Goal: Task Accomplishment & Management: Manage account settings

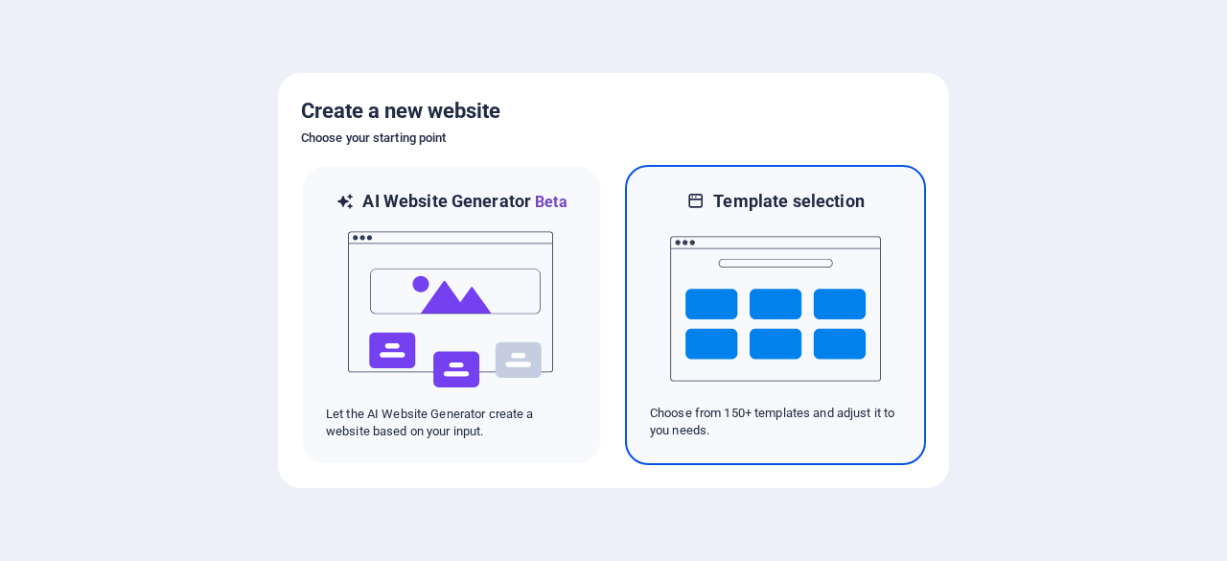
click at [740, 352] on img at bounding box center [775, 309] width 211 height 192
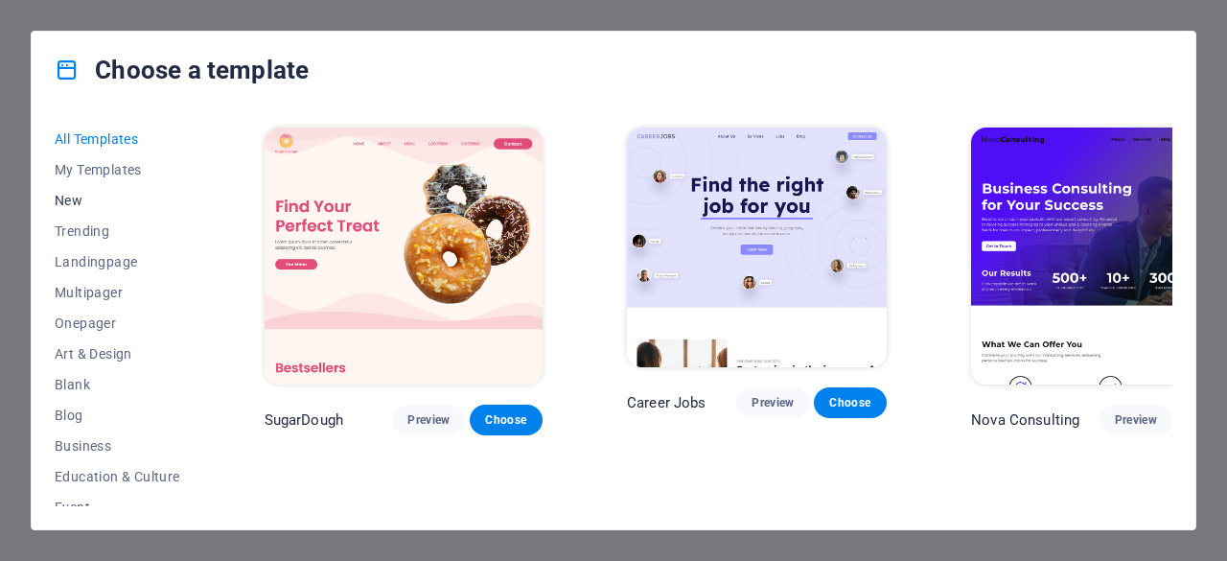
click at [87, 198] on span "New" at bounding box center [118, 200] width 126 height 15
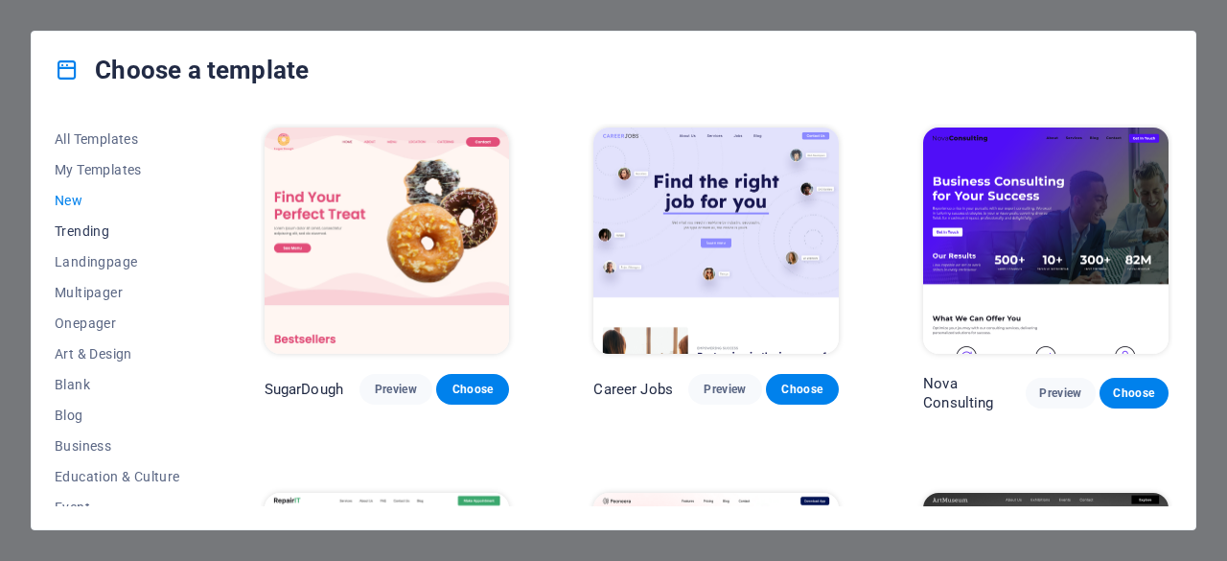
click at [92, 227] on span "Trending" at bounding box center [118, 230] width 126 height 15
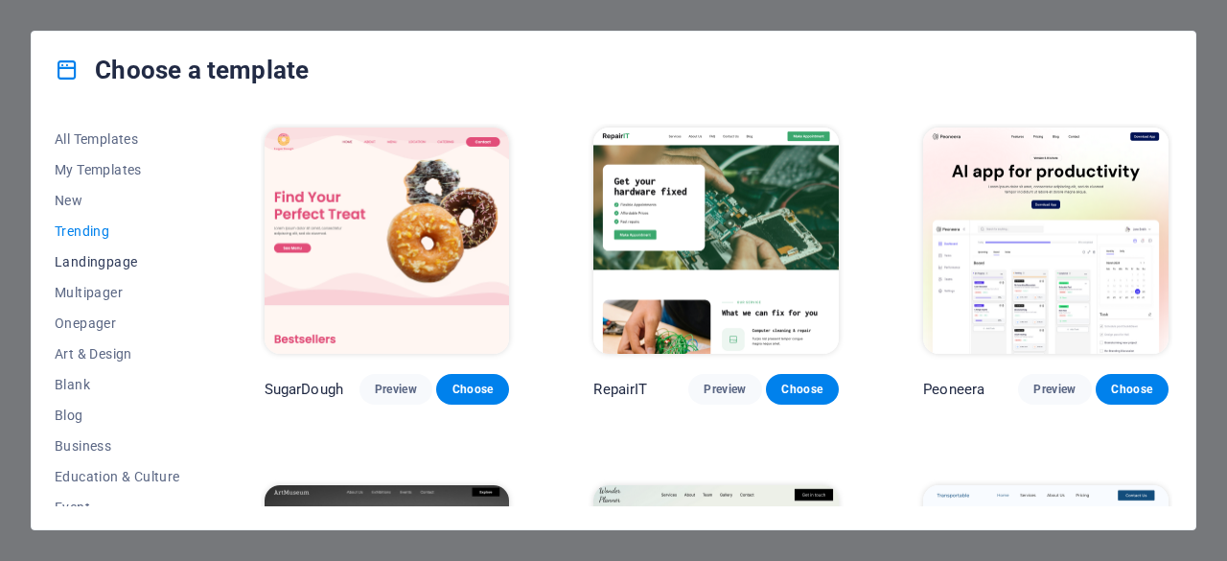
click at [90, 264] on span "Landingpage" at bounding box center [118, 261] width 126 height 15
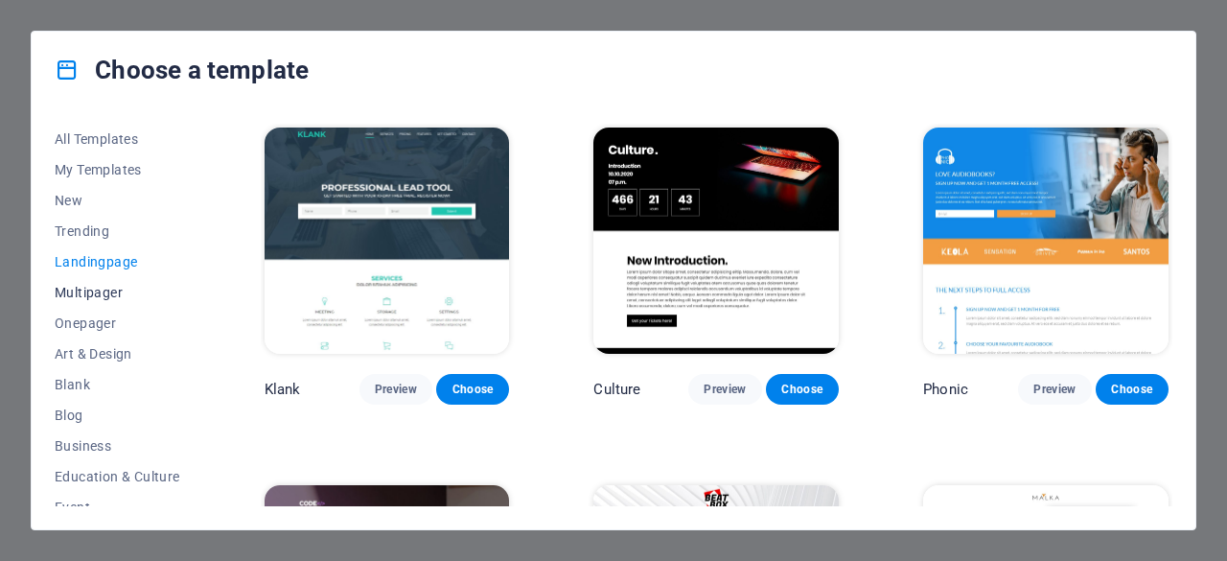
click at [93, 297] on span "Multipager" at bounding box center [118, 292] width 126 height 15
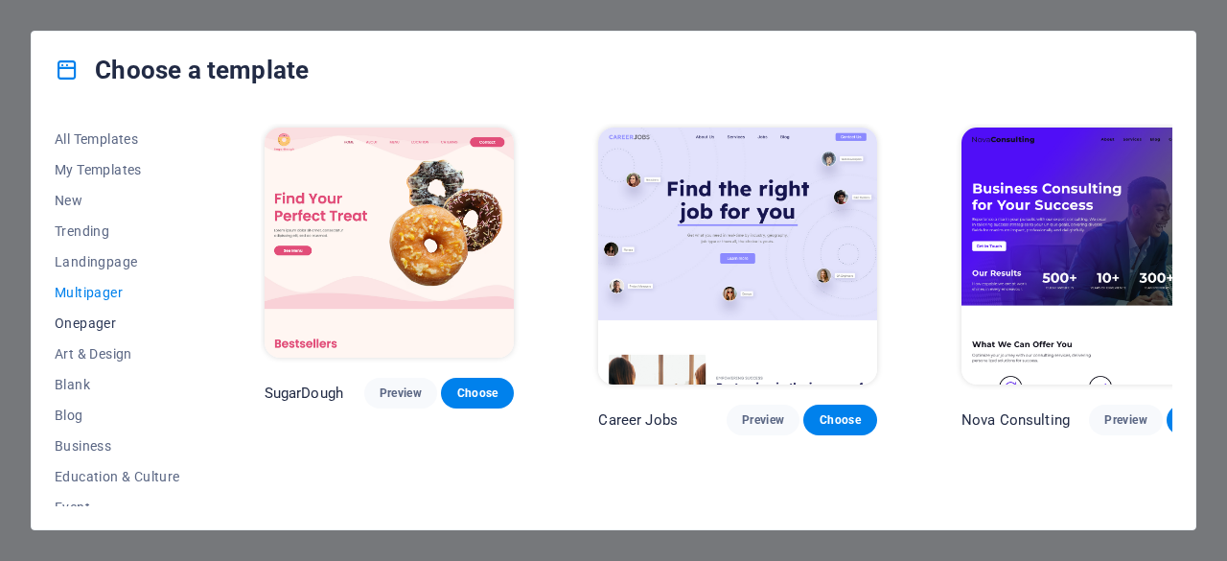
click at [96, 323] on span "Onepager" at bounding box center [118, 322] width 126 height 15
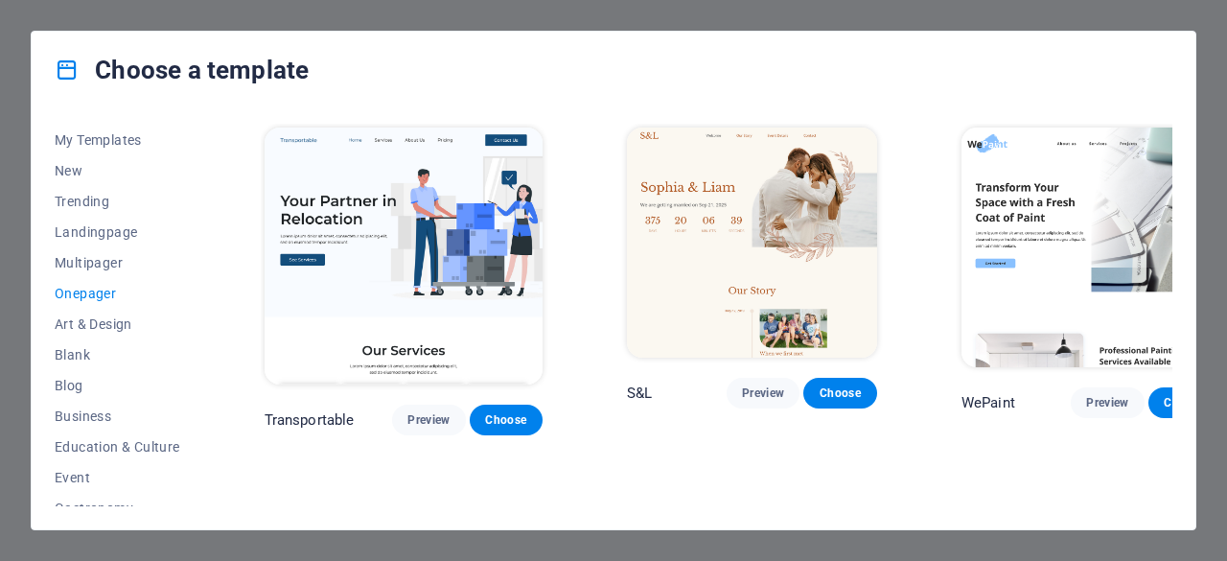
scroll to position [35, 0]
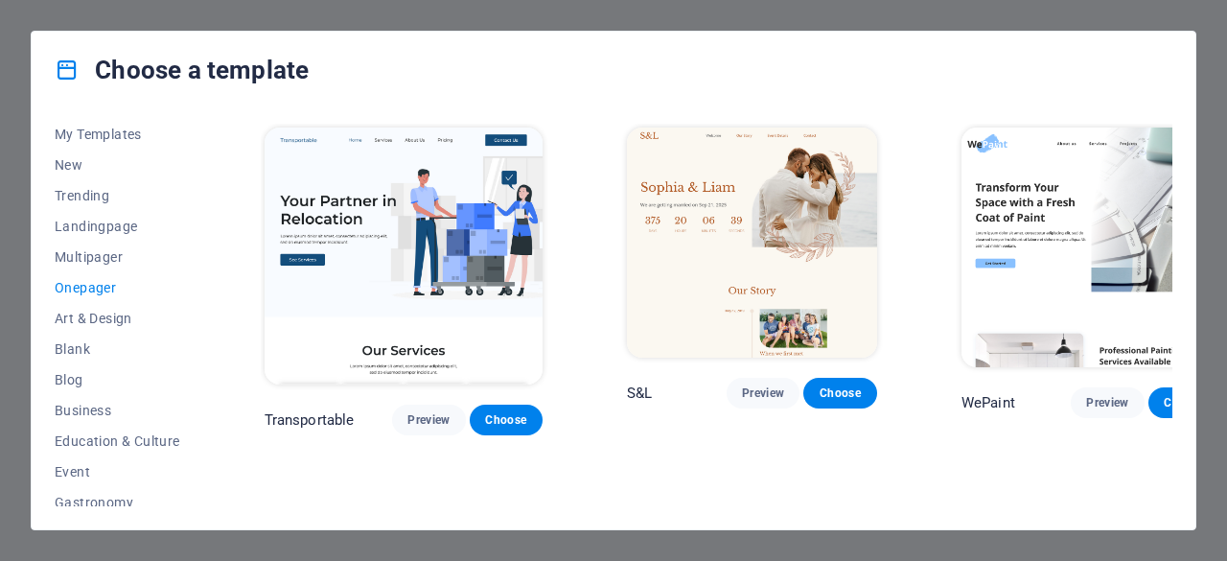
click at [96, 323] on span "Art & Design" at bounding box center [118, 318] width 126 height 15
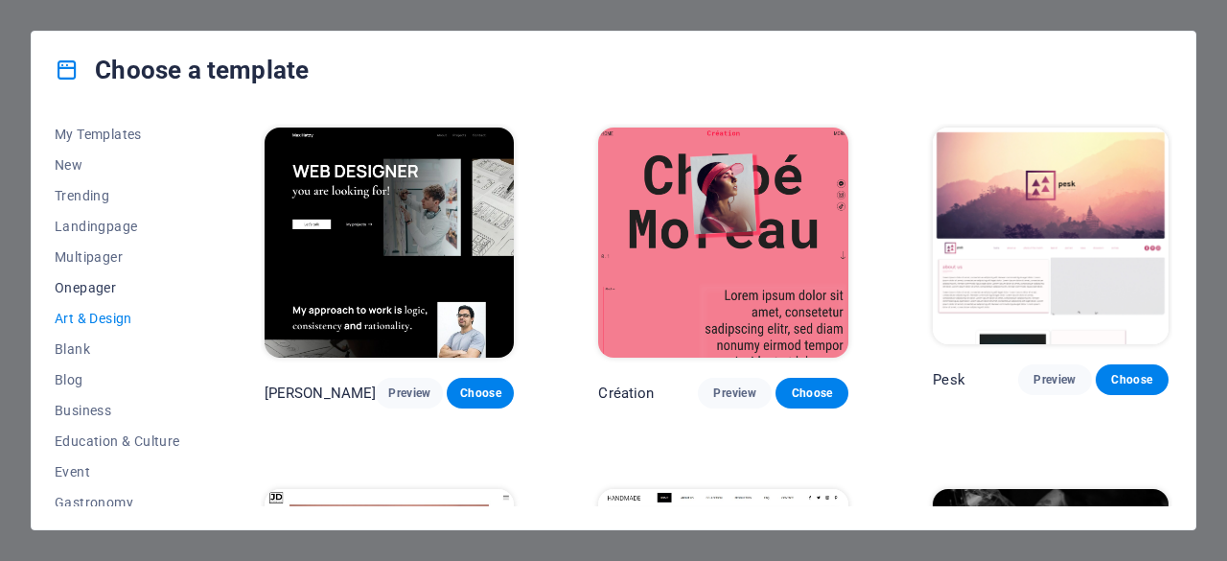
scroll to position [64, 0]
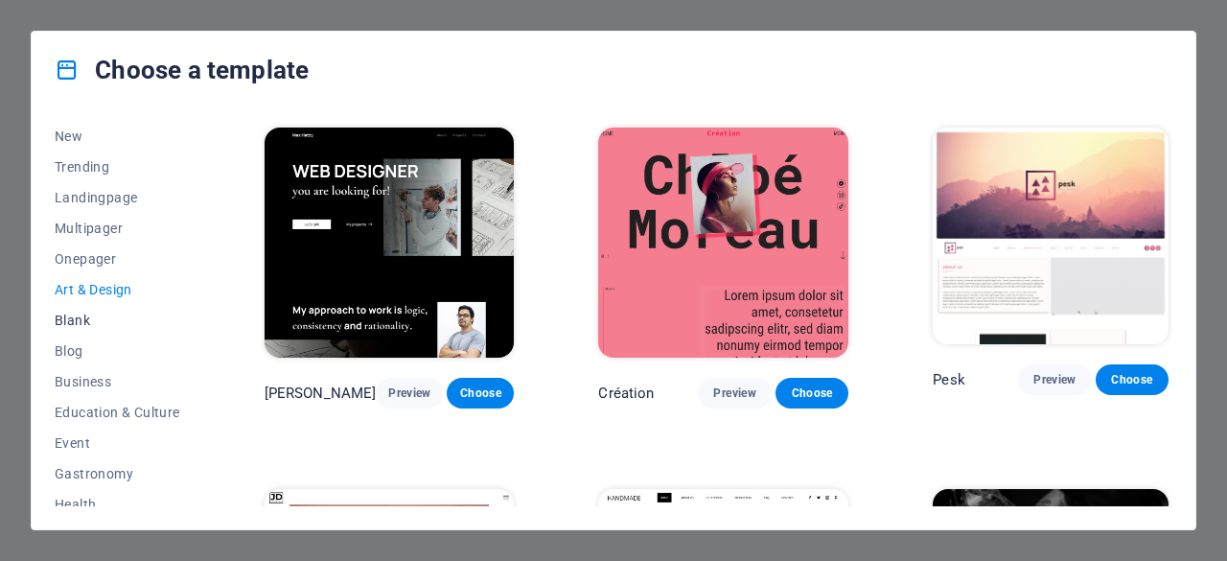
click at [71, 321] on span "Blank" at bounding box center [118, 319] width 126 height 15
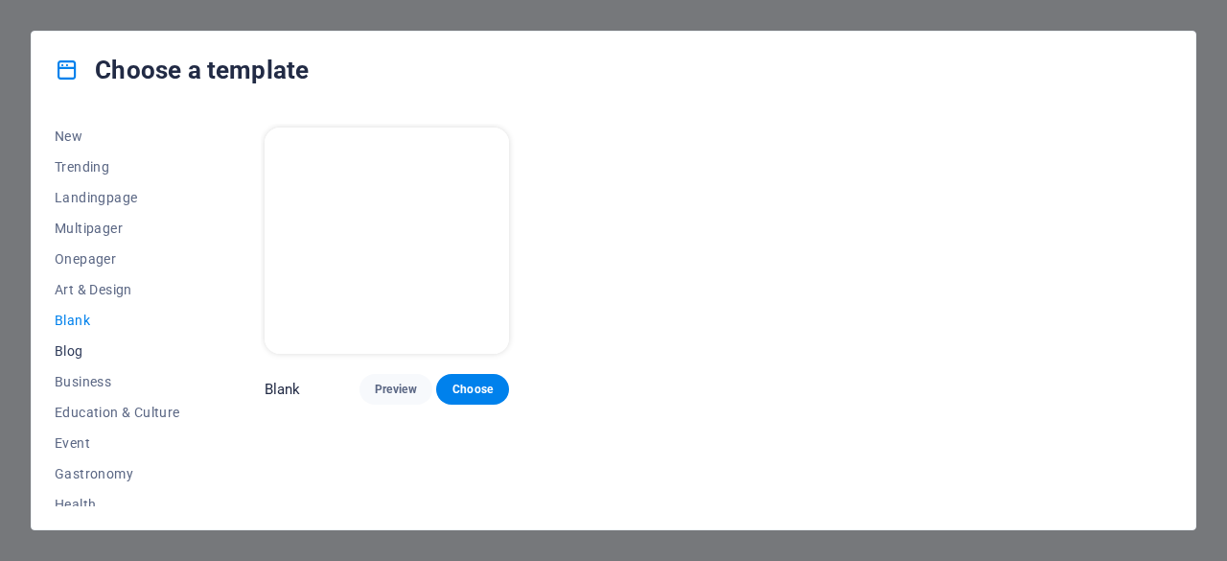
click at [81, 350] on span "Blog" at bounding box center [118, 350] width 126 height 15
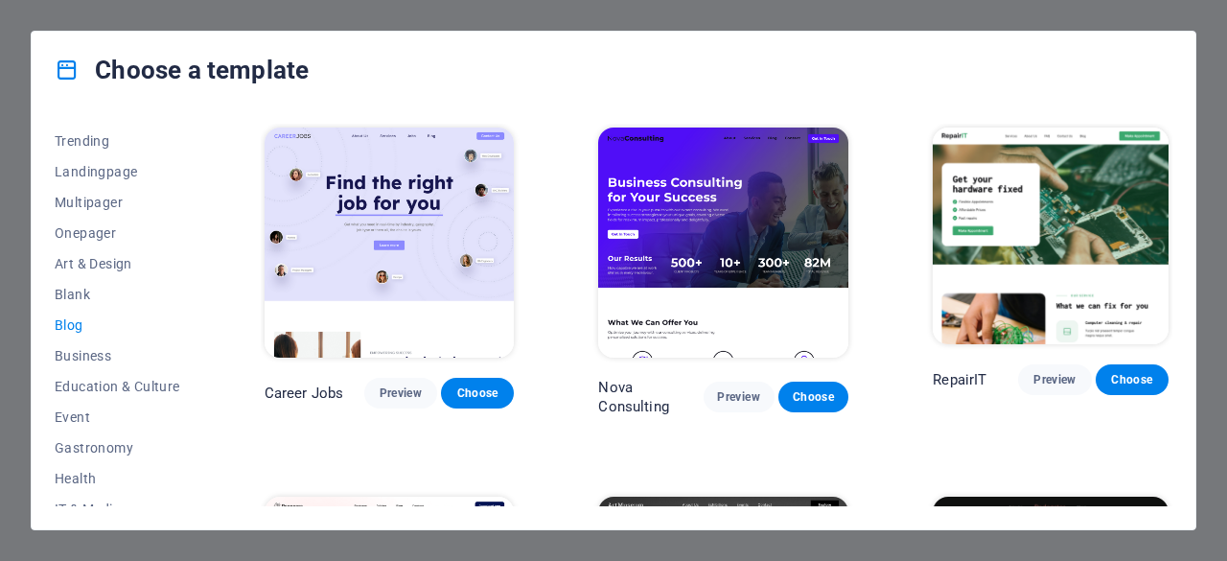
scroll to position [91, 0]
click at [87, 349] on span "Business" at bounding box center [118, 354] width 126 height 15
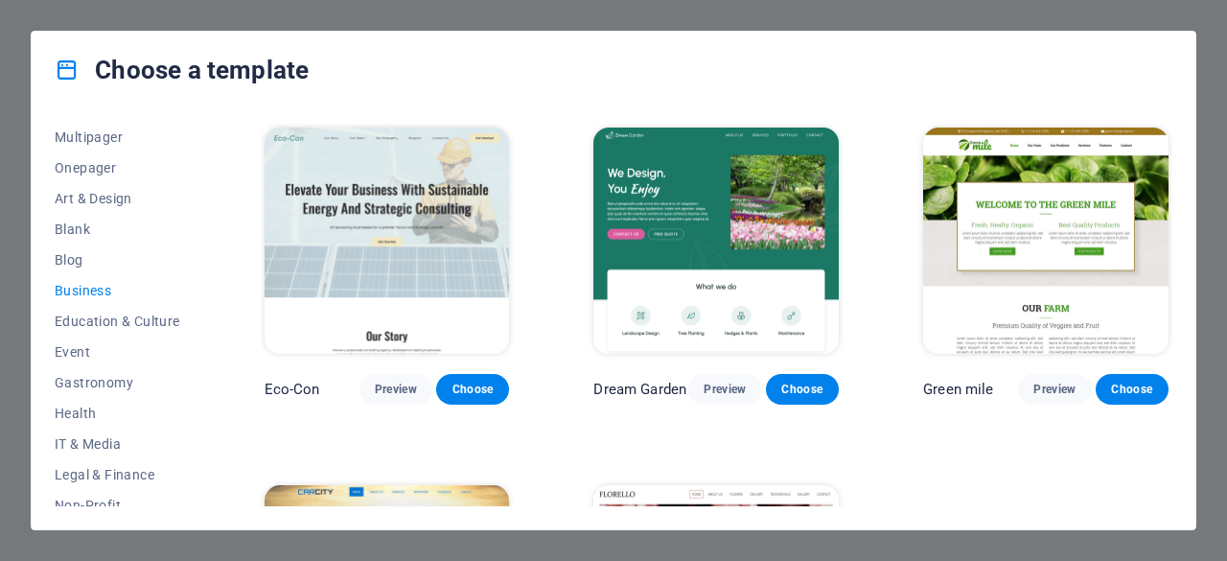
scroll to position [156, 0]
click at [111, 313] on span "Education & Culture" at bounding box center [118, 319] width 126 height 15
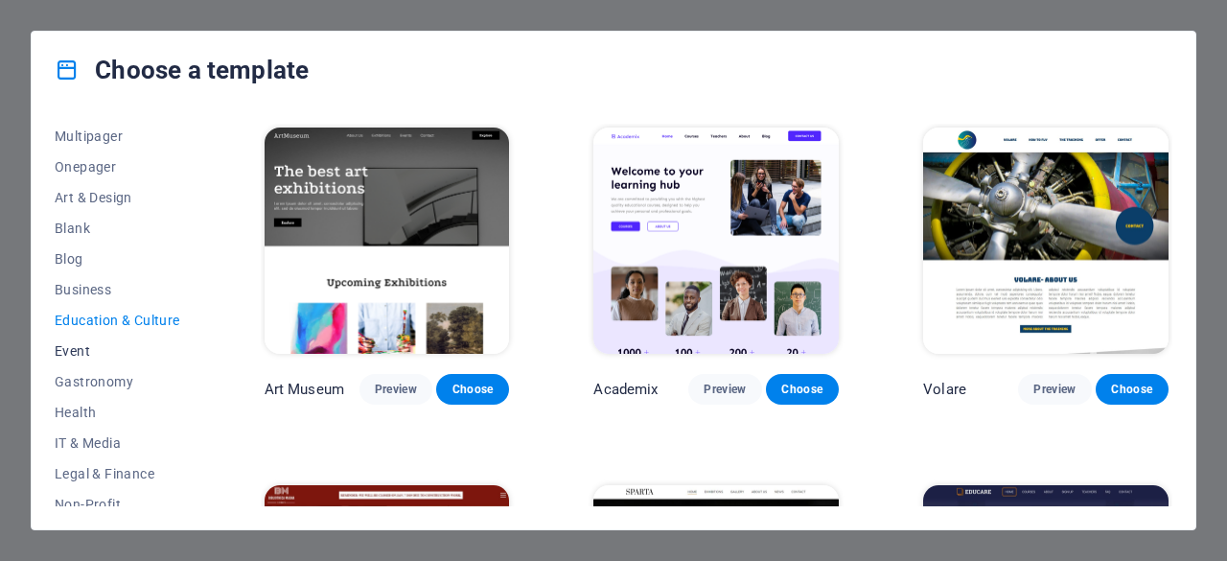
click at [84, 344] on span "Event" at bounding box center [118, 350] width 126 height 15
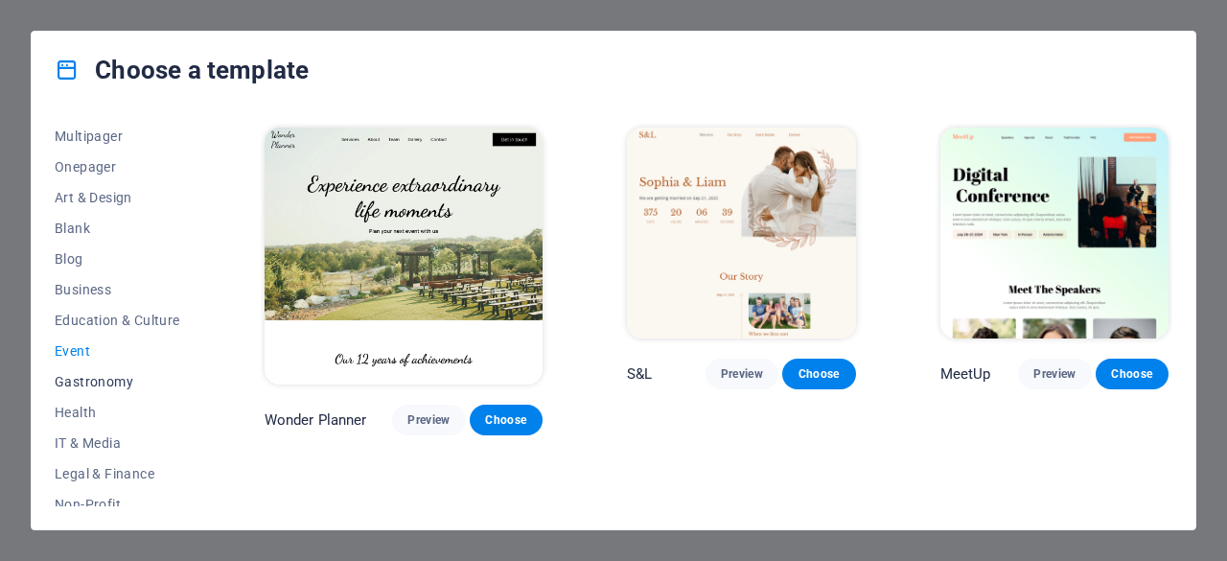
click at [94, 375] on span "Gastronomy" at bounding box center [118, 381] width 126 height 15
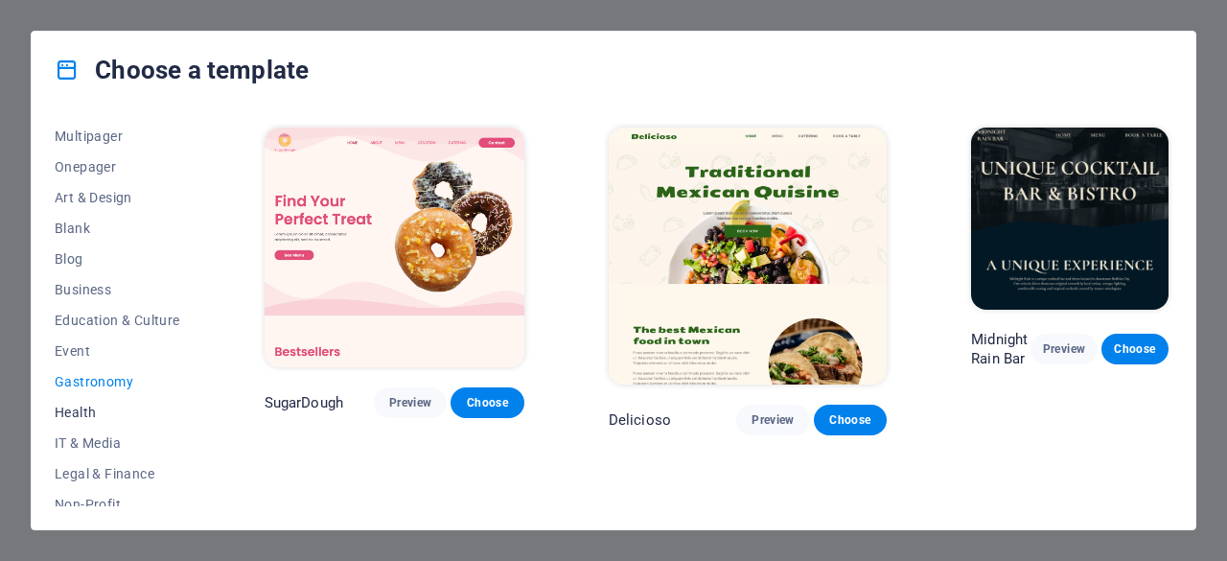
click at [90, 407] on span "Health" at bounding box center [118, 411] width 126 height 15
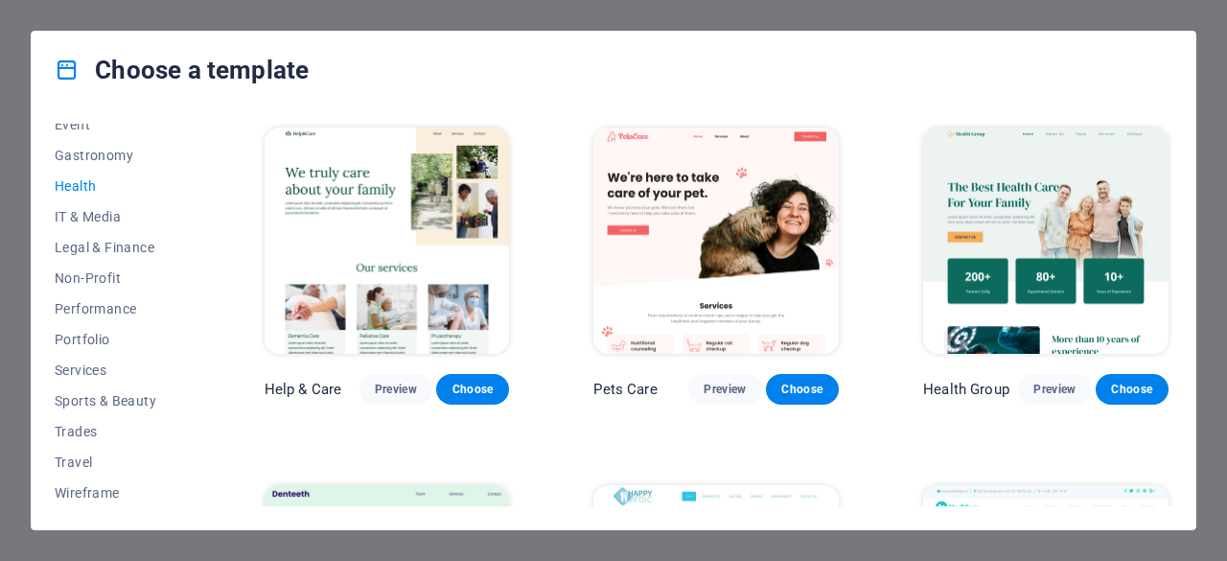
scroll to position [383, 0]
click at [107, 388] on button "Sports & Beauty" at bounding box center [118, 399] width 126 height 31
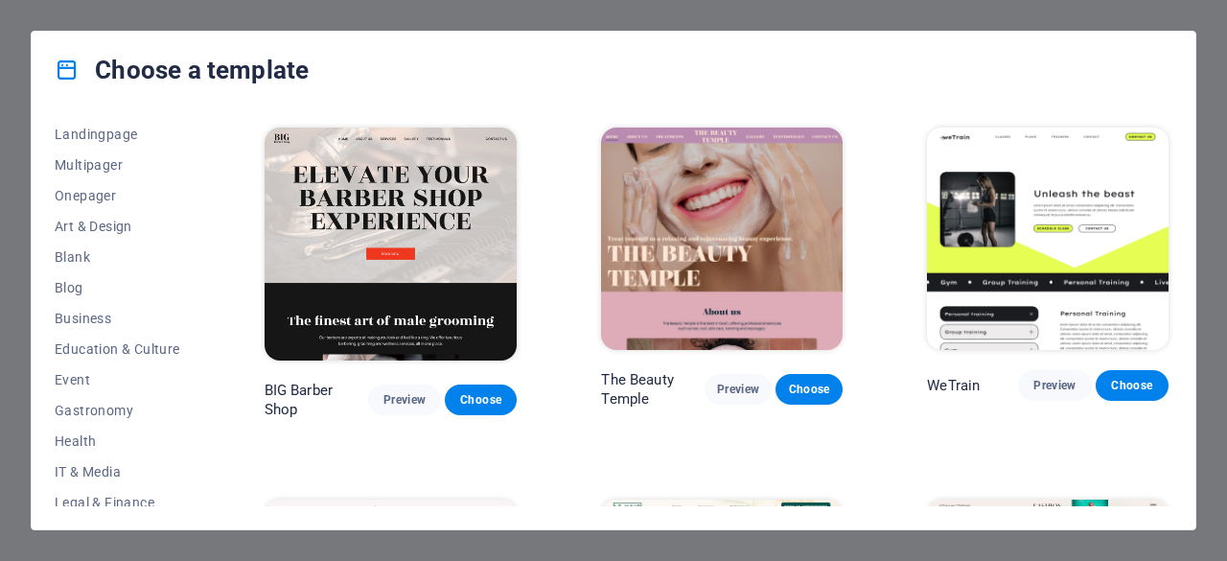
scroll to position [0, 0]
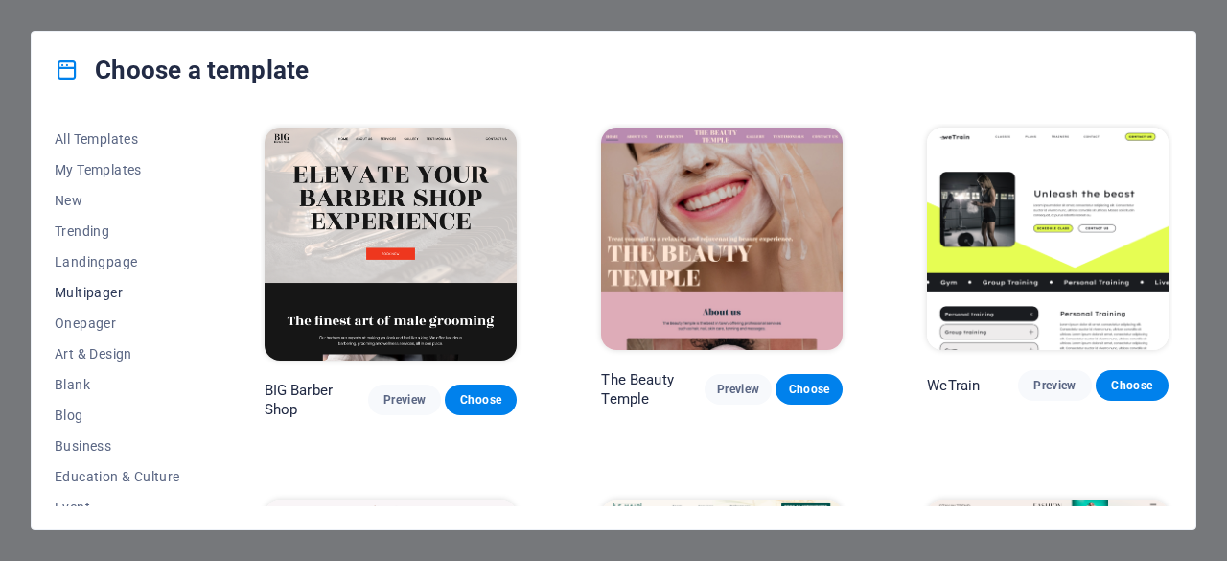
click at [104, 294] on span "Multipager" at bounding box center [118, 292] width 126 height 15
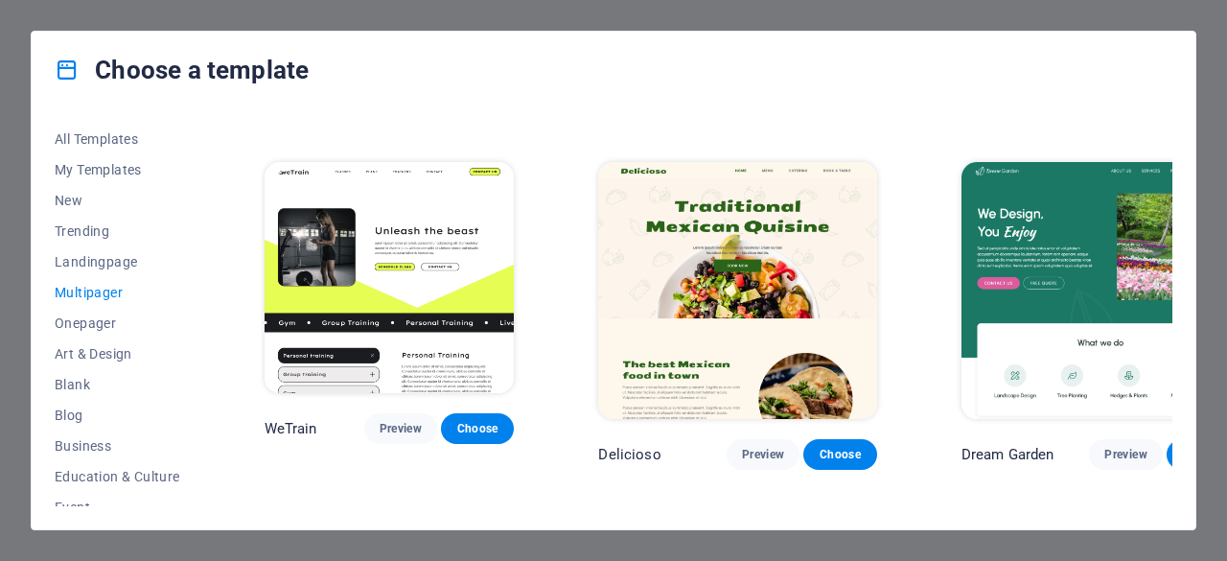
scroll to position [1517, 0]
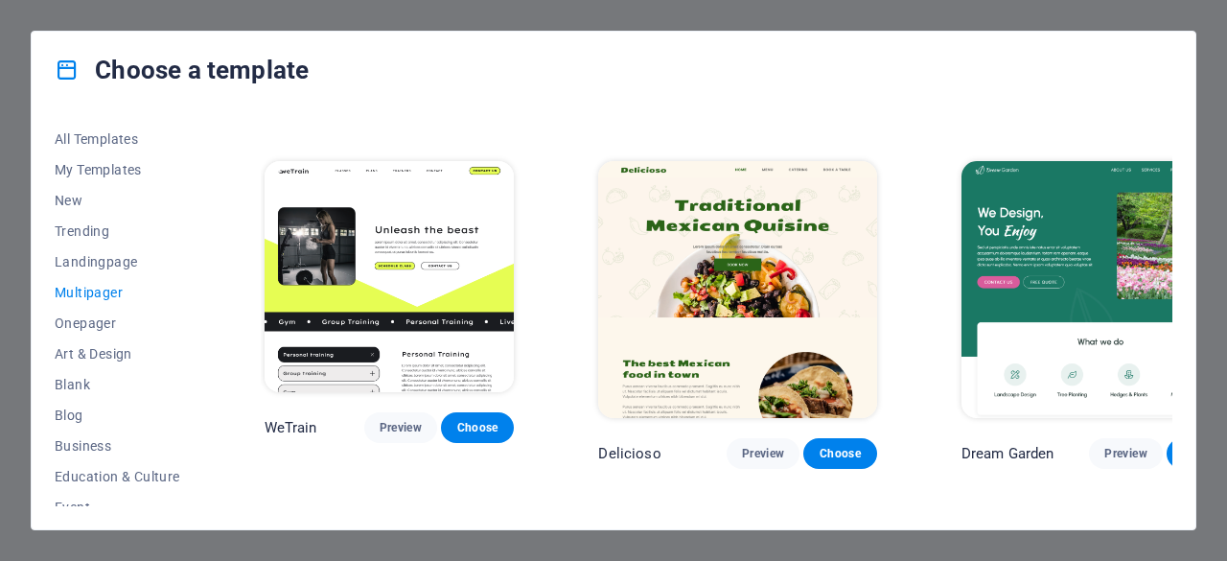
click at [402, 175] on img at bounding box center [390, 276] width 250 height 230
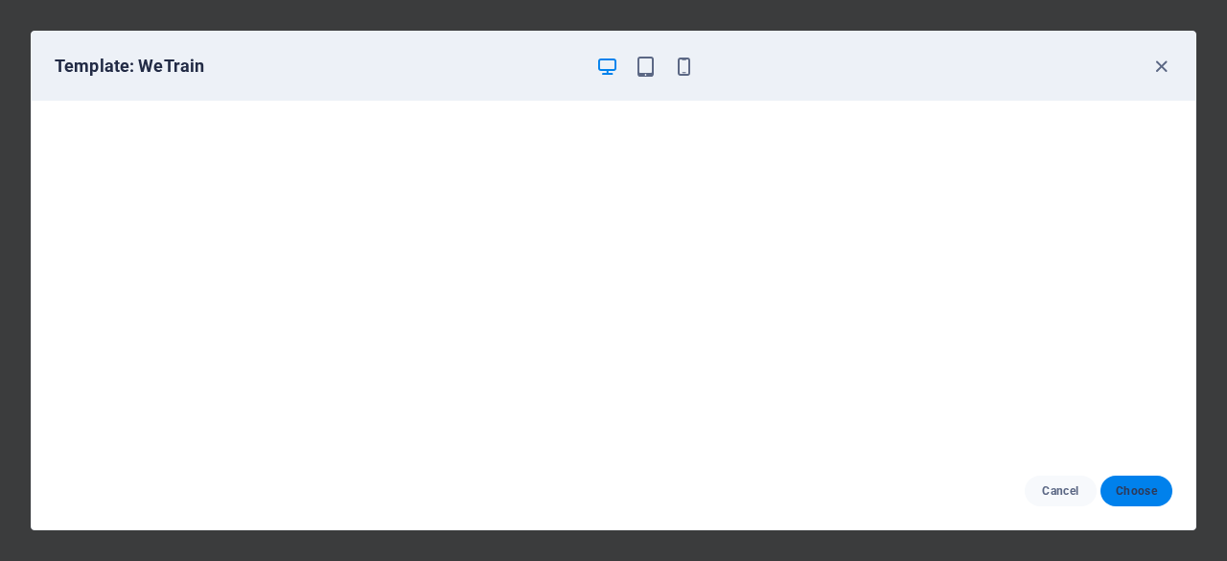
click at [1150, 492] on span "Choose" at bounding box center [1136, 490] width 41 height 15
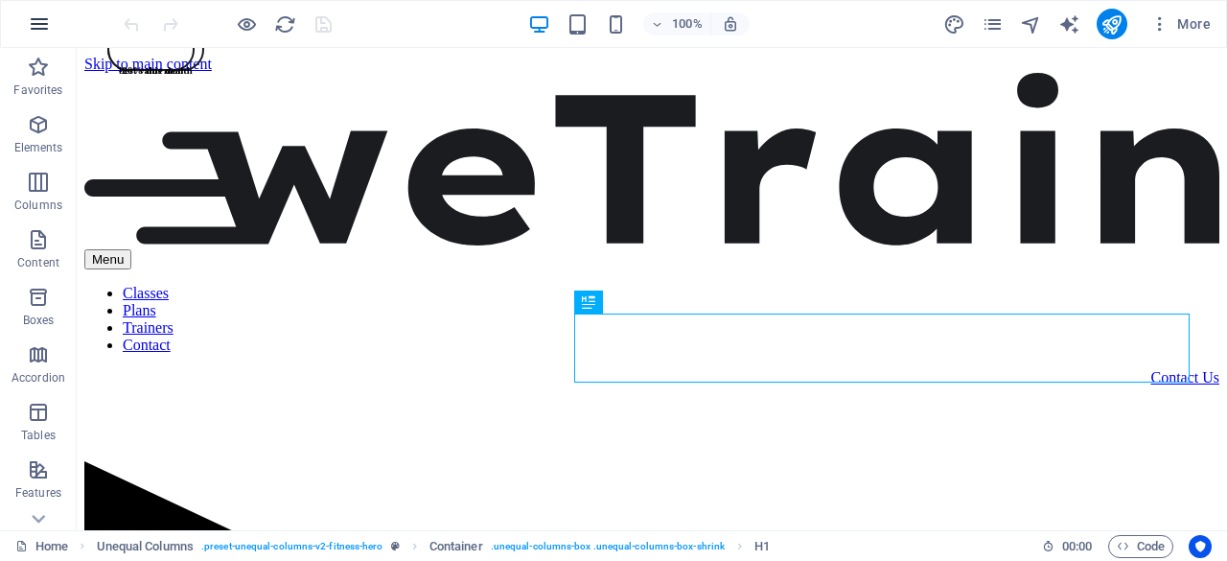
click at [42, 24] on icon "button" at bounding box center [39, 23] width 23 height 23
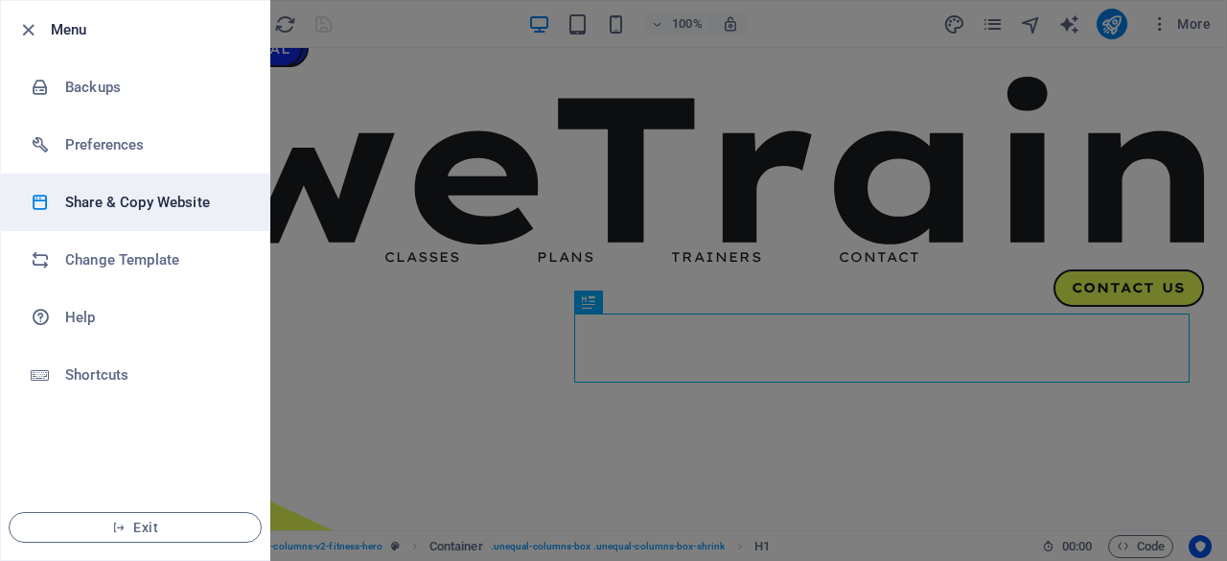
click at [134, 206] on h6 "Share & Copy Website" at bounding box center [153, 202] width 177 height 23
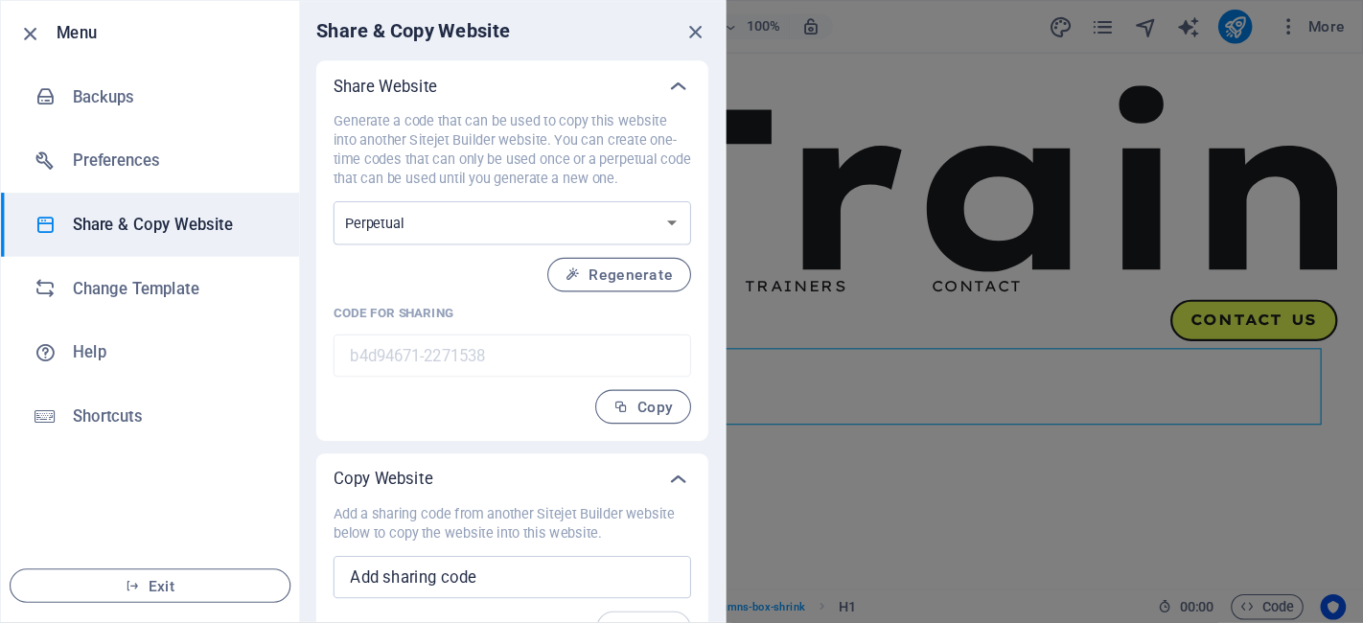
scroll to position [35, 0]
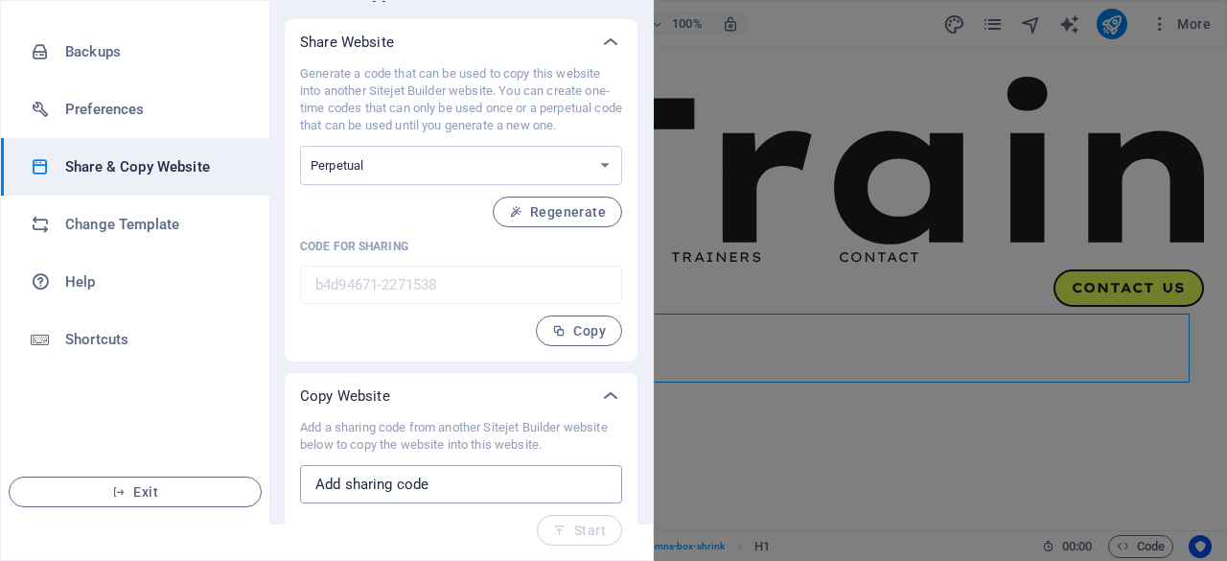
click at [445, 494] on input "text" at bounding box center [461, 484] width 322 height 38
paste input "372a14d5-2271133"
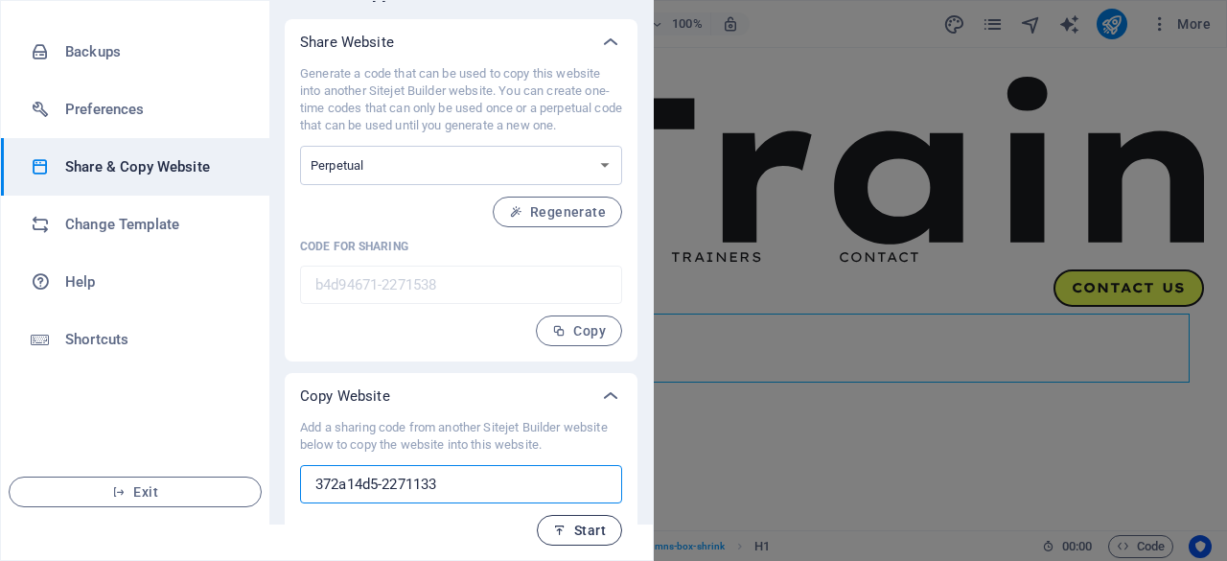
type input "372a14d5-2271133"
click at [574, 526] on span "Start" at bounding box center [579, 529] width 53 height 15
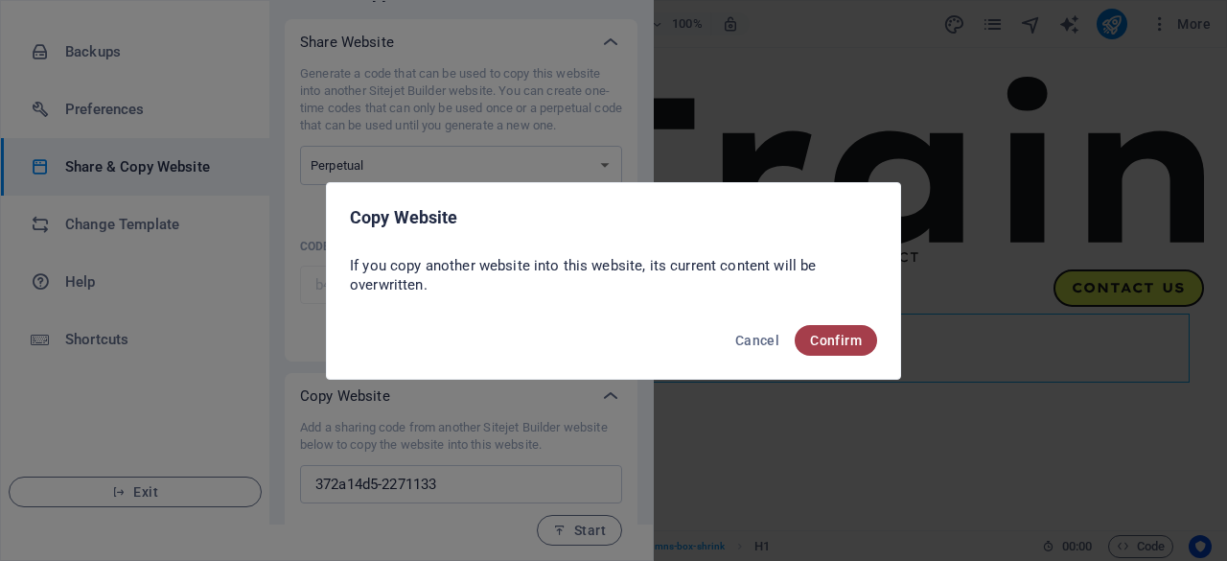
click at [838, 333] on span "Confirm" at bounding box center [836, 340] width 52 height 15
click at [839, 340] on span "Confirm" at bounding box center [836, 340] width 52 height 15
click at [825, 340] on span "Confirm" at bounding box center [836, 340] width 52 height 15
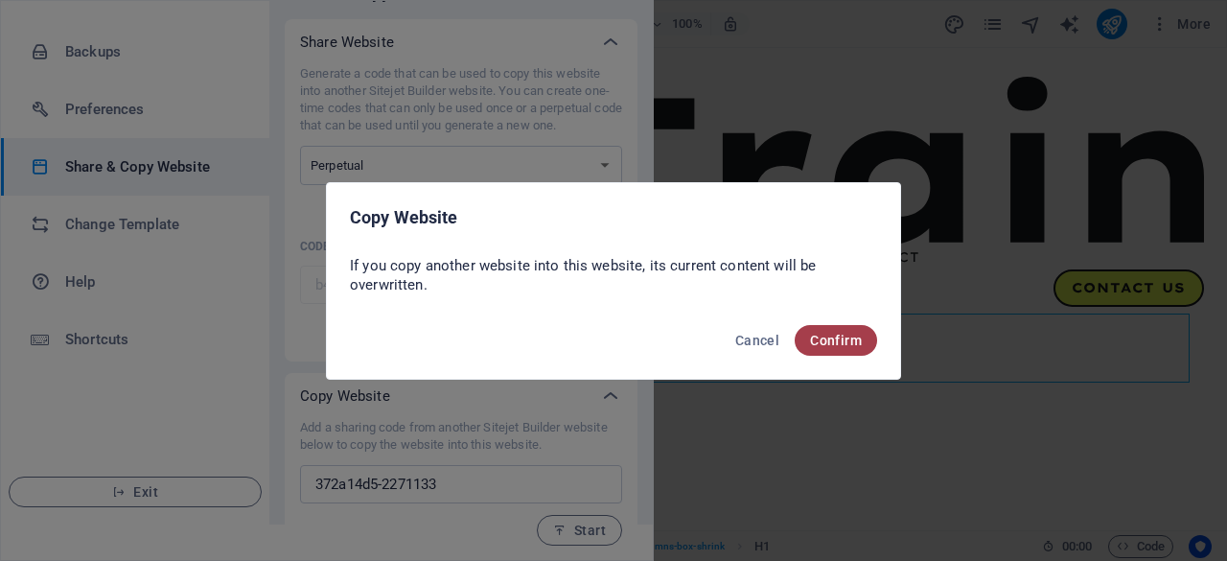
click at [825, 340] on span "Confirm" at bounding box center [836, 340] width 52 height 15
click at [846, 340] on span "Confirm" at bounding box center [836, 340] width 52 height 15
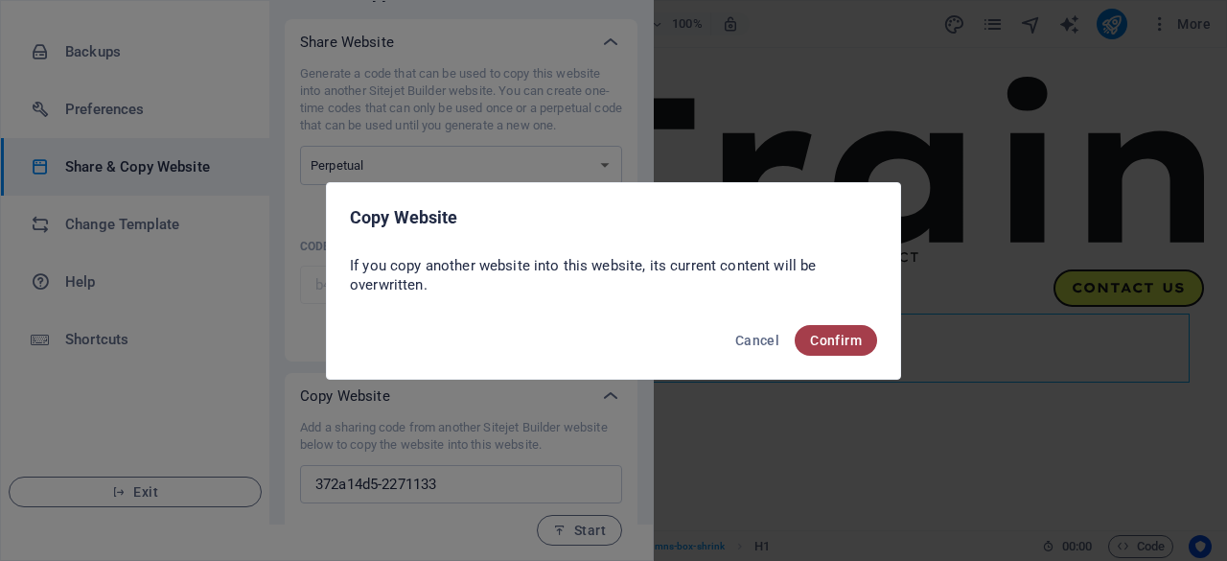
click at [846, 340] on span "Confirm" at bounding box center [836, 340] width 52 height 15
click at [630, 402] on div "Copy Website If you copy another website into this website, its current content…" at bounding box center [613, 280] width 1227 height 561
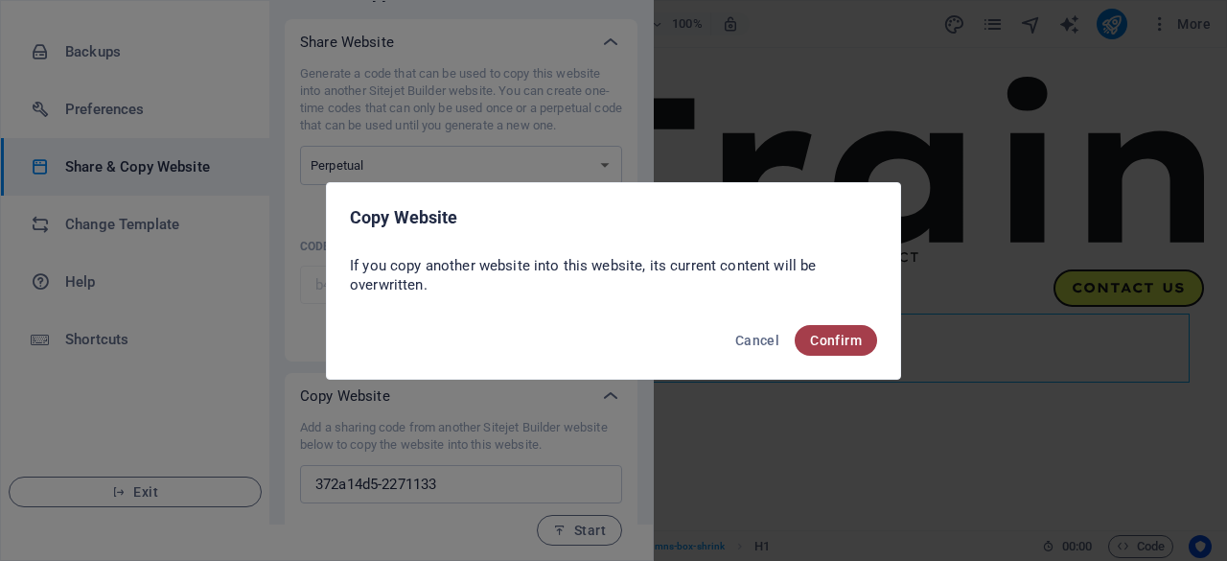
click at [834, 344] on span "Confirm" at bounding box center [836, 340] width 52 height 15
click at [765, 339] on span "Cancel" at bounding box center [757, 340] width 44 height 15
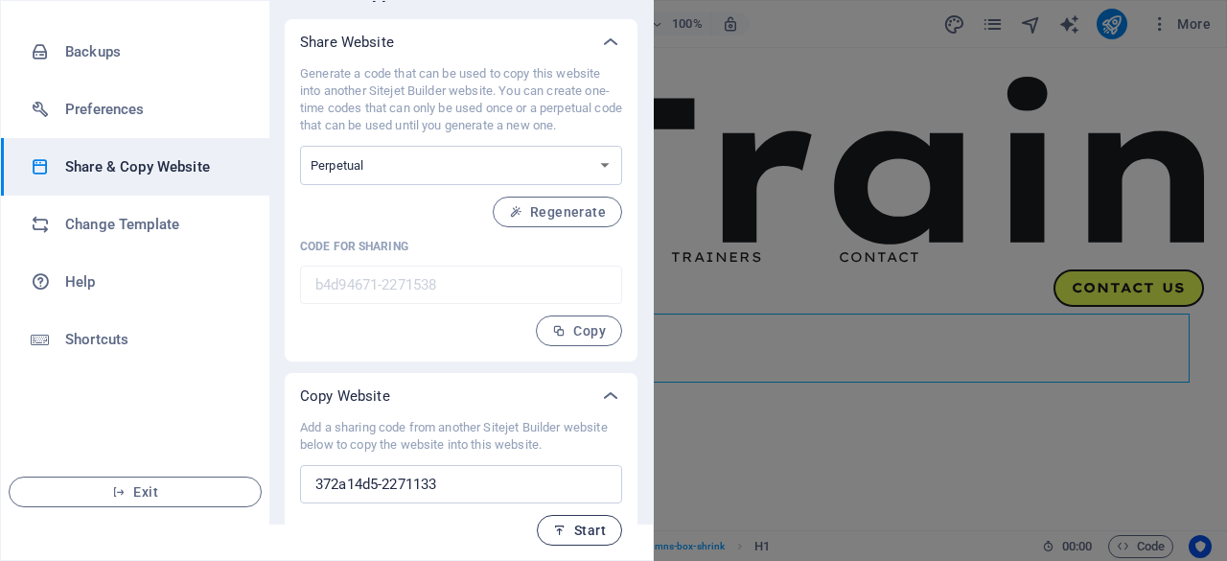
click at [558, 536] on span "Start" at bounding box center [579, 529] width 53 height 15
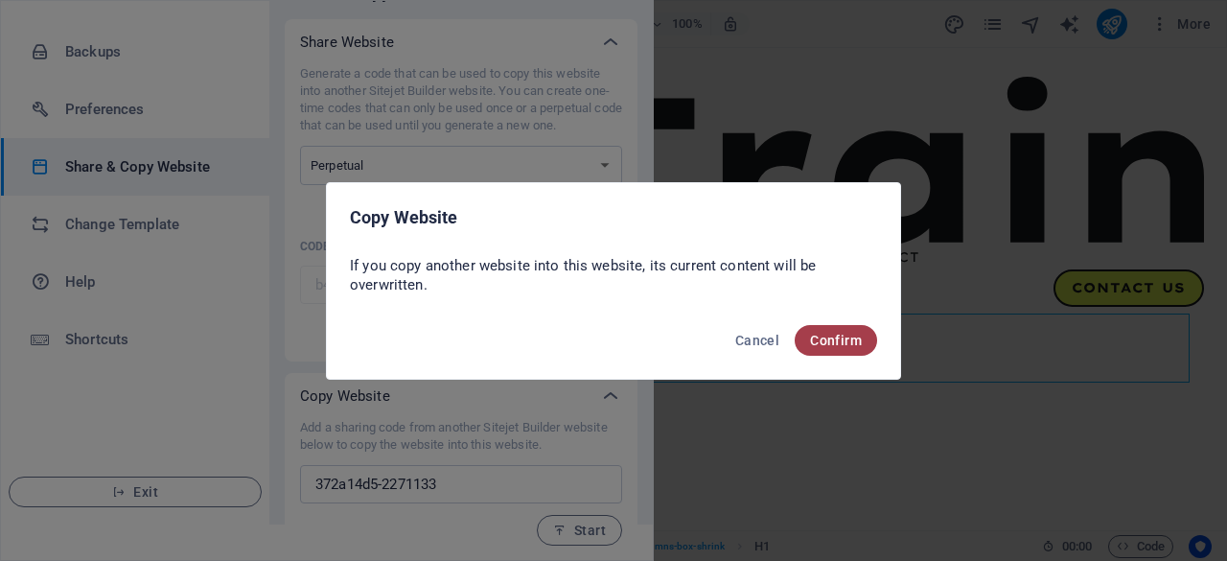
click at [849, 333] on span "Confirm" at bounding box center [836, 340] width 52 height 15
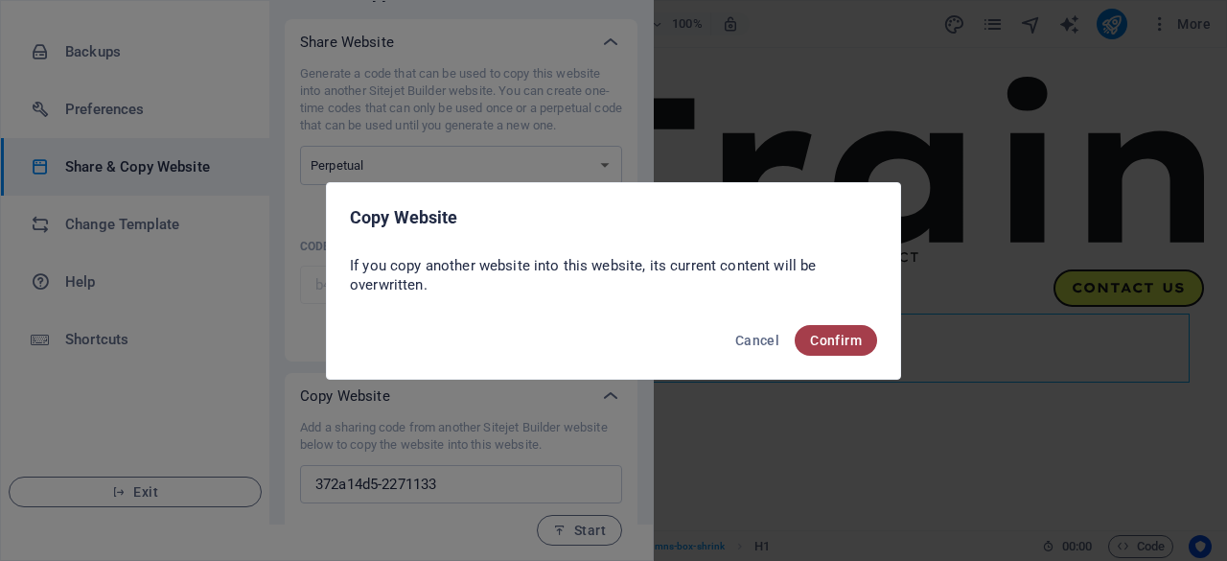
click at [849, 333] on span "Confirm" at bounding box center [836, 340] width 52 height 15
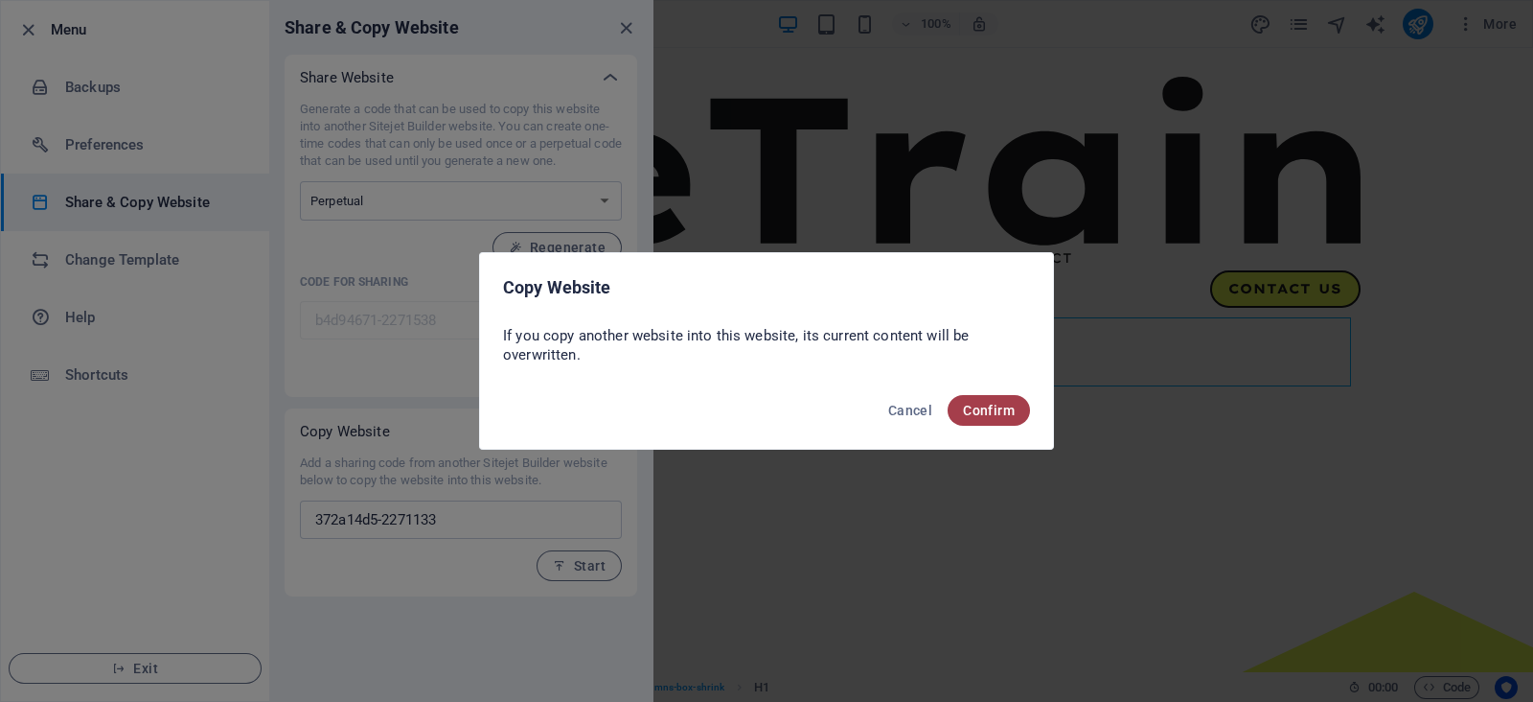
drag, startPoint x: 1195, startPoint y: 1, endPoint x: 1004, endPoint y: 407, distance: 448.9
click at [1004, 407] on span "Confirm" at bounding box center [989, 410] width 52 height 15
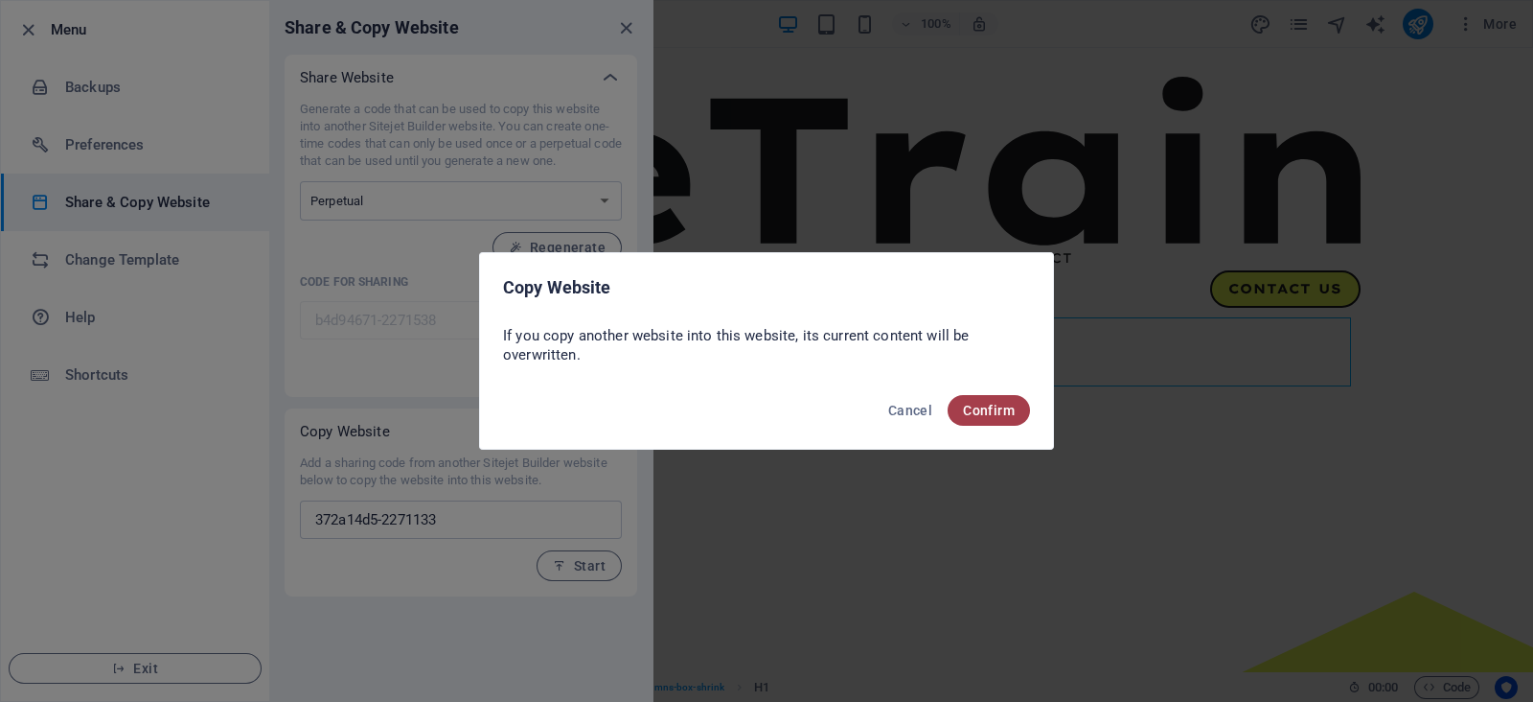
click at [1004, 407] on span "Confirm" at bounding box center [989, 410] width 52 height 15
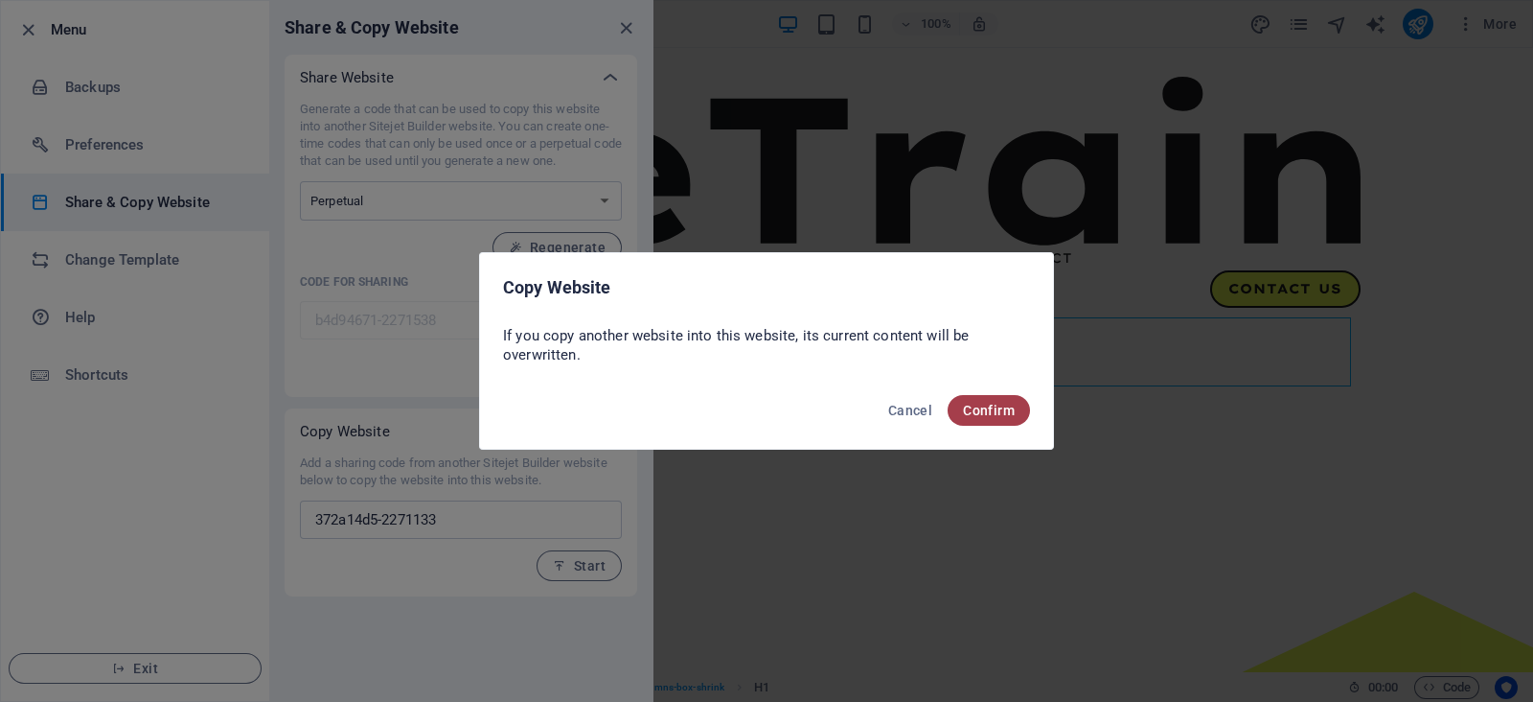
click at [1004, 407] on span "Confirm" at bounding box center [989, 410] width 52 height 15
click at [1088, 372] on div "Copy Website If you copy another website into this website, its current content…" at bounding box center [766, 351] width 1533 height 702
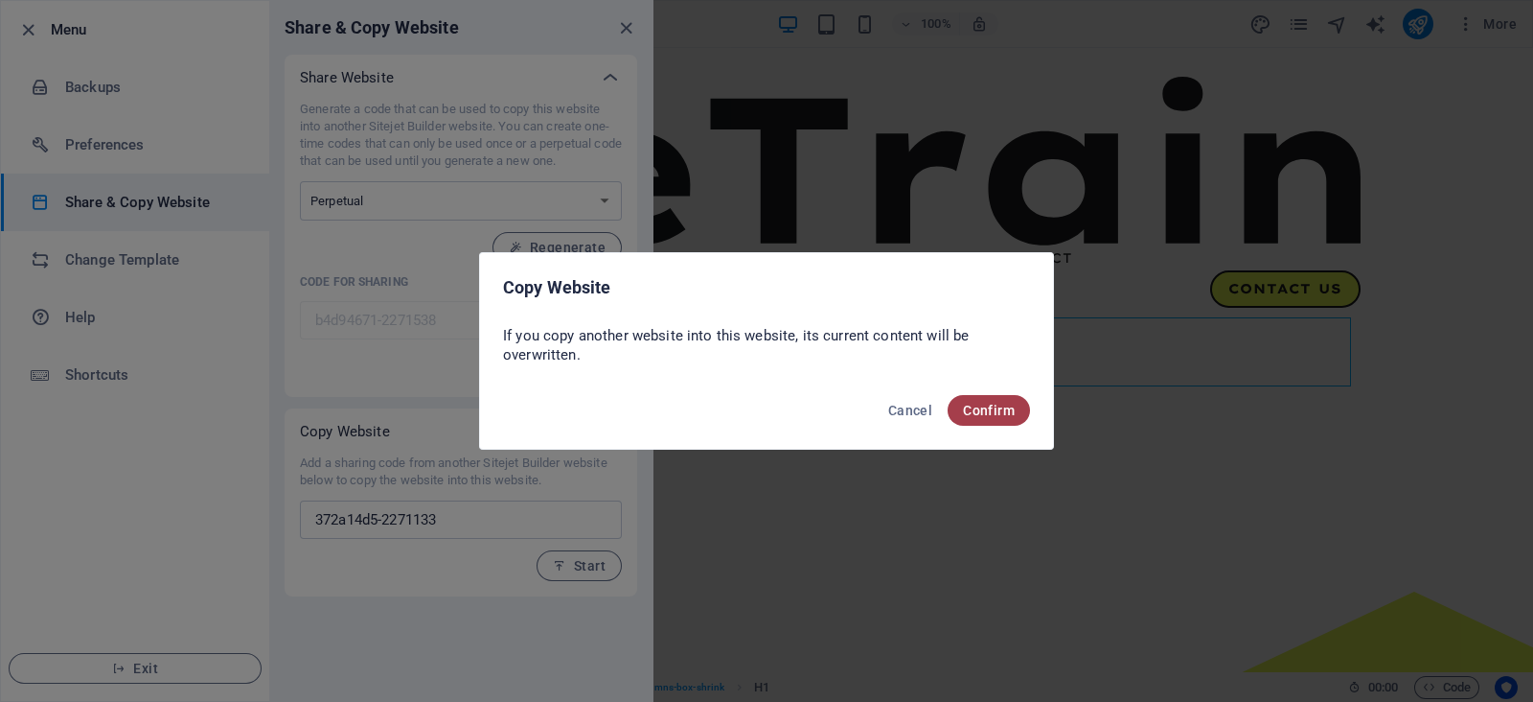
click at [993, 403] on span "Confirm" at bounding box center [989, 410] width 52 height 15
click at [834, 217] on div "Copy Website If you copy another website into this website, its current content…" at bounding box center [766, 351] width 1533 height 702
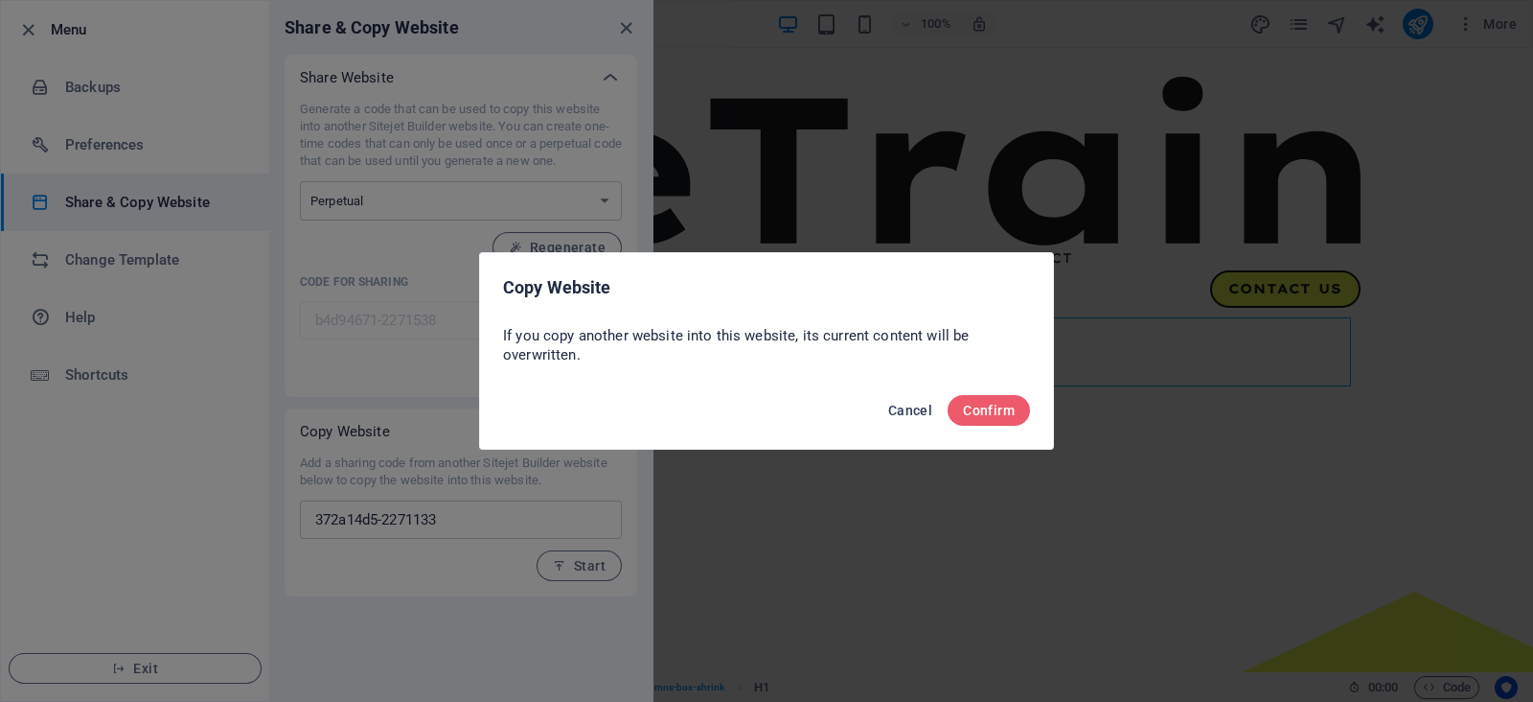
click at [903, 414] on span "Cancel" at bounding box center [910, 410] width 44 height 15
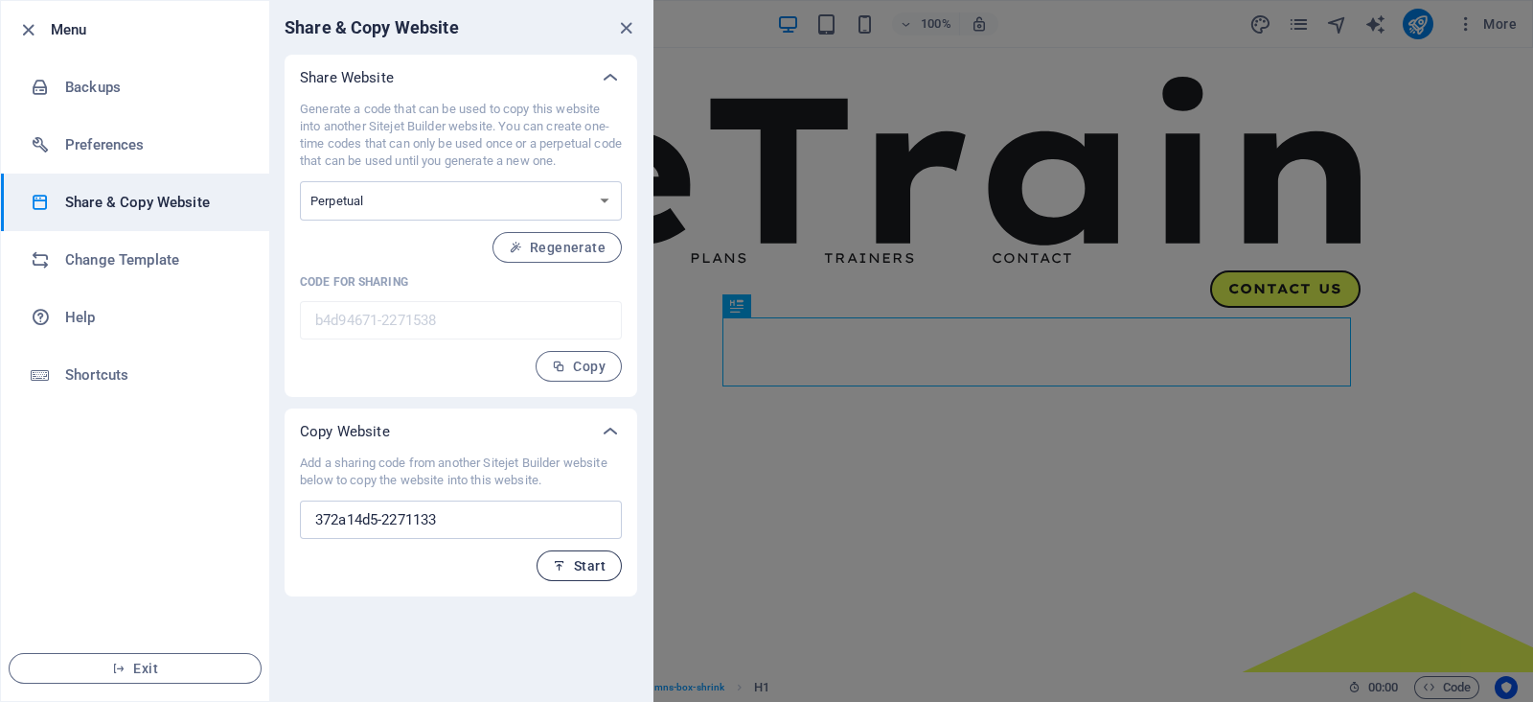
click at [591, 560] on span "Start" at bounding box center [579, 565] width 53 height 15
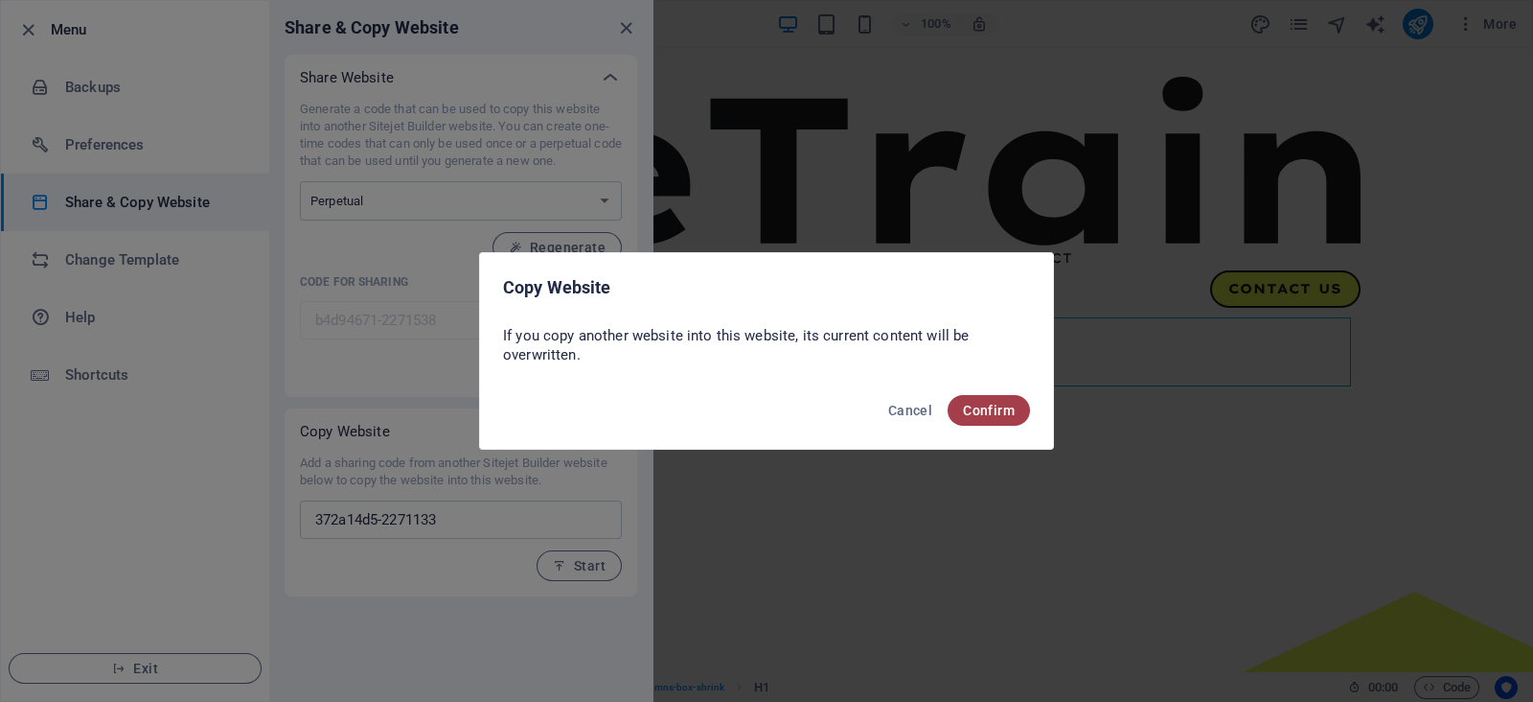
click at [999, 408] on span "Confirm" at bounding box center [989, 410] width 52 height 15
click at [950, 138] on div "Copy Website If you copy another website into this website, its current content…" at bounding box center [766, 351] width 1533 height 702
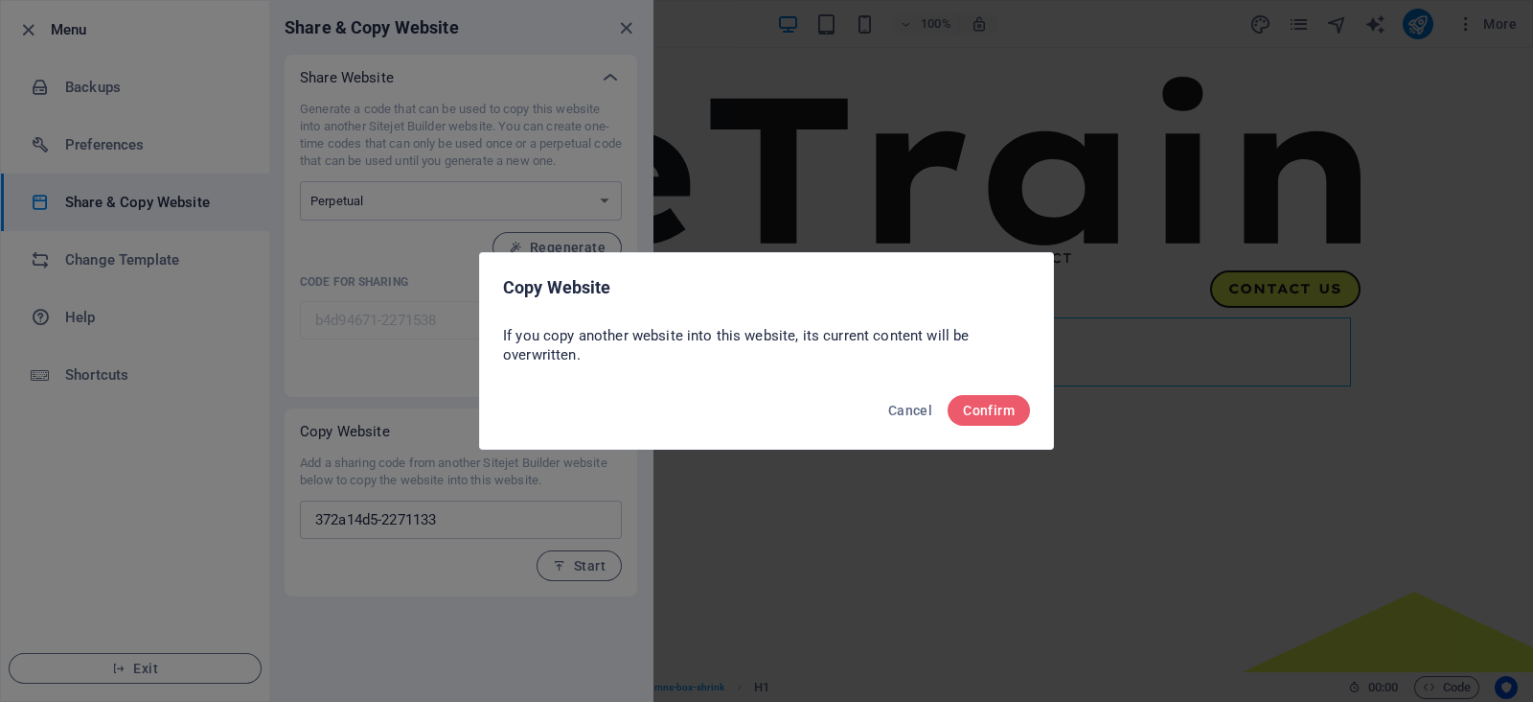
click at [858, 205] on div "Copy Website If you copy another website into this website, its current content…" at bounding box center [766, 351] width 1533 height 702
click at [905, 411] on span "Cancel" at bounding box center [910, 410] width 44 height 15
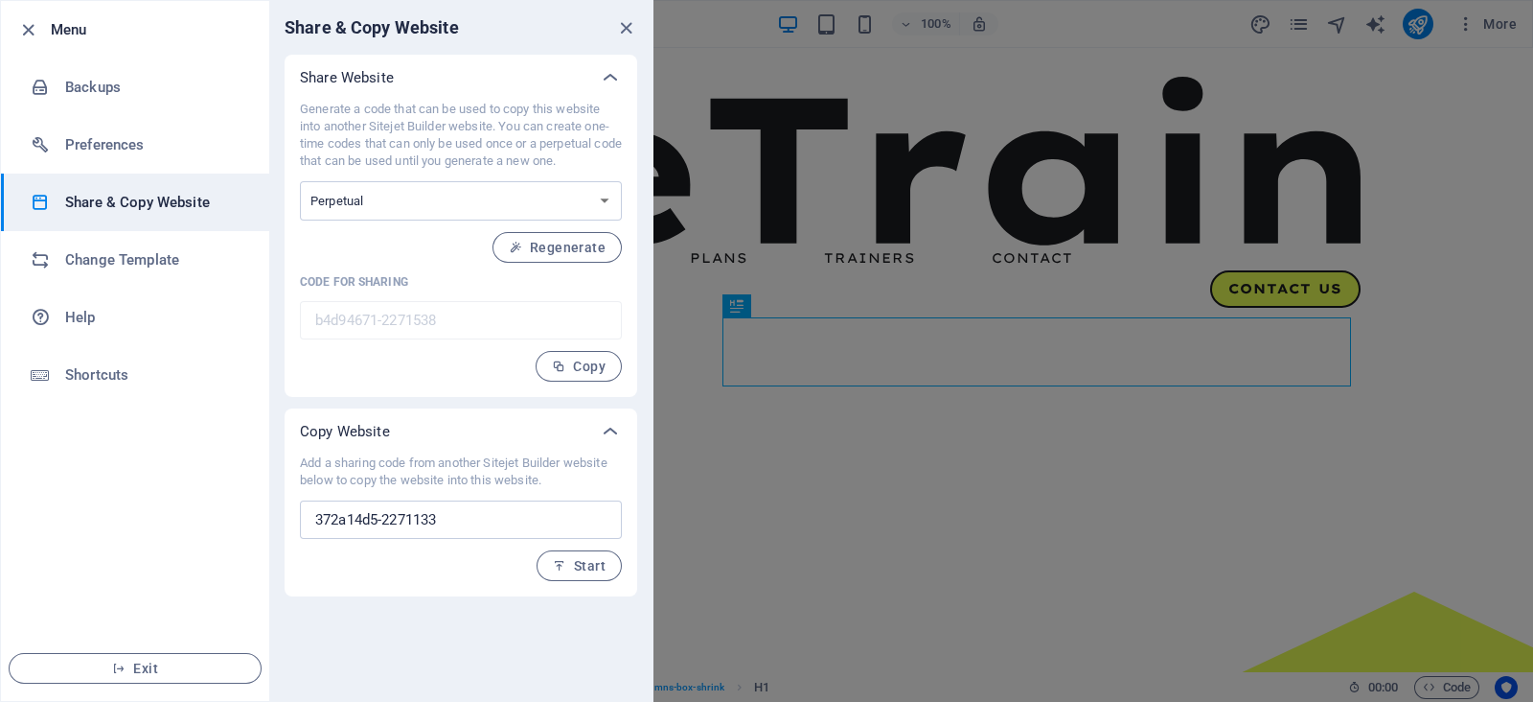
click at [1143, 339] on div at bounding box center [766, 351] width 1533 height 702
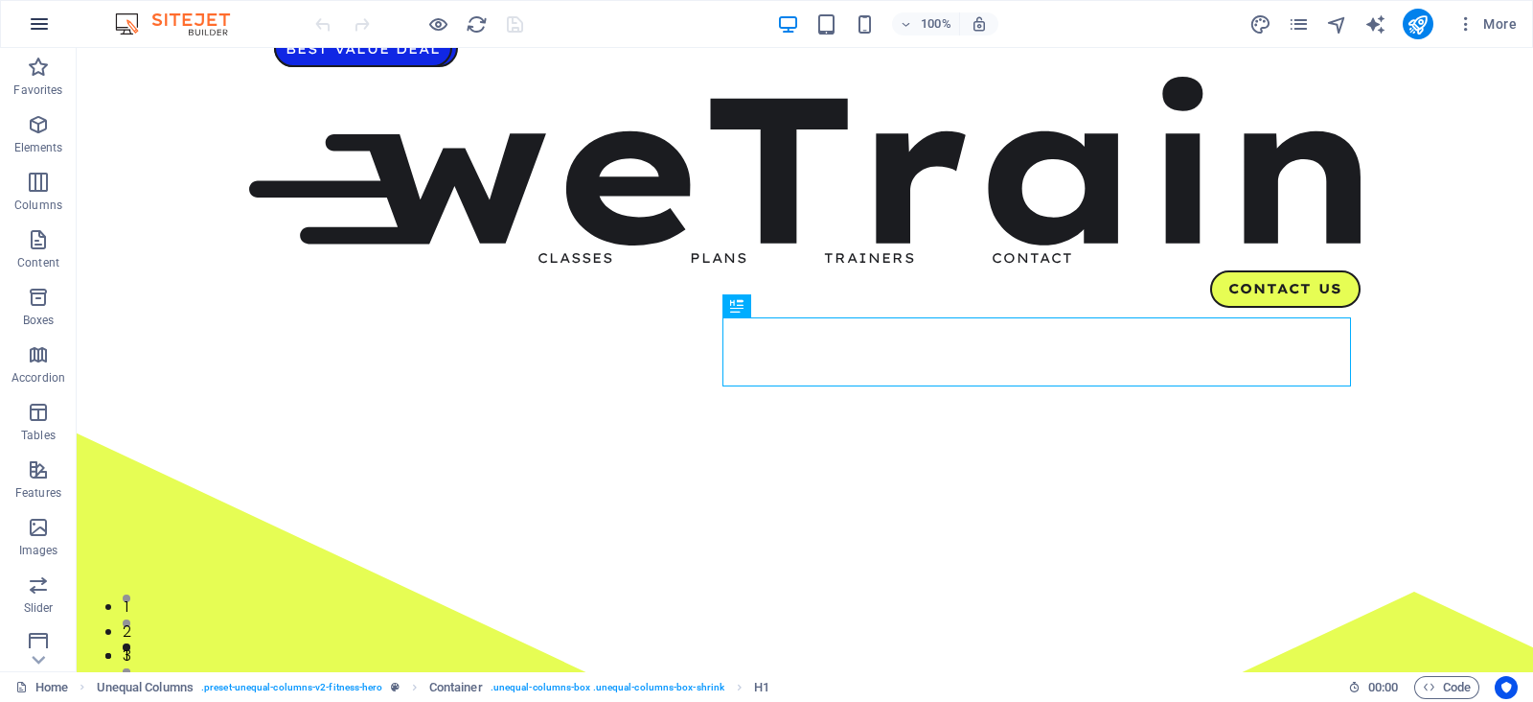
click at [34, 31] on icon "button" at bounding box center [39, 23] width 23 height 23
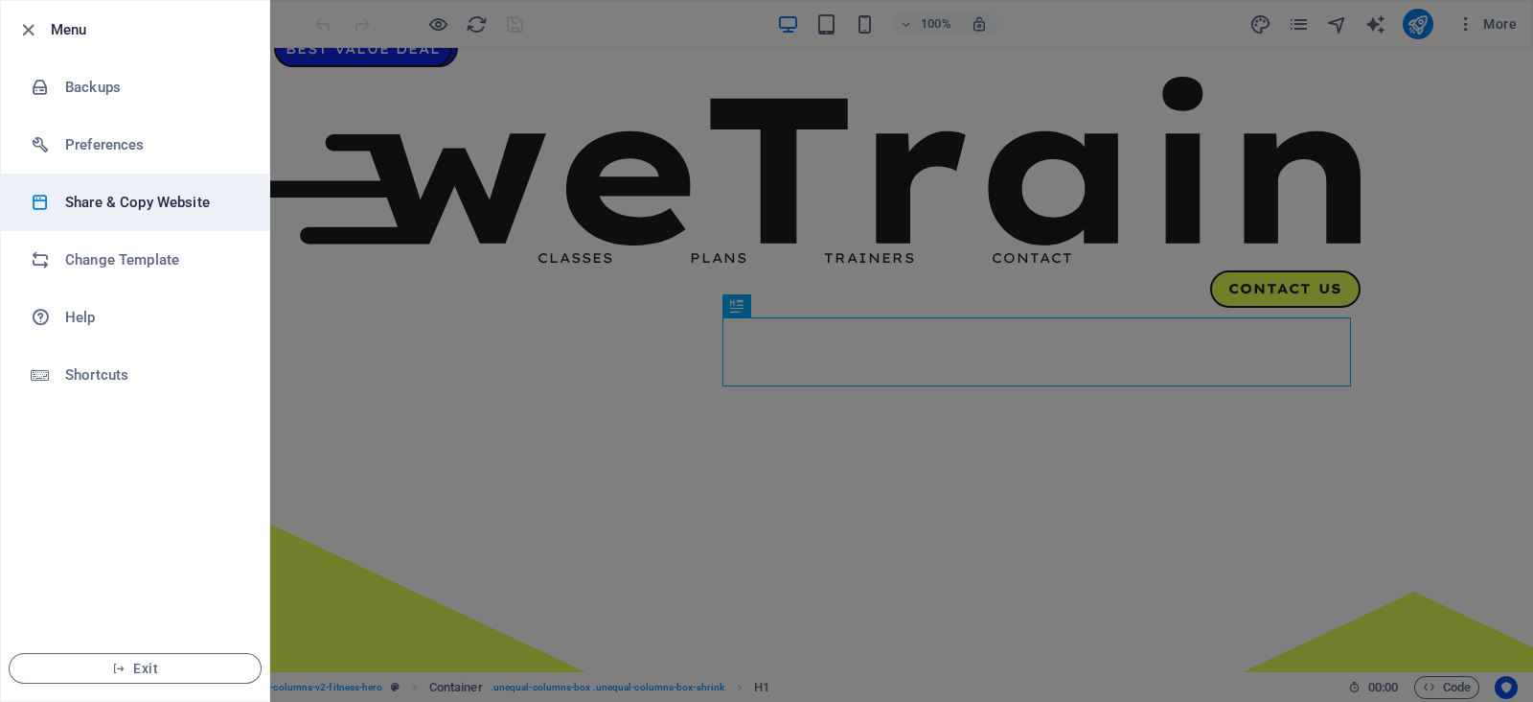
click at [169, 193] on h6 "Share & Copy Website" at bounding box center [153, 202] width 177 height 23
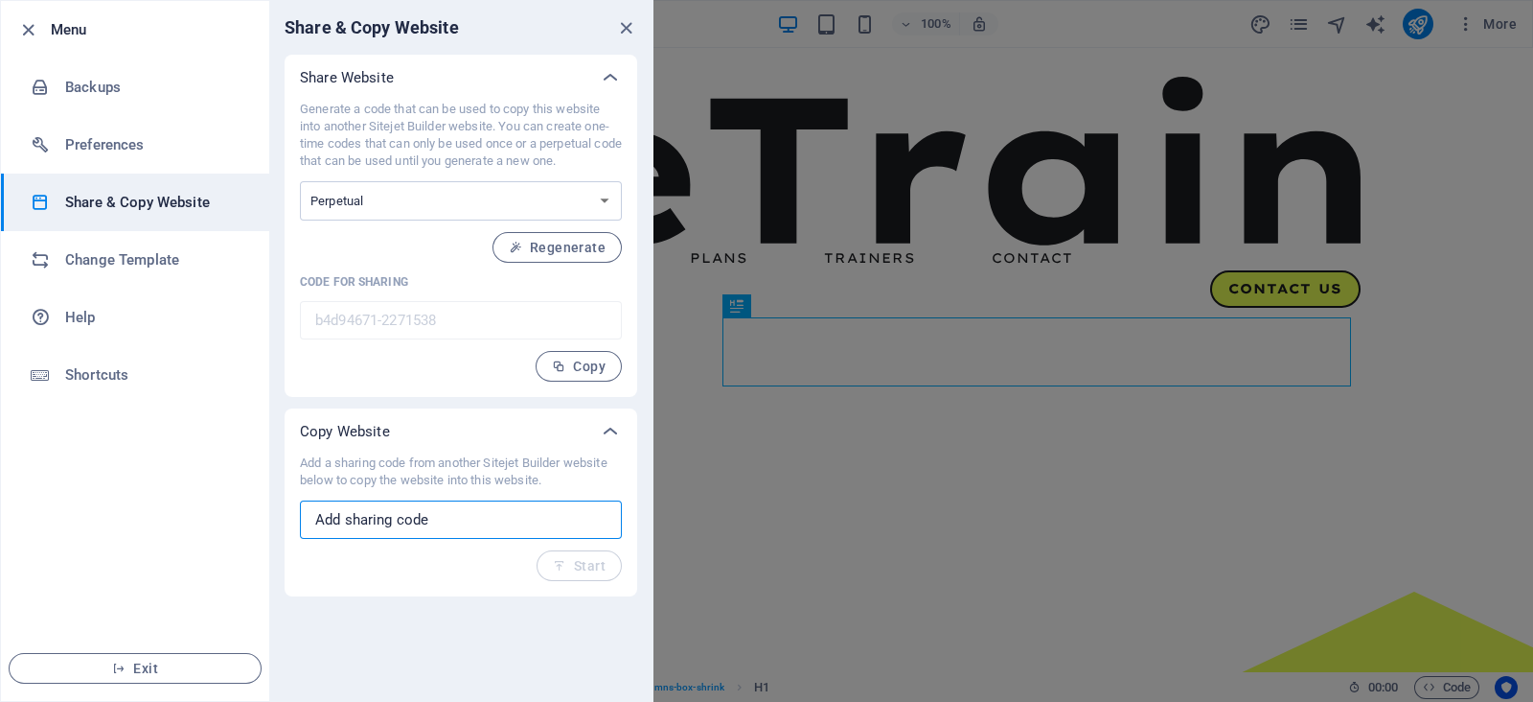
click at [446, 528] on input "text" at bounding box center [461, 519] width 322 height 38
paste input "372a14d5-2271133"
type input "372a14d5-2271133"
click at [556, 560] on icon "button" at bounding box center [559, 565] width 13 height 13
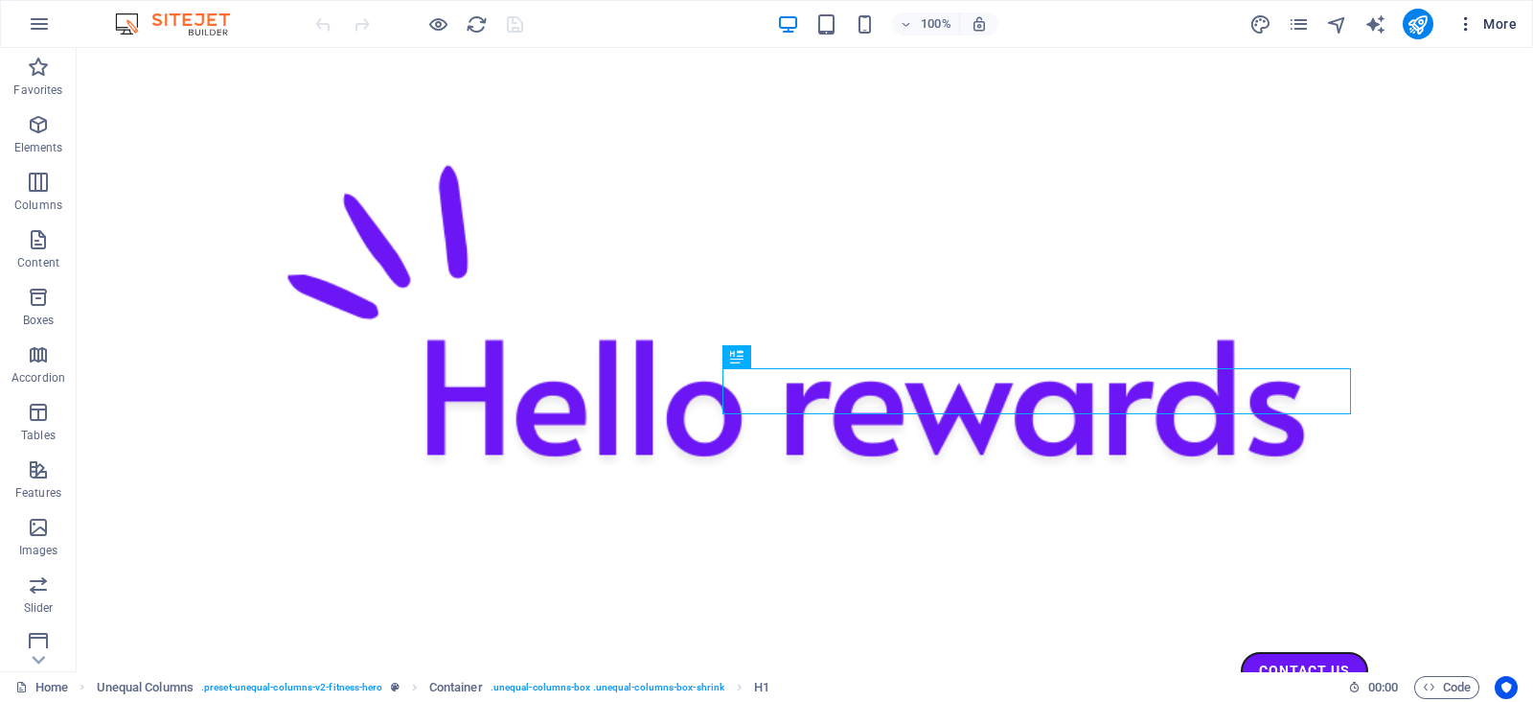
click at [1500, 32] on span "More" at bounding box center [1487, 23] width 60 height 19
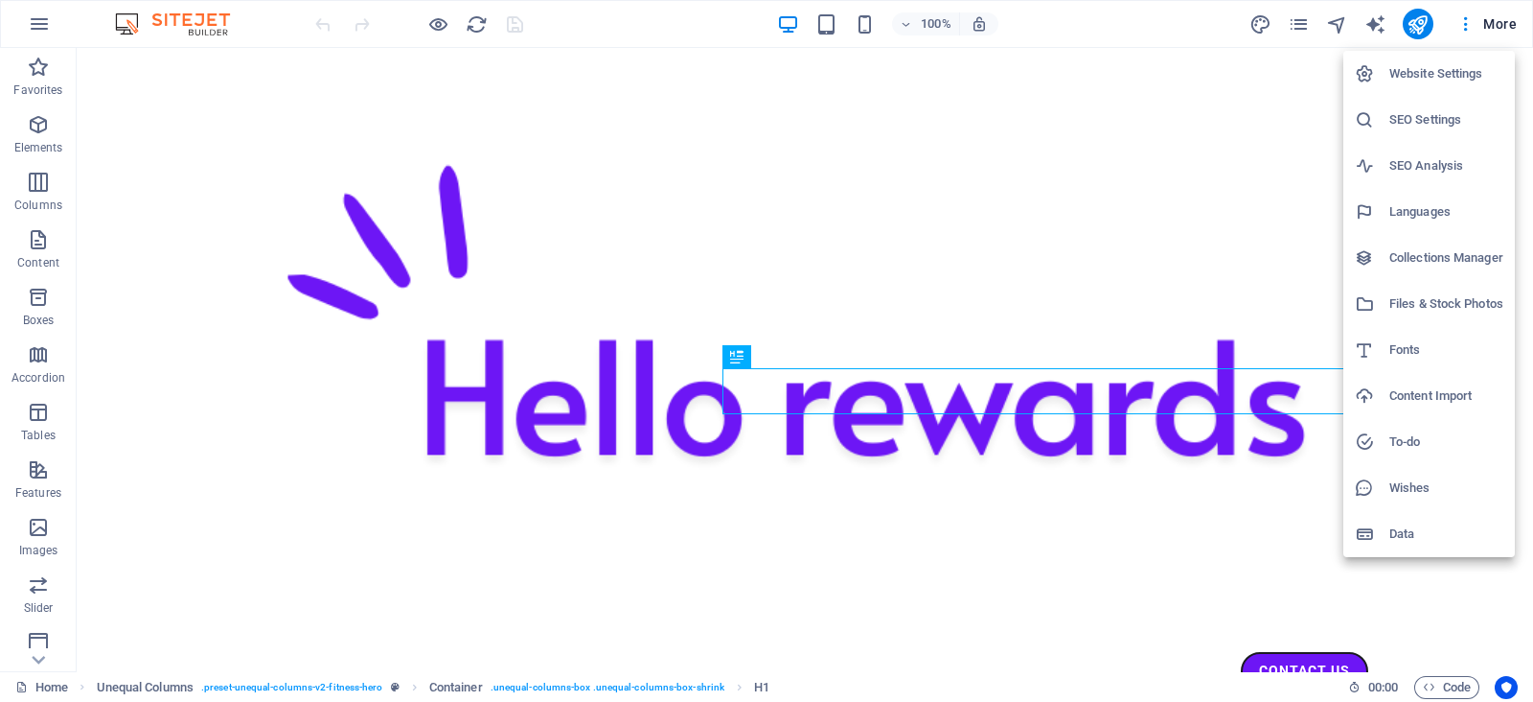
click at [1445, 69] on h6 "Website Settings" at bounding box center [1447, 73] width 114 height 23
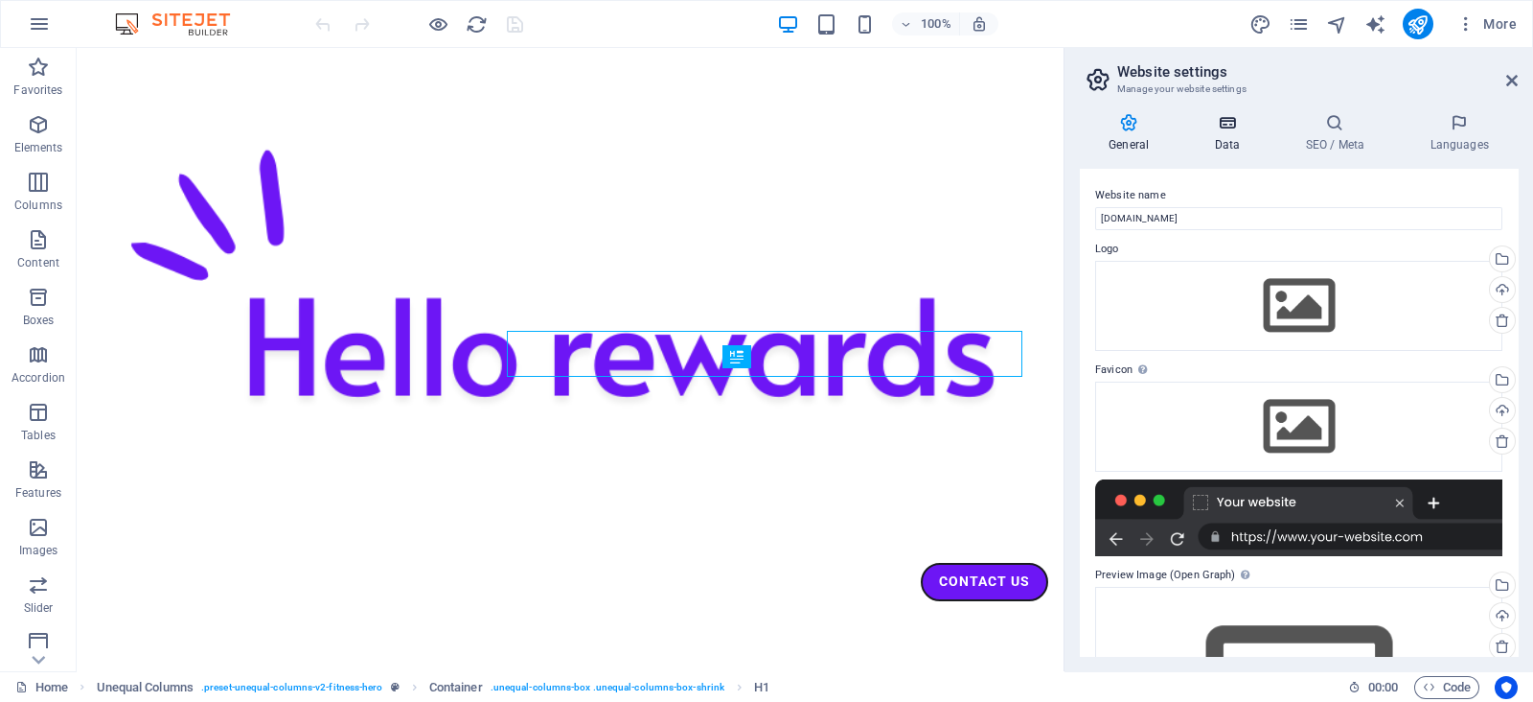
click at [1222, 127] on icon at bounding box center [1227, 122] width 83 height 19
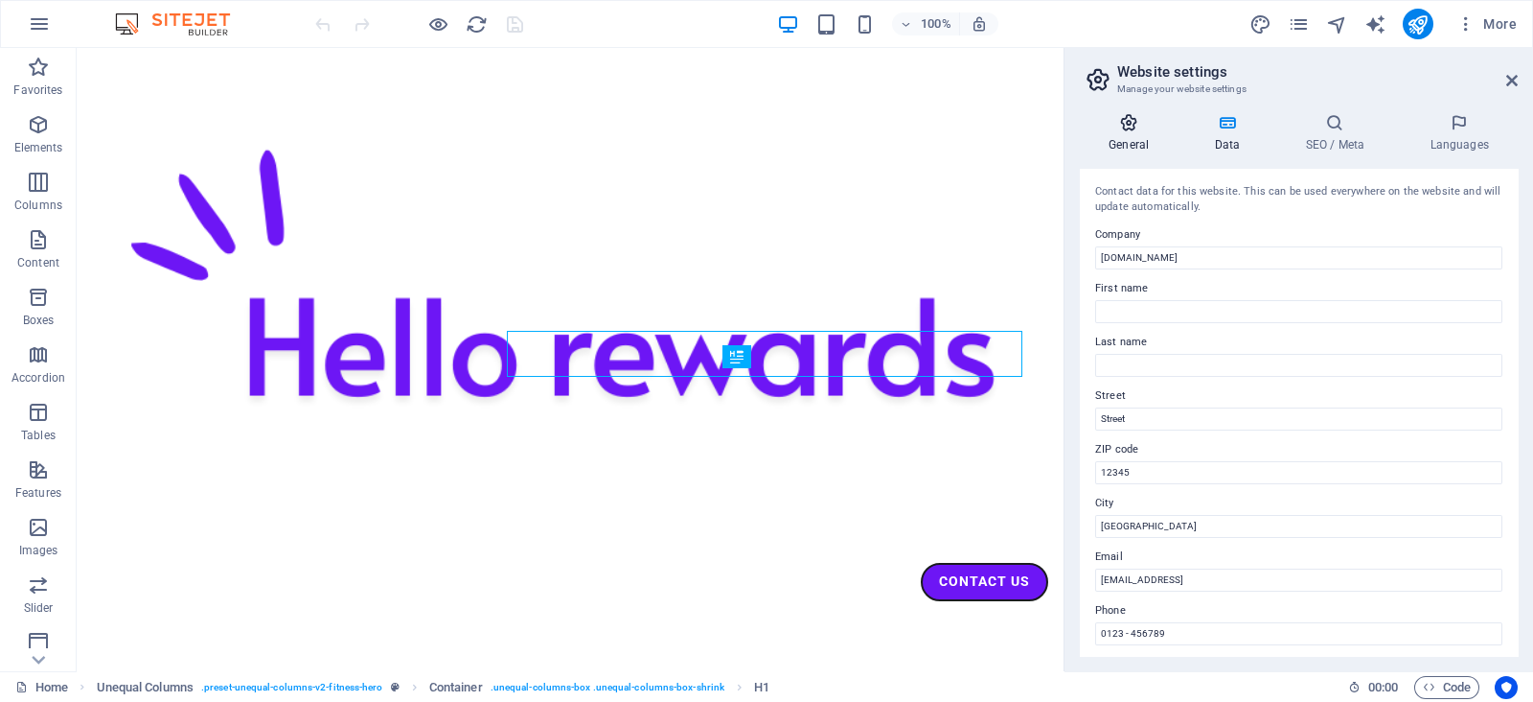
click at [1133, 122] on icon at bounding box center [1129, 122] width 98 height 19
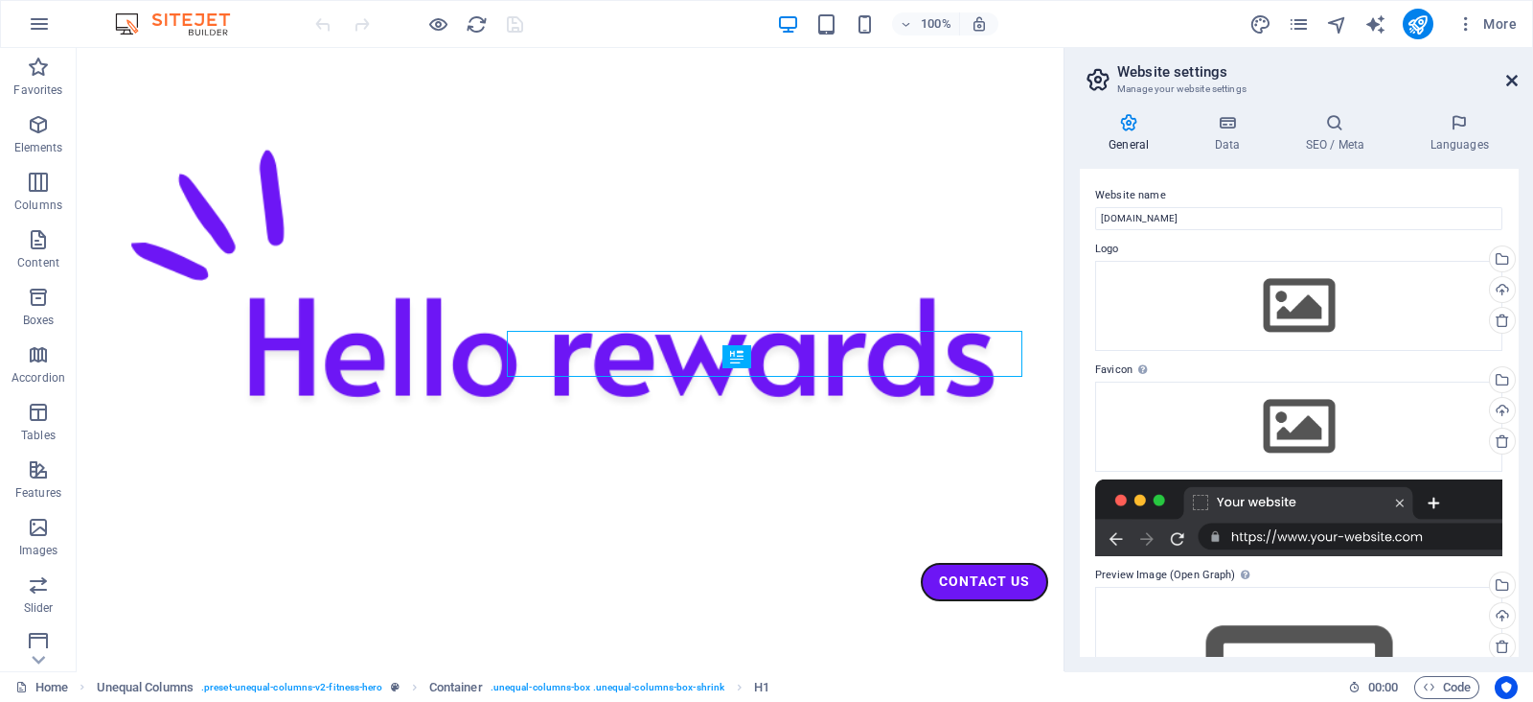
click at [1515, 81] on icon at bounding box center [1513, 80] width 12 height 15
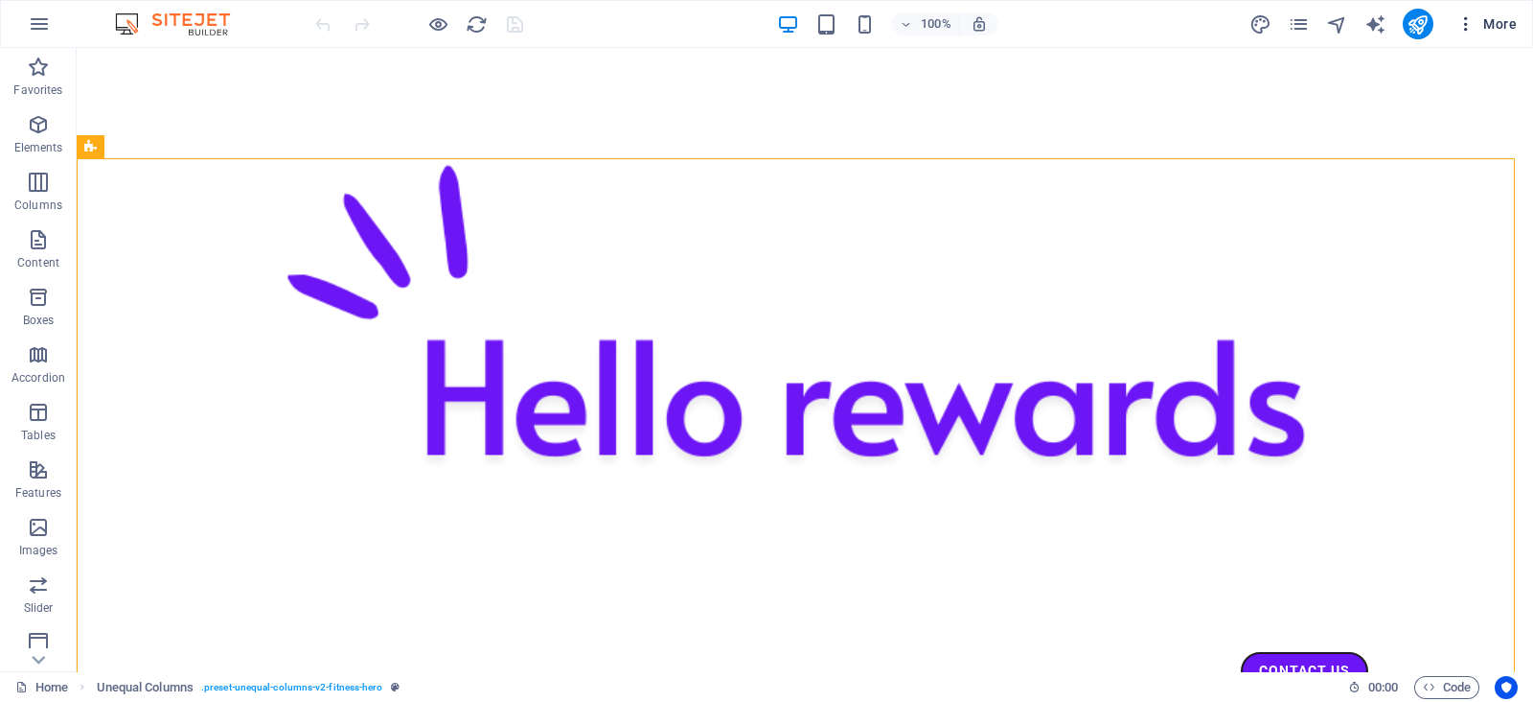
click at [1504, 17] on span "More" at bounding box center [1487, 23] width 60 height 19
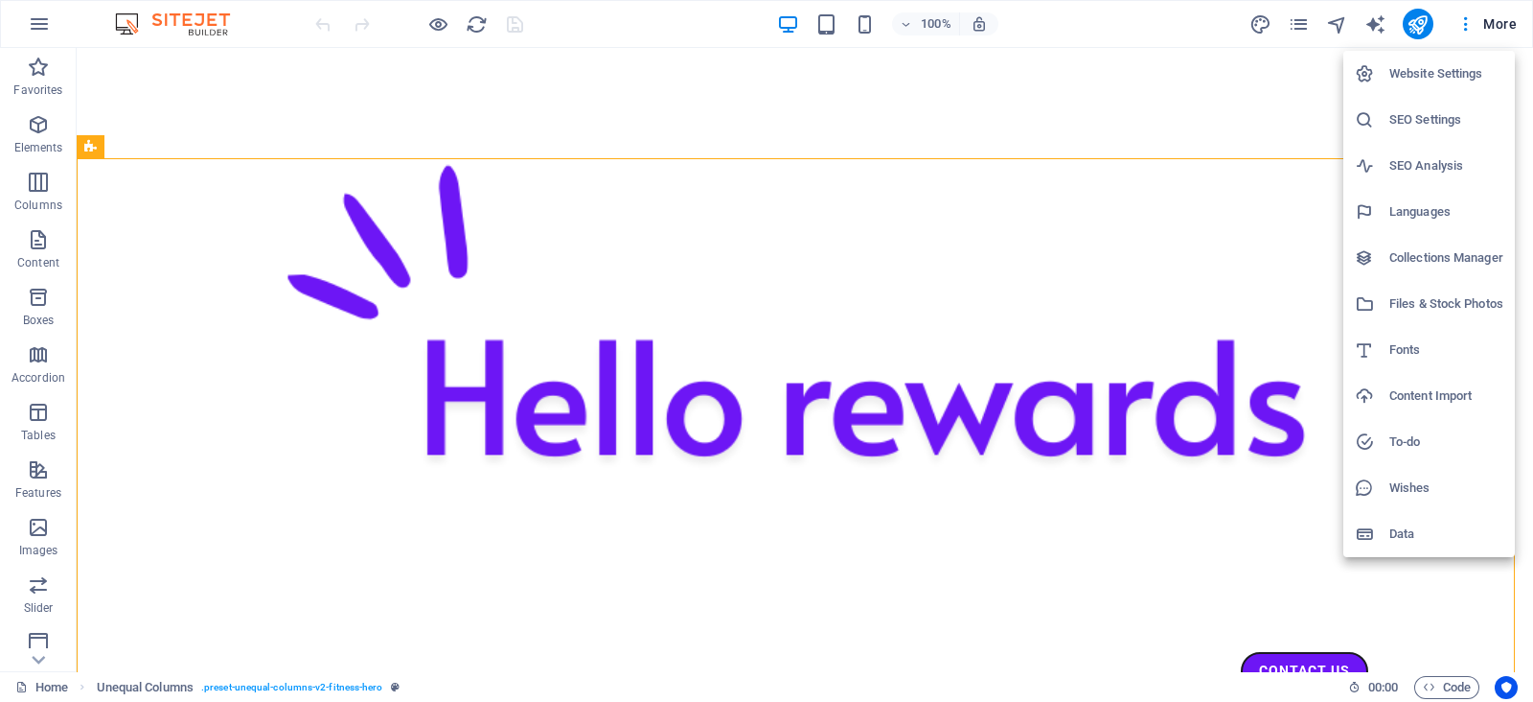
click at [1446, 69] on h6 "Website Settings" at bounding box center [1447, 73] width 114 height 23
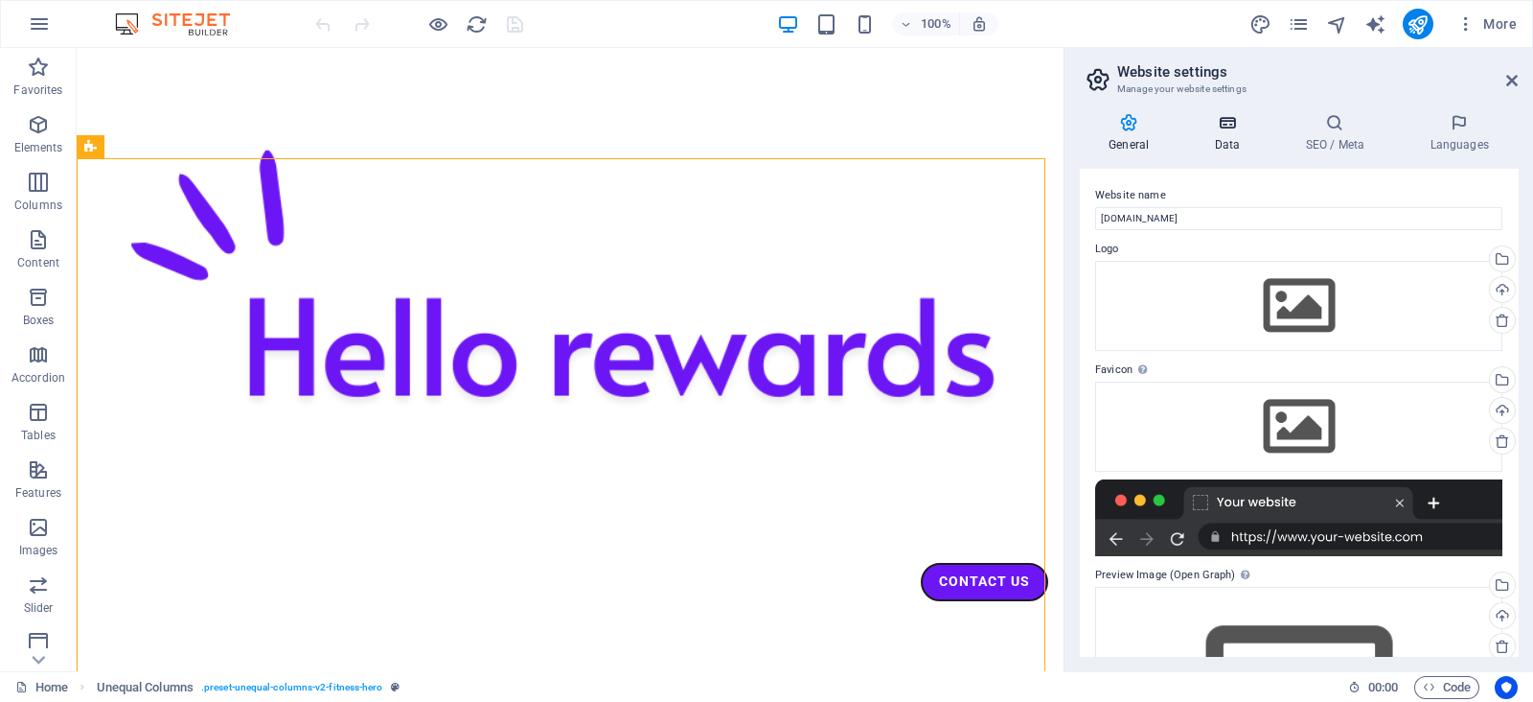
click at [1222, 134] on h4 "Data" at bounding box center [1231, 133] width 91 height 40
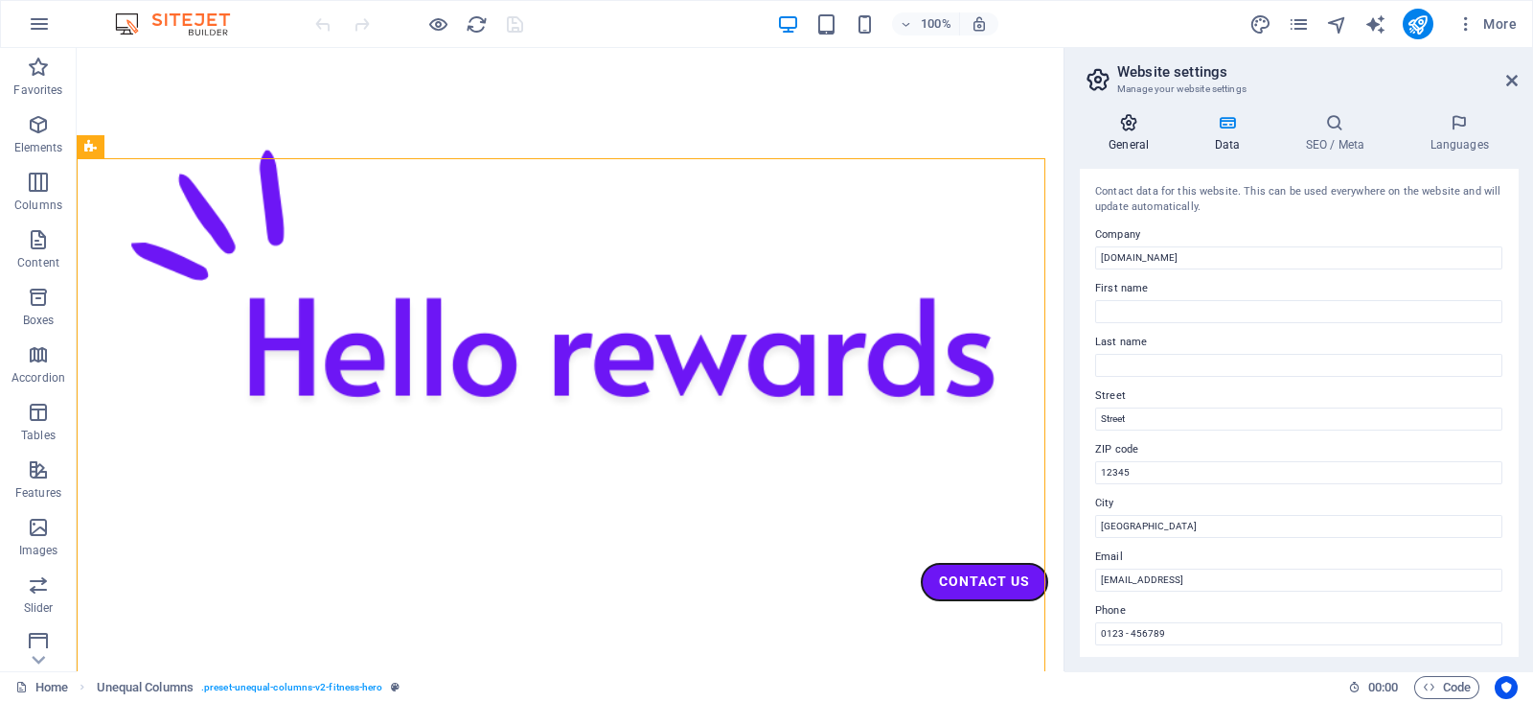
click at [1130, 131] on icon at bounding box center [1129, 122] width 98 height 19
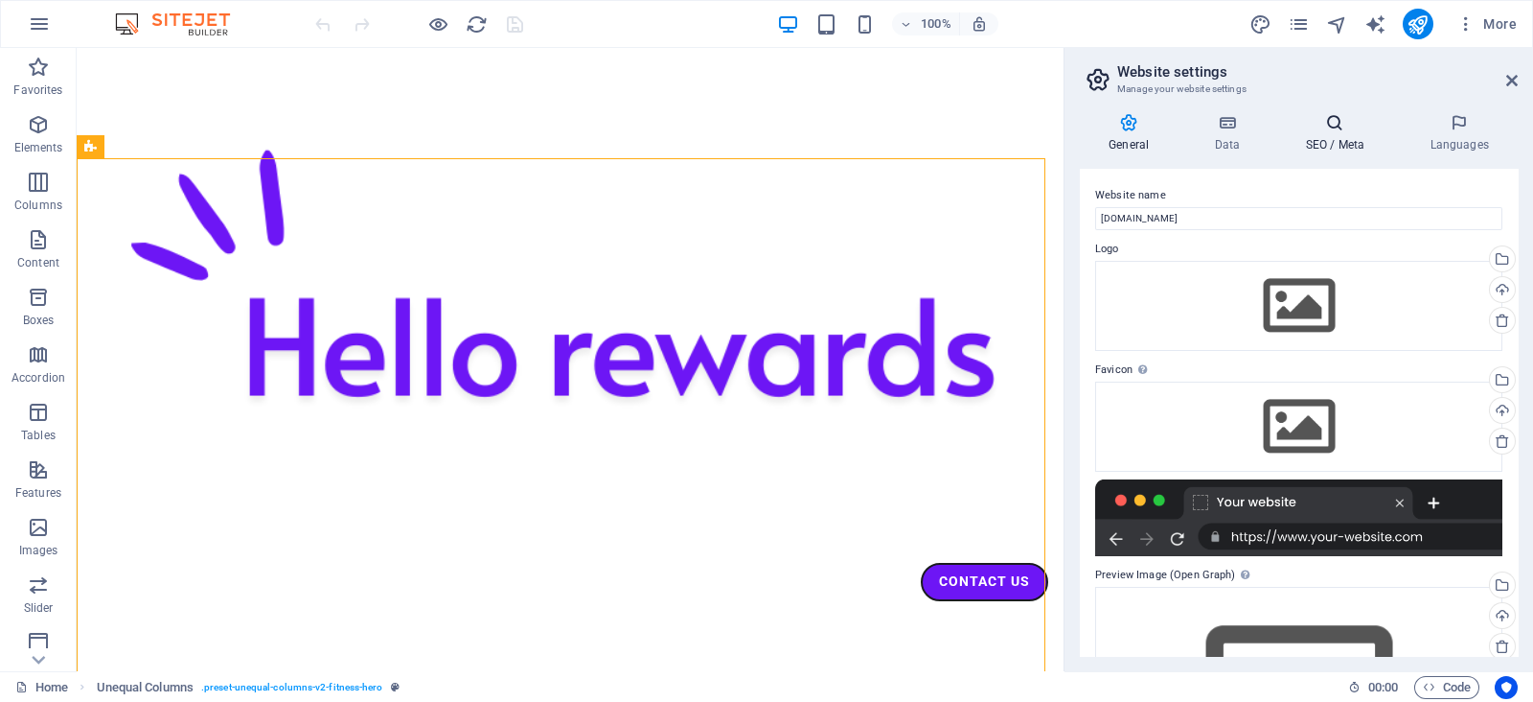
click at [1330, 122] on icon at bounding box center [1335, 122] width 117 height 19
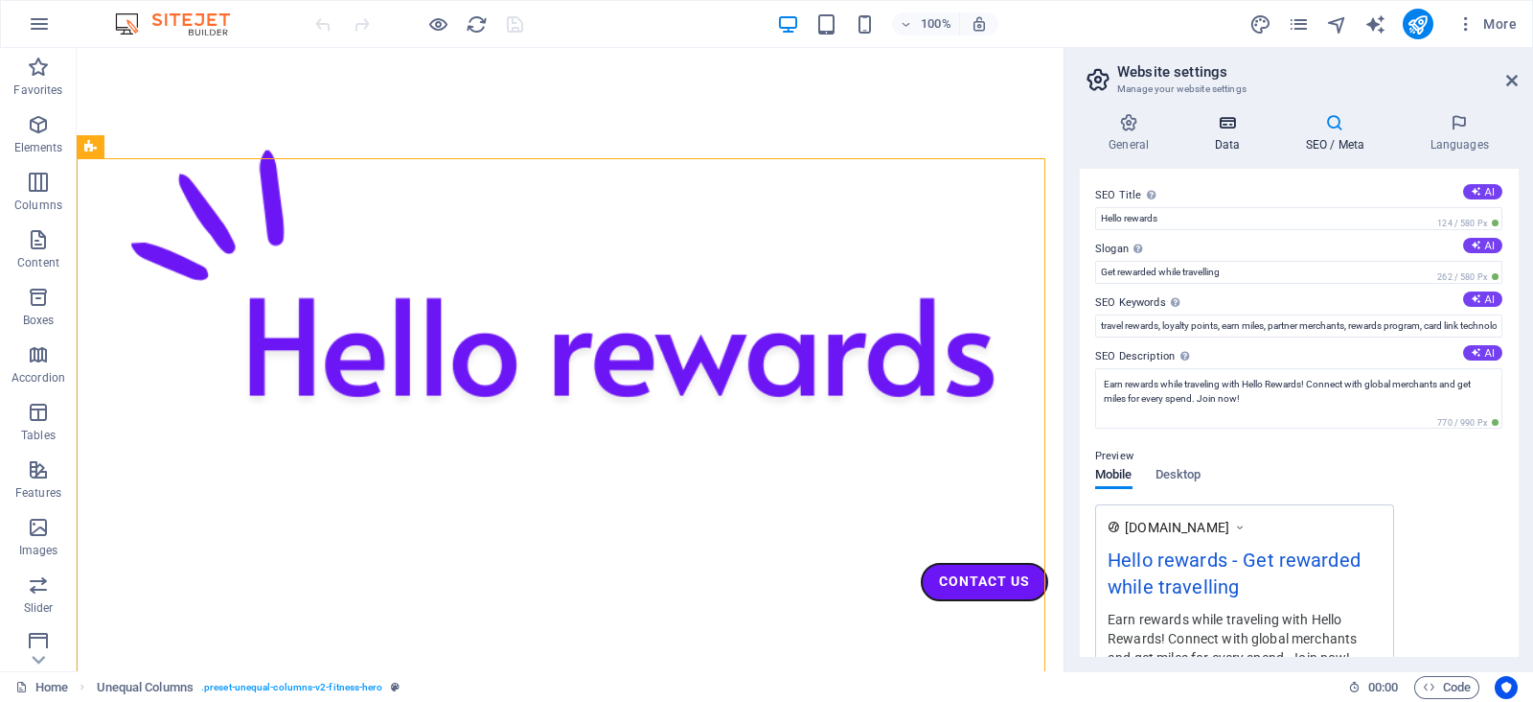
click at [1205, 132] on h4 "Data" at bounding box center [1231, 133] width 91 height 40
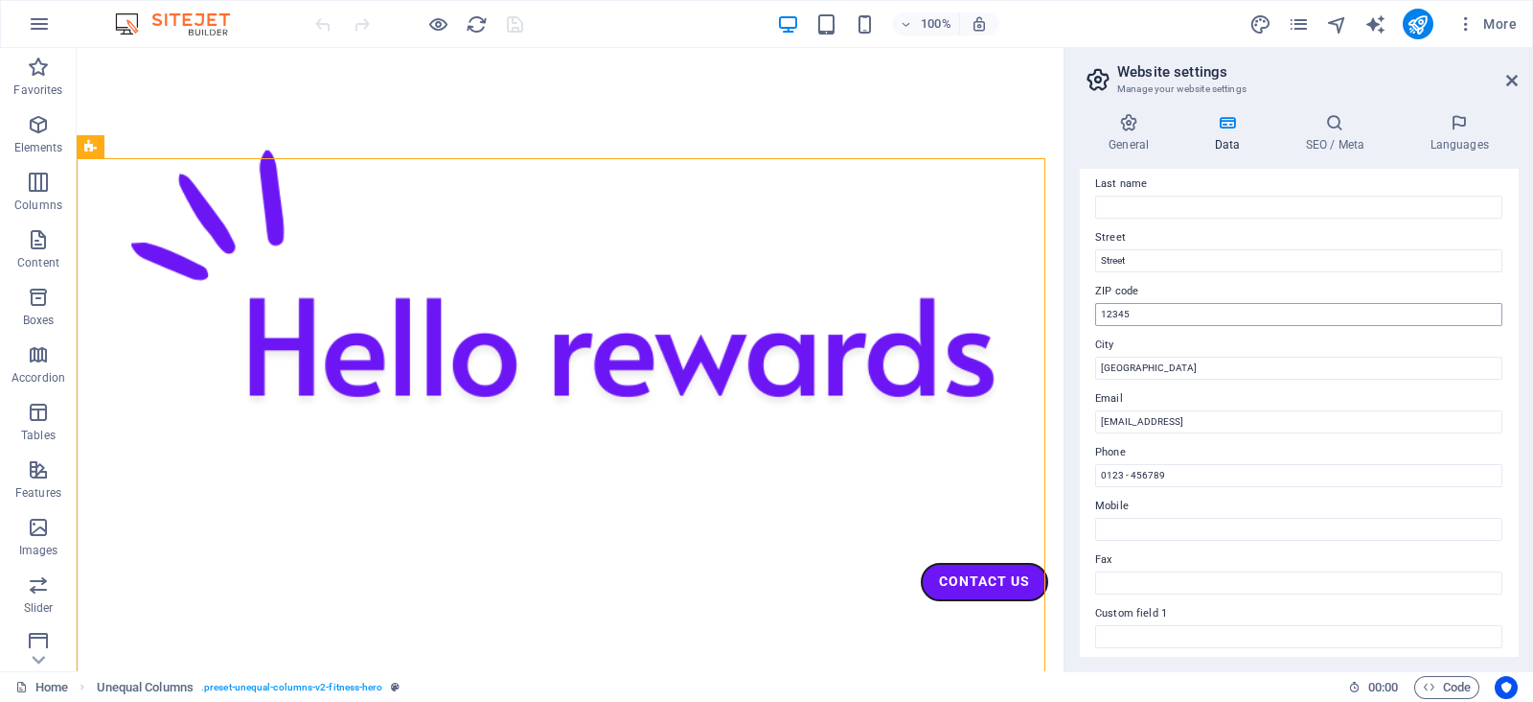
scroll to position [159, 0]
click at [1152, 264] on input "Street" at bounding box center [1298, 259] width 407 height 23
click at [1147, 309] on input "12345" at bounding box center [1298, 313] width 407 height 23
click at [1147, 309] on input "ZIP code" at bounding box center [1298, 313] width 407 height 23
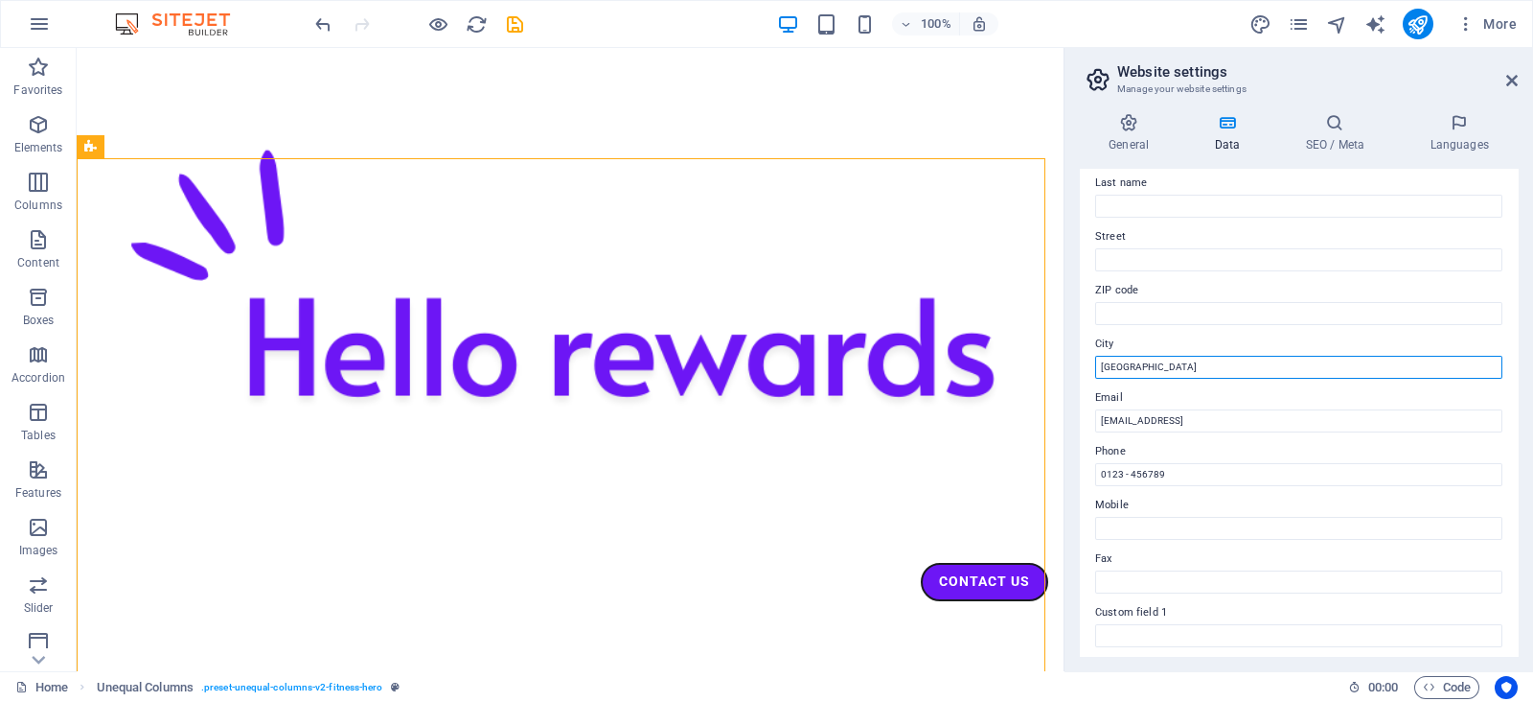
click at [1156, 368] on input "Berlin" at bounding box center [1298, 367] width 407 height 23
click at [1158, 404] on label "Email" at bounding box center [1298, 397] width 407 height 23
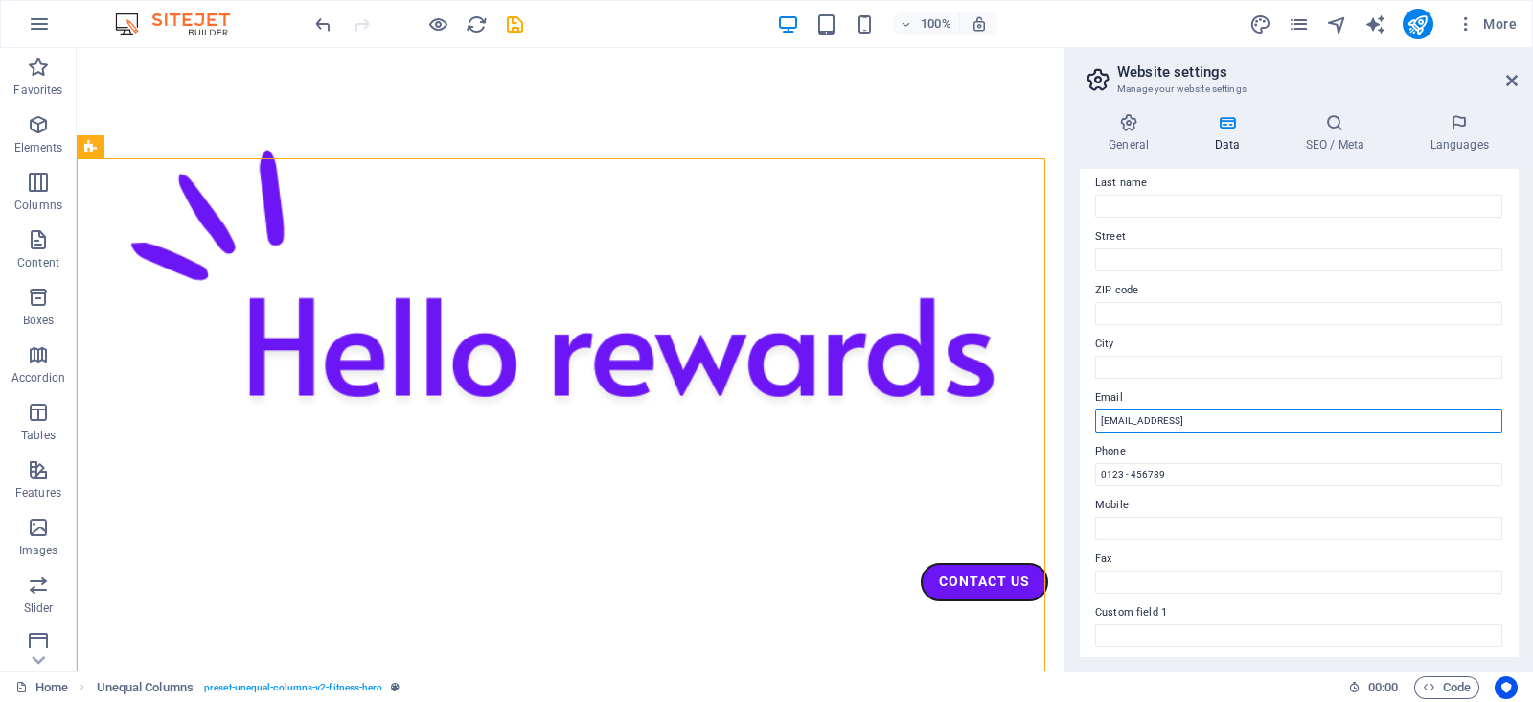
click at [1158, 409] on input "35ec94dc5bdc0a3a8b58ba4d61f90e@cpanel.local" at bounding box center [1298, 420] width 407 height 23
drag, startPoint x: 1158, startPoint y: 403, endPoint x: 1156, endPoint y: 419, distance: 15.5
click at [1156, 419] on div "Email 35ec94dc5bdc0a3a8b58ba4d61f90e@cpanel.local" at bounding box center [1298, 409] width 407 height 46
click at [1156, 419] on input "35ec94dc5bdc0a3a8b58ba4d61f90e@cpanel.local" at bounding box center [1298, 420] width 407 height 23
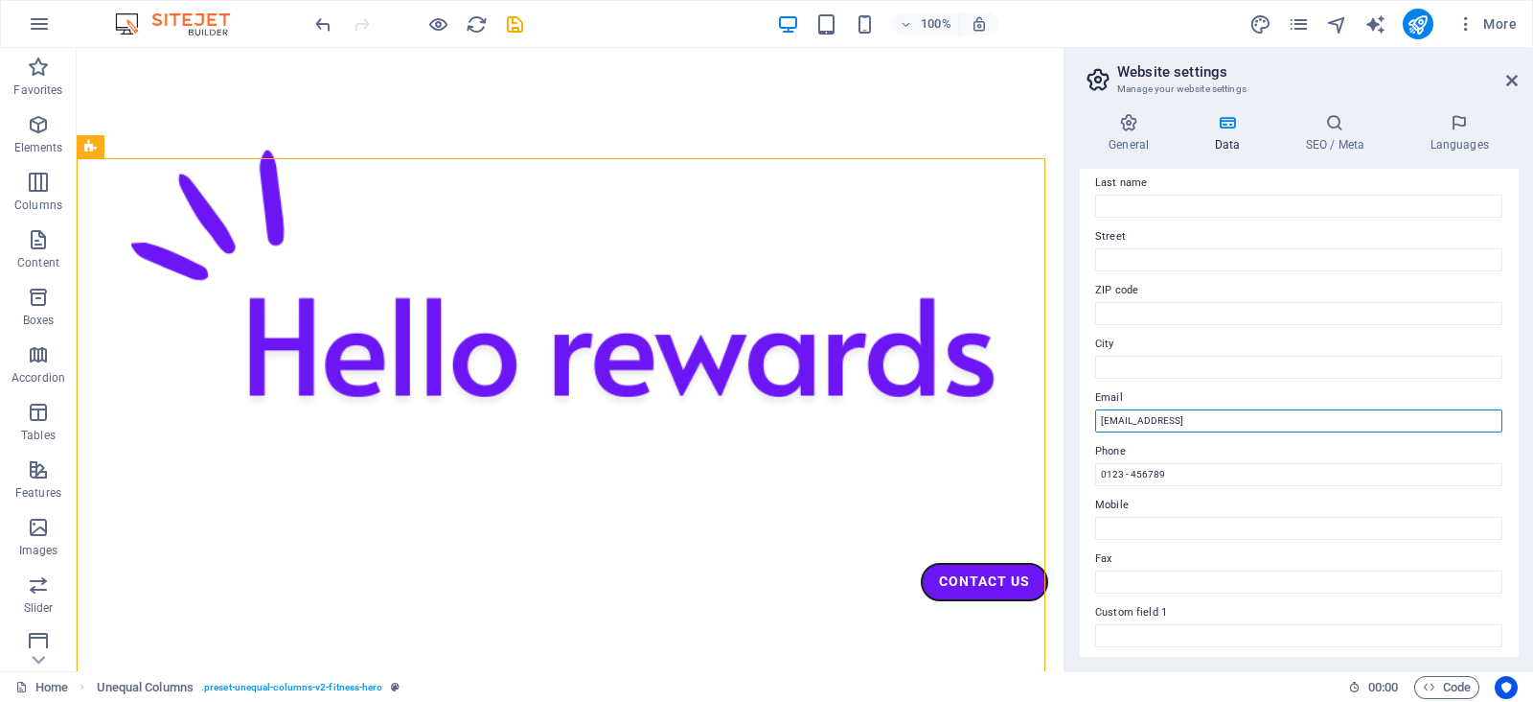
click at [1156, 419] on input "35ec94dc5bdc0a3a8b58ba4d61f90e@cpanel.local" at bounding box center [1298, 420] width 407 height 23
type input "info@hellorewards.co"
click at [1184, 457] on label "Phone" at bounding box center [1298, 451] width 407 height 23
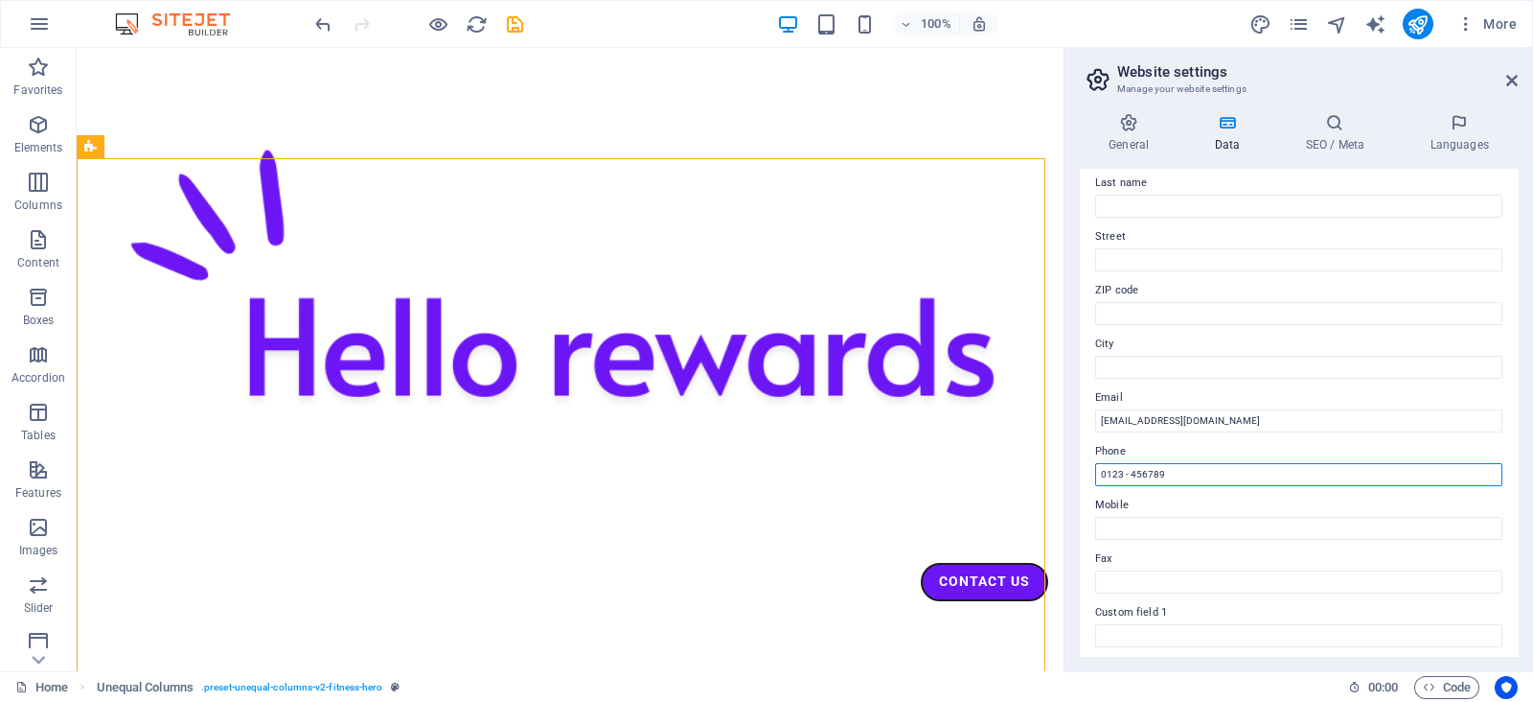
click at [1184, 463] on input "0123 - 456789" at bounding box center [1298, 474] width 407 height 23
click at [1184, 457] on label "Phone" at bounding box center [1298, 451] width 407 height 23
click at [1184, 463] on input "0123 - 456789" at bounding box center [1298, 474] width 407 height 23
click at [1184, 457] on label "Phone" at bounding box center [1298, 451] width 407 height 23
click at [1184, 463] on input "0123 - 456789" at bounding box center [1298, 474] width 407 height 23
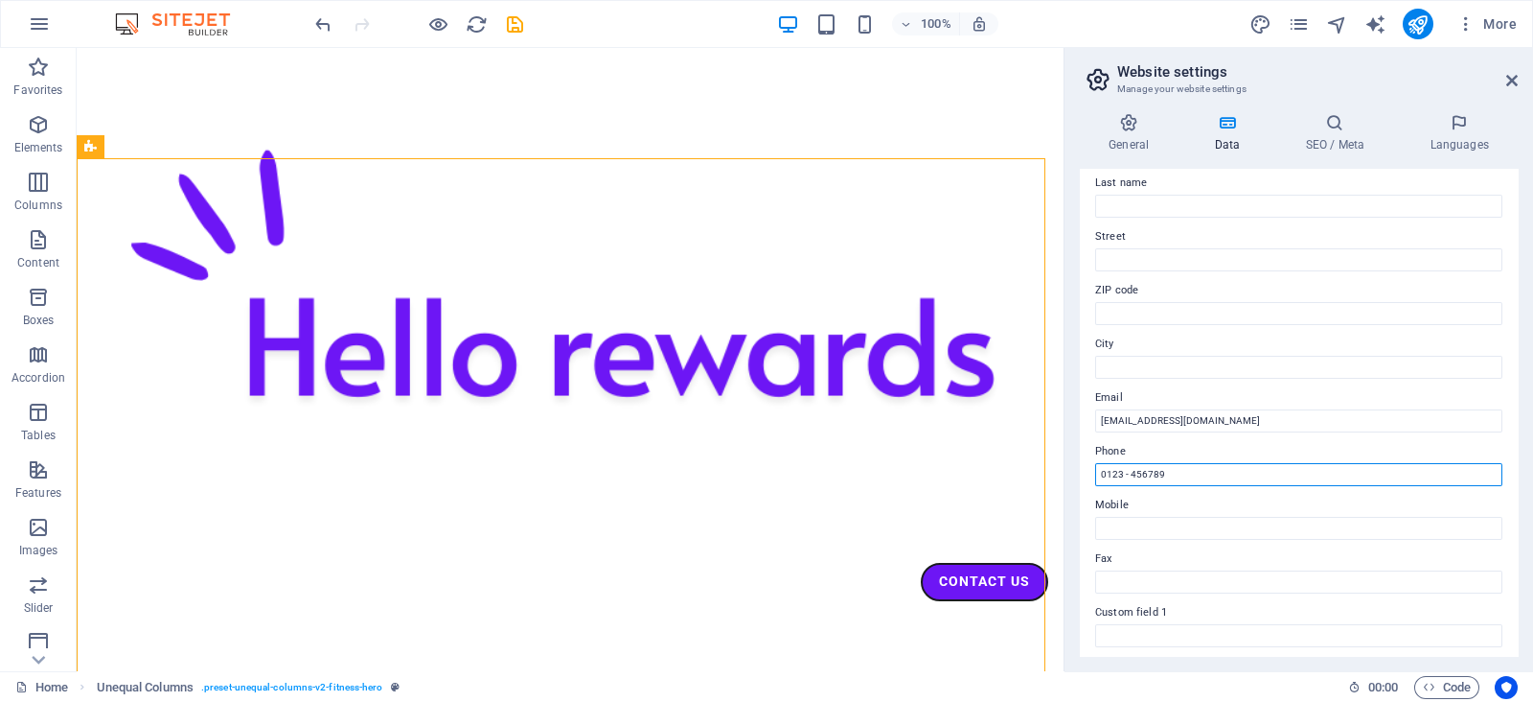
click at [1181, 463] on input "0123 - 456789" at bounding box center [1298, 474] width 407 height 23
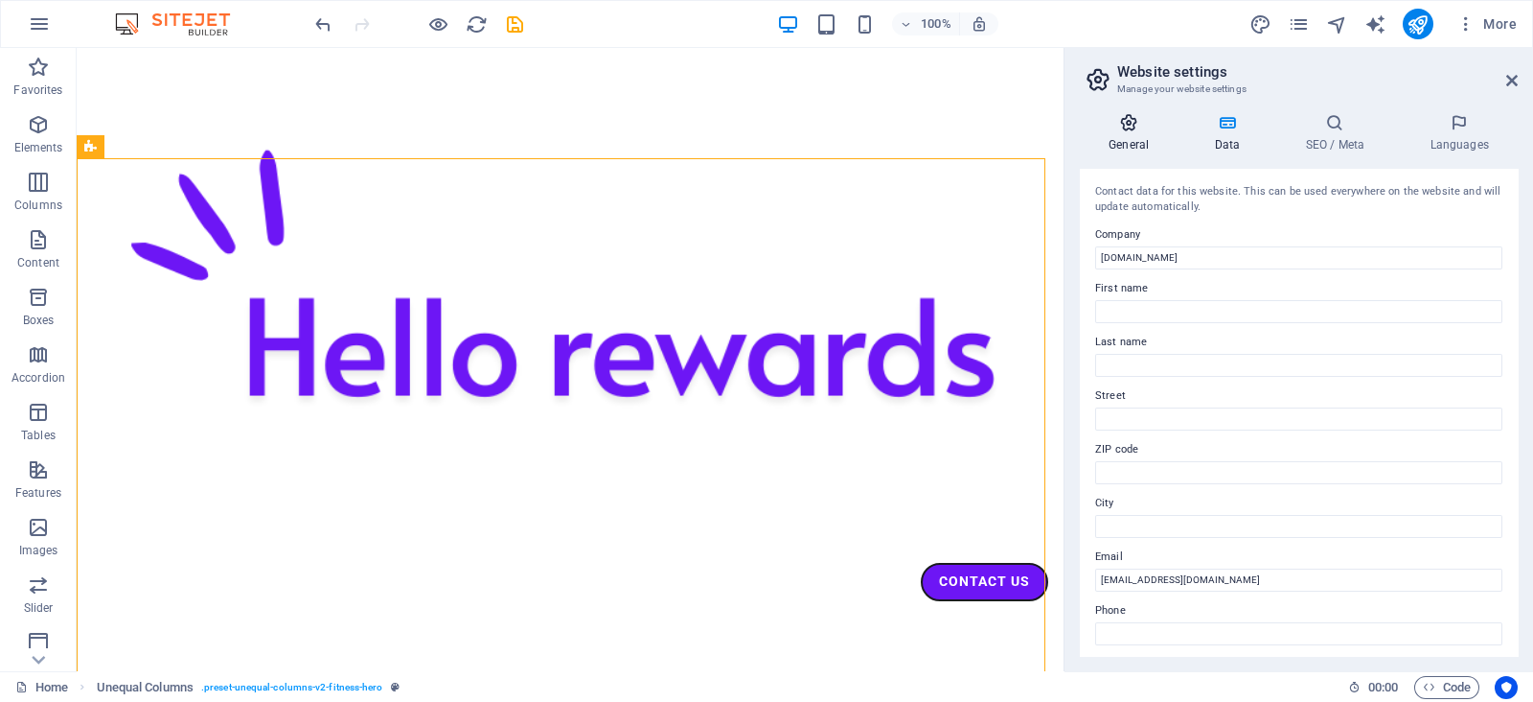
click at [1127, 138] on h4 "General" at bounding box center [1132, 133] width 105 height 40
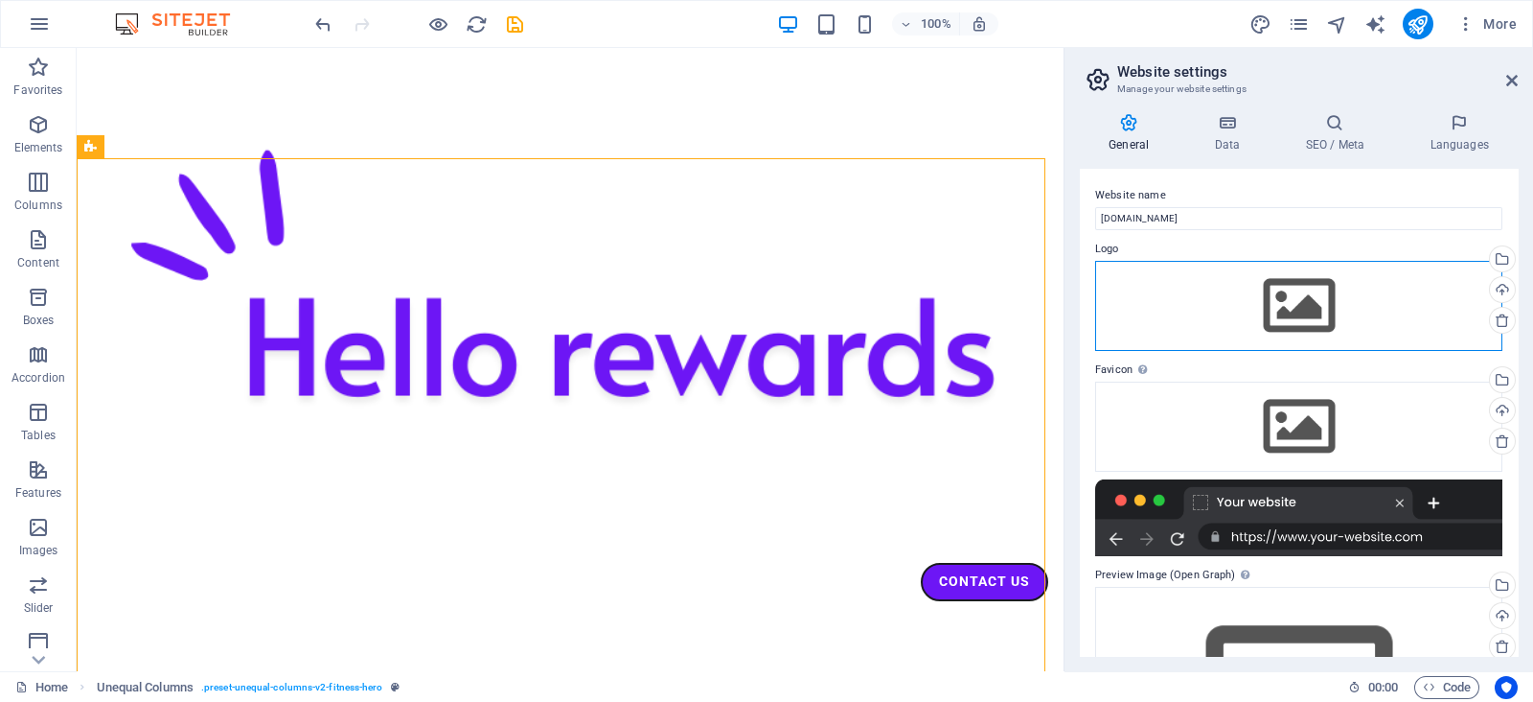
click at [1217, 293] on div "Drag files here, click to choose files or select files from Files or our free s…" at bounding box center [1298, 306] width 407 height 90
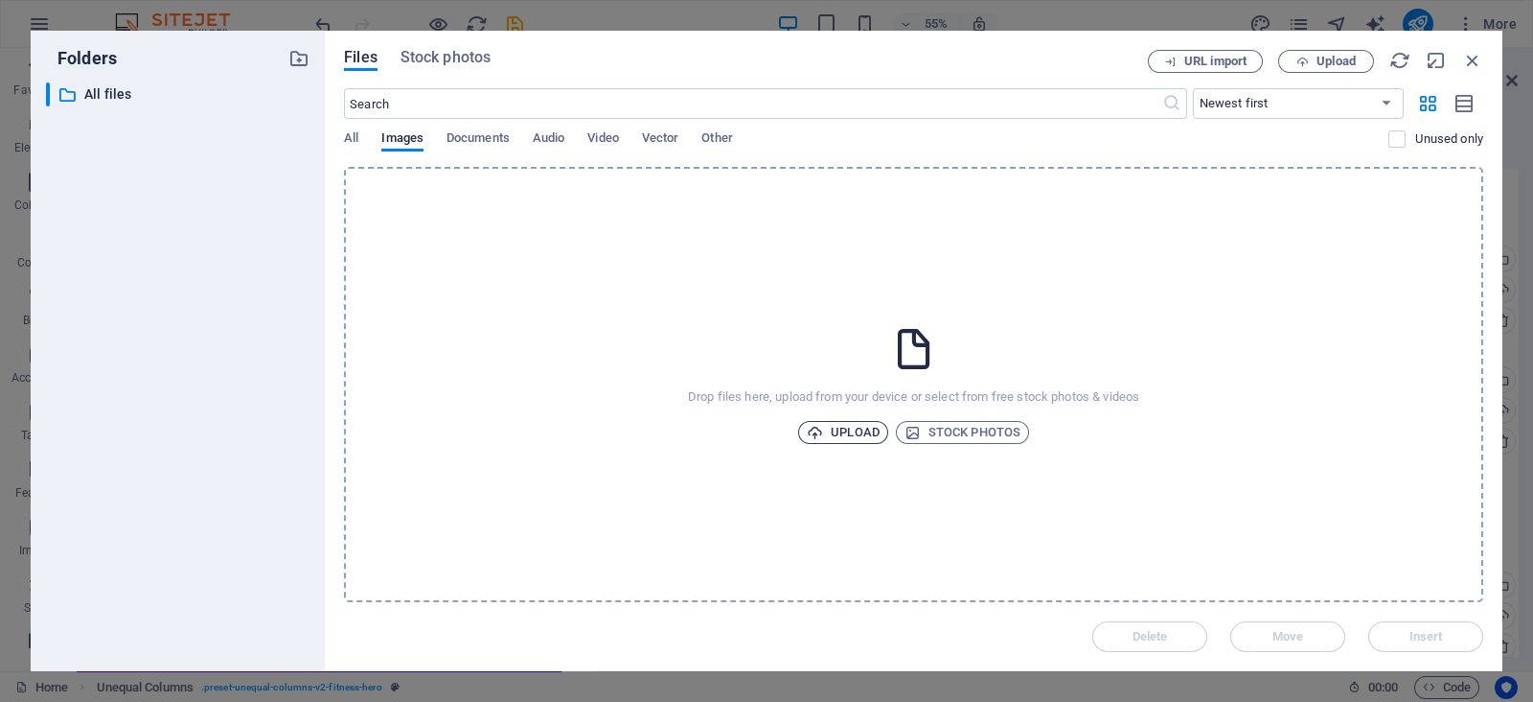
click at [841, 425] on span "Upload" at bounding box center [843, 432] width 73 height 23
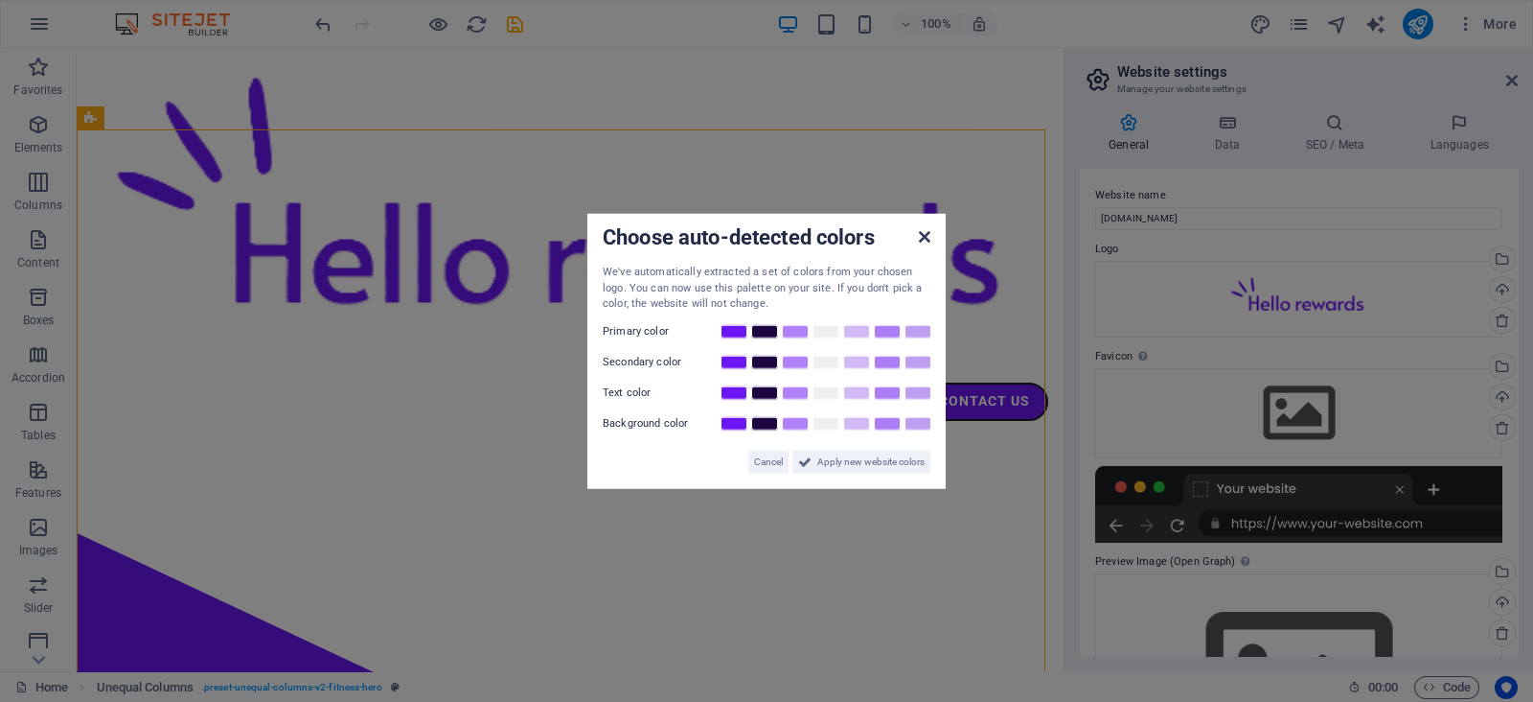
click at [923, 235] on icon at bounding box center [925, 236] width 12 height 15
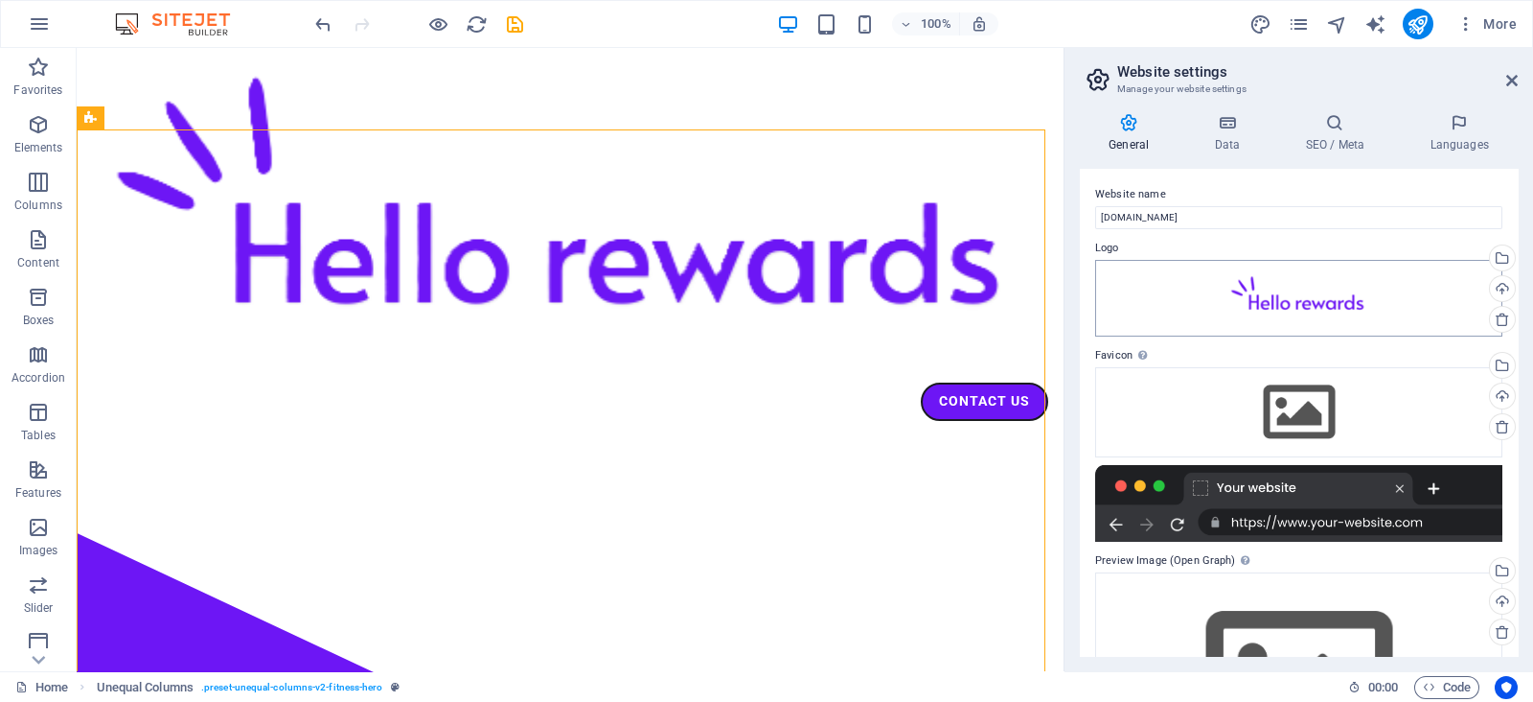
scroll to position [72, 0]
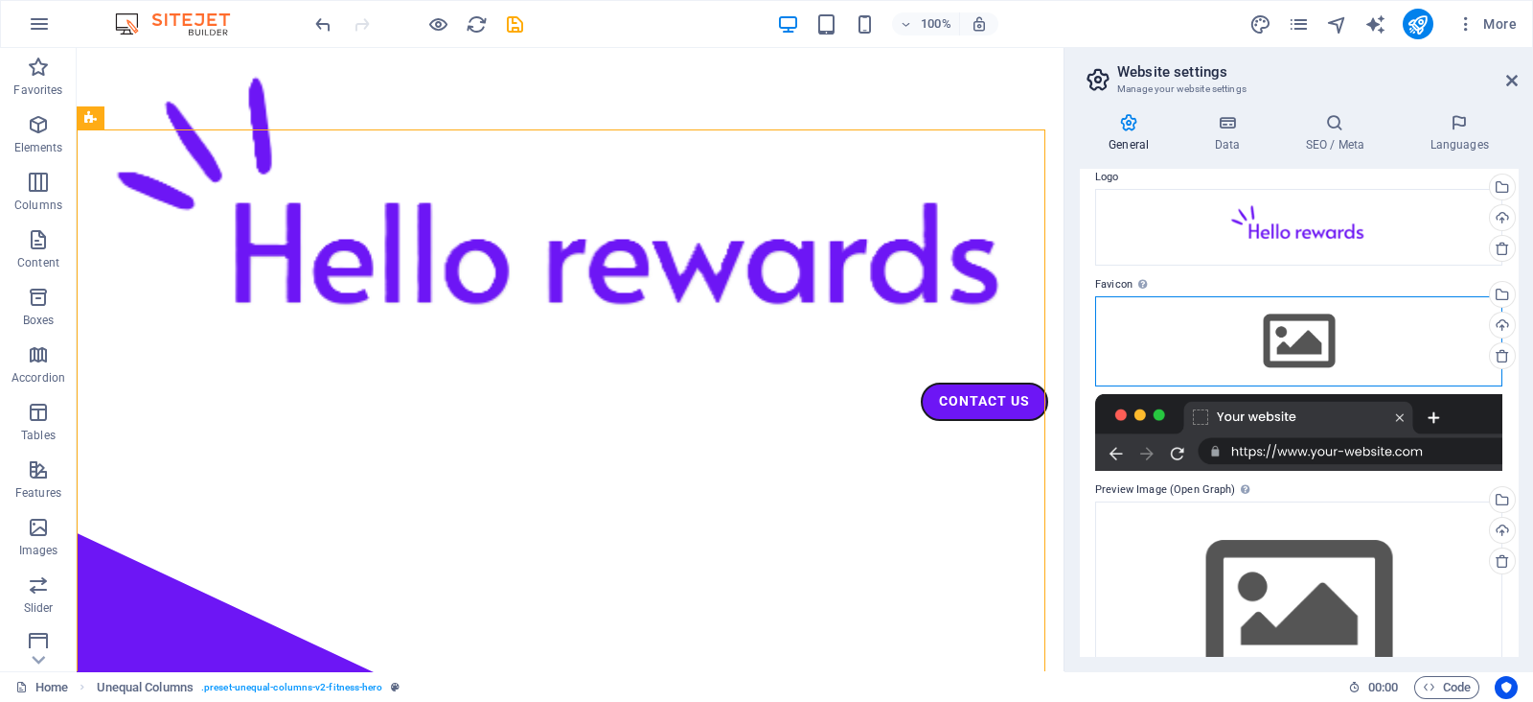
click at [1201, 337] on div "Drag files here, click to choose files or select files from Files or our free s…" at bounding box center [1298, 341] width 407 height 90
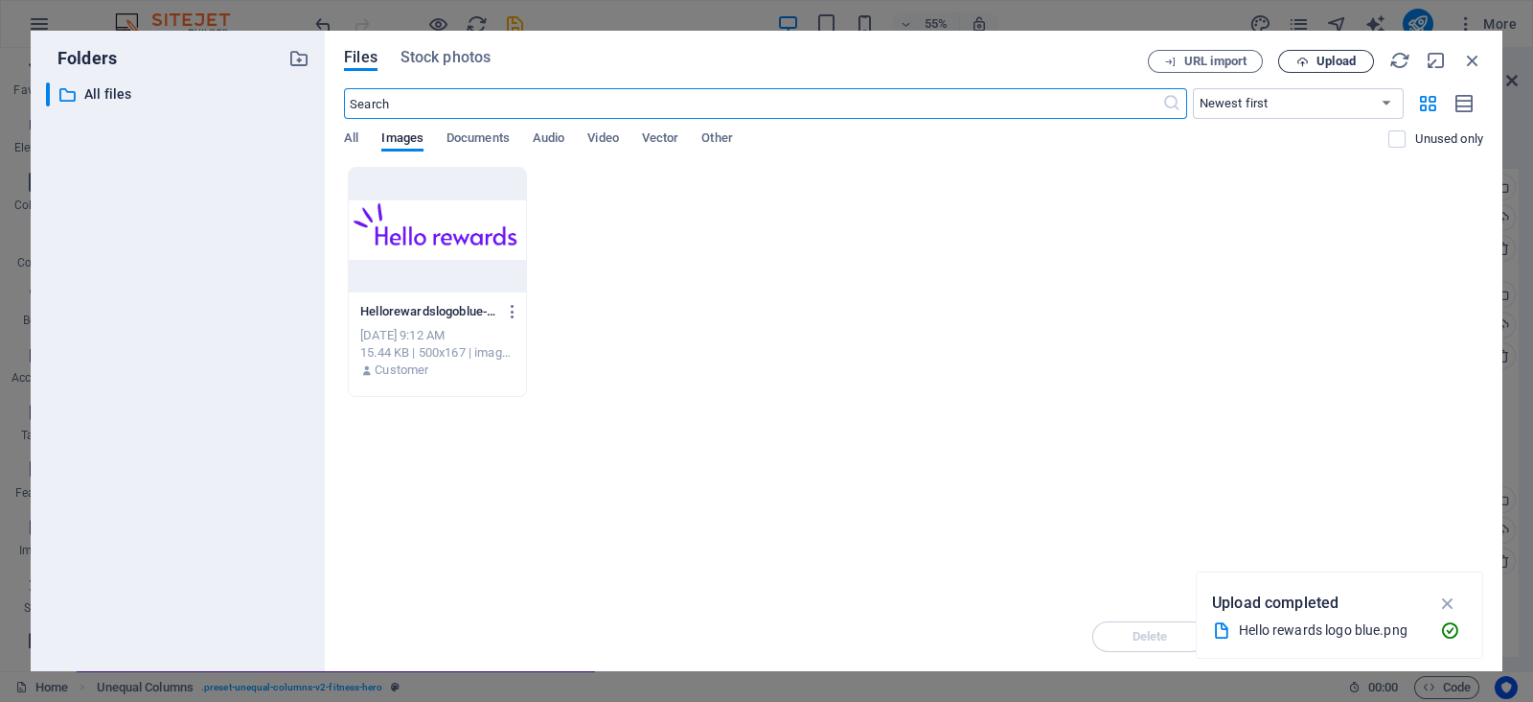
click at [1320, 59] on span "Upload" at bounding box center [1336, 62] width 39 height 12
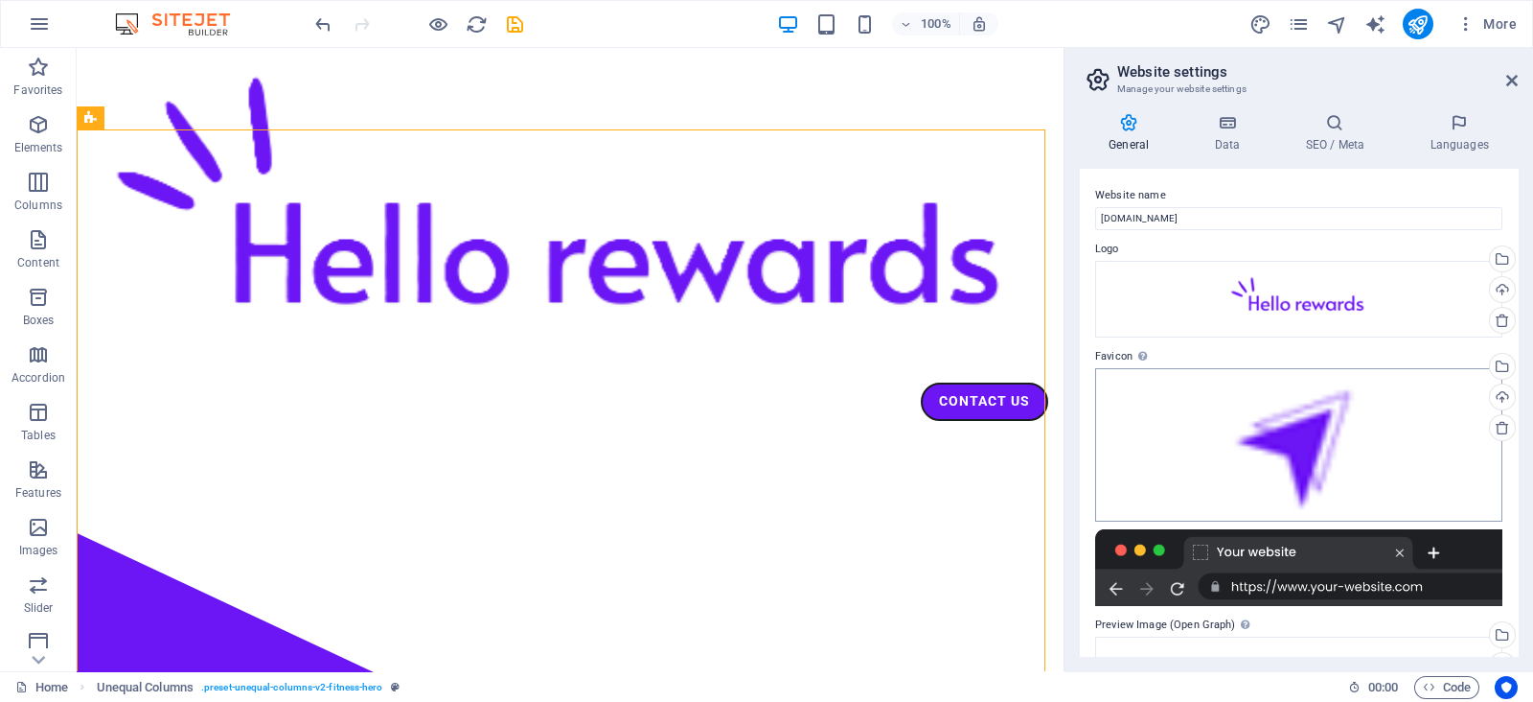
scroll to position [215, 0]
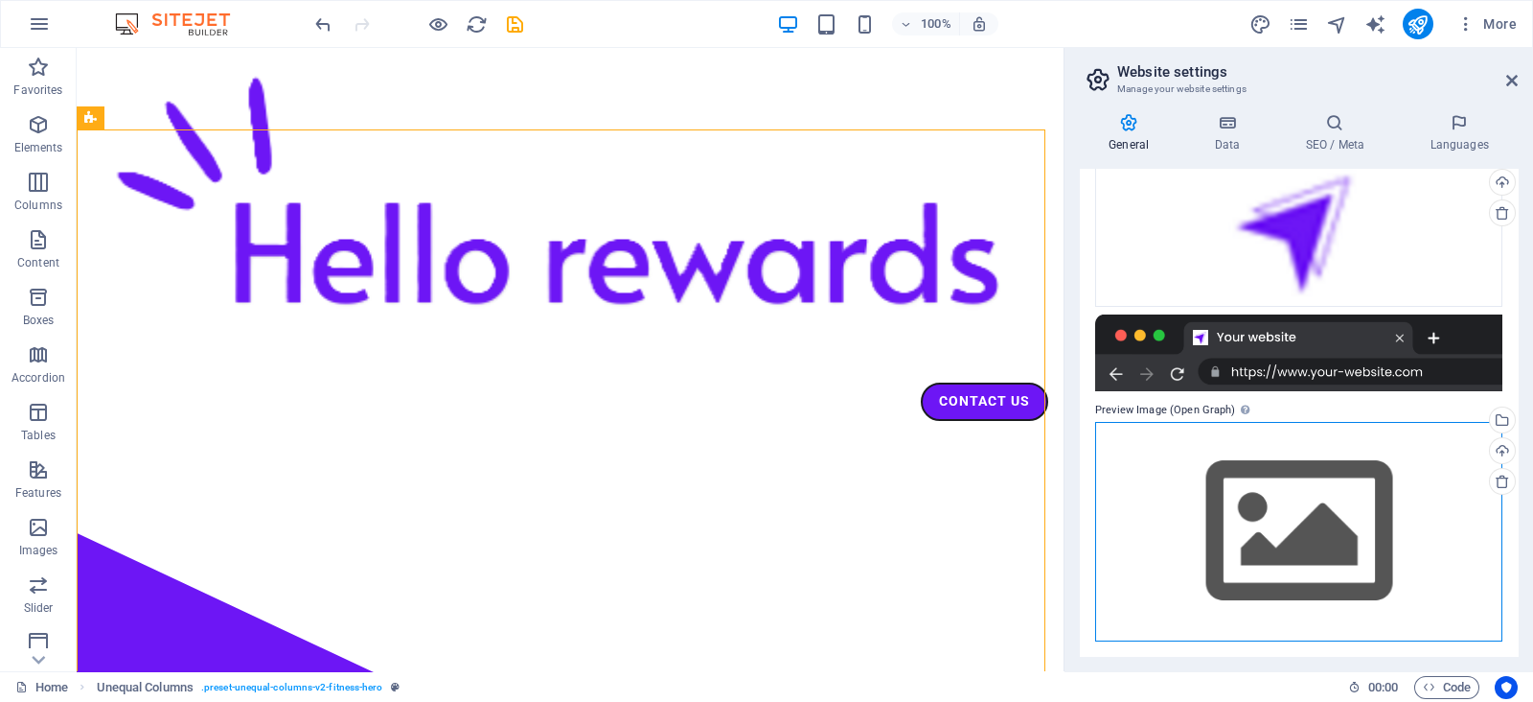
click at [1191, 455] on div "Drag files here, click to choose files or select files from Files or our free s…" at bounding box center [1298, 531] width 407 height 219
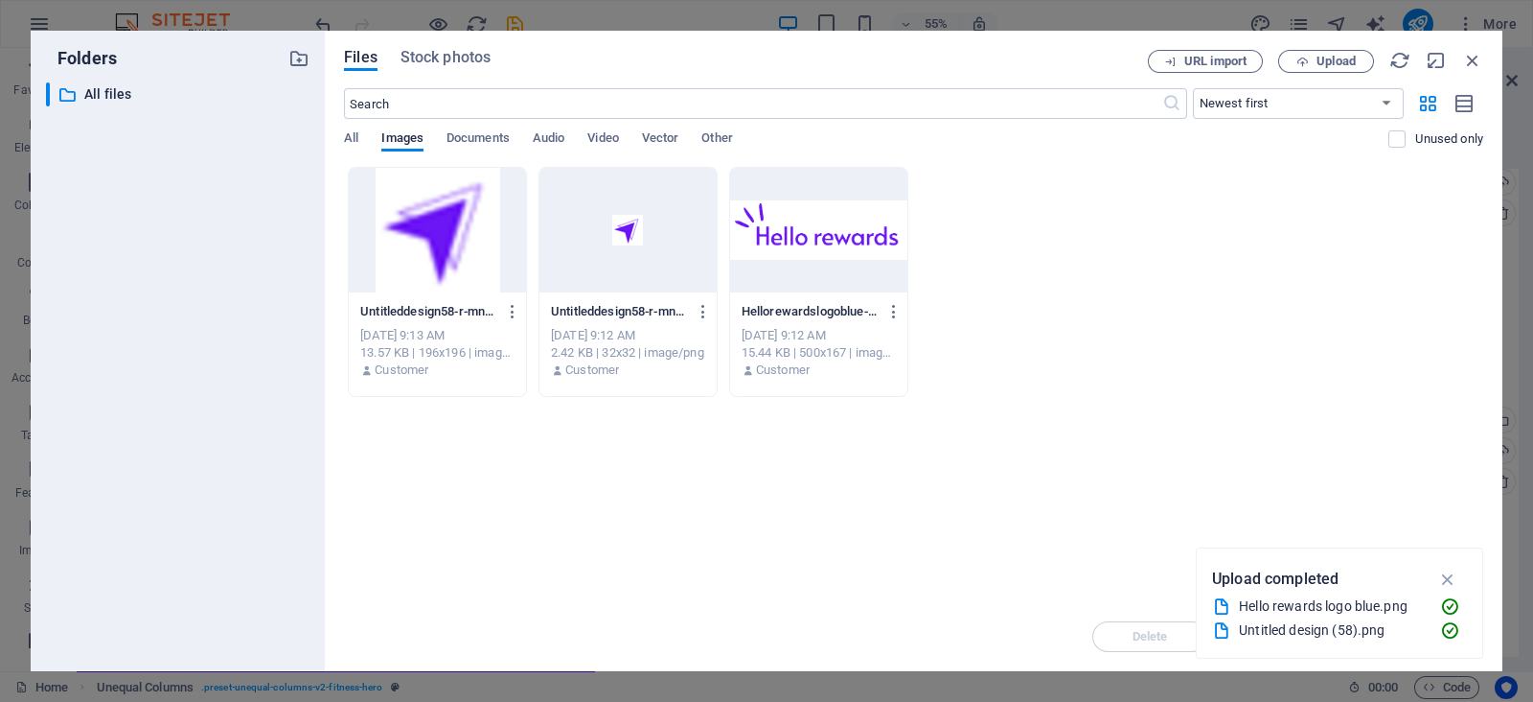
click at [801, 231] on div at bounding box center [818, 230] width 177 height 125
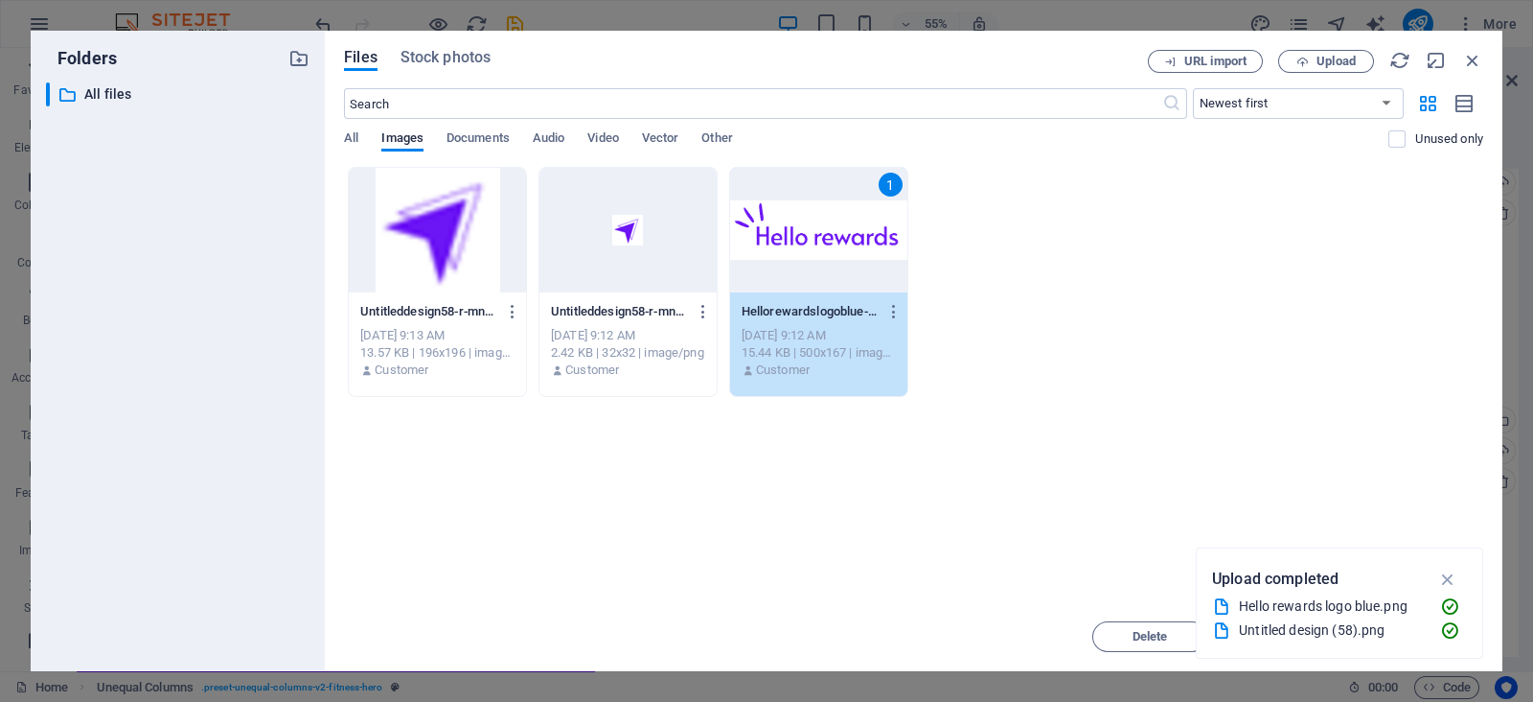
click at [810, 213] on div "1" at bounding box center [818, 230] width 177 height 125
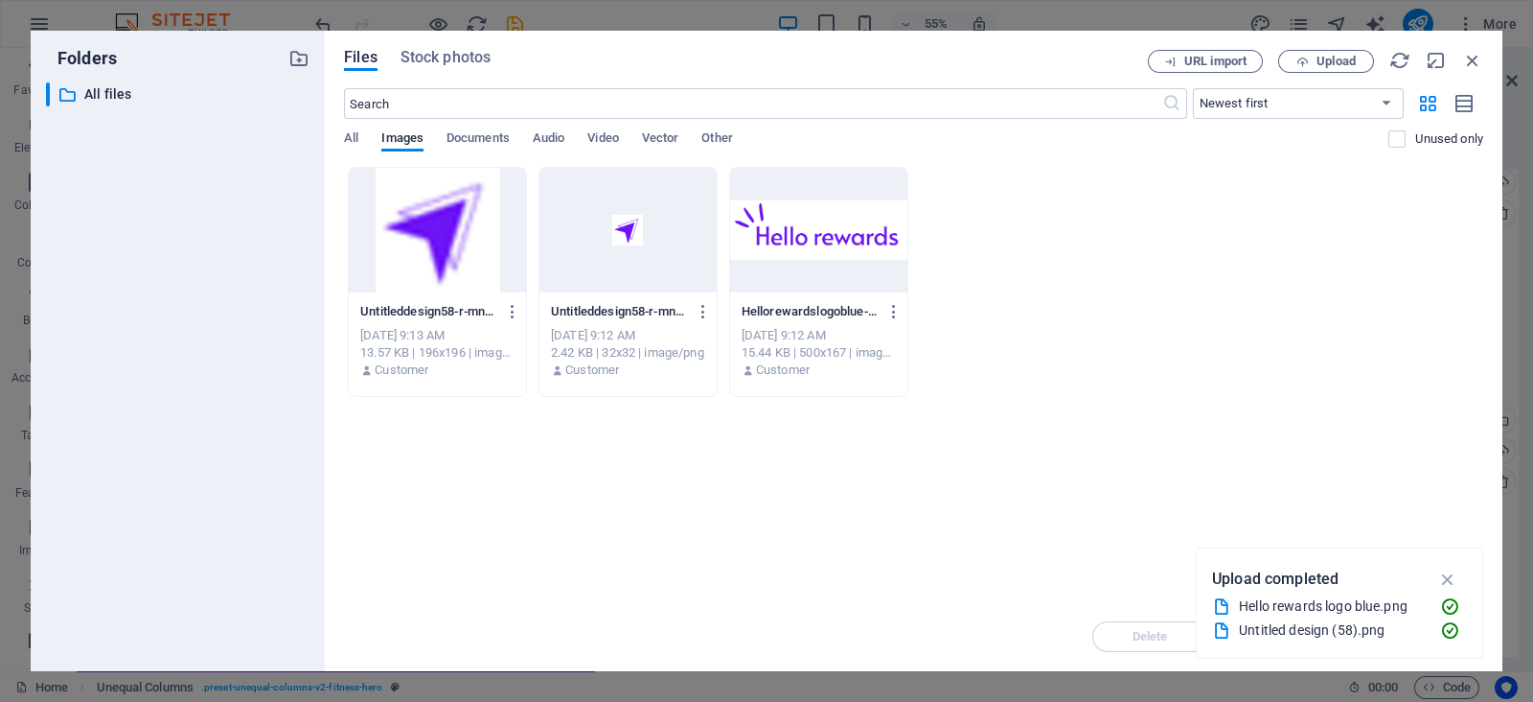
click at [810, 213] on div at bounding box center [818, 230] width 177 height 125
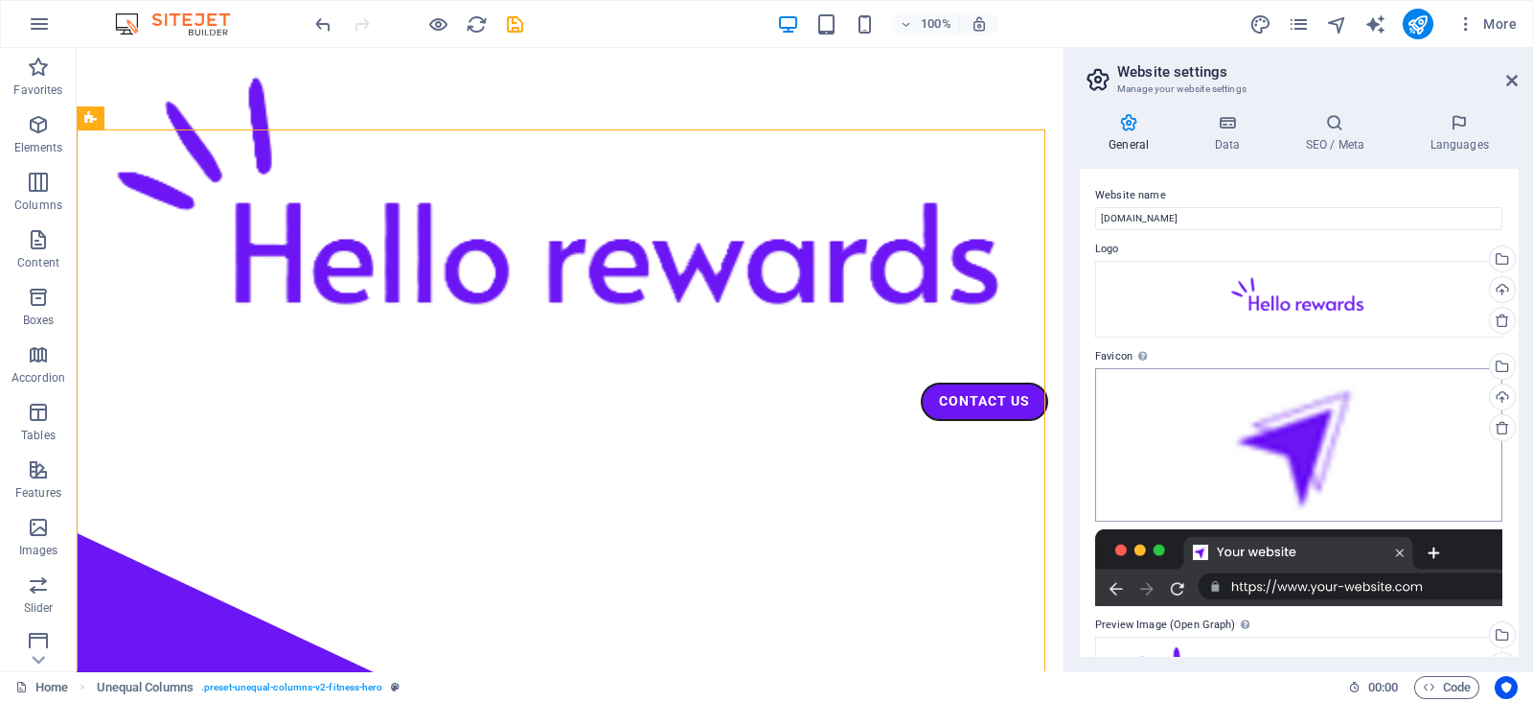
scroll to position [130, 0]
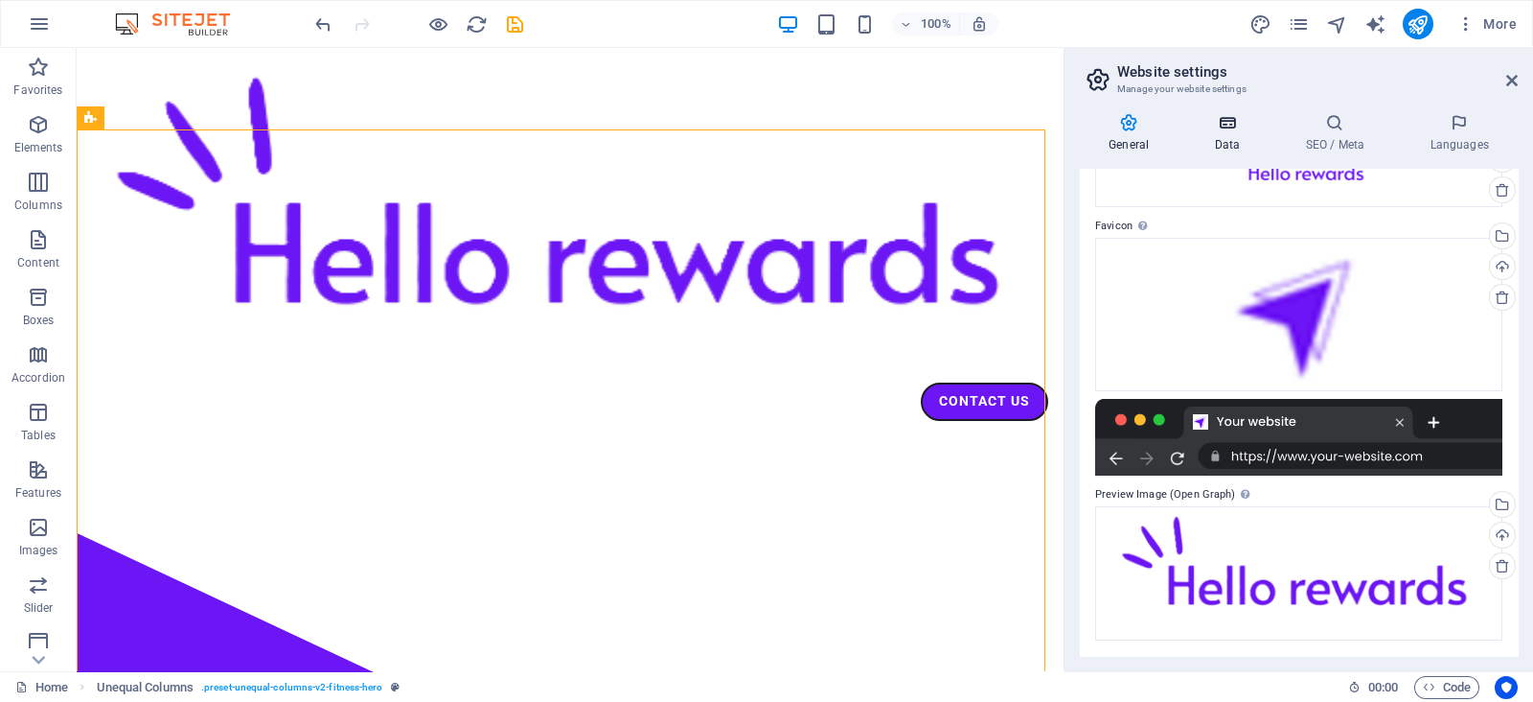
click at [1225, 132] on h4 "Data" at bounding box center [1231, 133] width 91 height 40
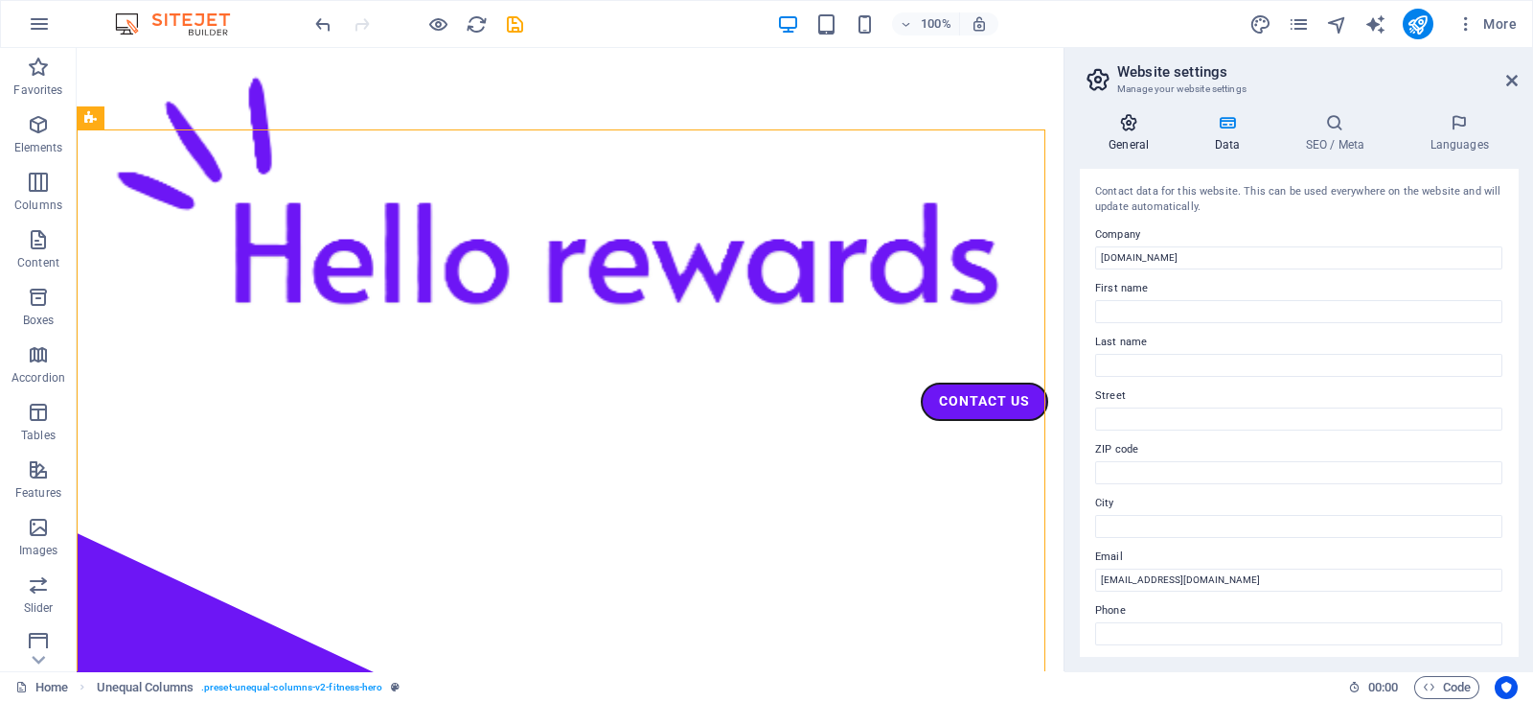
click at [1124, 129] on icon at bounding box center [1129, 122] width 98 height 19
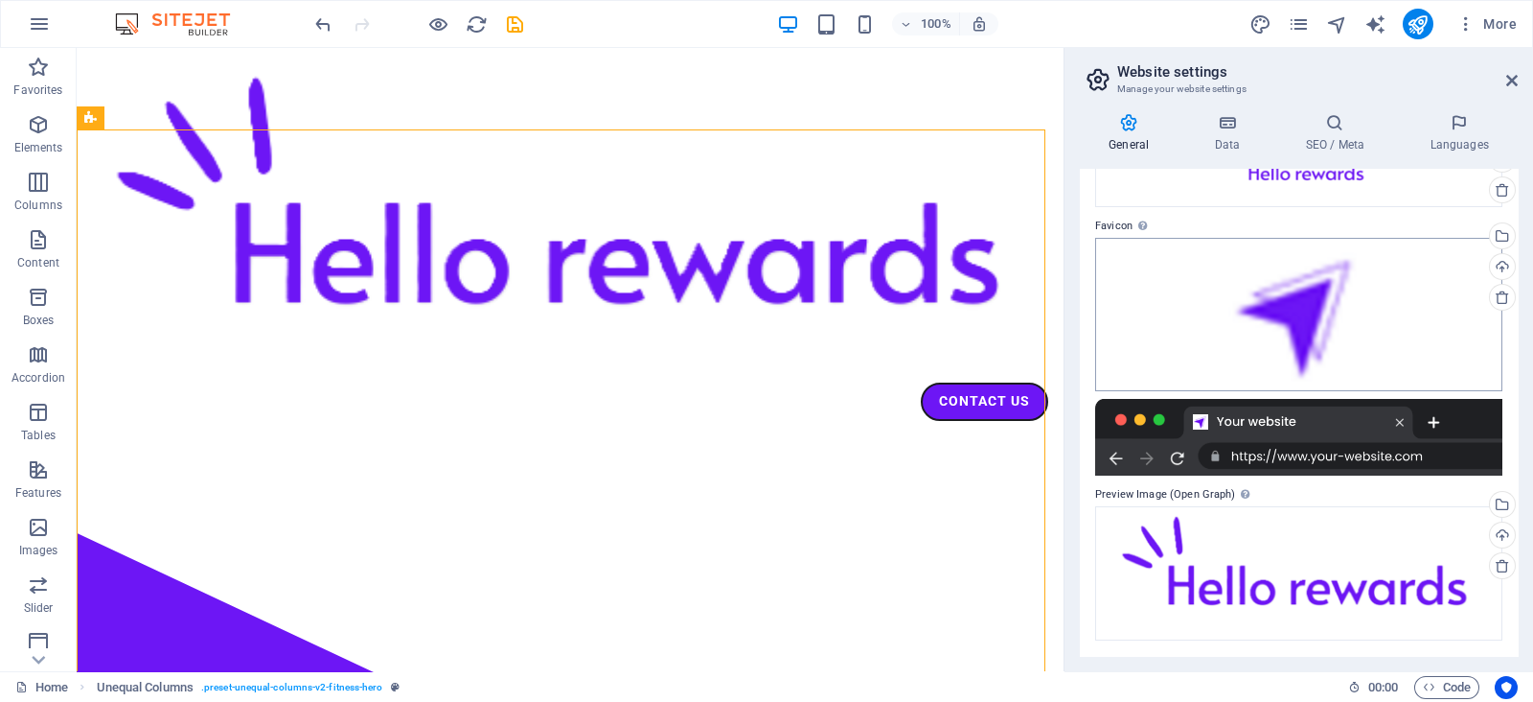
scroll to position [0, 0]
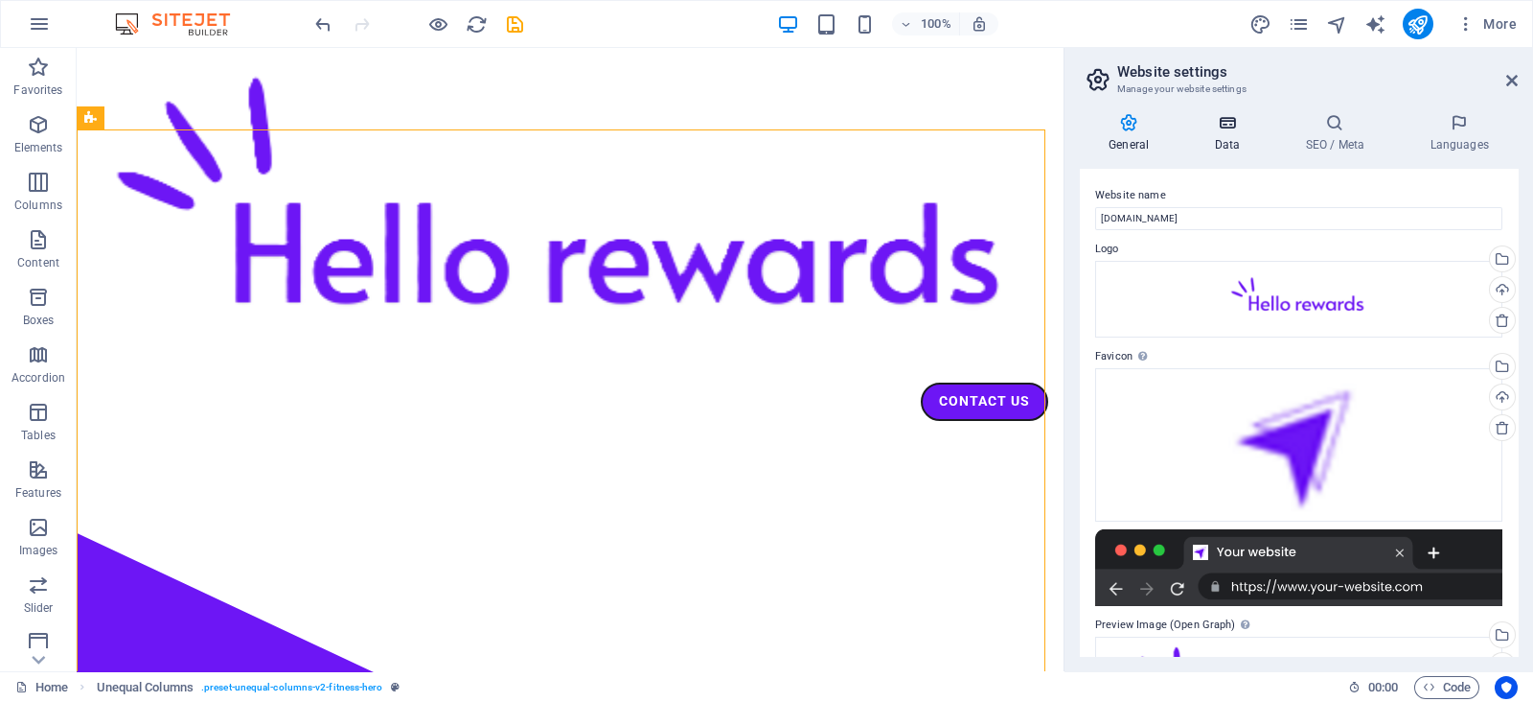
click at [1227, 137] on h4 "Data" at bounding box center [1231, 133] width 91 height 40
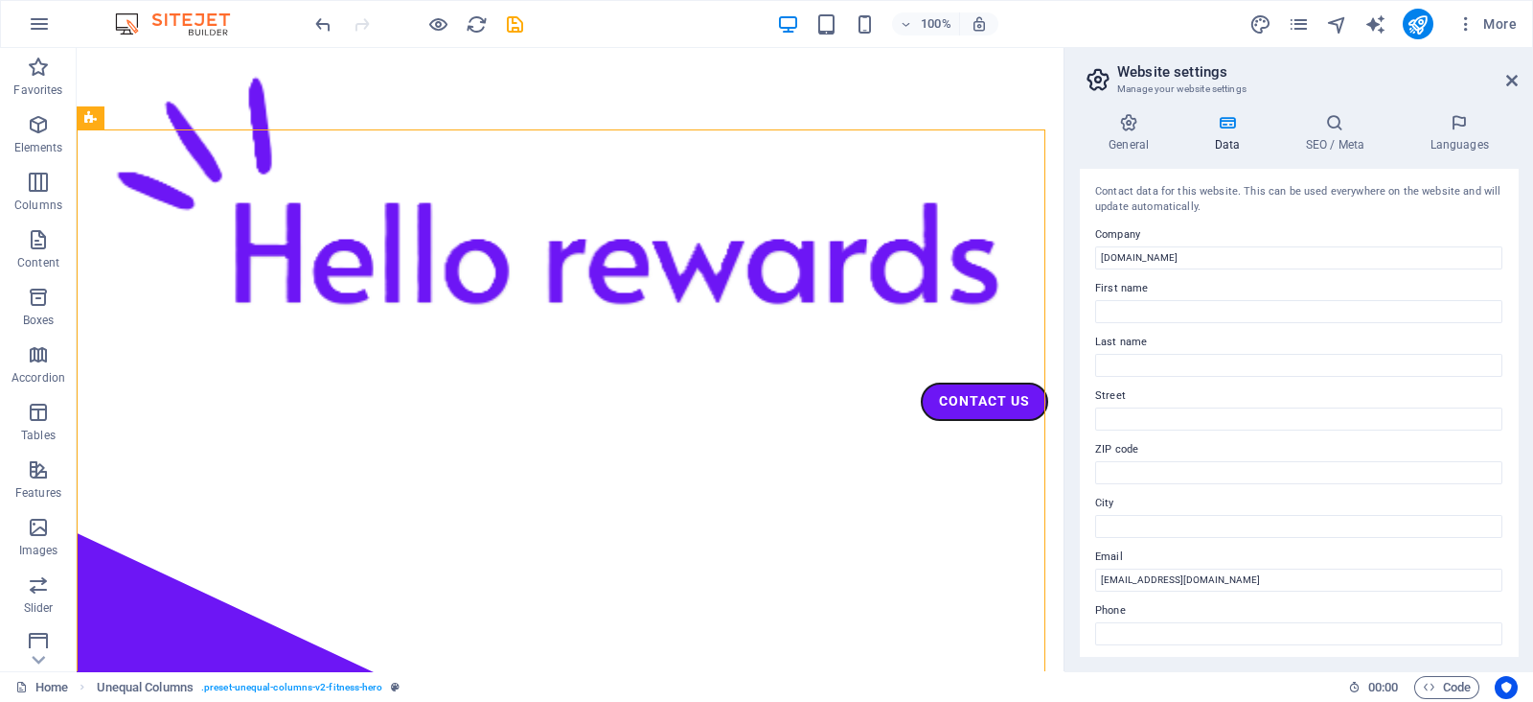
click at [1501, 74] on h2 "Website settings" at bounding box center [1318, 71] width 401 height 17
click at [1514, 79] on icon at bounding box center [1513, 80] width 12 height 15
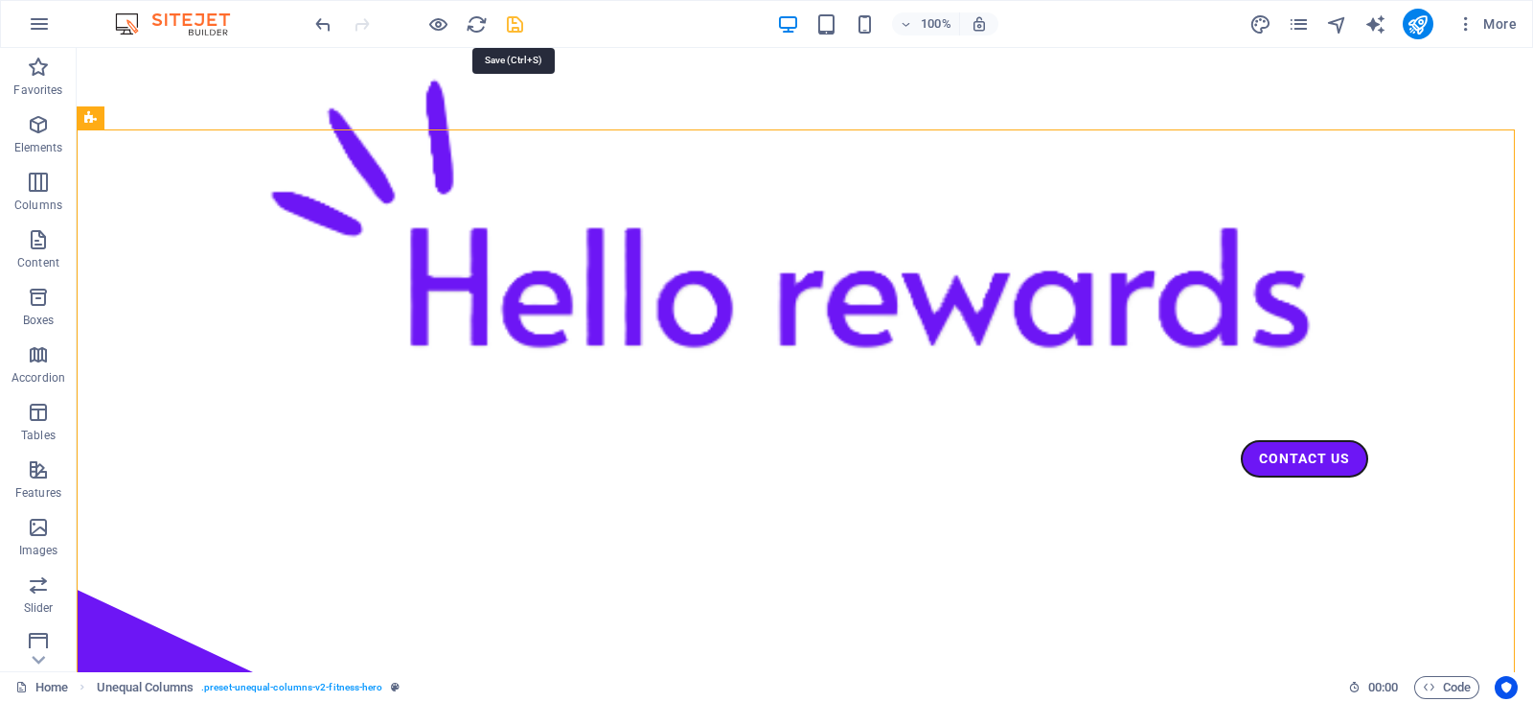
click at [519, 17] on icon "save" at bounding box center [515, 24] width 22 height 22
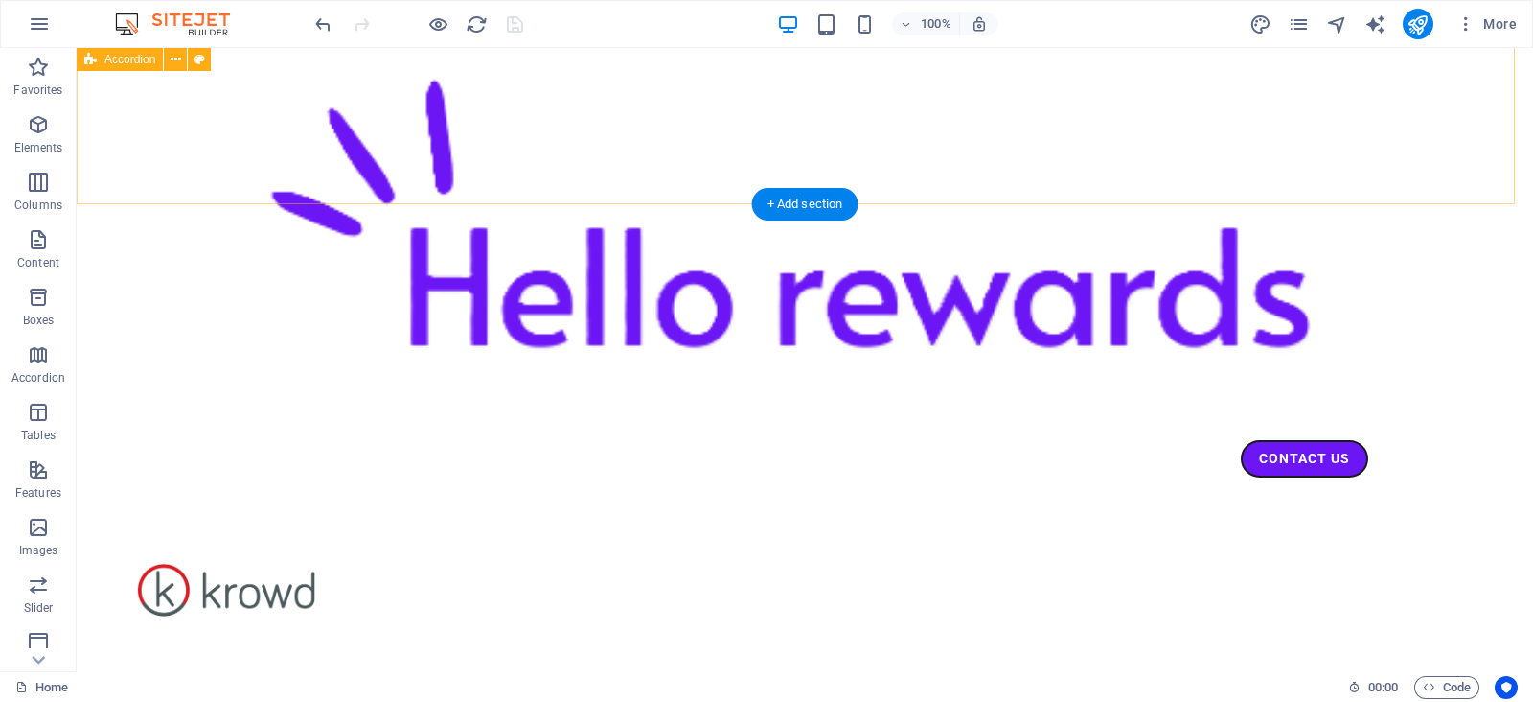
scroll to position [2194, 0]
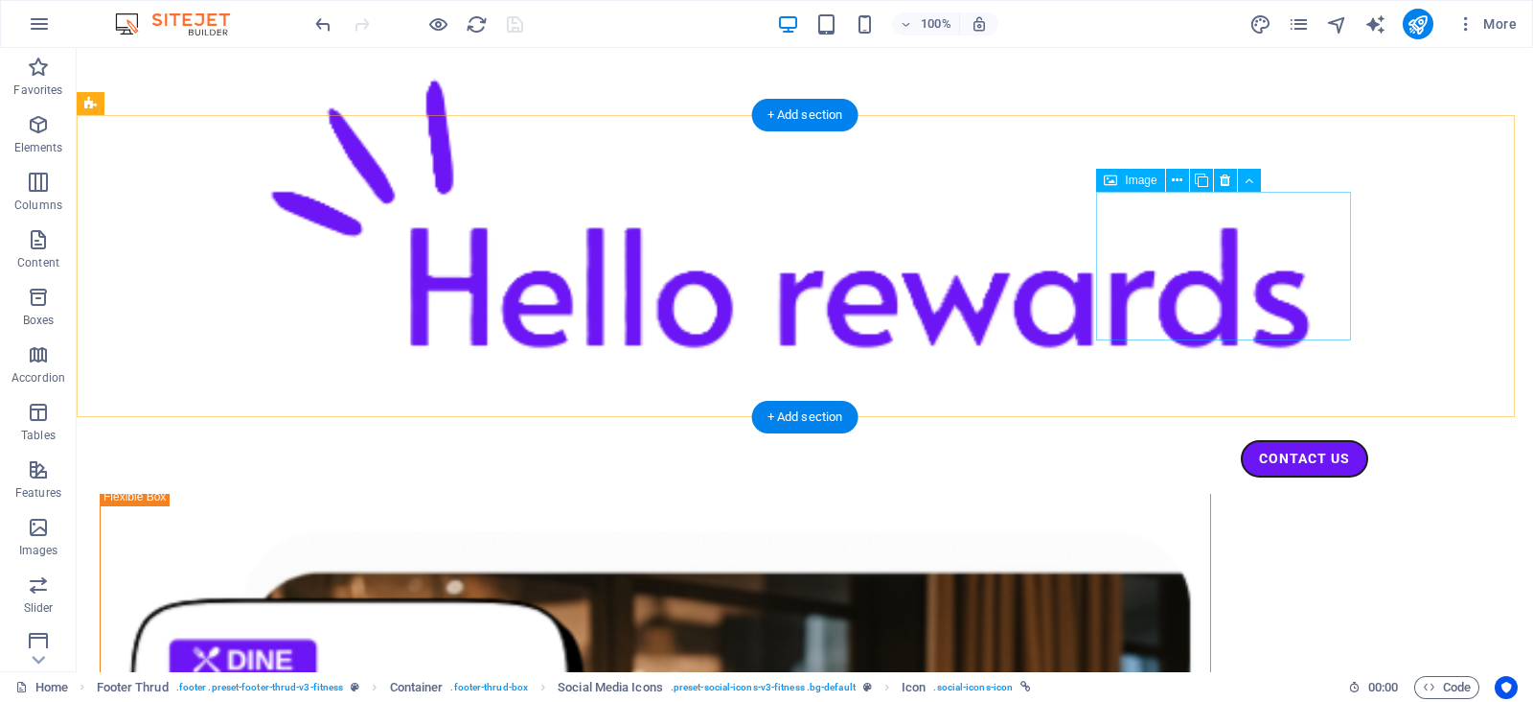
scroll to position [0, 0]
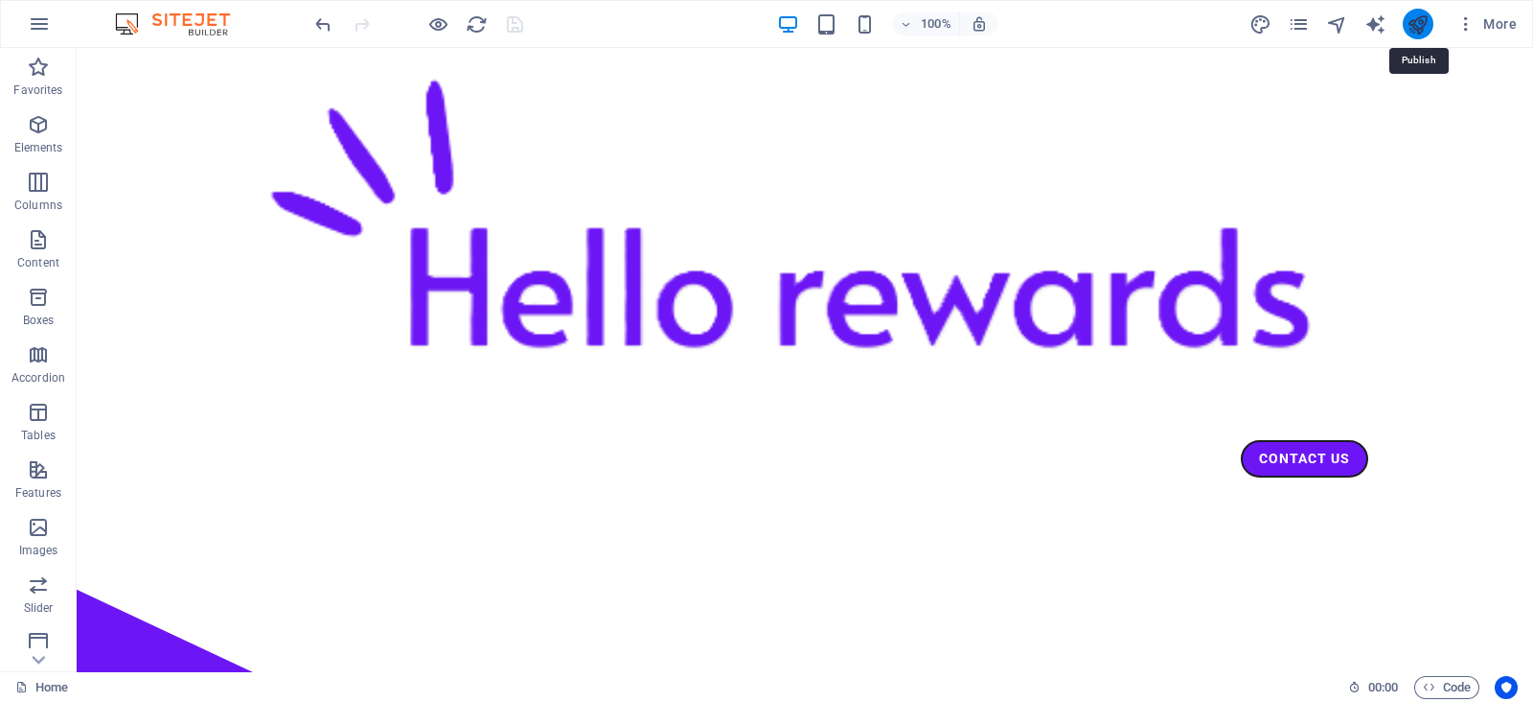
click at [1418, 27] on icon "publish" at bounding box center [1418, 24] width 22 height 22
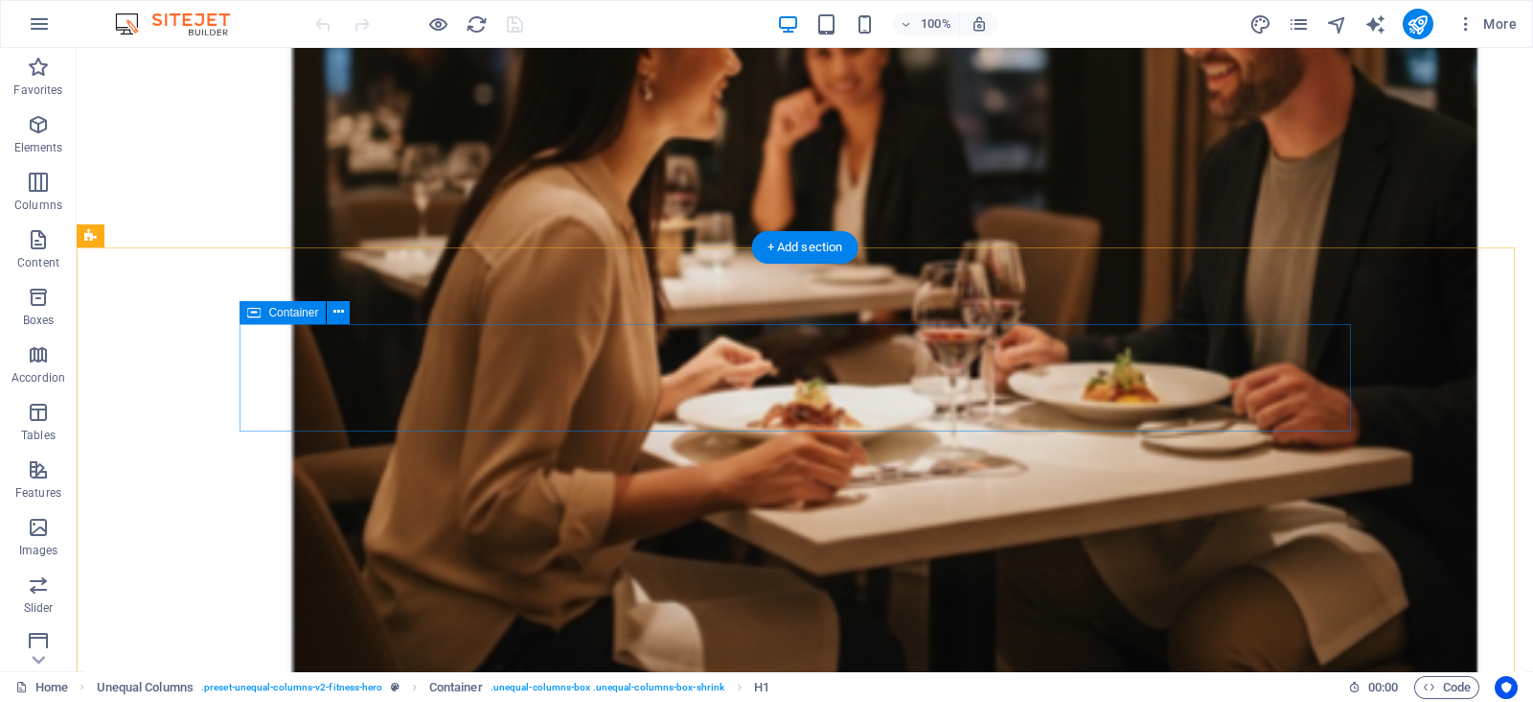
scroll to position [1940, 0]
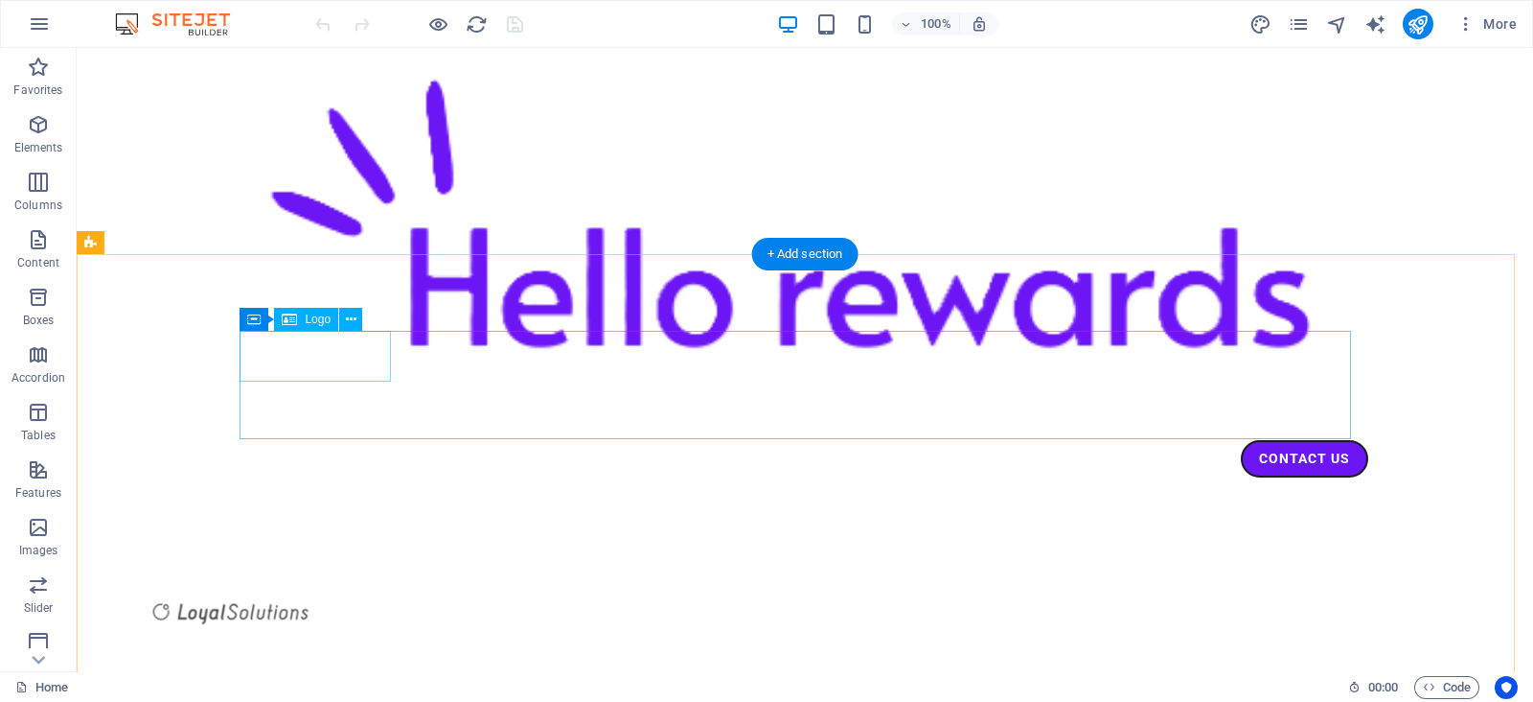
select select "%"
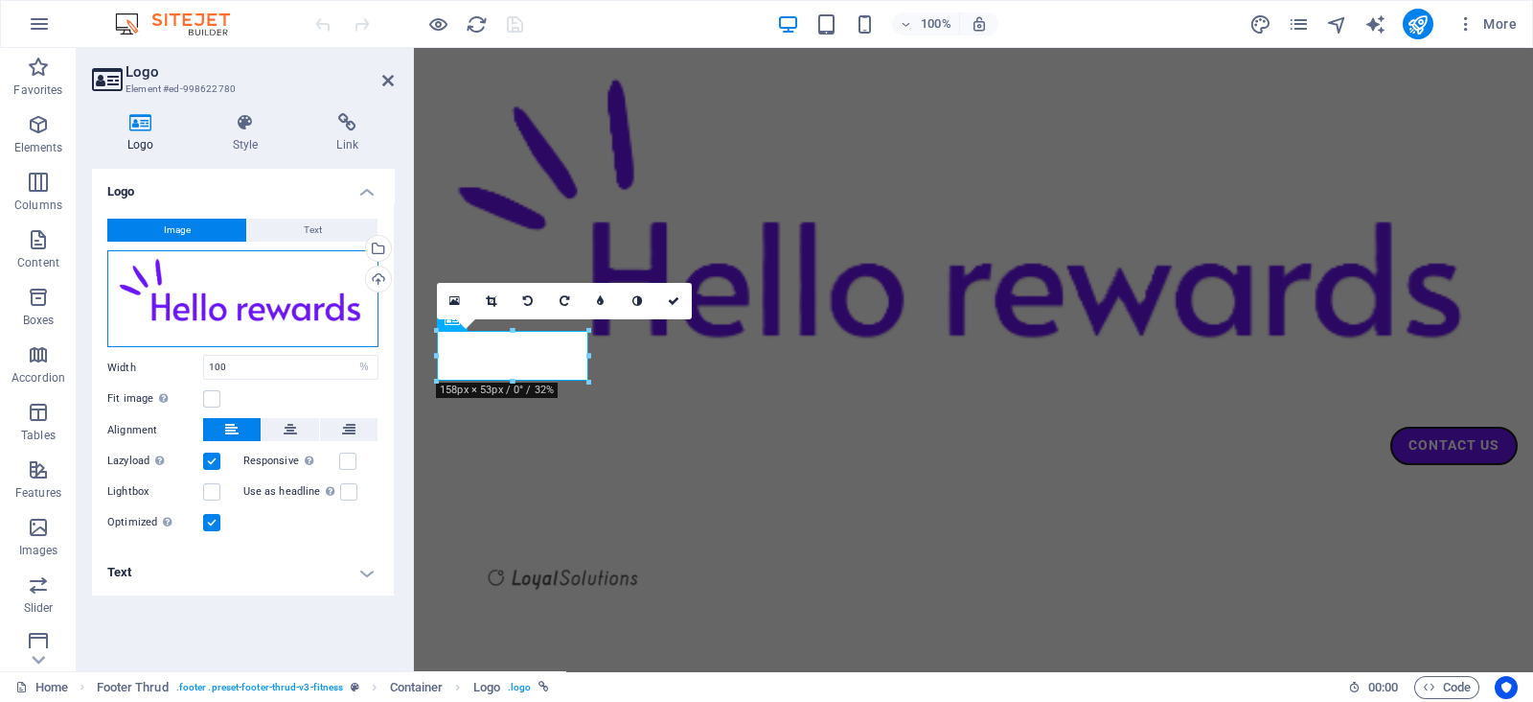
click at [262, 304] on div "Drag files here, click to choose files or select files from Files or our free s…" at bounding box center [242, 298] width 271 height 97
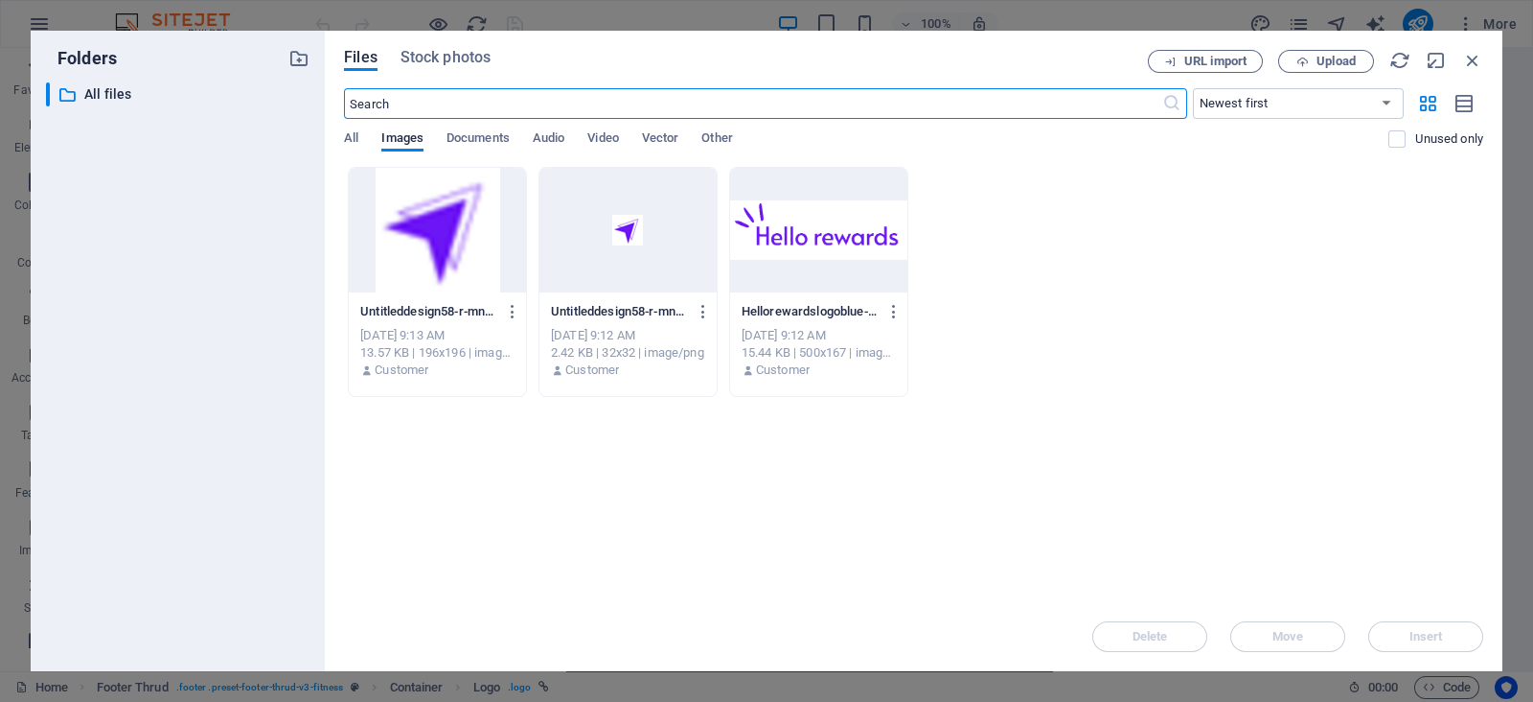
scroll to position [1858, 0]
click at [1325, 56] on span "Upload" at bounding box center [1336, 62] width 39 height 12
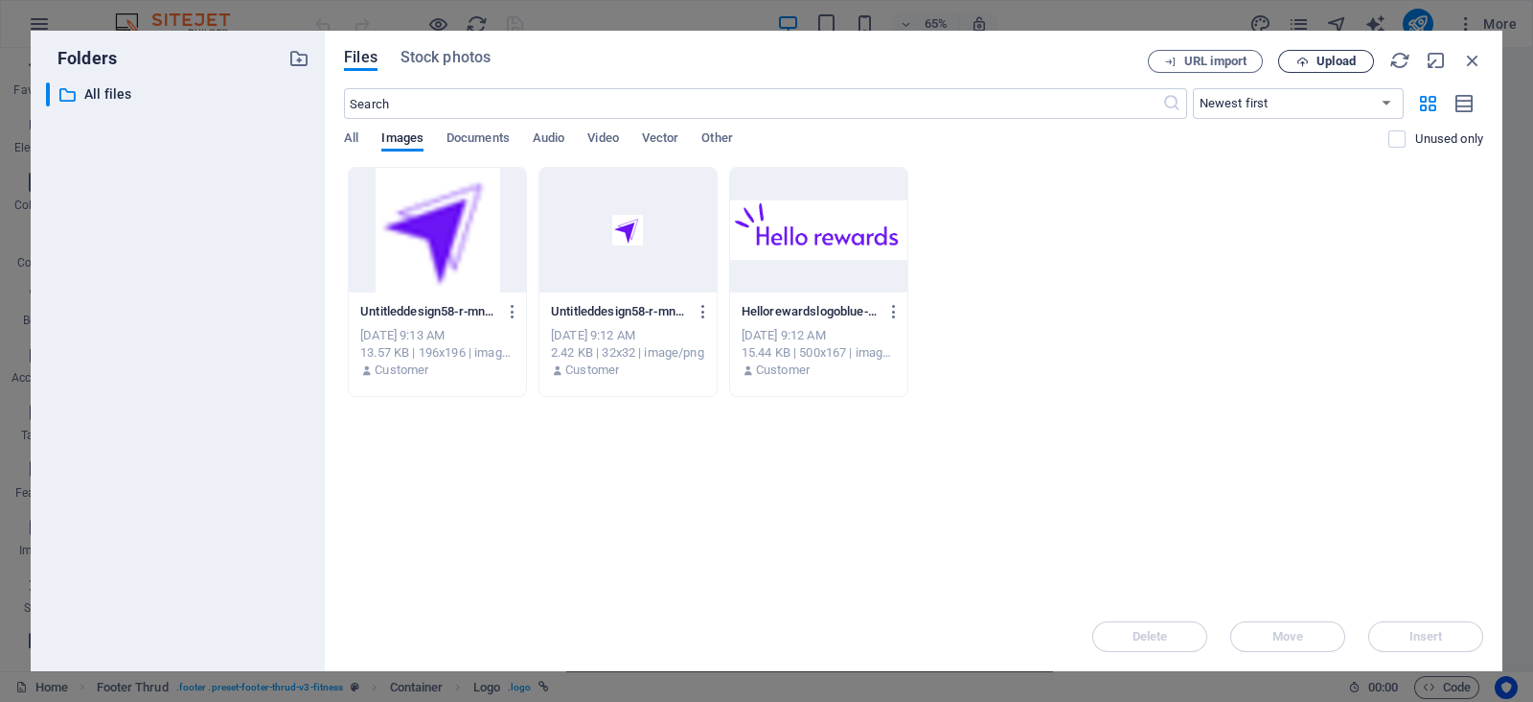
click at [1327, 65] on span "Upload" at bounding box center [1336, 62] width 39 height 12
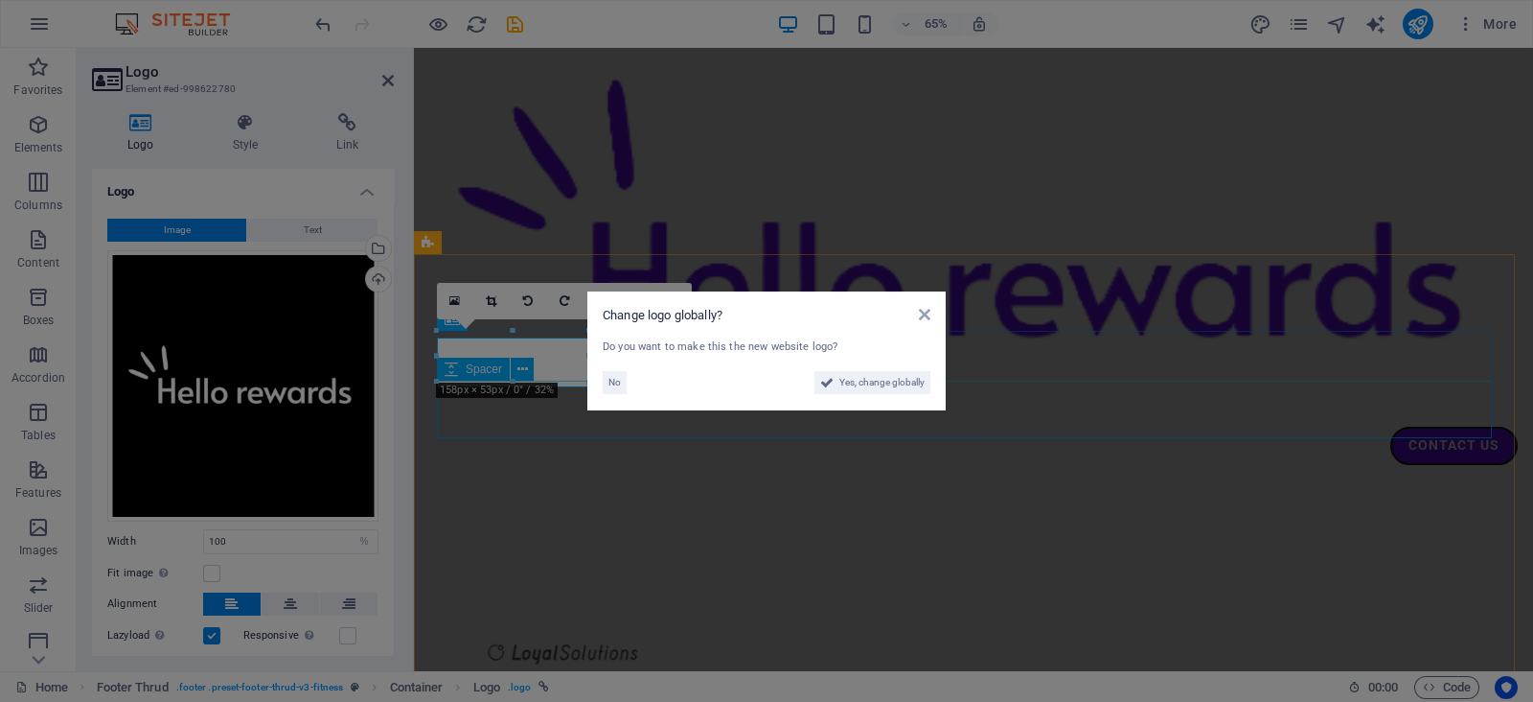
scroll to position [1933, 0]
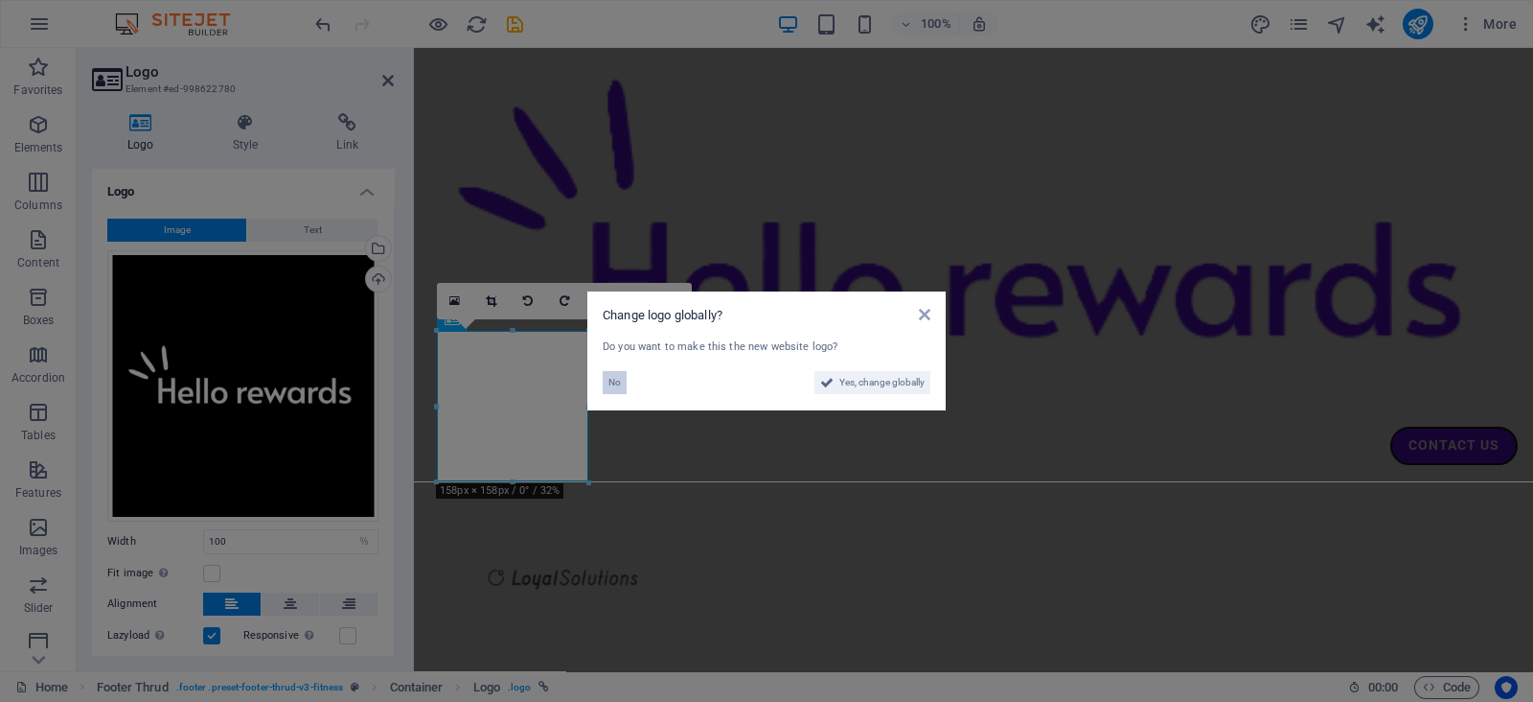
click at [617, 380] on span "No" at bounding box center [615, 382] width 12 height 23
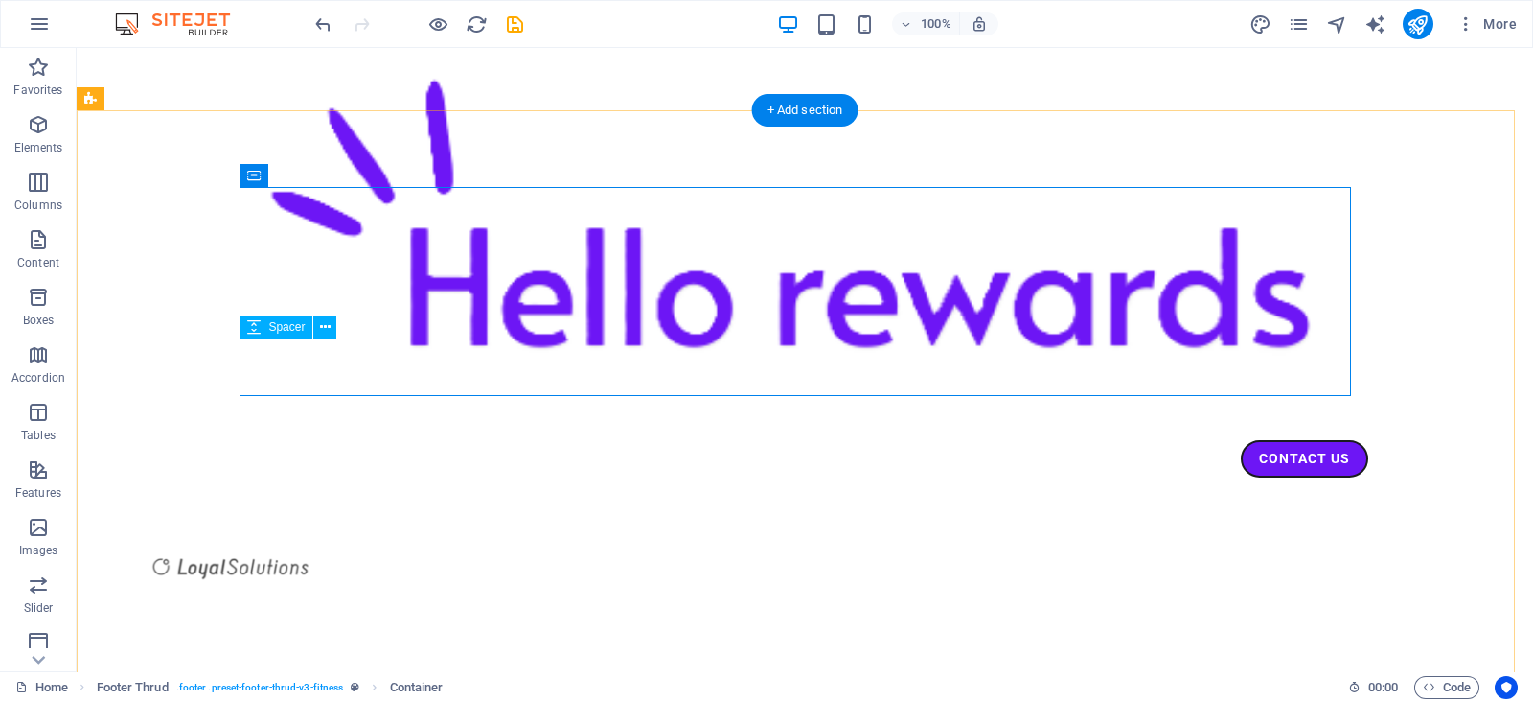
scroll to position [1984, 0]
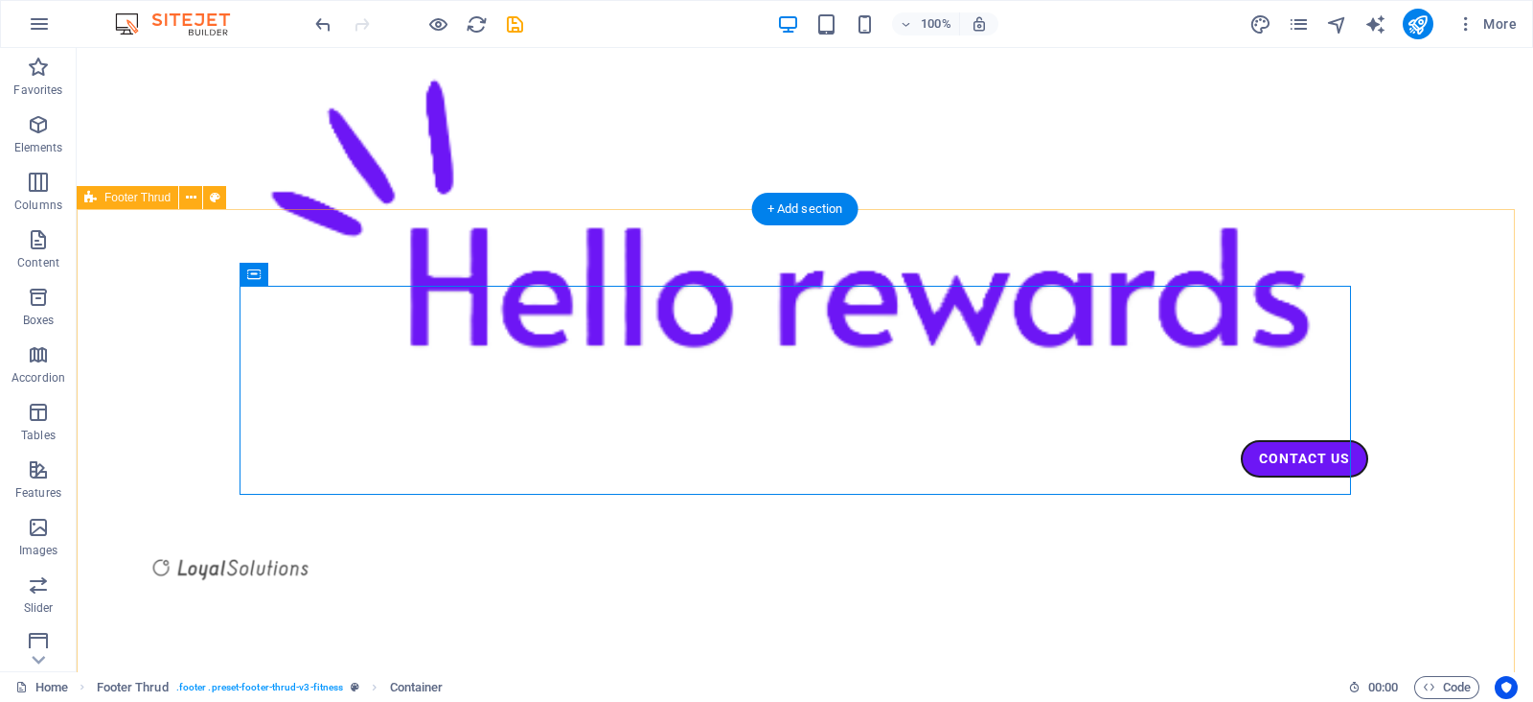
select select "footer"
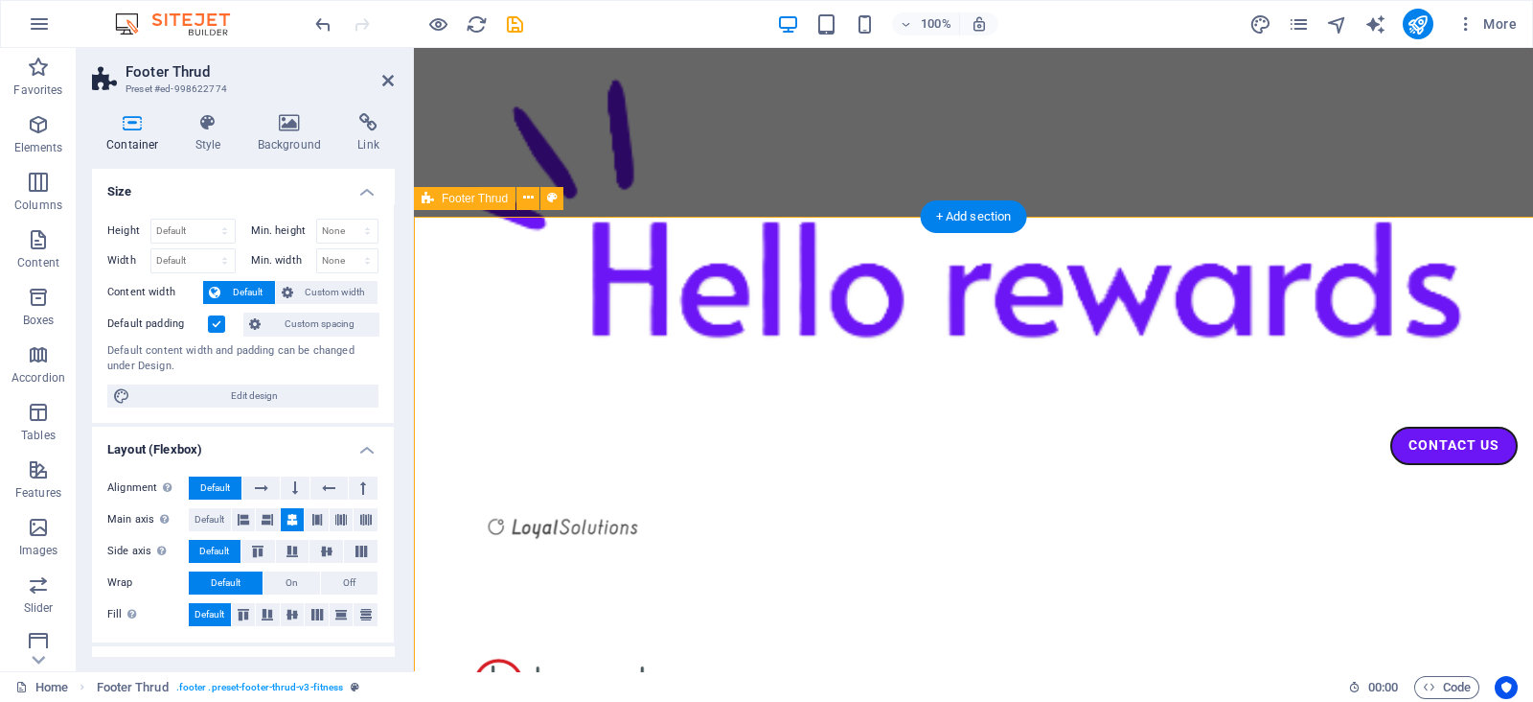
scroll to position [1977, 0]
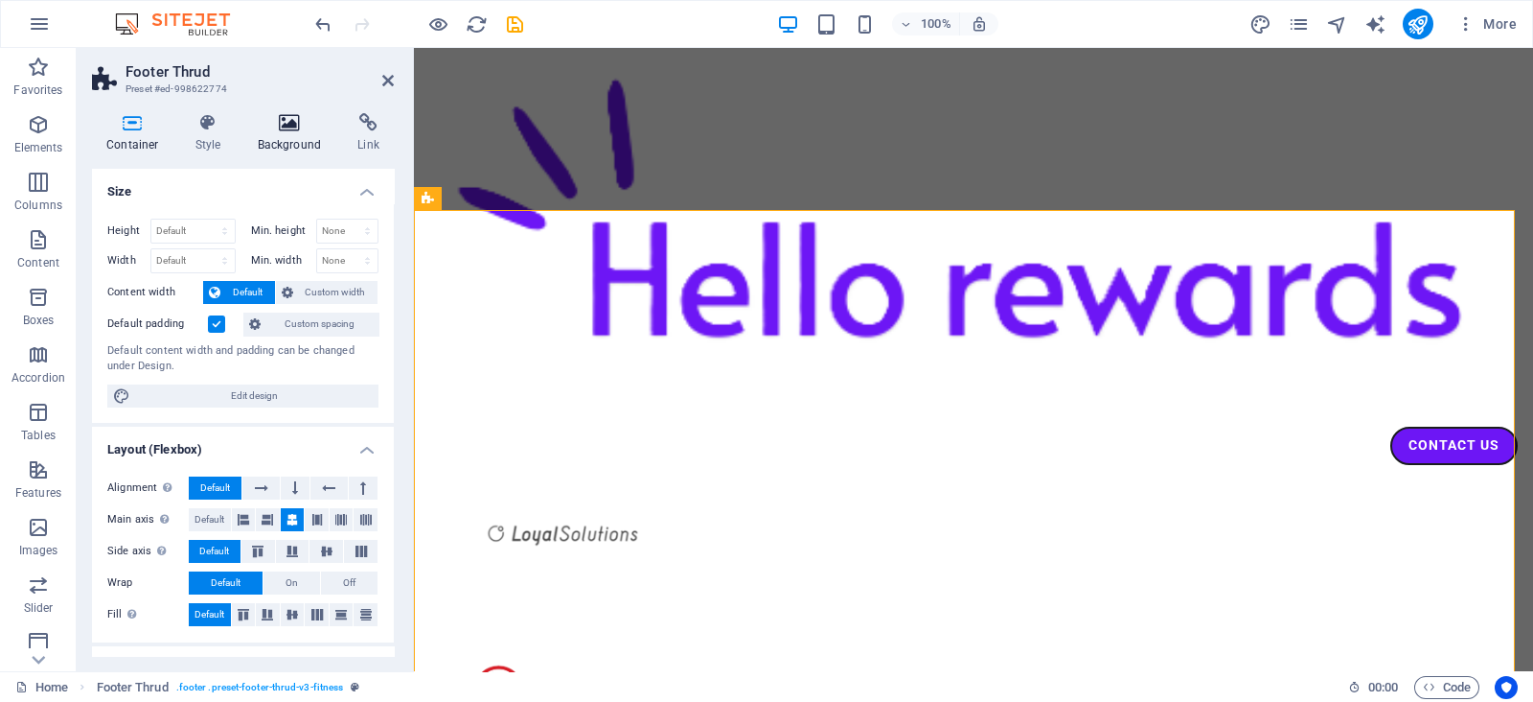
click at [288, 125] on icon at bounding box center [289, 122] width 93 height 19
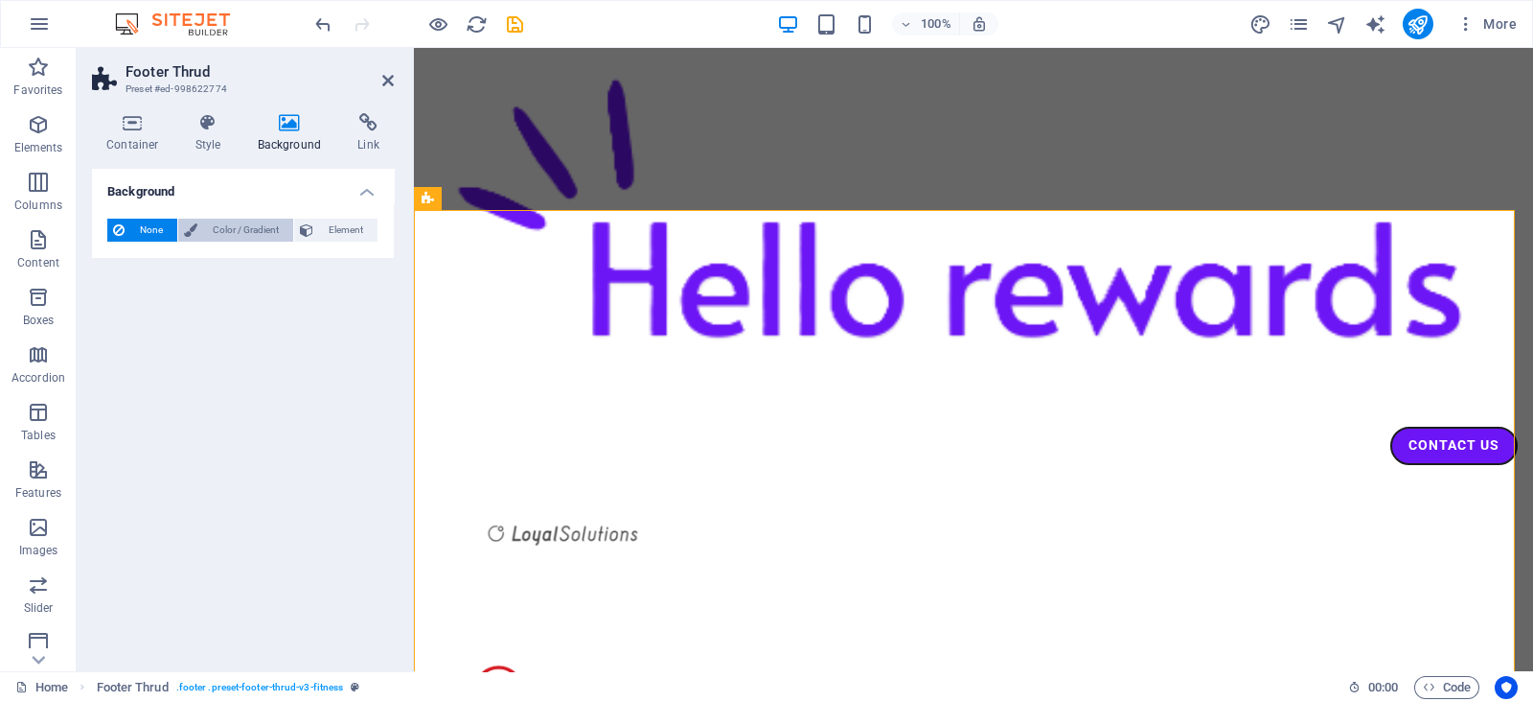
click at [225, 237] on span "Color / Gradient" at bounding box center [245, 230] width 84 height 23
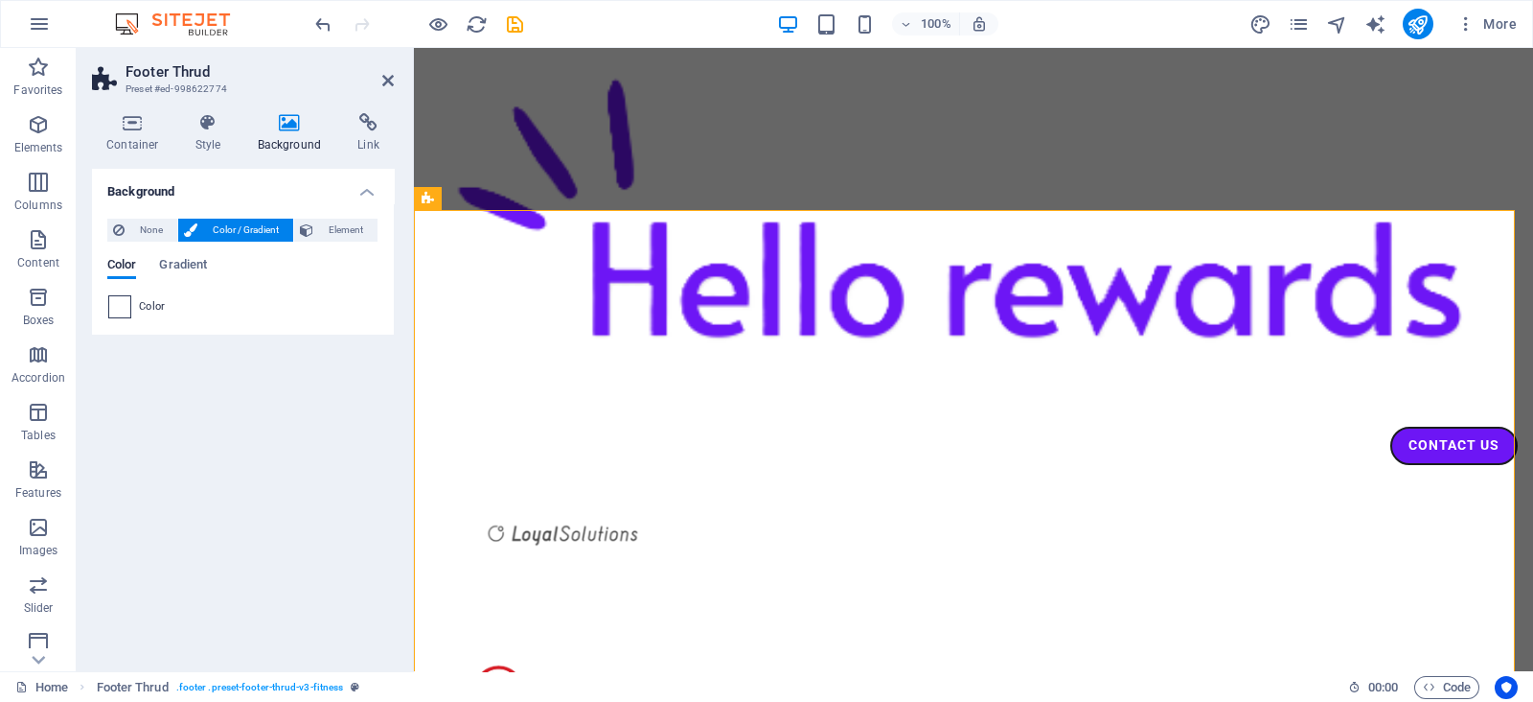
click at [114, 306] on span at bounding box center [119, 306] width 21 height 21
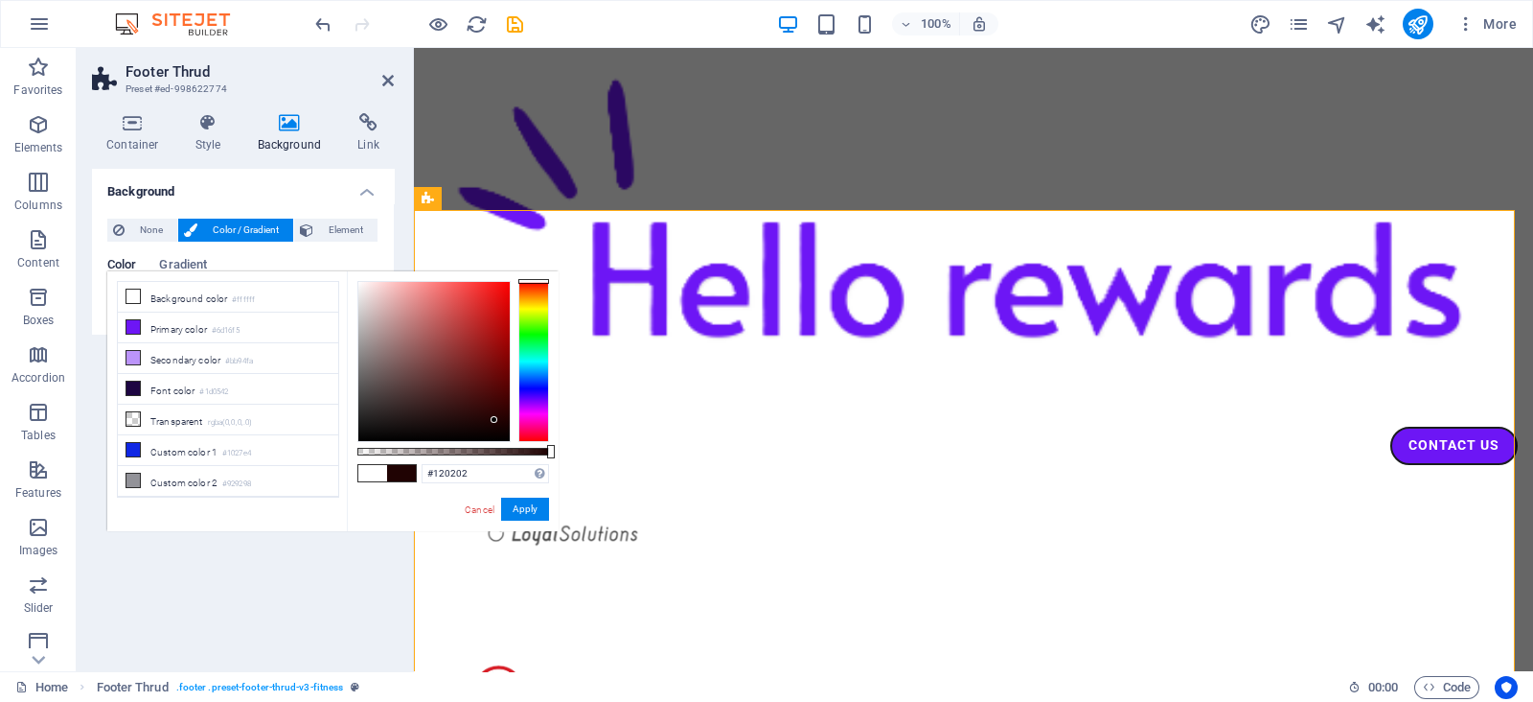
type input "#000000"
drag, startPoint x: 472, startPoint y: 410, endPoint x: 547, endPoint y: 487, distance: 107.8
click at [547, 487] on div "#000000 Supported formats #0852ed rgb(8, 82, 237) rgba(8, 82, 237, 90%) hsv(221…" at bounding box center [453, 540] width 212 height 538
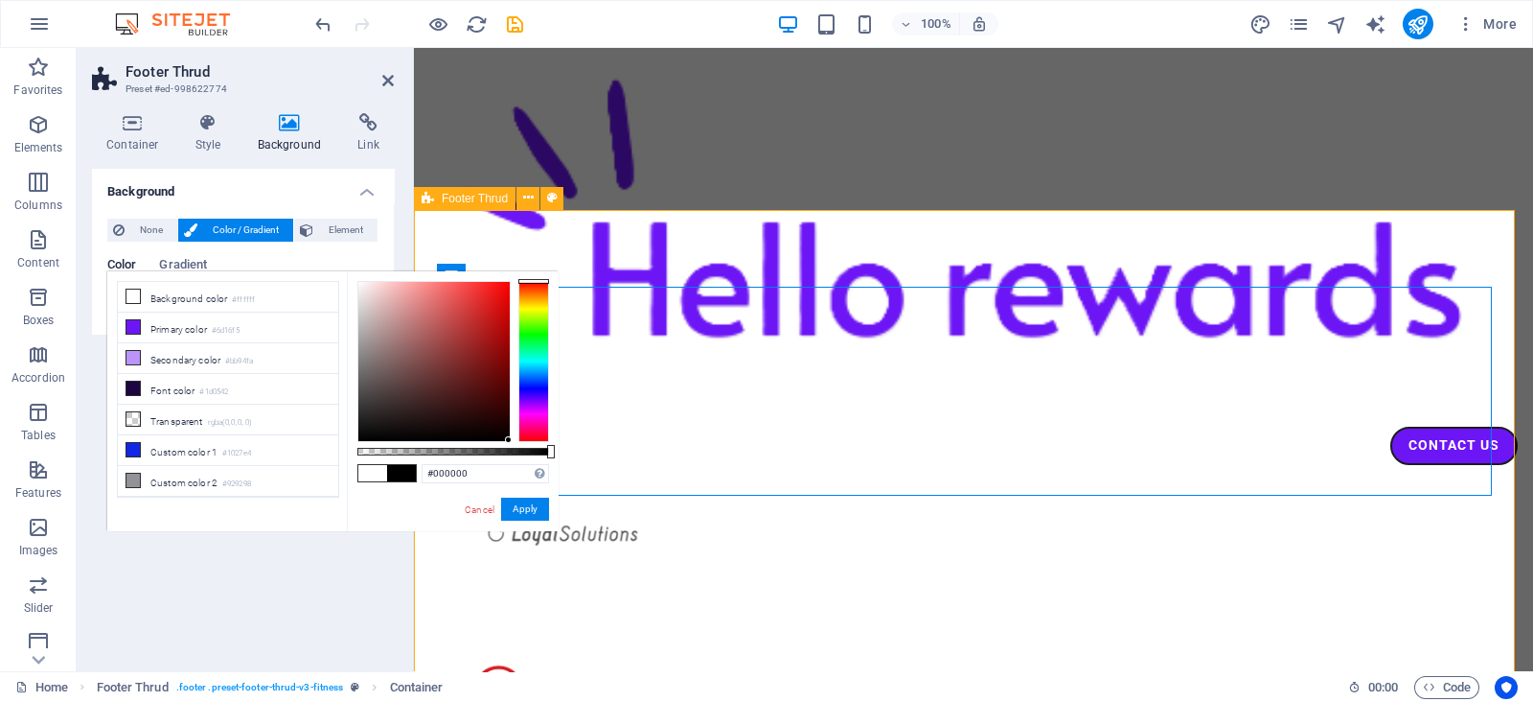
click at [522, 506] on button "Apply" at bounding box center [525, 508] width 48 height 23
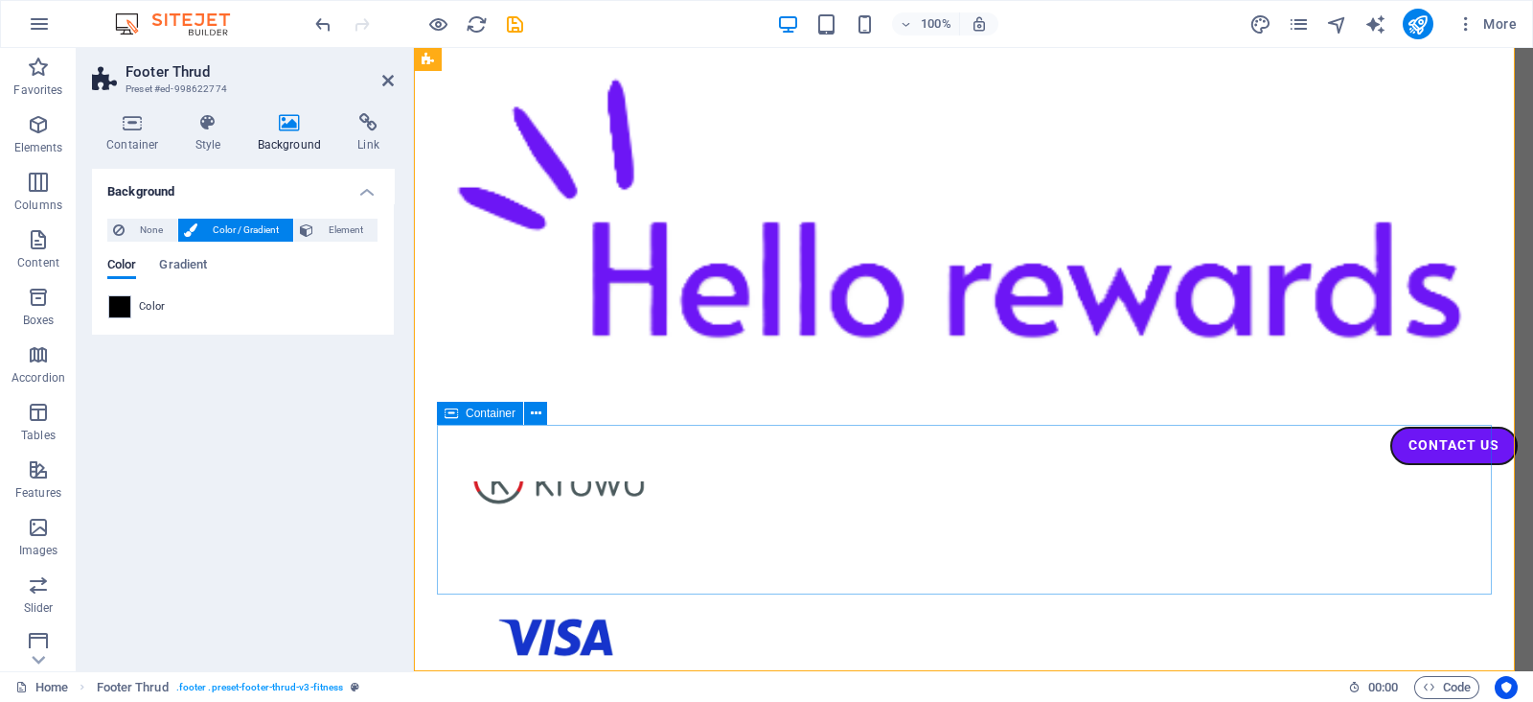
scroll to position [2287, 0]
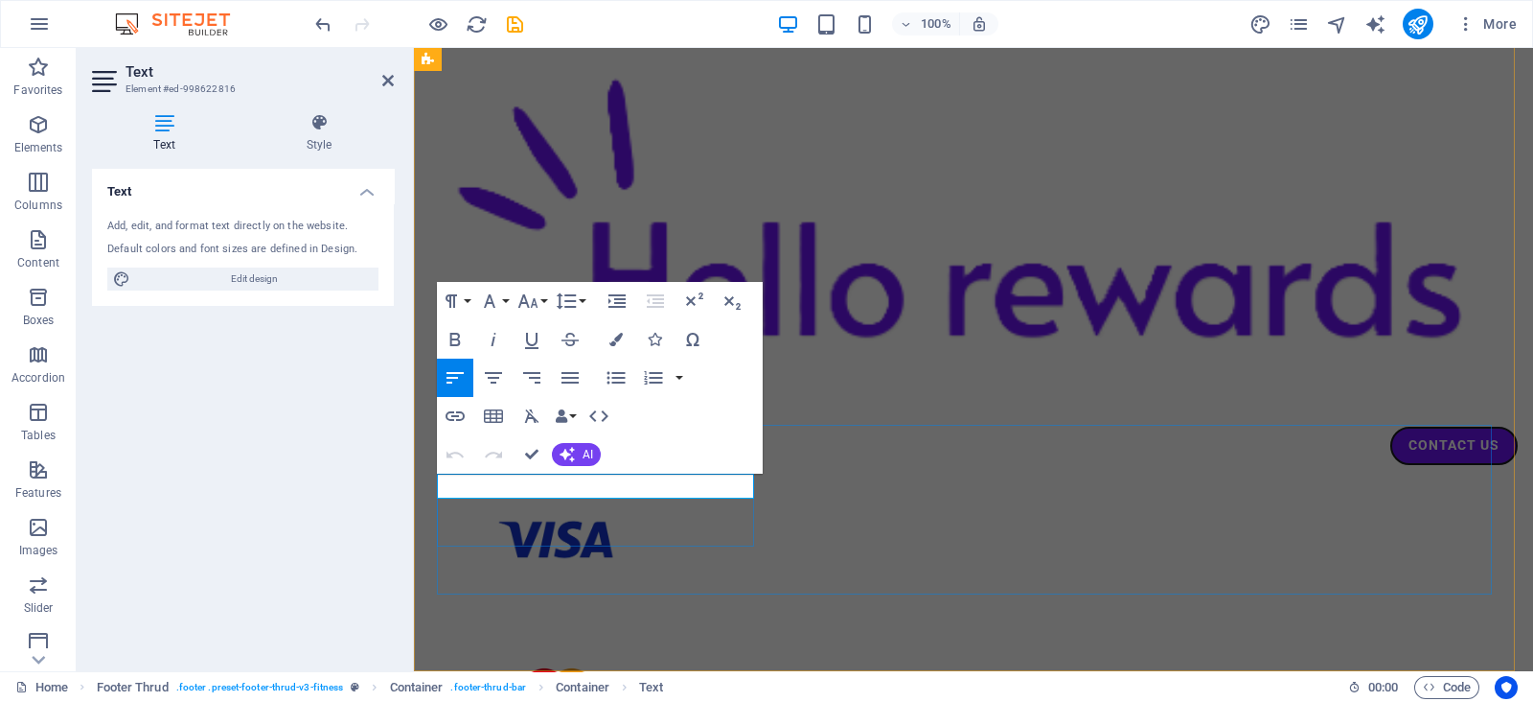
click at [327, 137] on h4 "Style" at bounding box center [319, 133] width 150 height 40
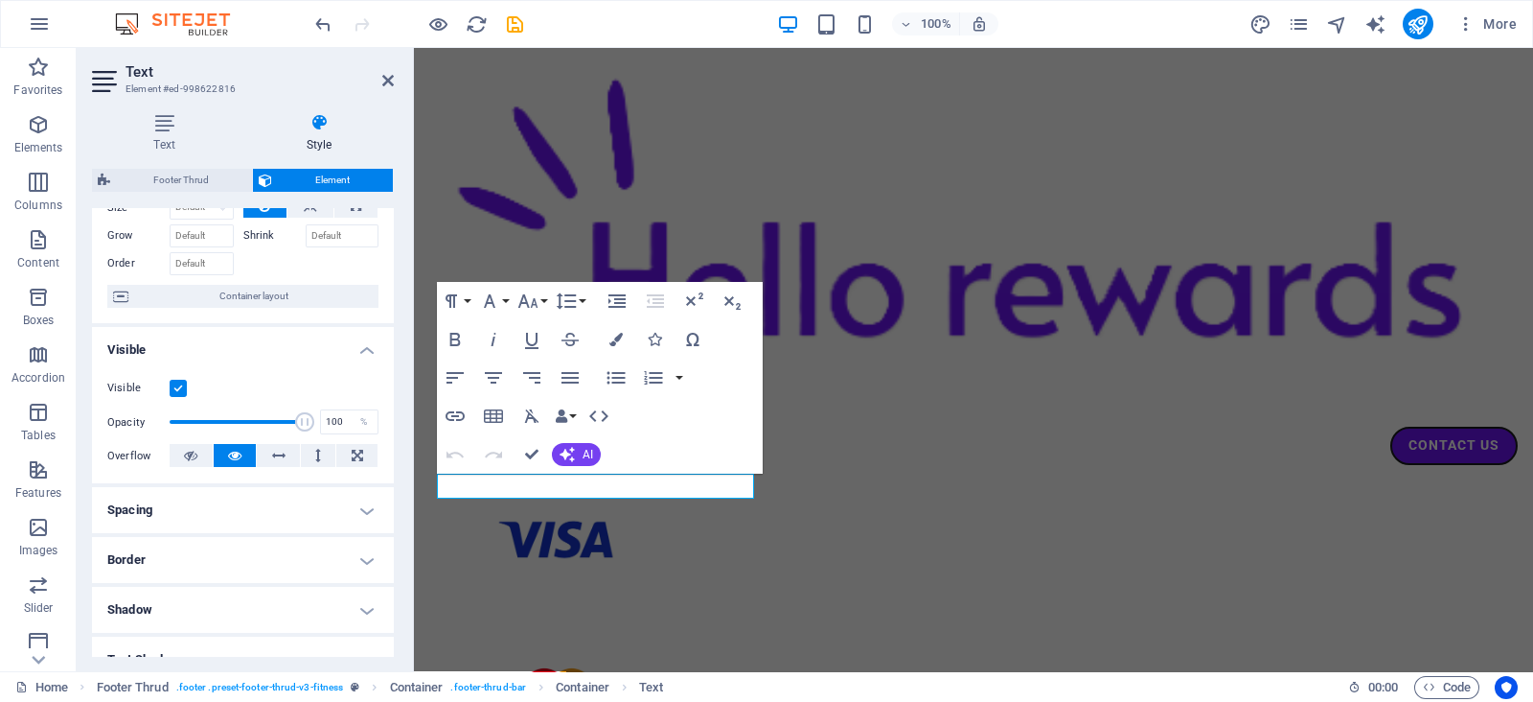
scroll to position [0, 0]
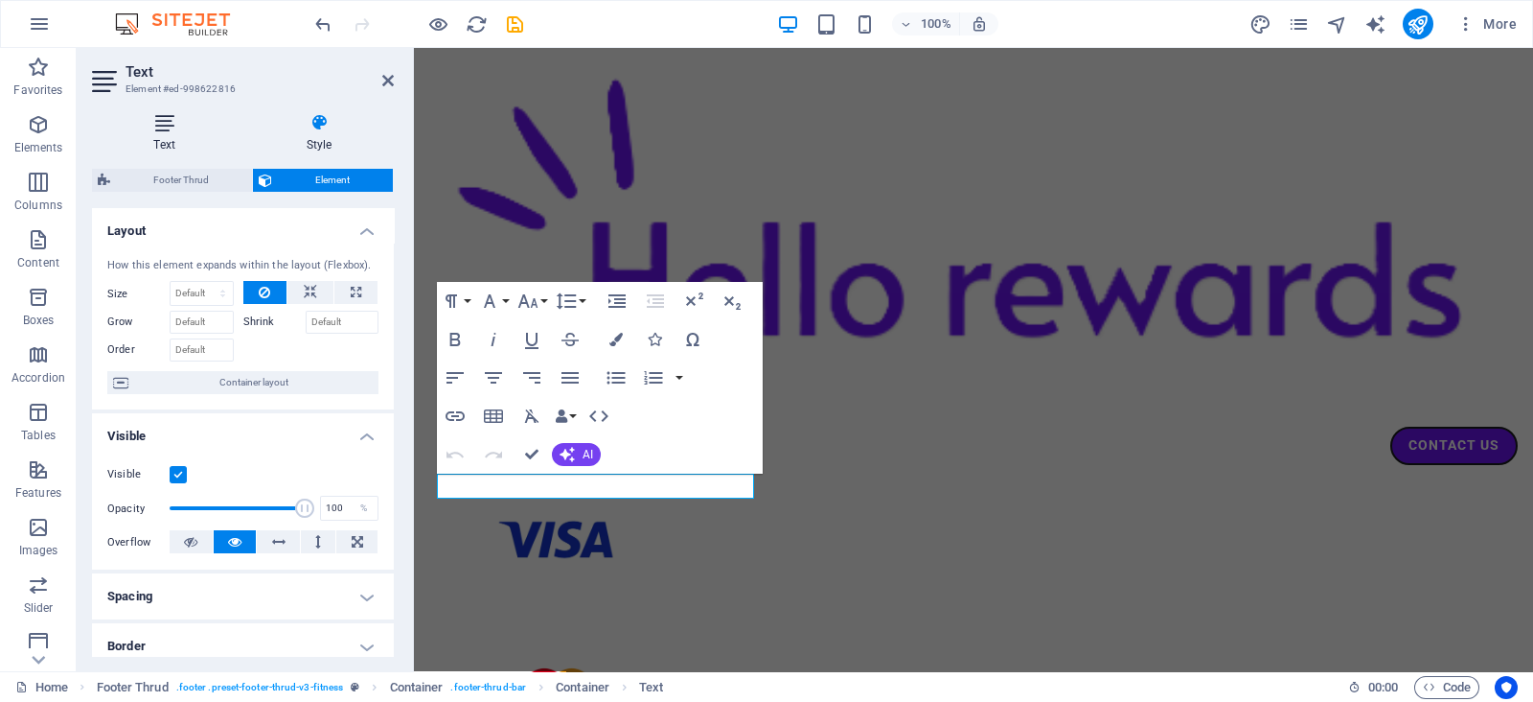
click at [178, 137] on h4 "Text" at bounding box center [168, 133] width 152 height 40
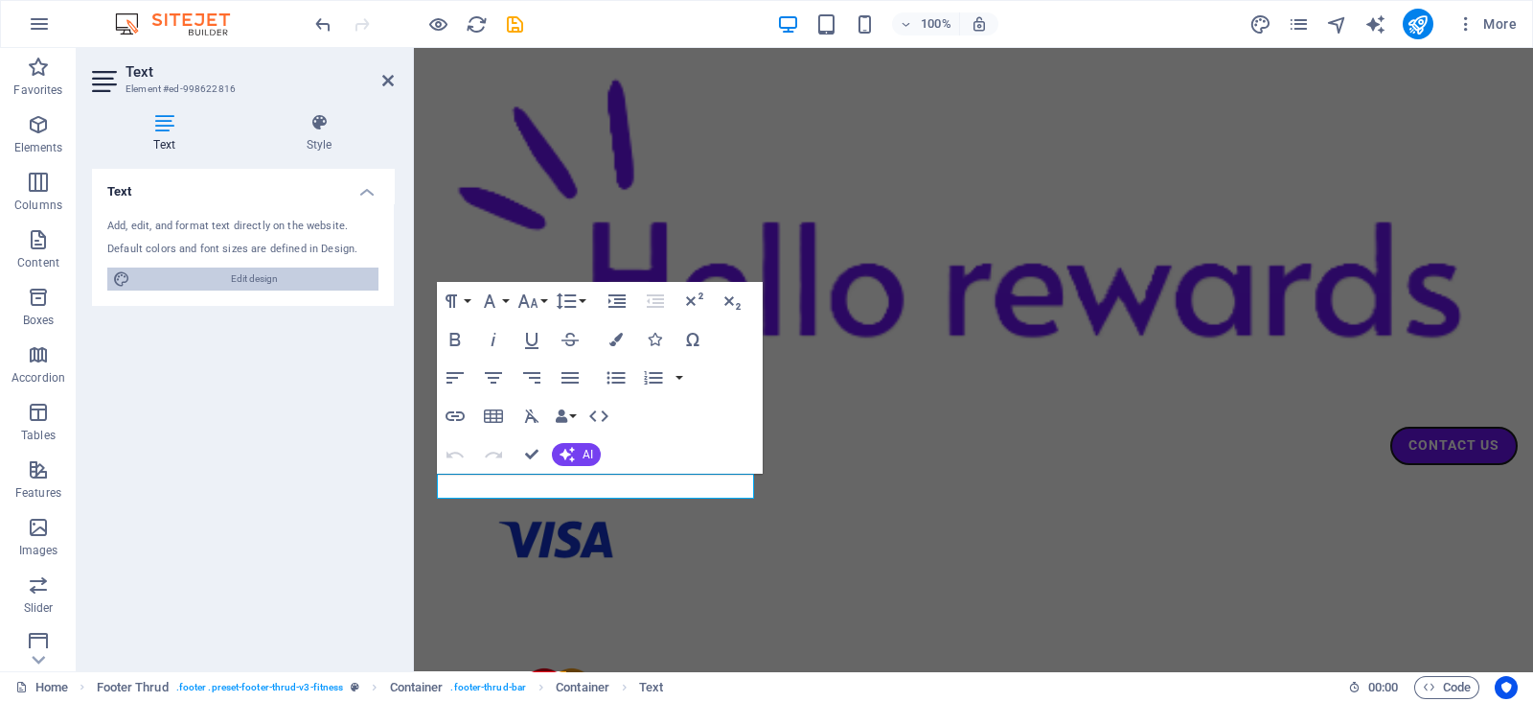
click at [232, 275] on span "Edit design" at bounding box center [254, 278] width 237 height 23
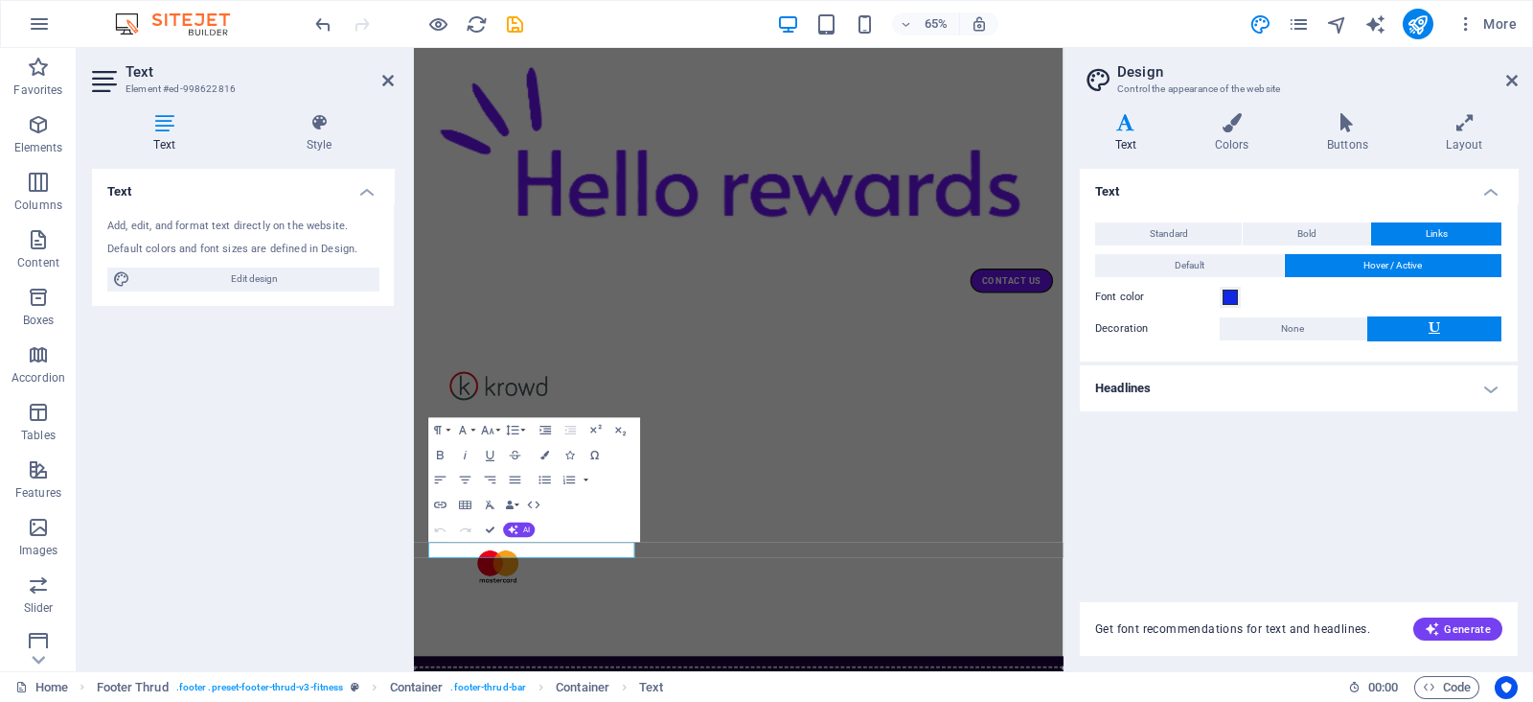
scroll to position [1959, 0]
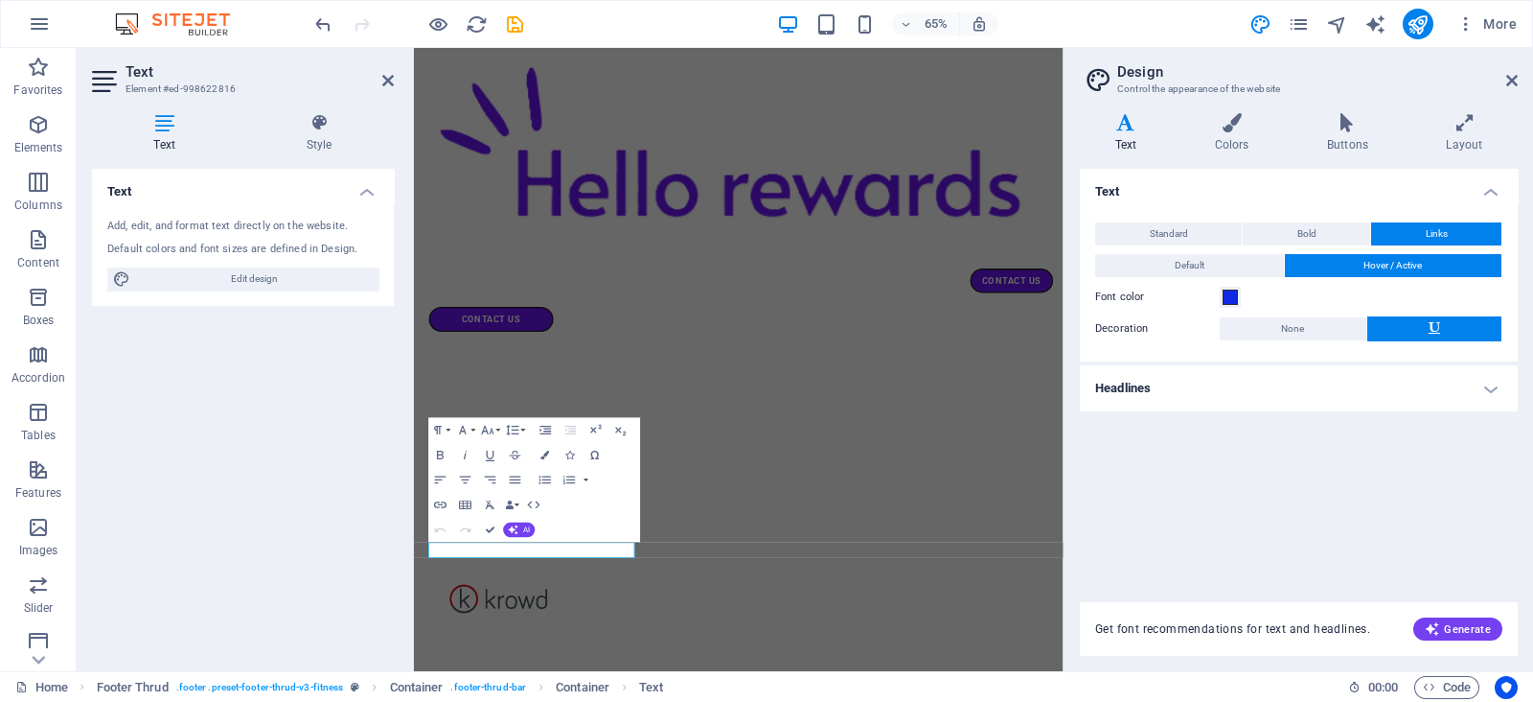
click at [1525, 76] on aside "Design Control the appearance of the website Variants Text Colors Buttons Layou…" at bounding box center [1299, 359] width 470 height 623
click at [1510, 81] on icon at bounding box center [1513, 80] width 12 height 15
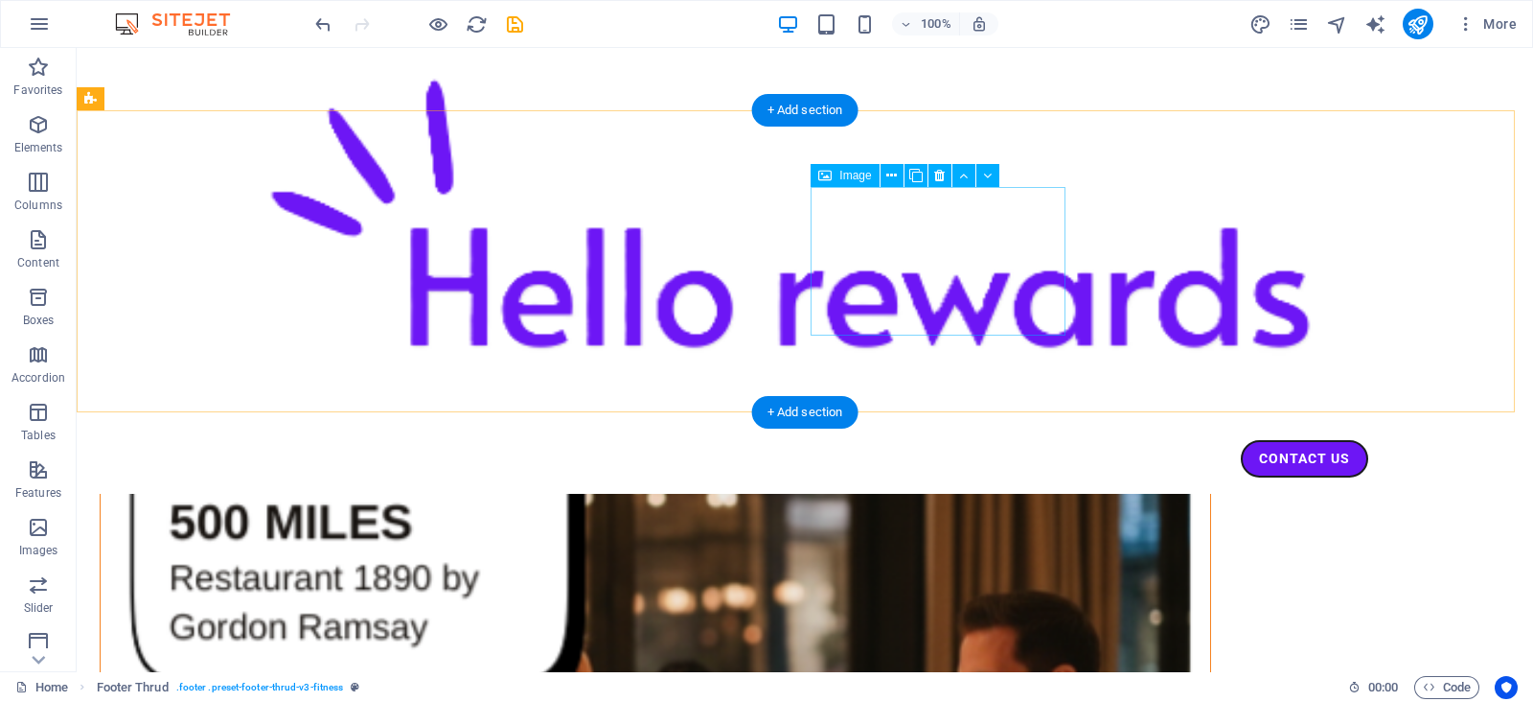
scroll to position [612, 0]
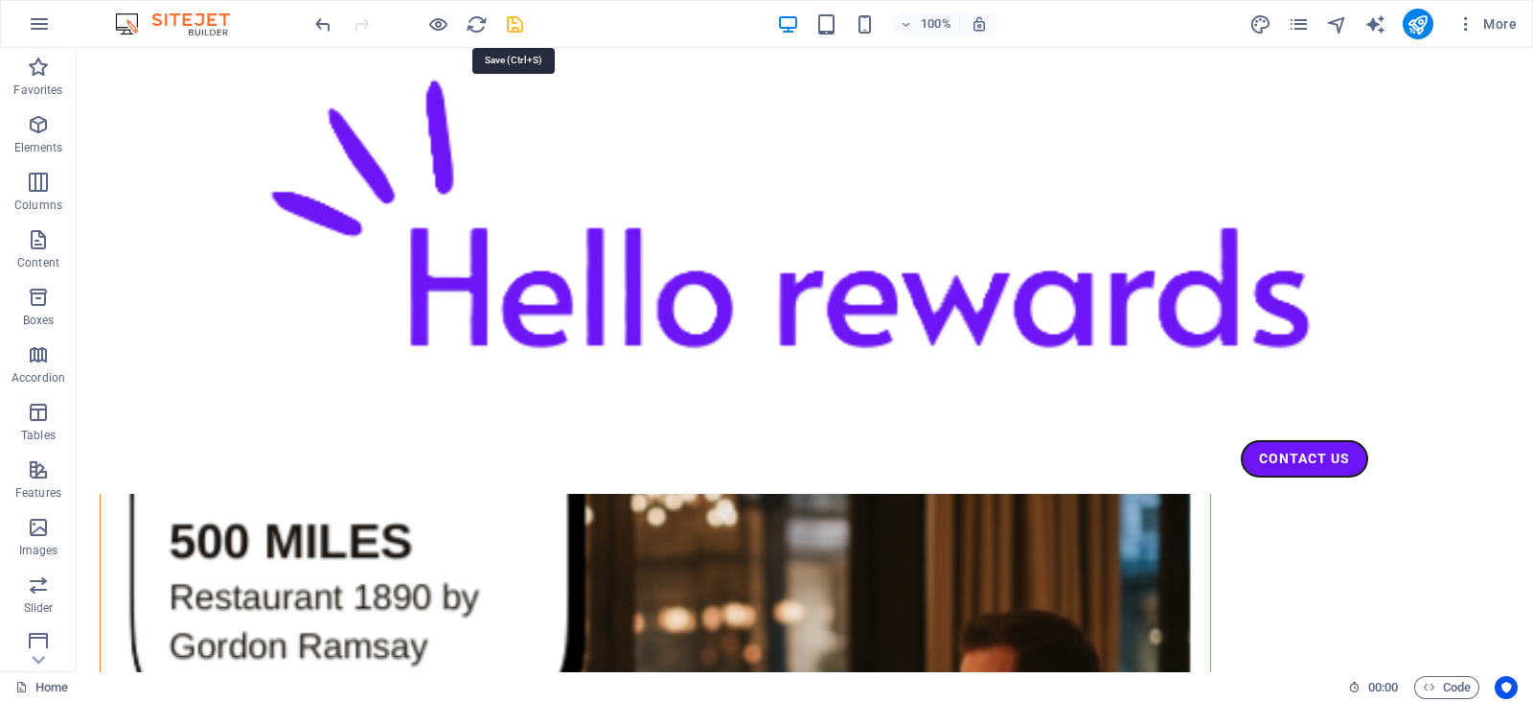
click at [513, 23] on icon "save" at bounding box center [515, 24] width 22 height 22
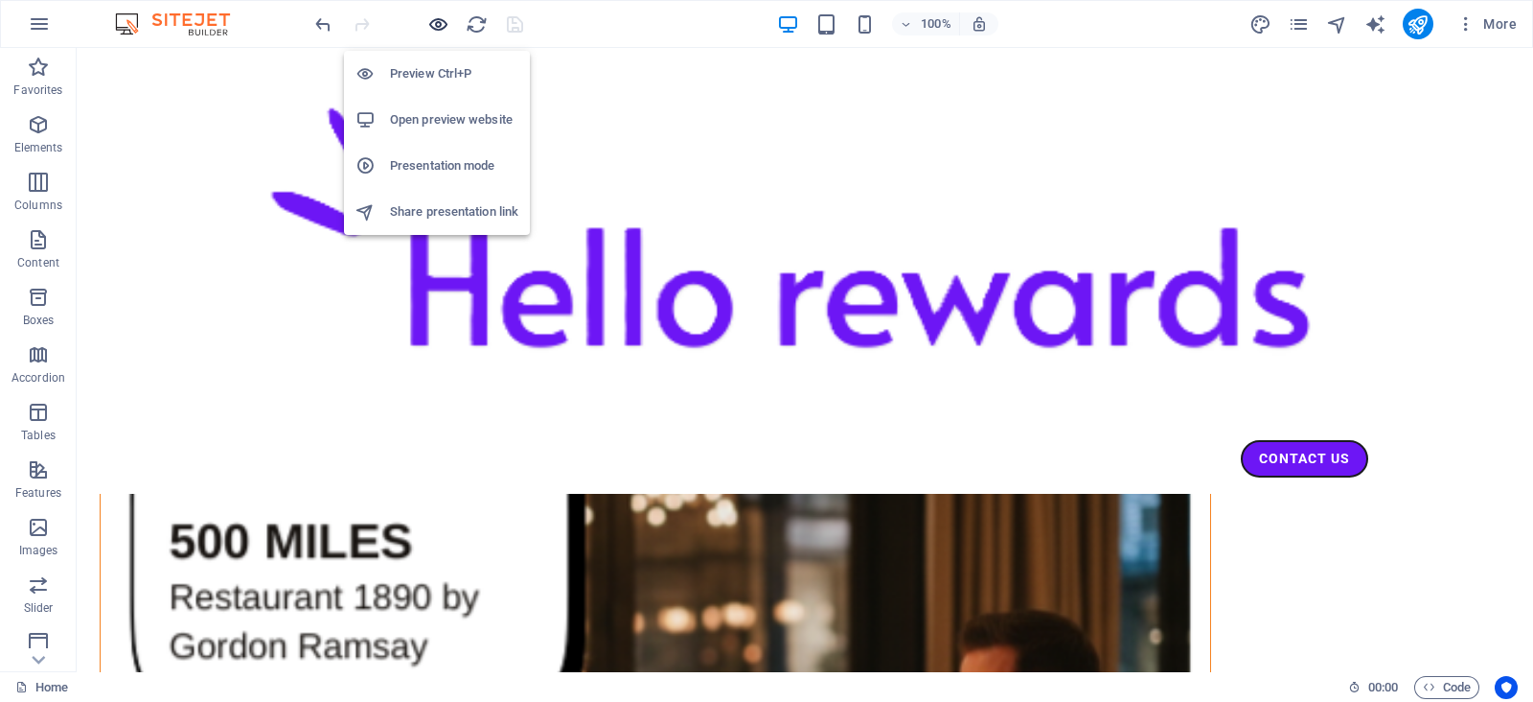
click at [427, 21] on icon "button" at bounding box center [438, 24] width 22 height 22
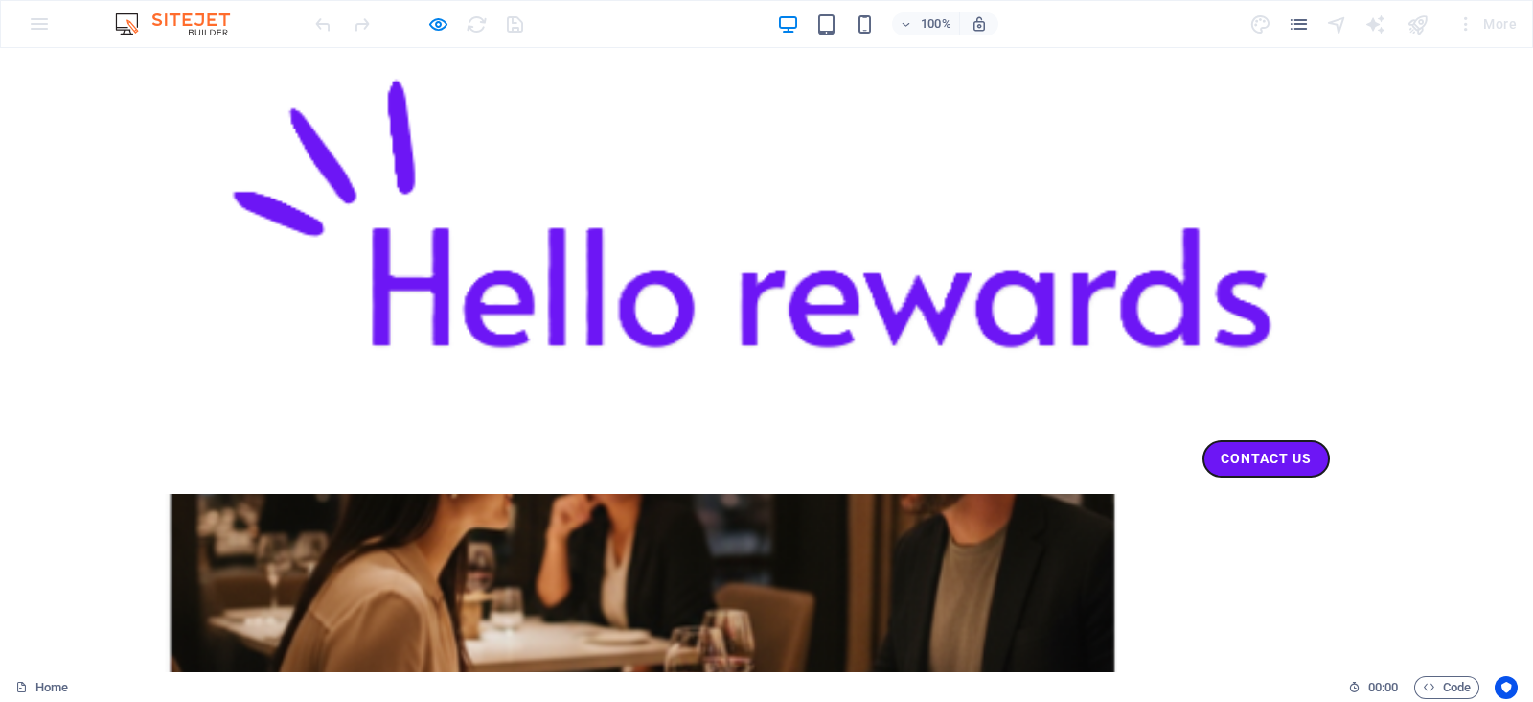
scroll to position [1395, 0]
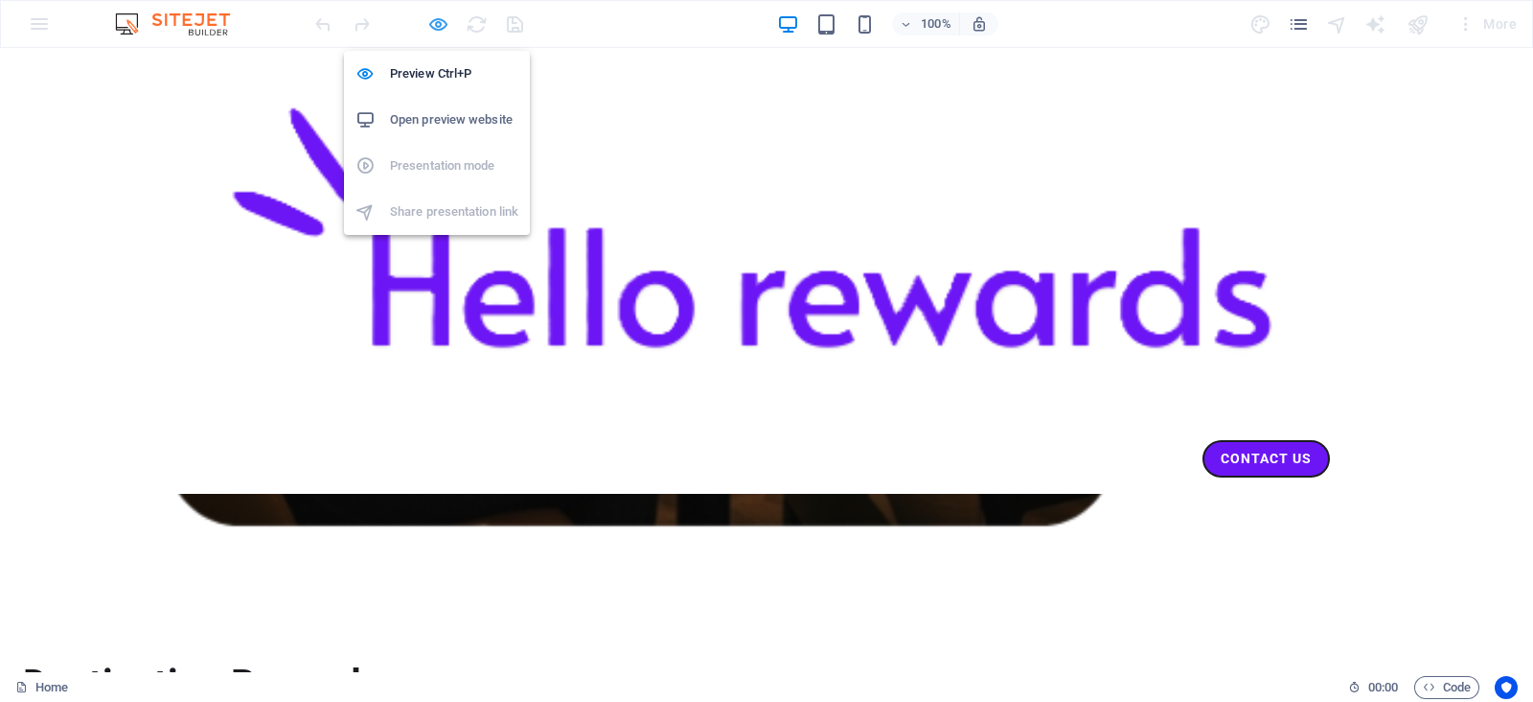
click at [443, 26] on icon "button" at bounding box center [438, 24] width 22 height 22
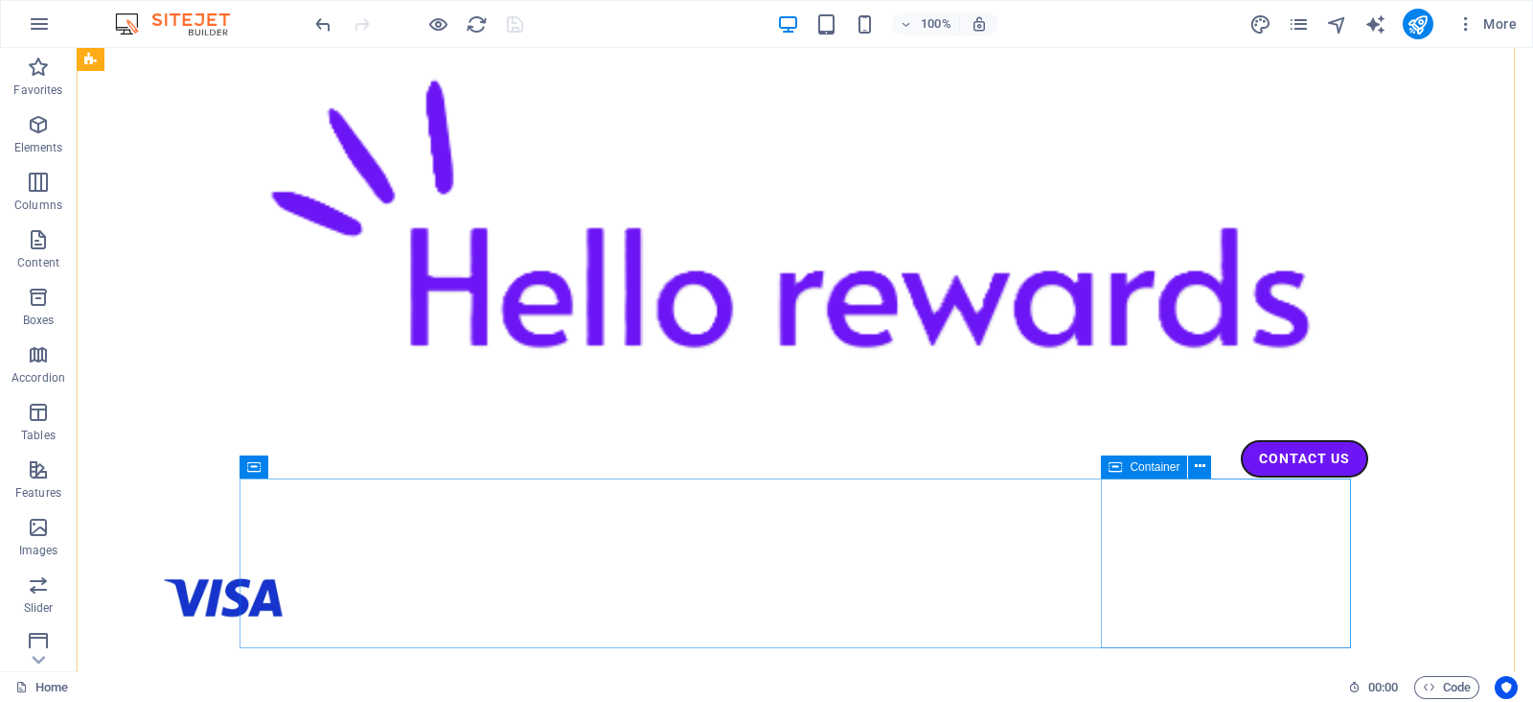
scroll to position [2294, 0]
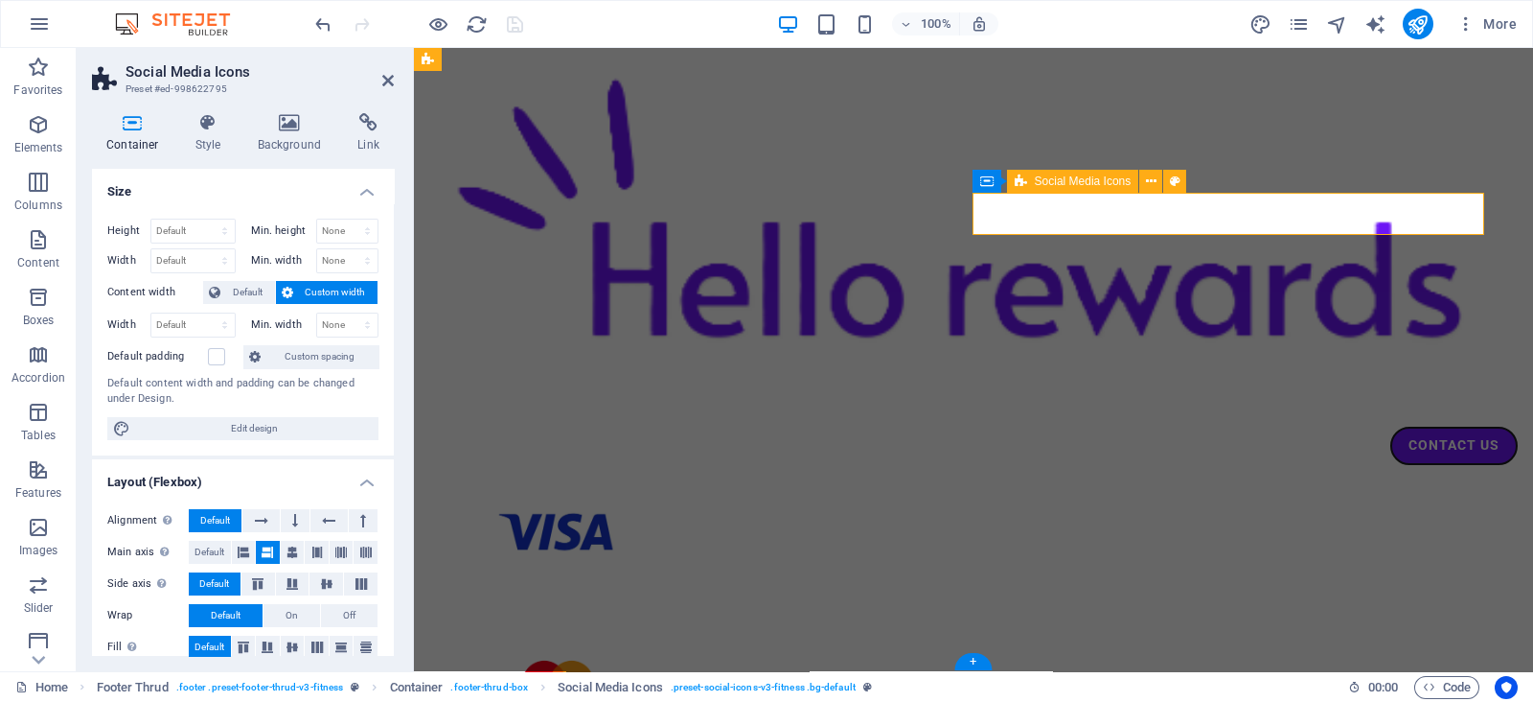
scroll to position [2287, 0]
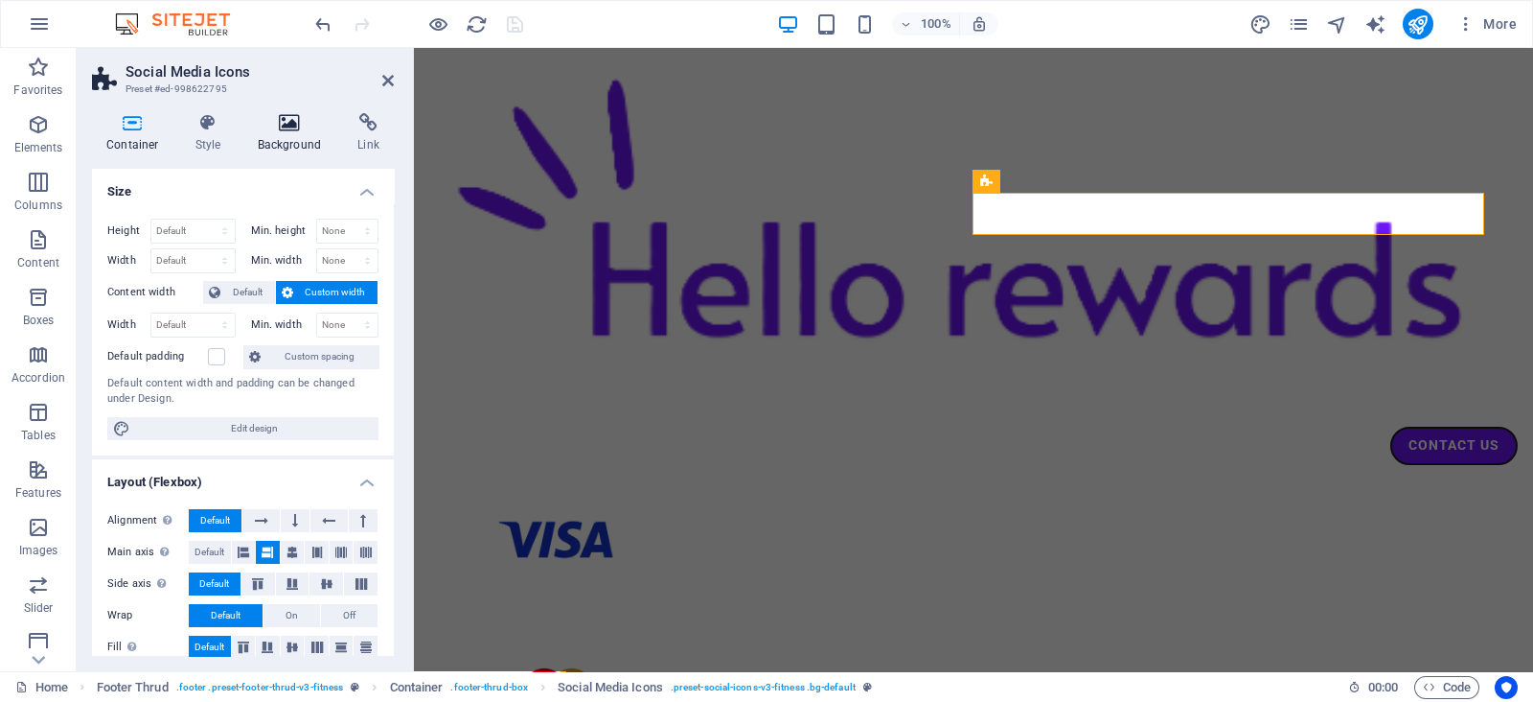
click at [291, 117] on icon at bounding box center [289, 122] width 93 height 19
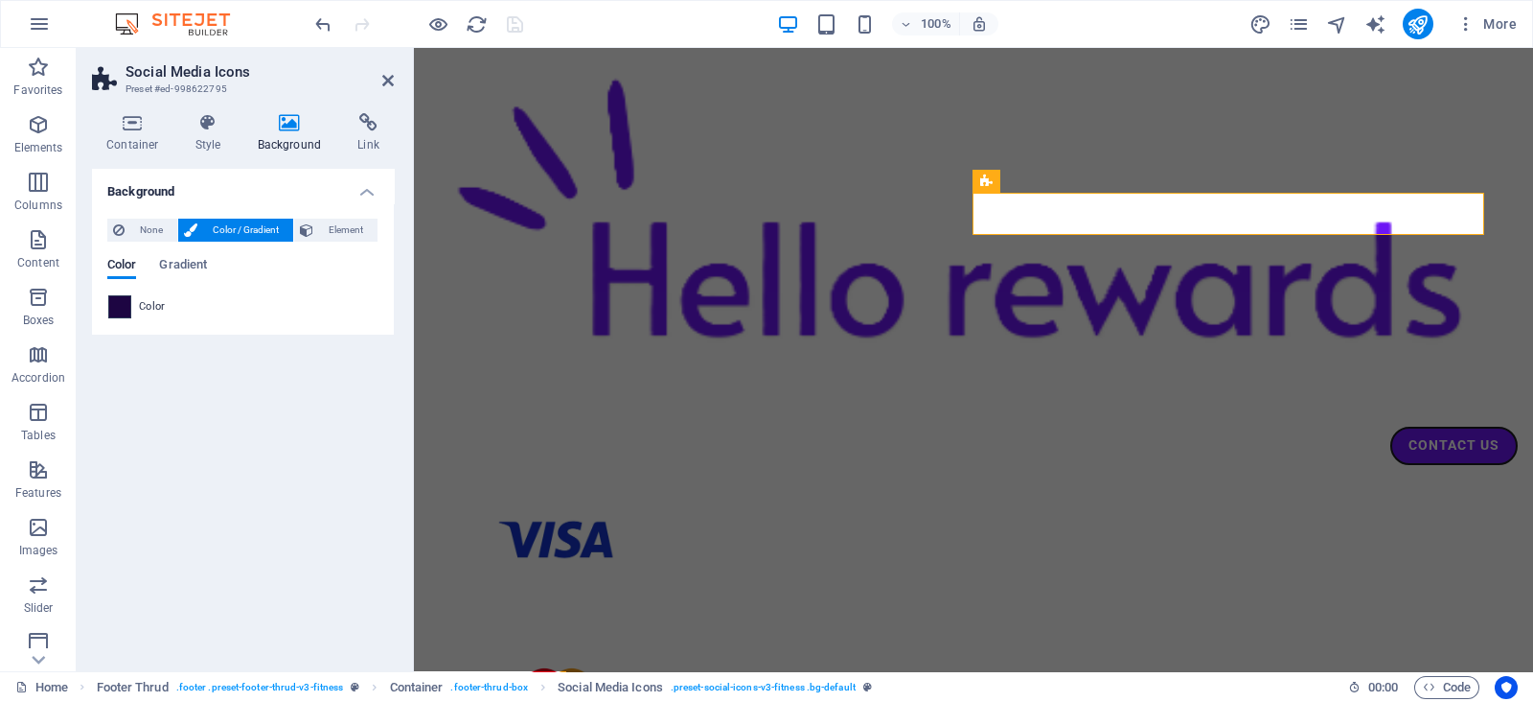
click at [127, 309] on span at bounding box center [119, 306] width 21 height 21
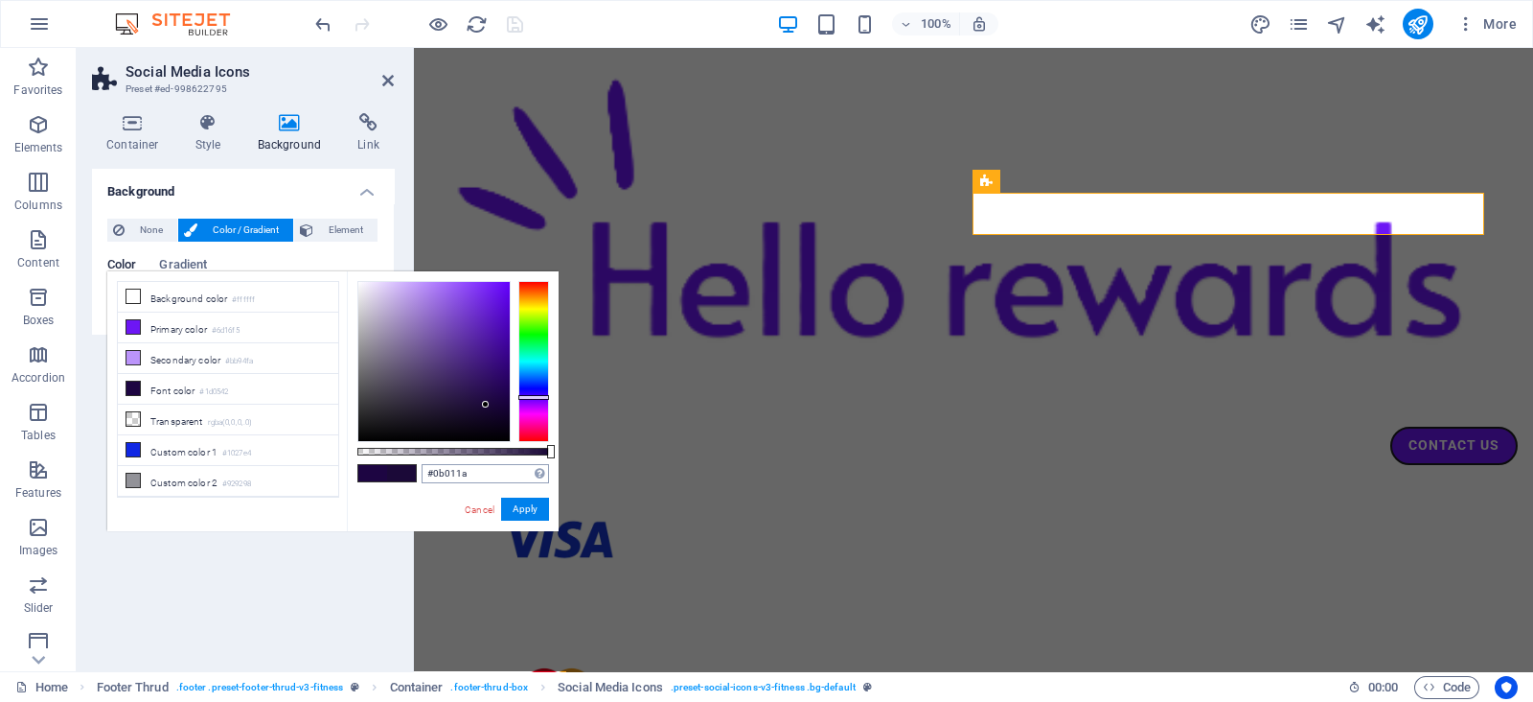
type input "#000000"
drag, startPoint x: 486, startPoint y: 404, endPoint x: 542, endPoint y: 495, distance: 105.9
click at [542, 495] on div "#000000 Supported formats #0852ed rgb(8, 82, 237) rgba(8, 82, 237, 90%) hsv(221…" at bounding box center [453, 540] width 212 height 538
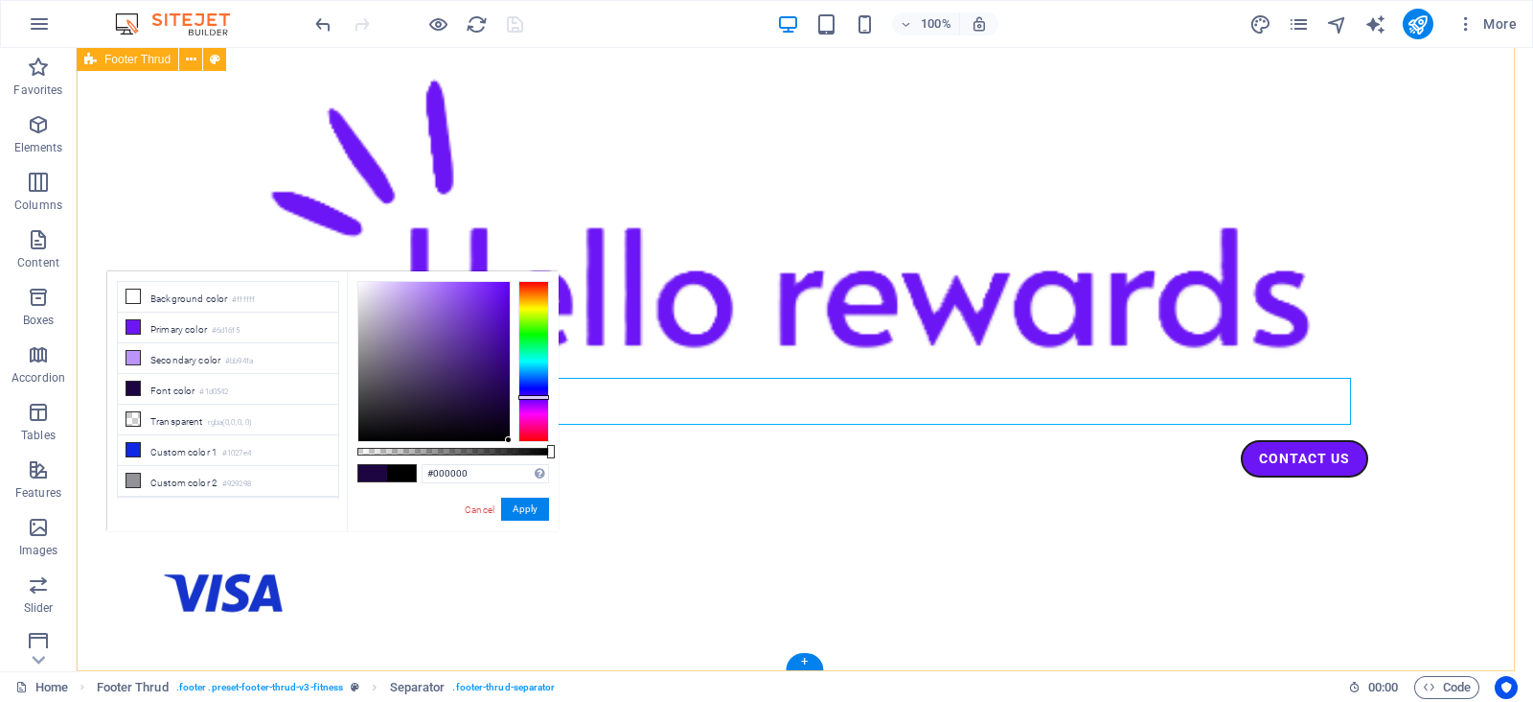
scroll to position [2294, 0]
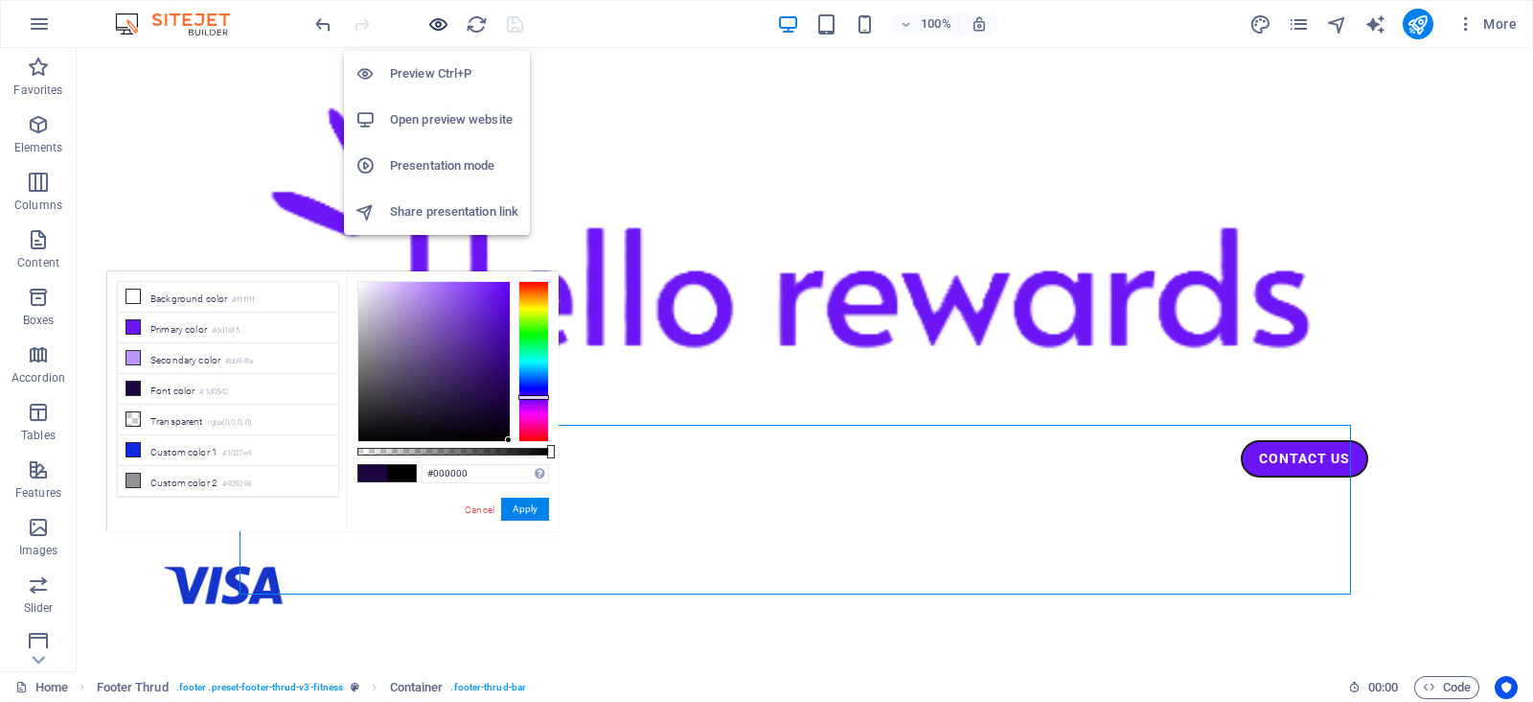
click at [435, 22] on icon "button" at bounding box center [438, 24] width 22 height 22
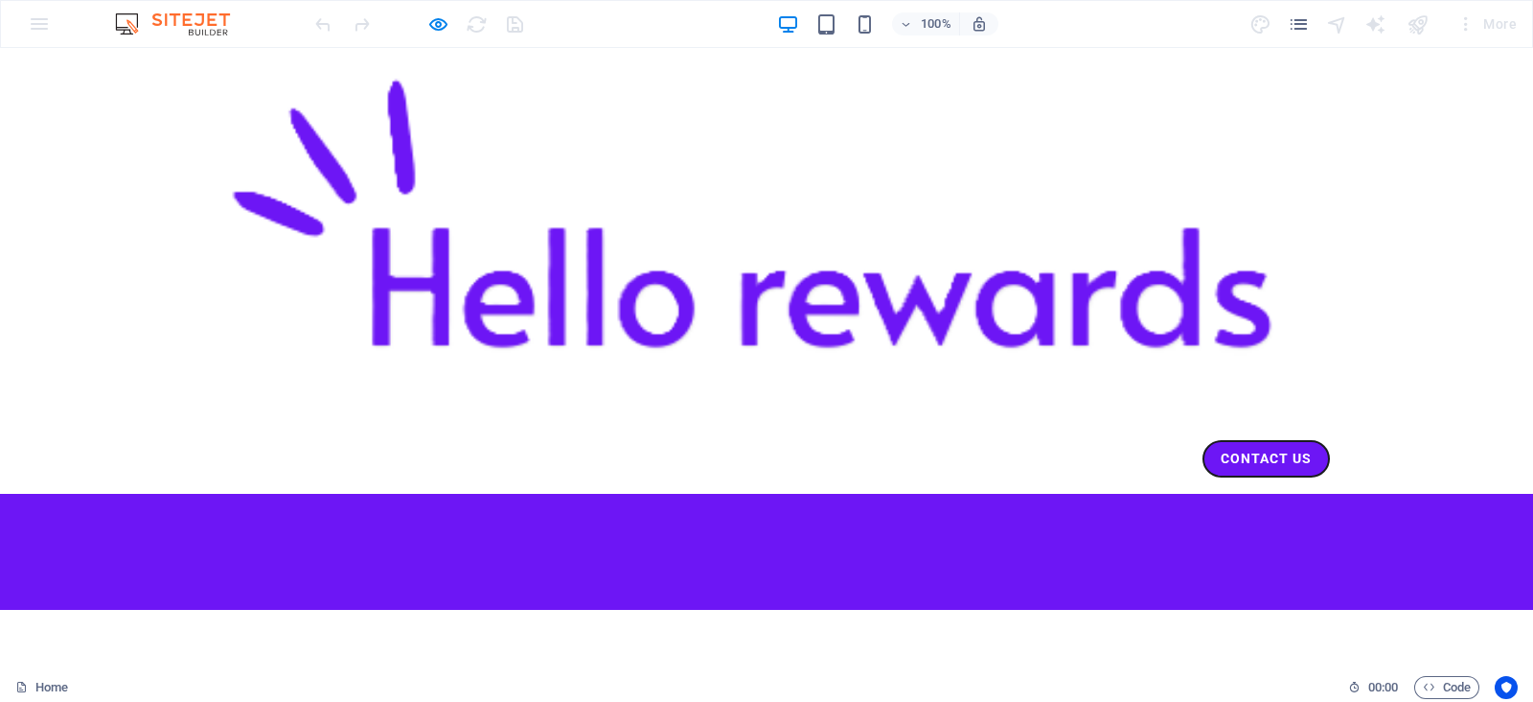
scroll to position [0, 0]
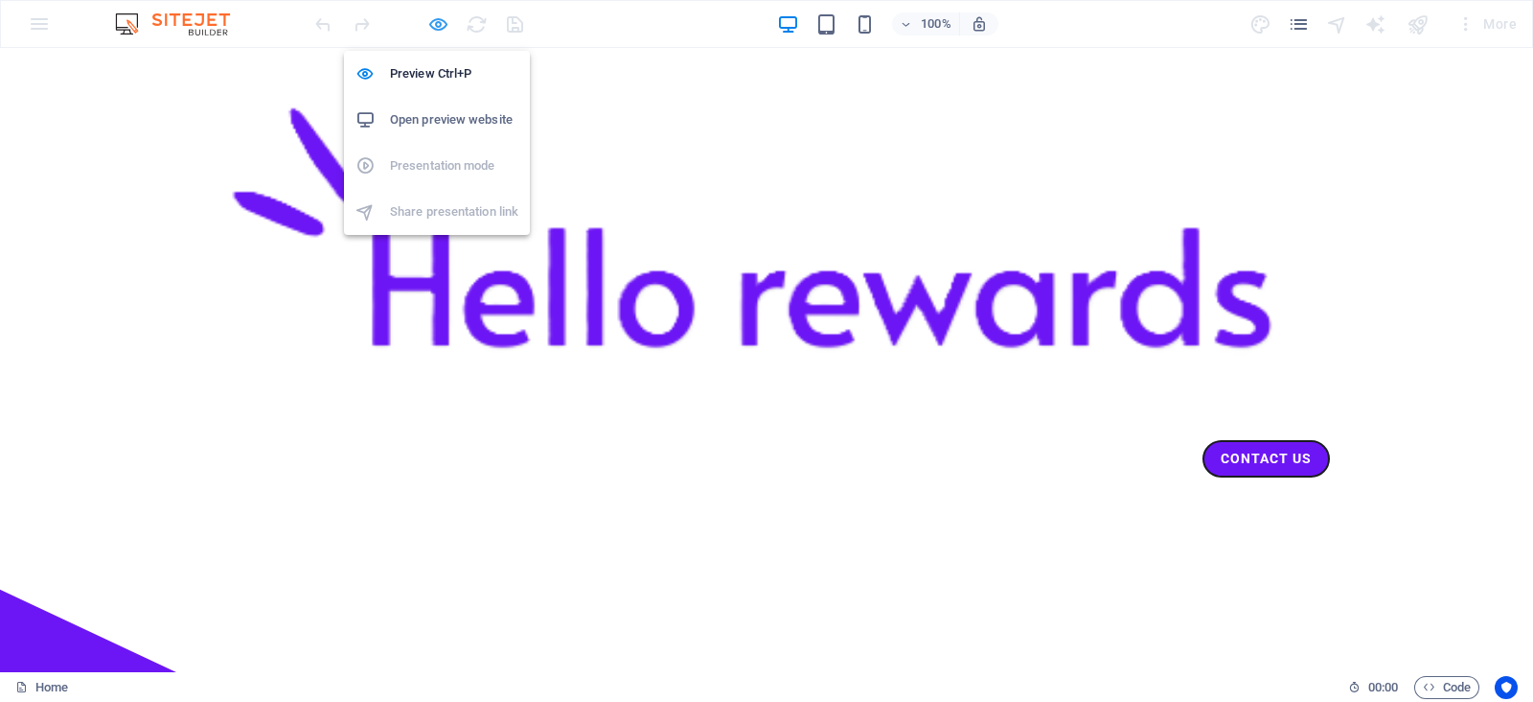
click at [438, 22] on icon "button" at bounding box center [438, 24] width 22 height 22
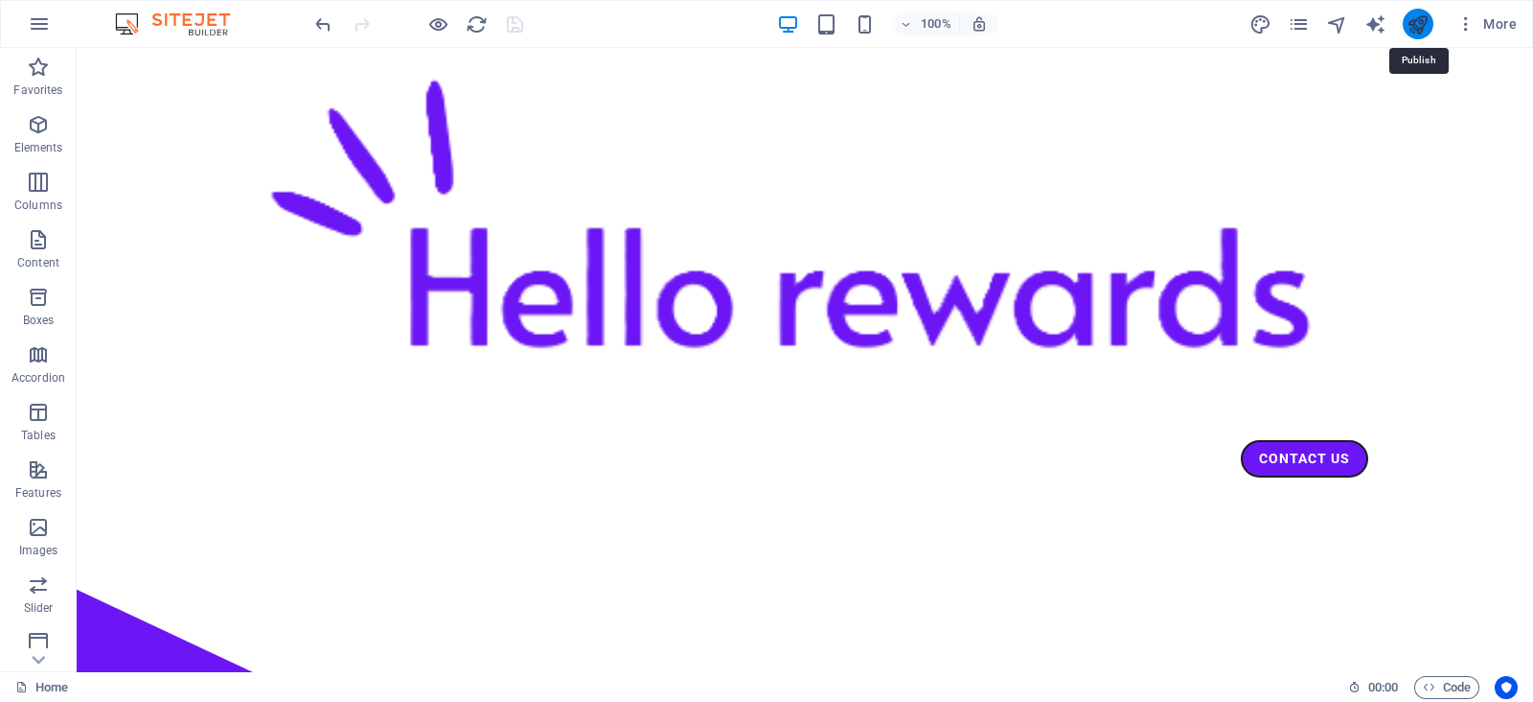
click at [1421, 21] on icon "publish" at bounding box center [1418, 24] width 22 height 22
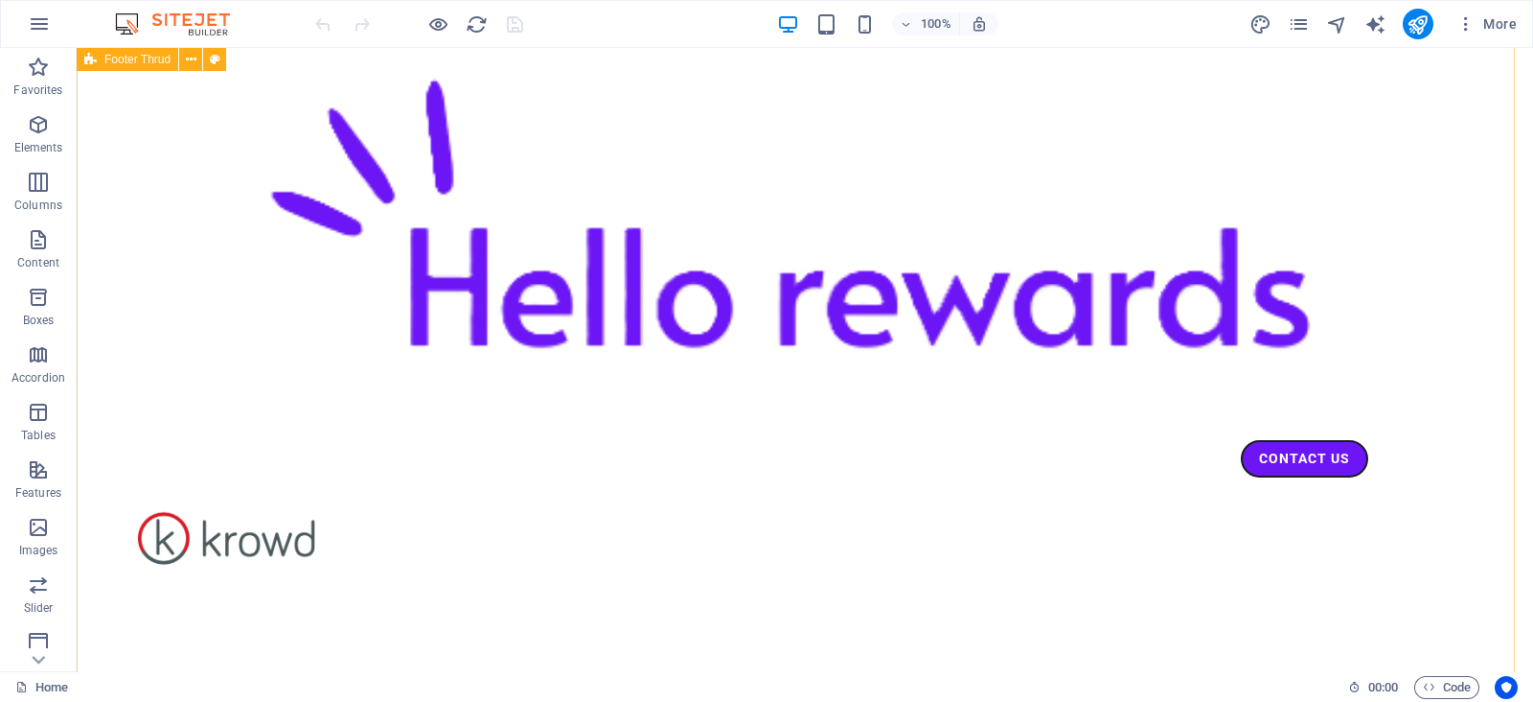
scroll to position [2206, 0]
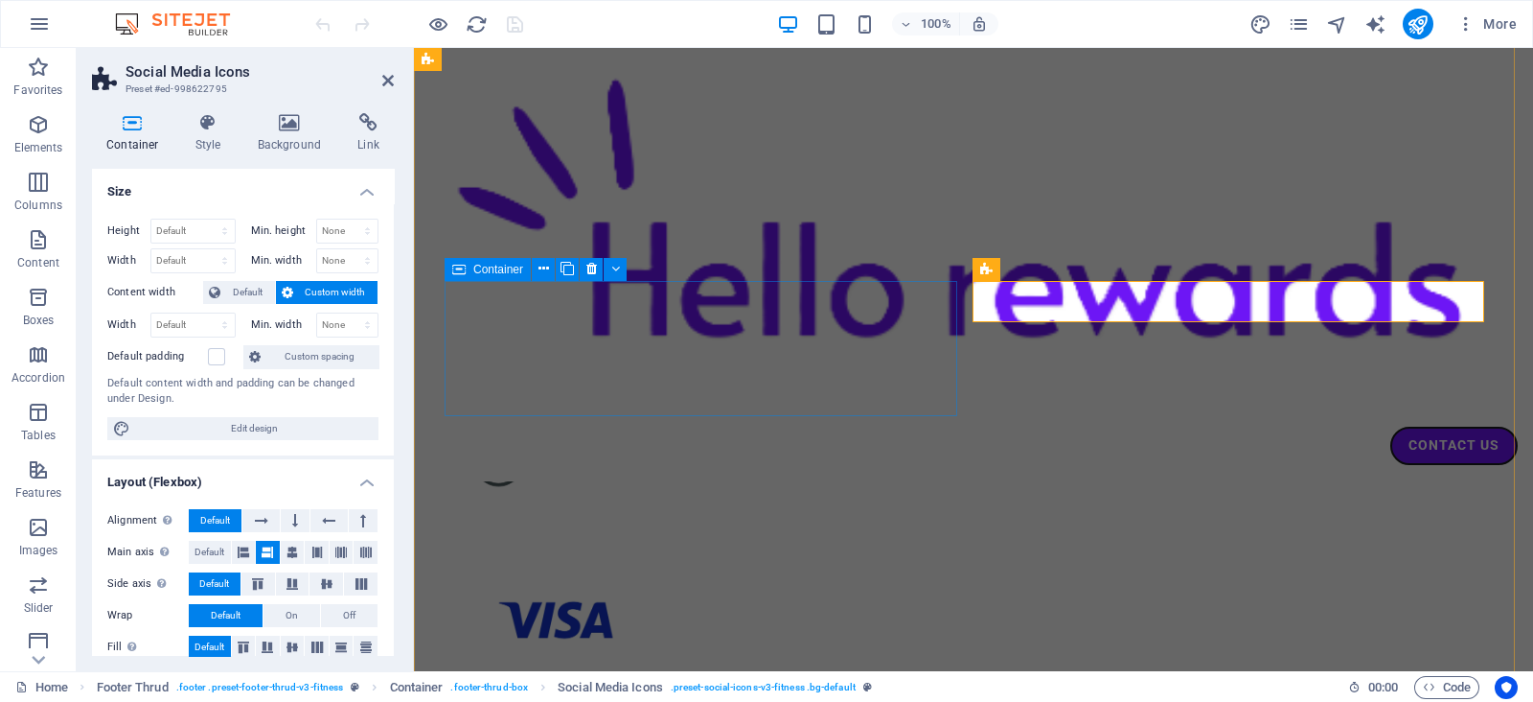
scroll to position [2200, 0]
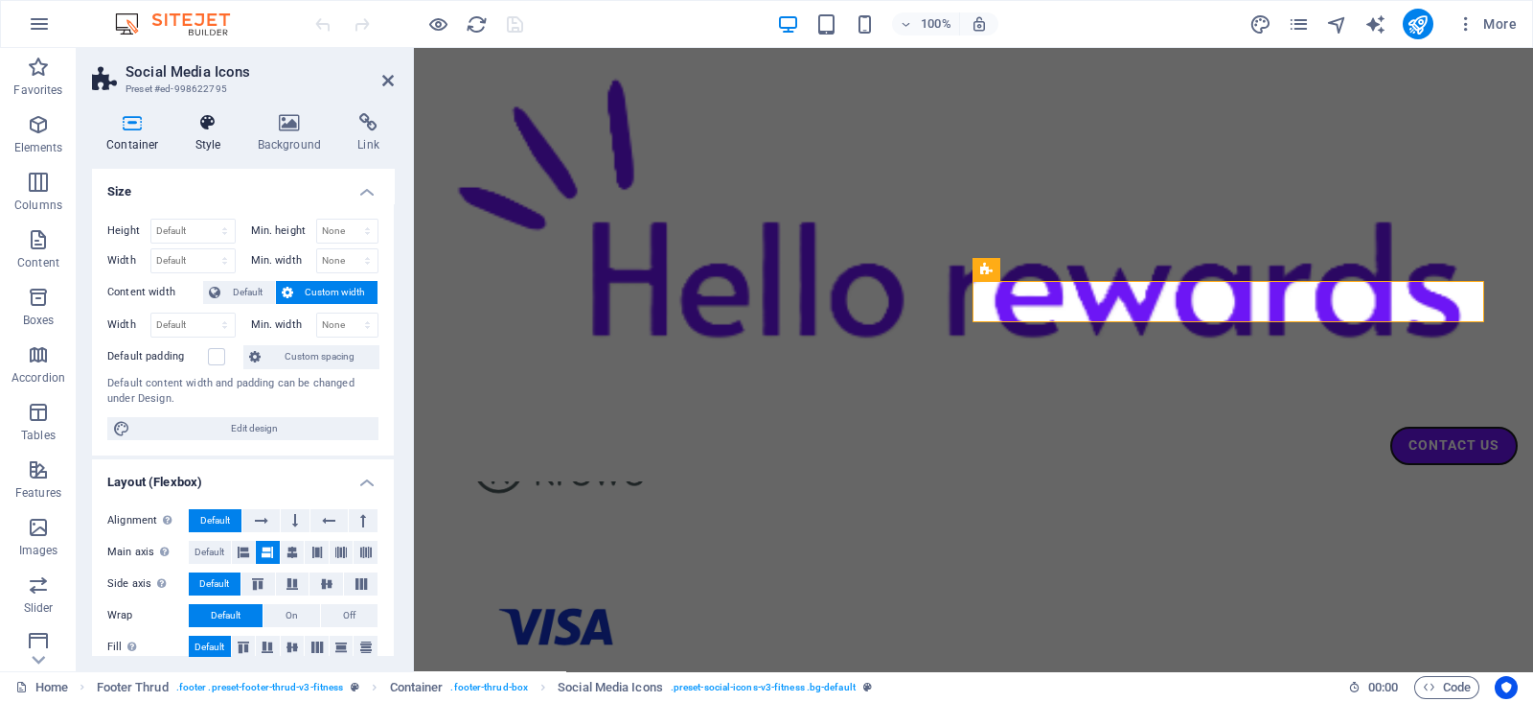
click at [211, 122] on icon at bounding box center [208, 122] width 55 height 19
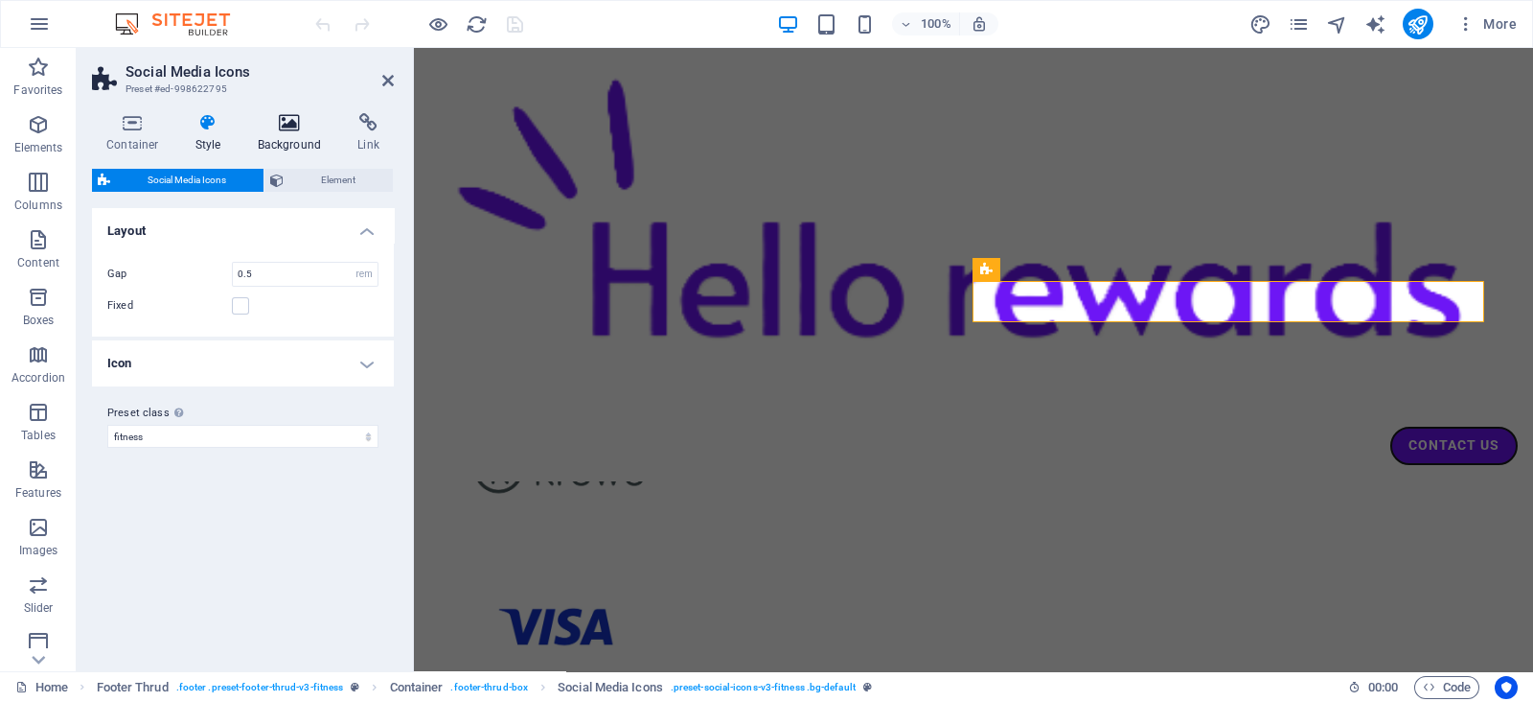
click at [300, 122] on icon at bounding box center [289, 122] width 93 height 19
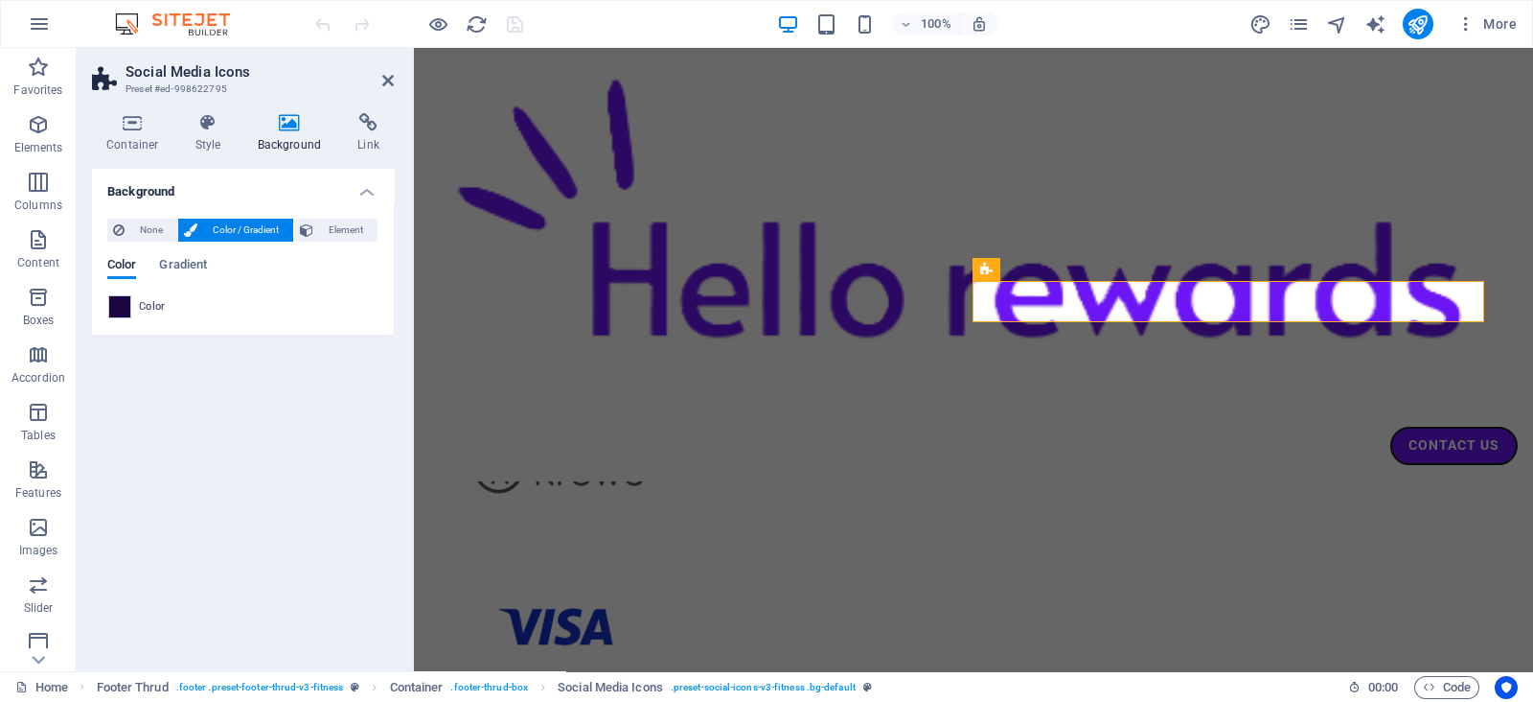
click at [155, 309] on span "Color" at bounding box center [152, 306] width 27 height 15
click at [127, 306] on span at bounding box center [119, 306] width 21 height 21
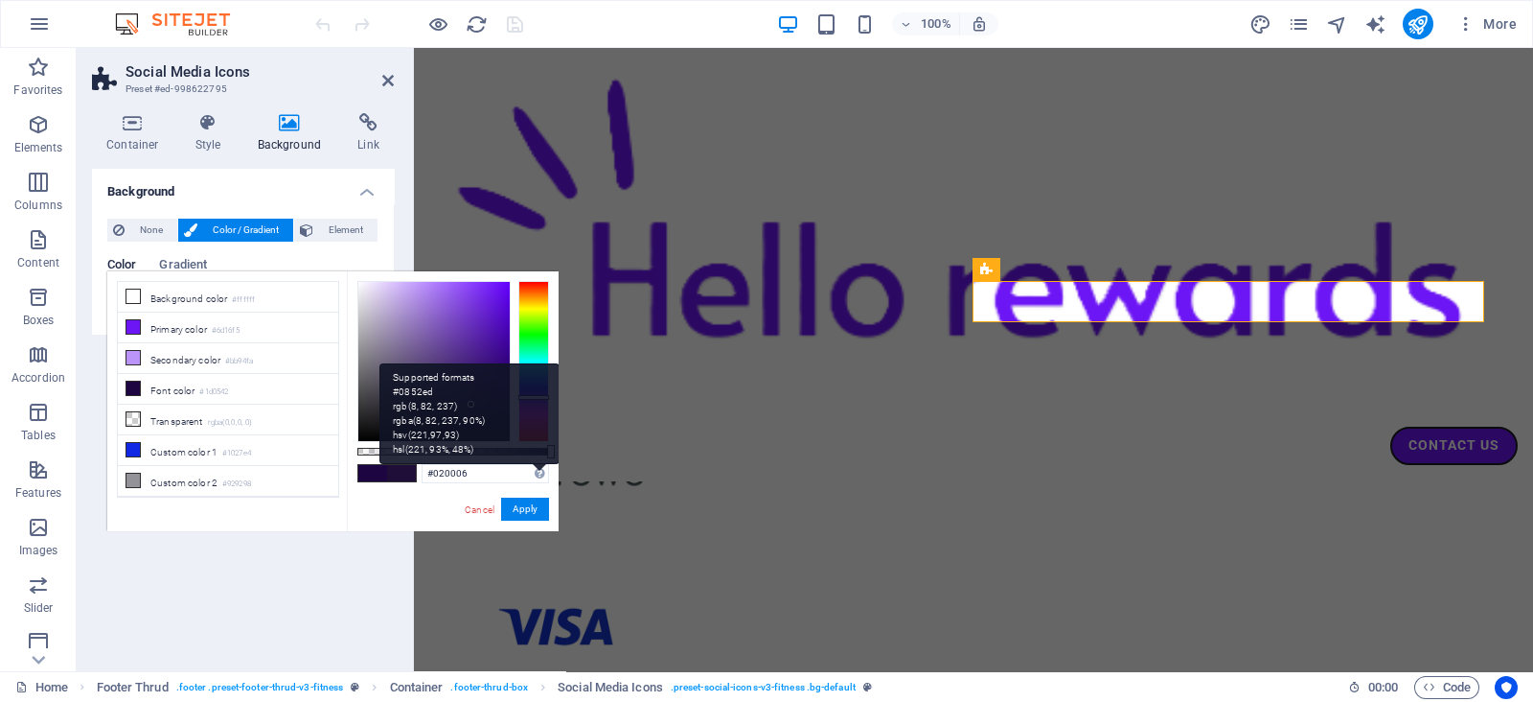
type input "#000000"
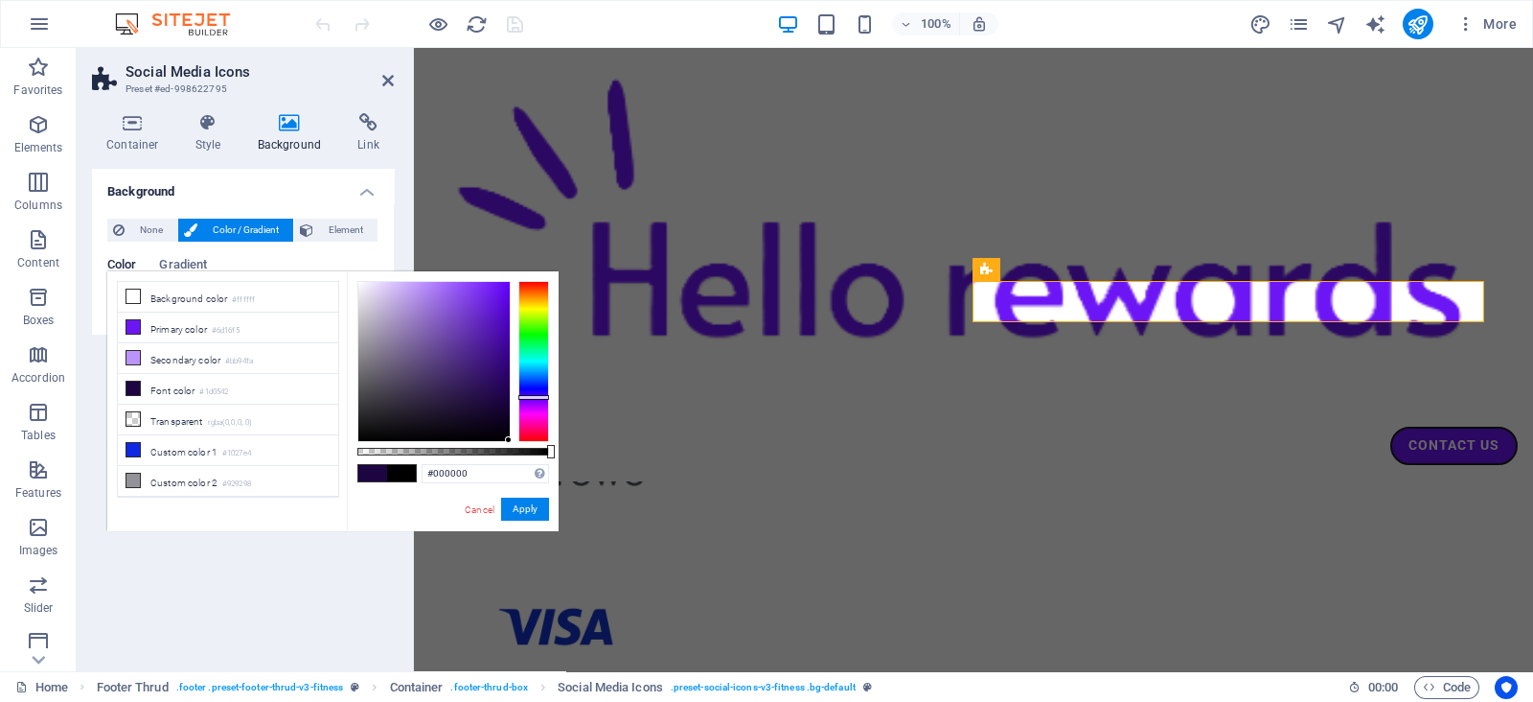
drag, startPoint x: 472, startPoint y: 404, endPoint x: 562, endPoint y: 486, distance: 121.5
click at [562, 486] on body "[DOMAIN_NAME] Home Favorites Elements Columns Content Boxes Accordion Tables Fe…" at bounding box center [766, 351] width 1533 height 702
click at [527, 505] on button "Apply" at bounding box center [525, 508] width 48 height 23
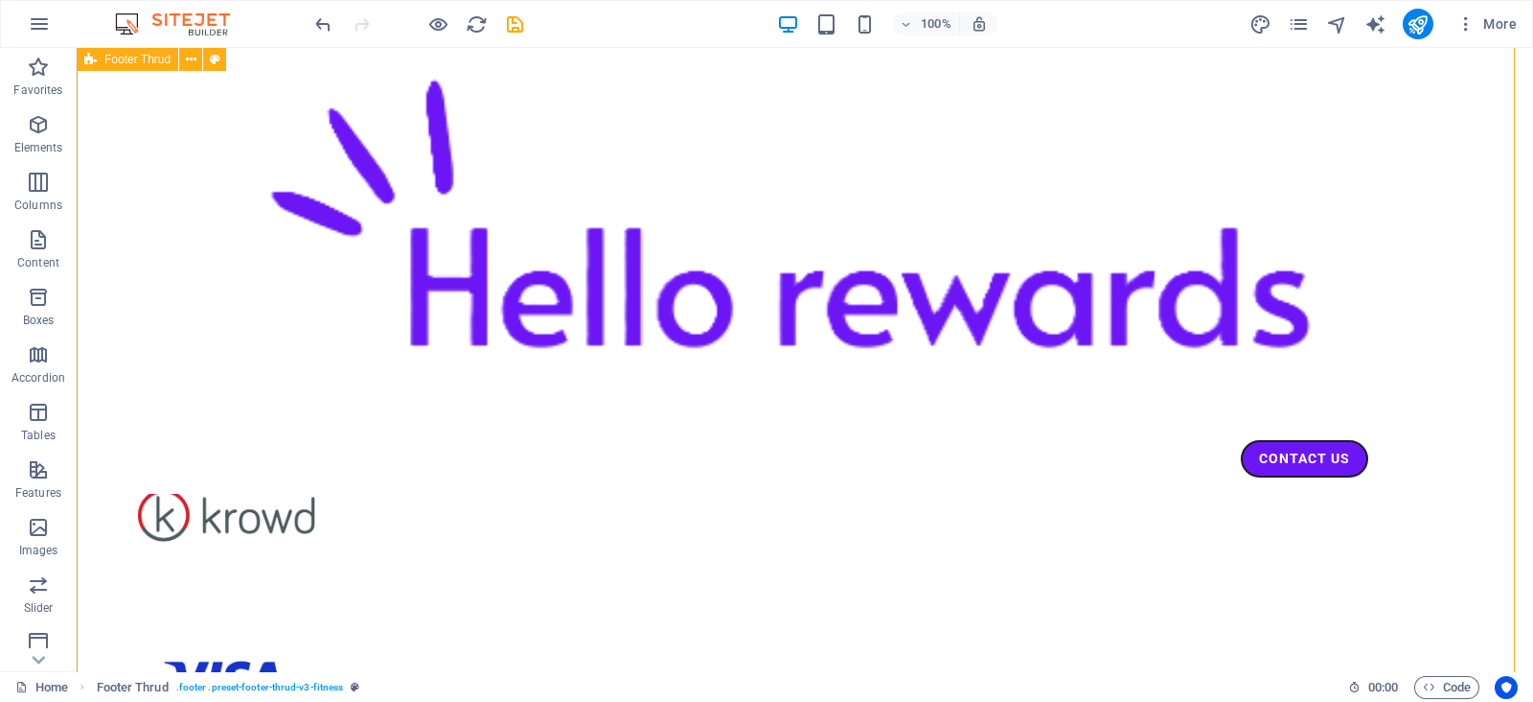
scroll to position [2206, 0]
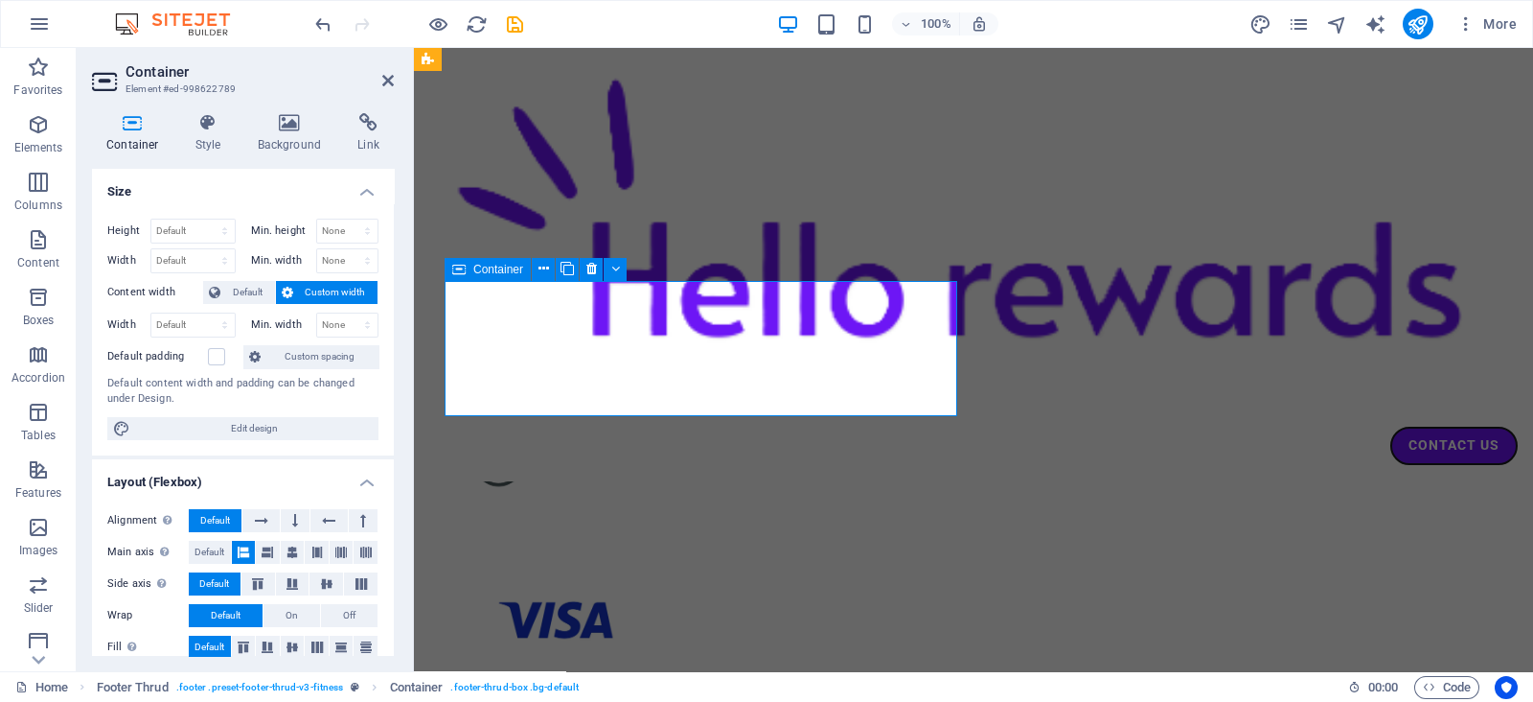
scroll to position [2200, 0]
click at [274, 119] on icon at bounding box center [289, 122] width 93 height 19
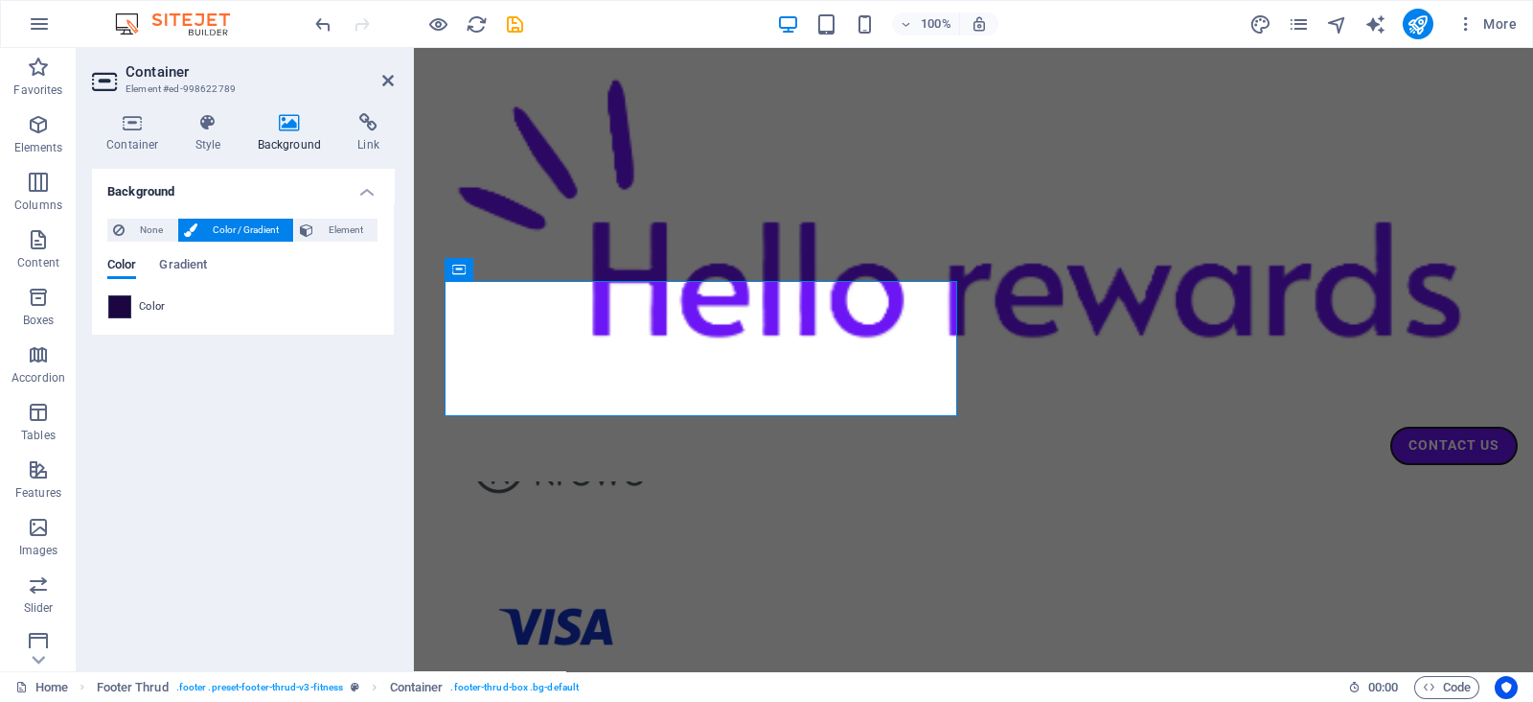
click at [120, 296] on span at bounding box center [119, 306] width 21 height 21
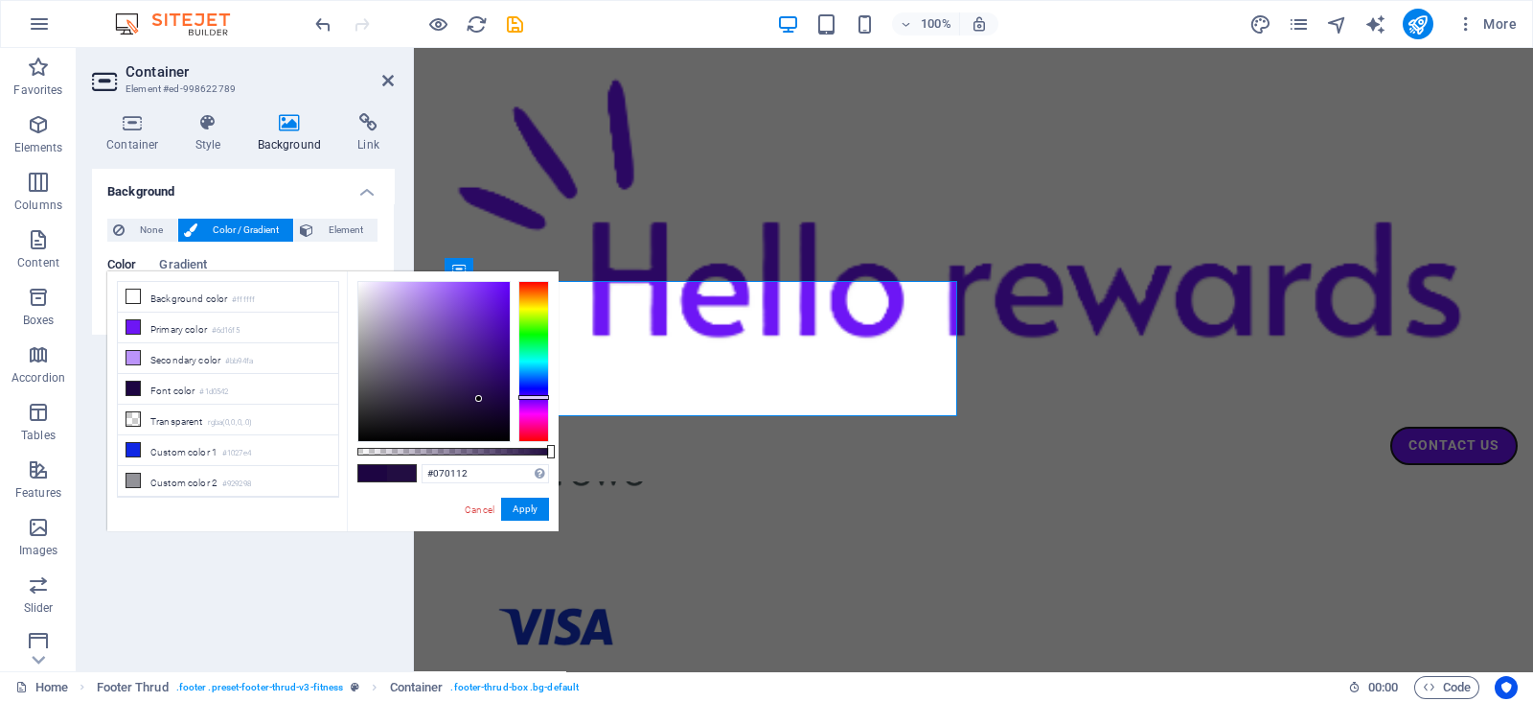
type input "#040009"
drag, startPoint x: 479, startPoint y: 400, endPoint x: 508, endPoint y: 434, distance: 44.9
click at [508, 434] on div at bounding box center [433, 361] width 151 height 159
click at [517, 509] on button "Apply" at bounding box center [525, 508] width 48 height 23
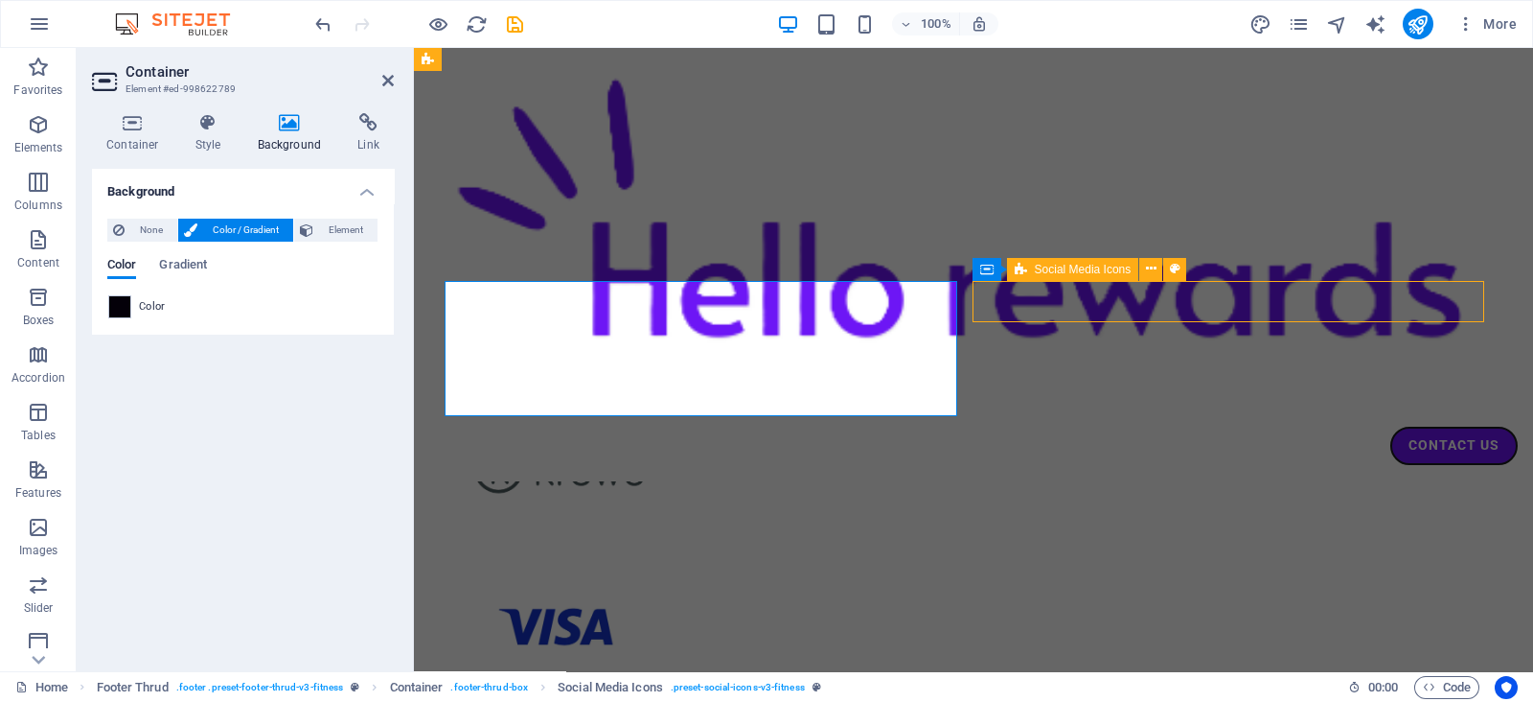
scroll to position [2206, 0]
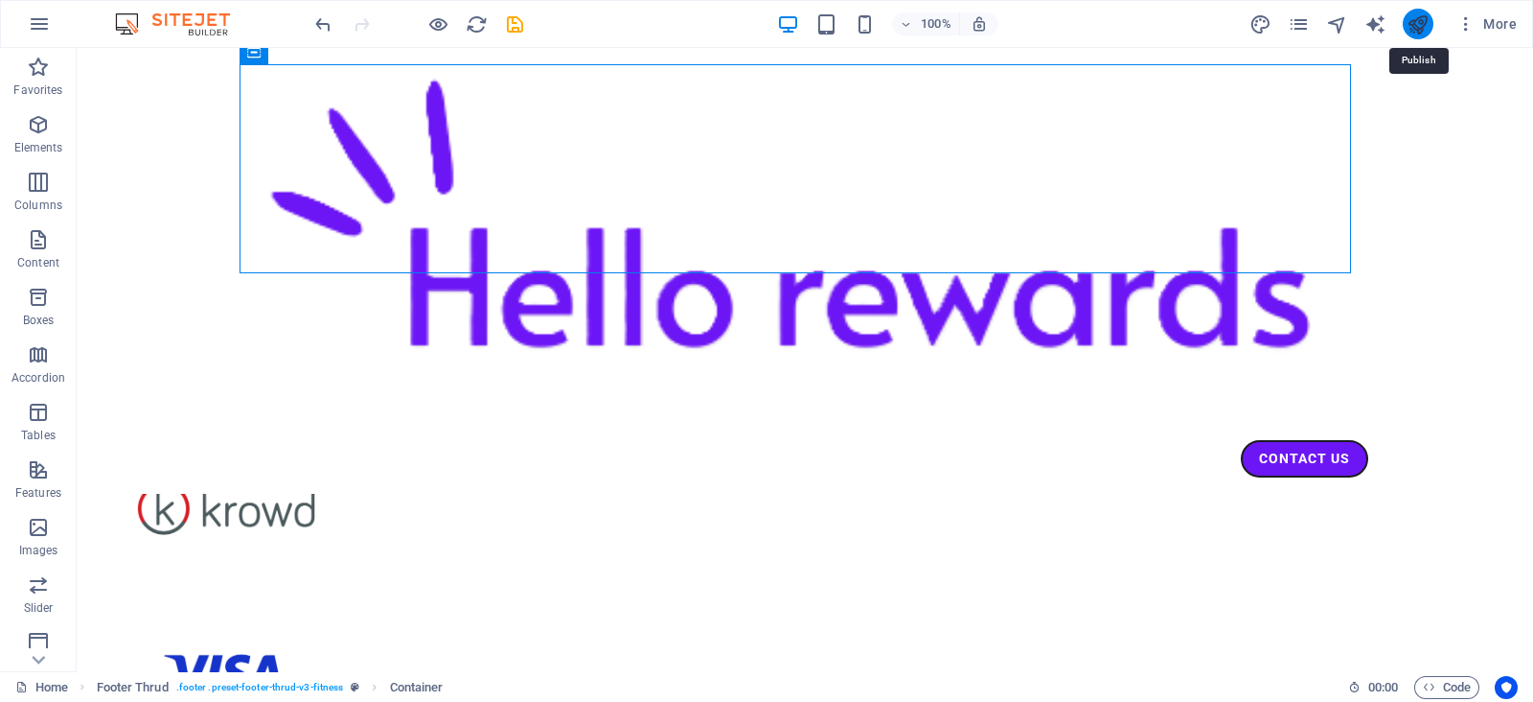
click at [1418, 26] on icon "publish" at bounding box center [1418, 24] width 22 height 22
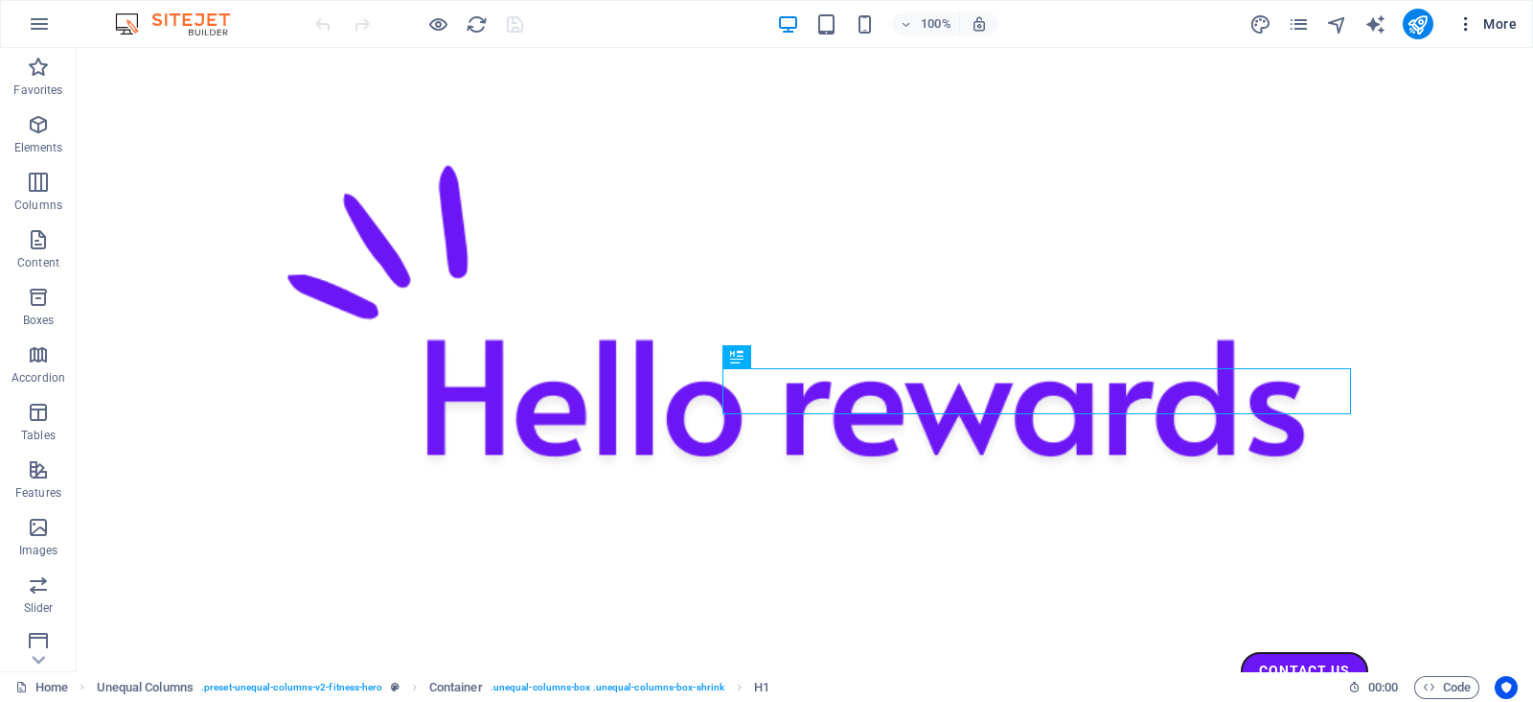
click at [1226, 23] on span "More" at bounding box center [1487, 23] width 60 height 19
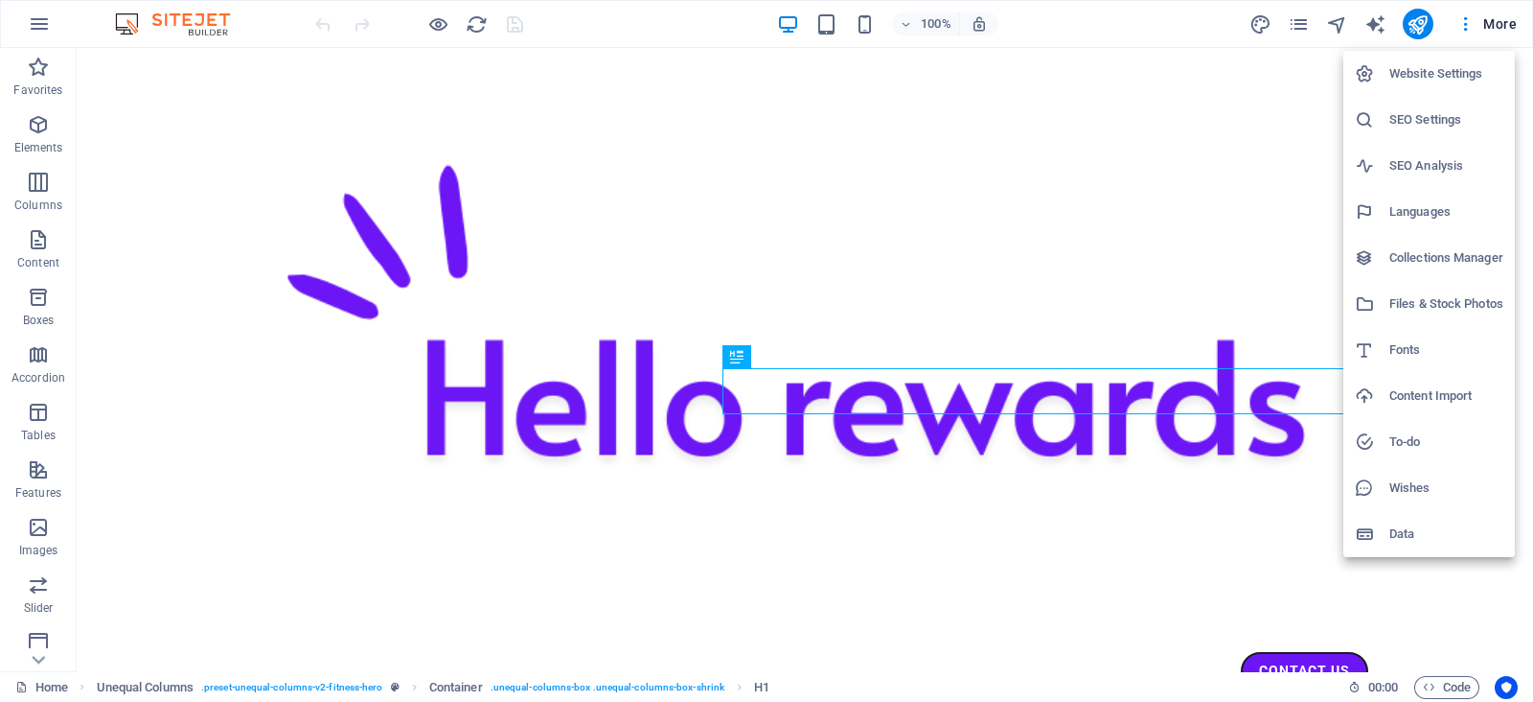
click at [41, 31] on div at bounding box center [766, 351] width 1533 height 702
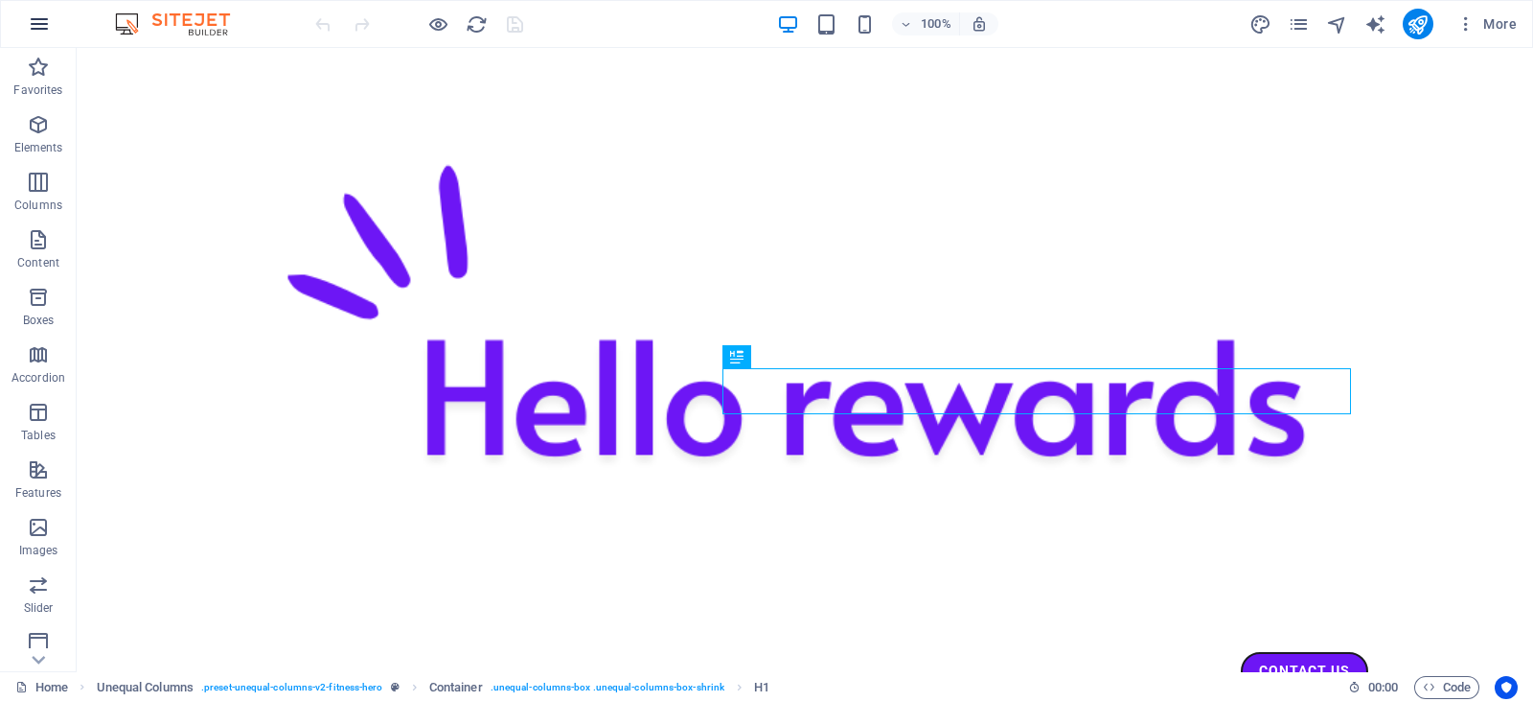
click at [37, 26] on icon "button" at bounding box center [39, 23] width 23 height 23
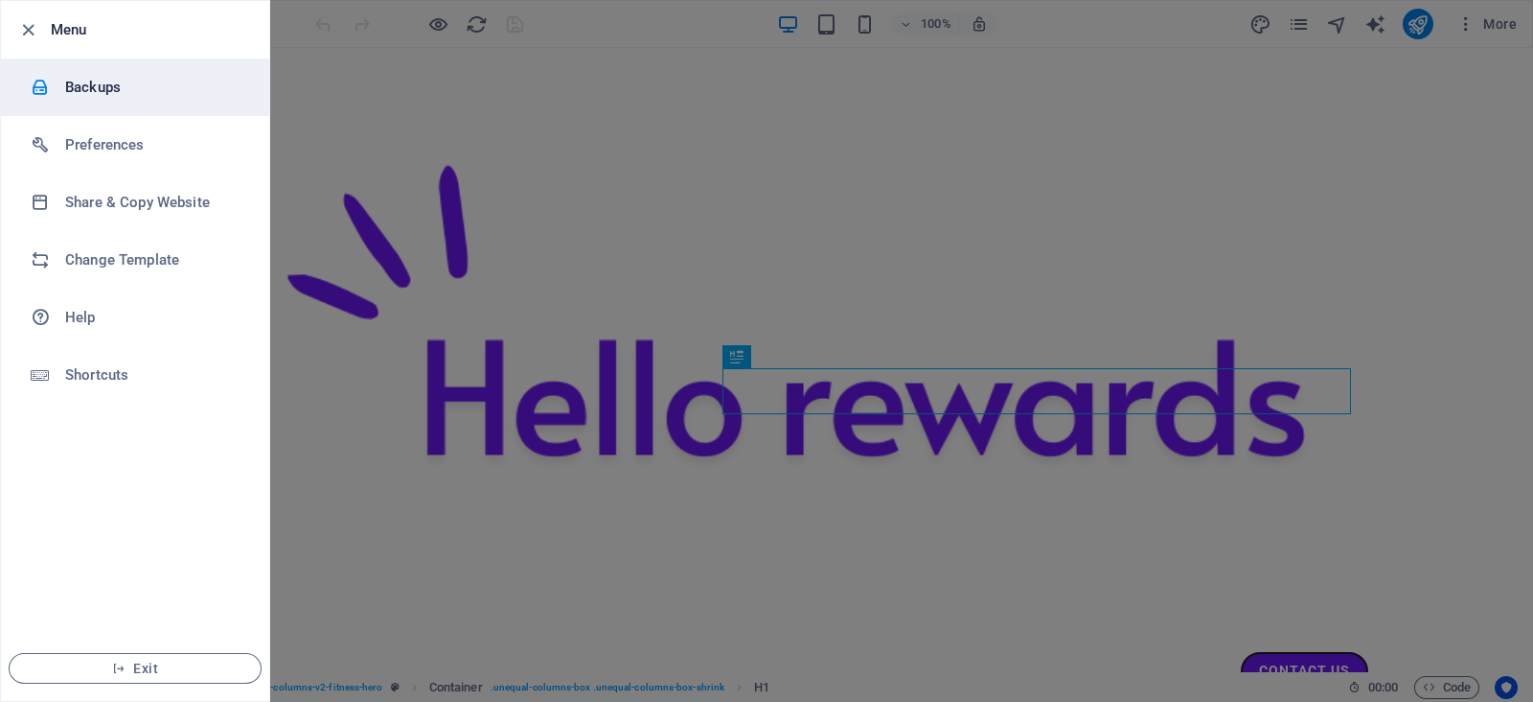
click at [113, 81] on h6 "Backups" at bounding box center [153, 87] width 177 height 23
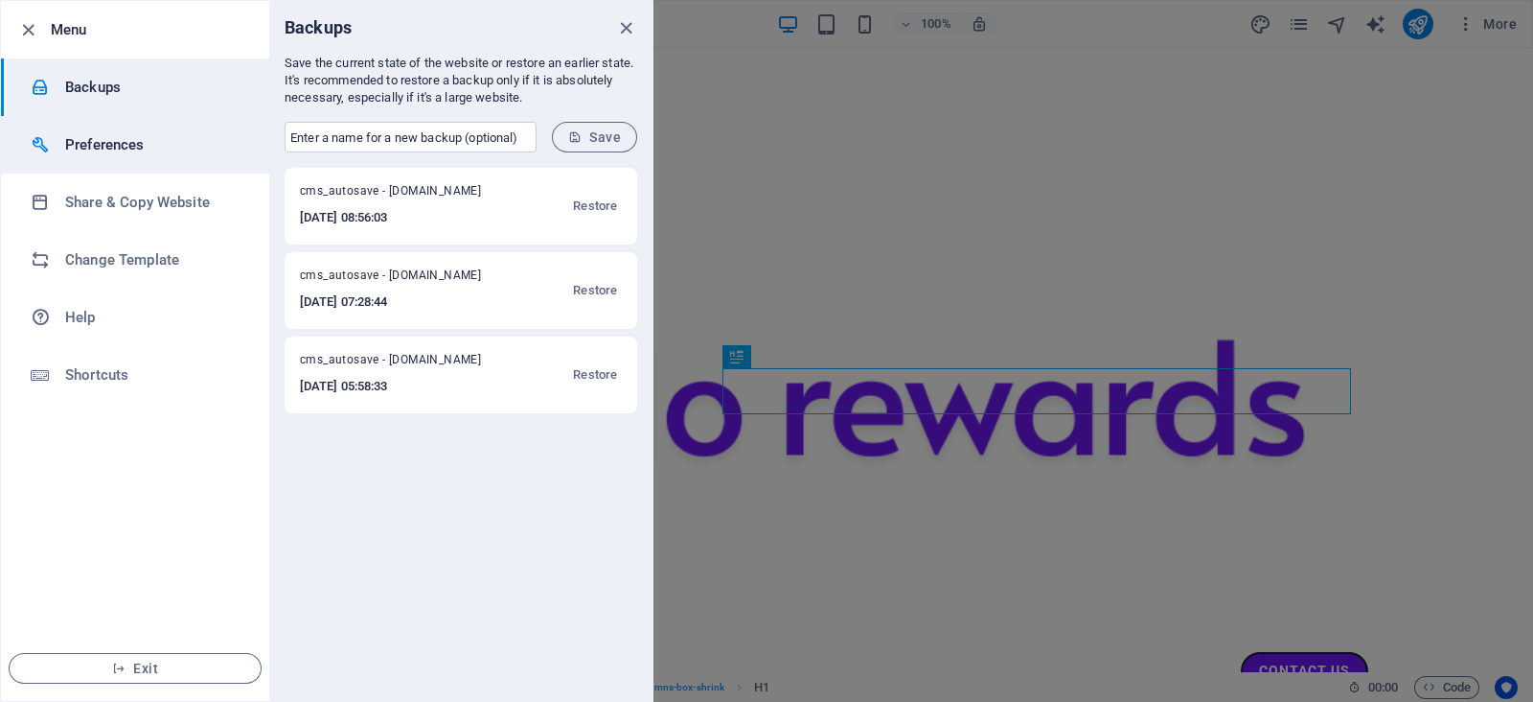
click at [149, 143] on h6 "Preferences" at bounding box center [153, 144] width 177 height 23
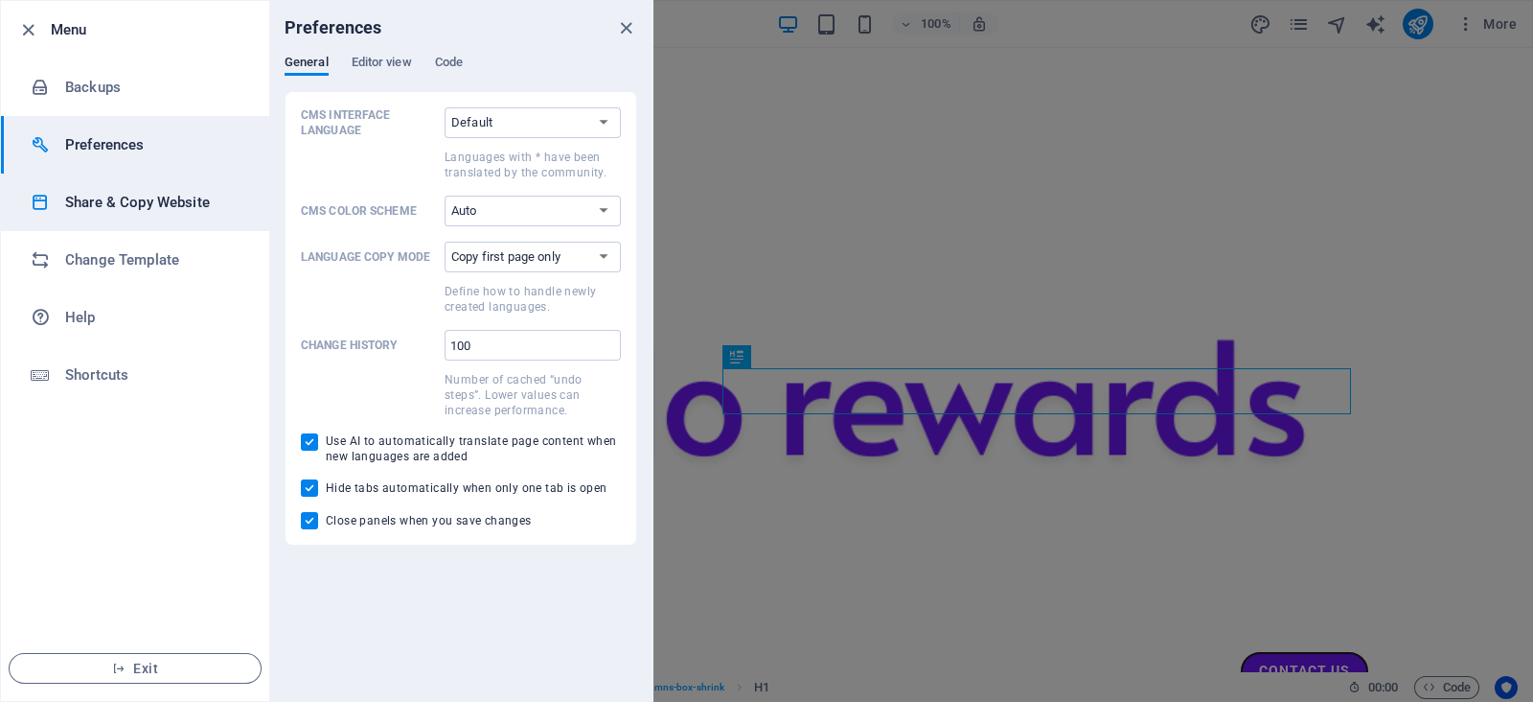
click at [134, 196] on h6 "Share & Copy Website" at bounding box center [153, 202] width 177 height 23
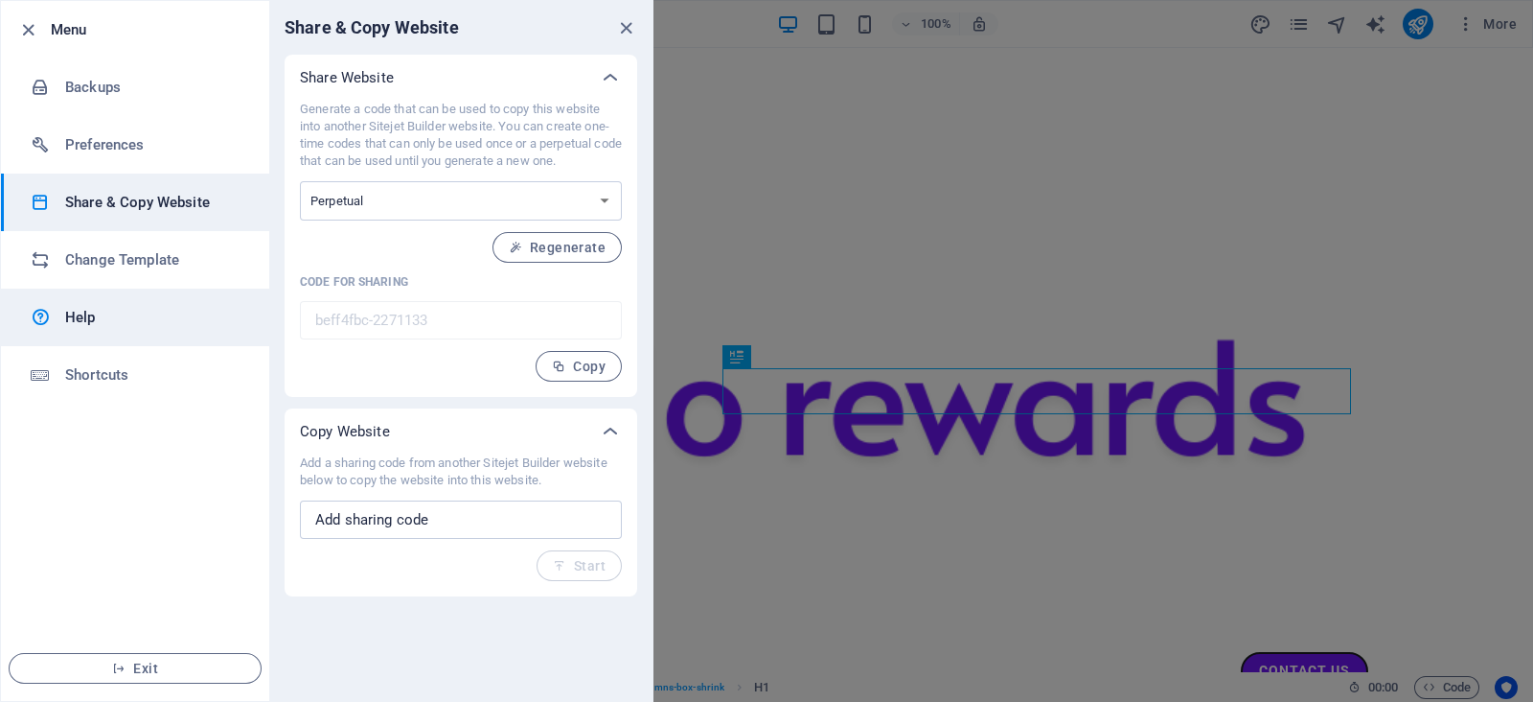
click at [107, 332] on link "Help" at bounding box center [135, 317] width 268 height 58
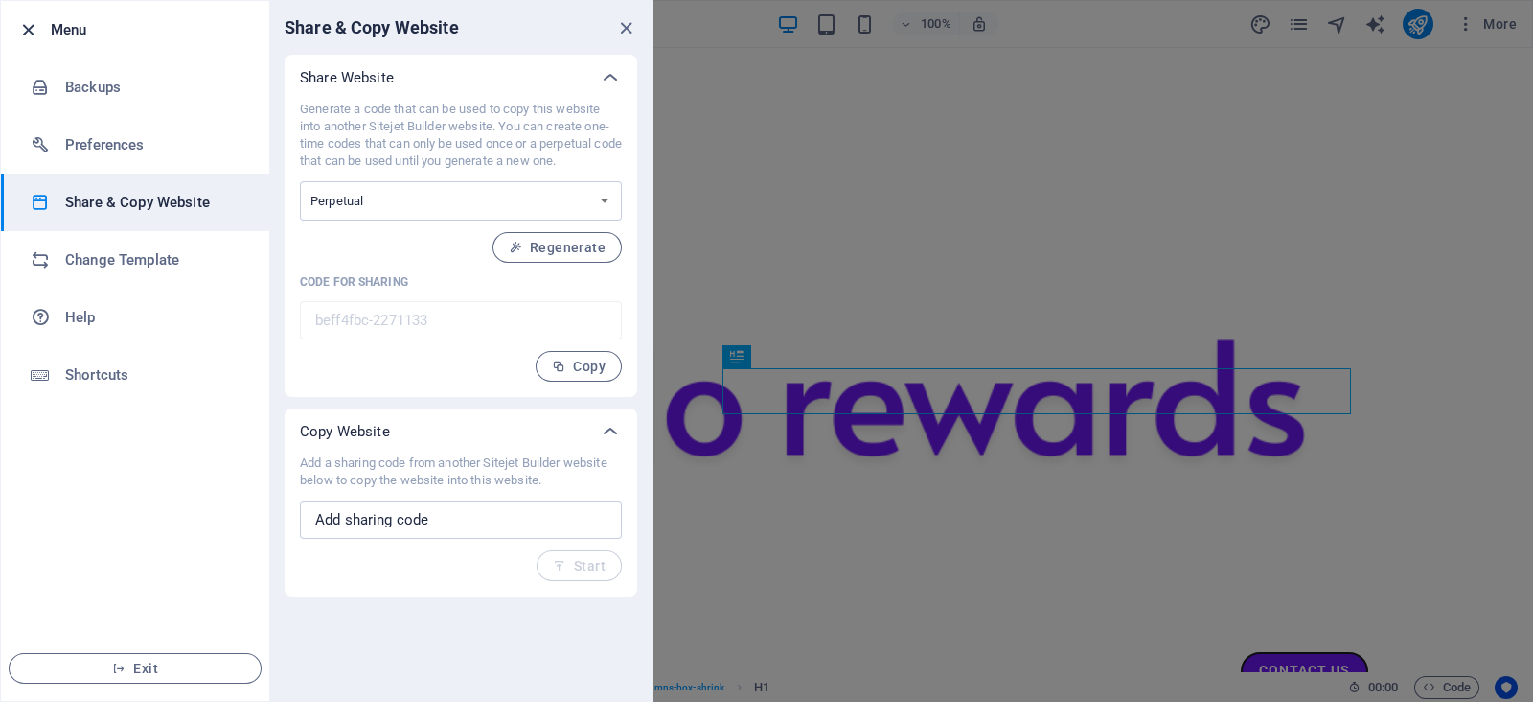
click at [26, 32] on icon "button" at bounding box center [28, 30] width 22 height 22
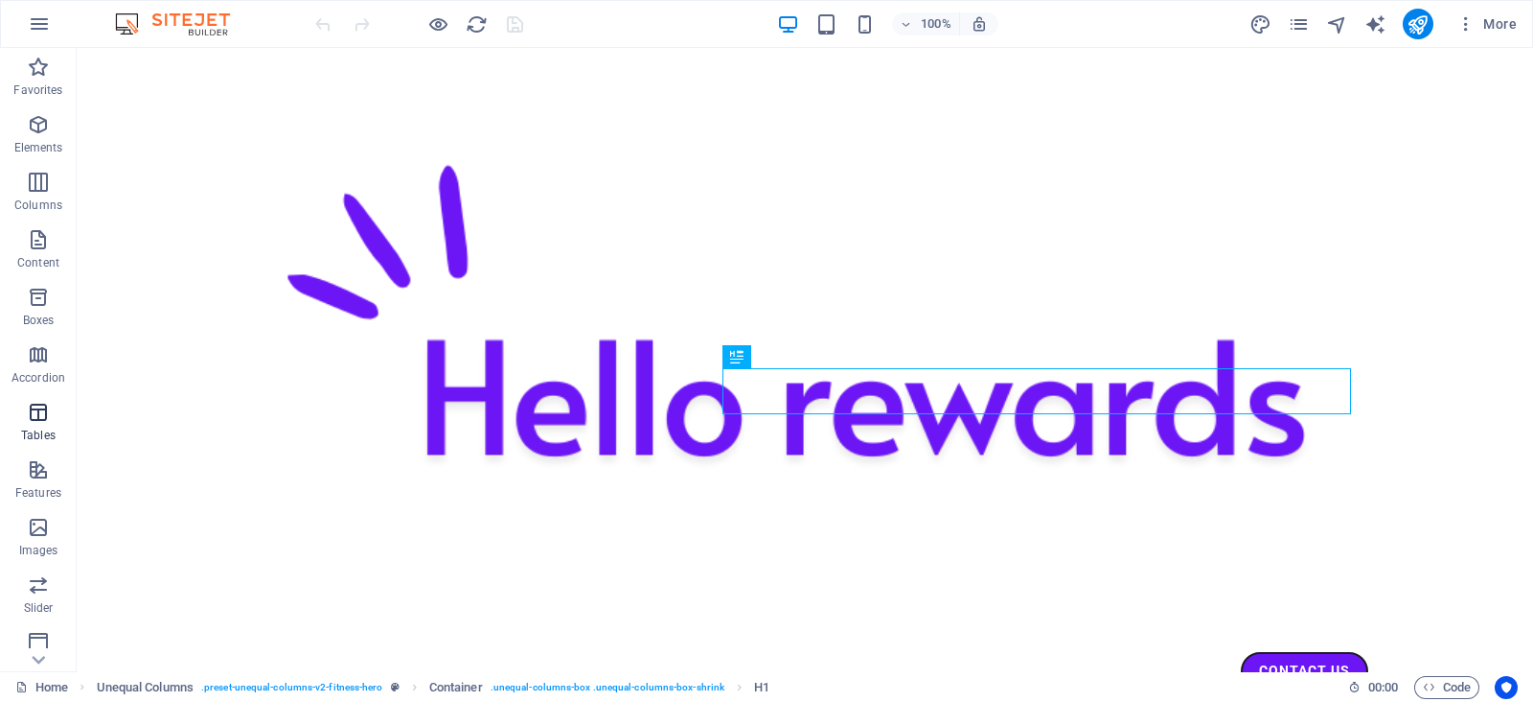
scroll to position [239, 0]
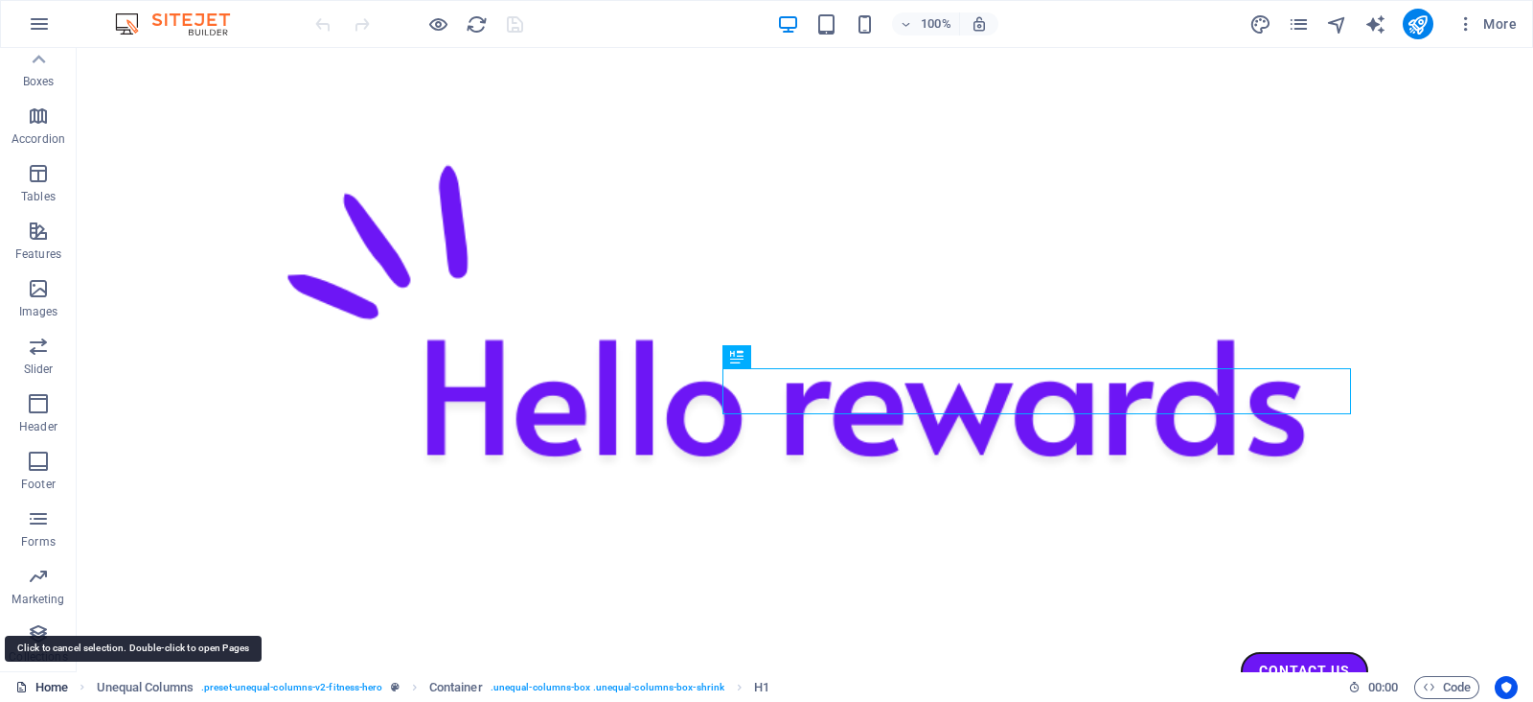
drag, startPoint x: 48, startPoint y: 680, endPoint x: 38, endPoint y: 682, distance: 9.8
click at [38, 560] on link "Home" at bounding box center [41, 687] width 53 height 23
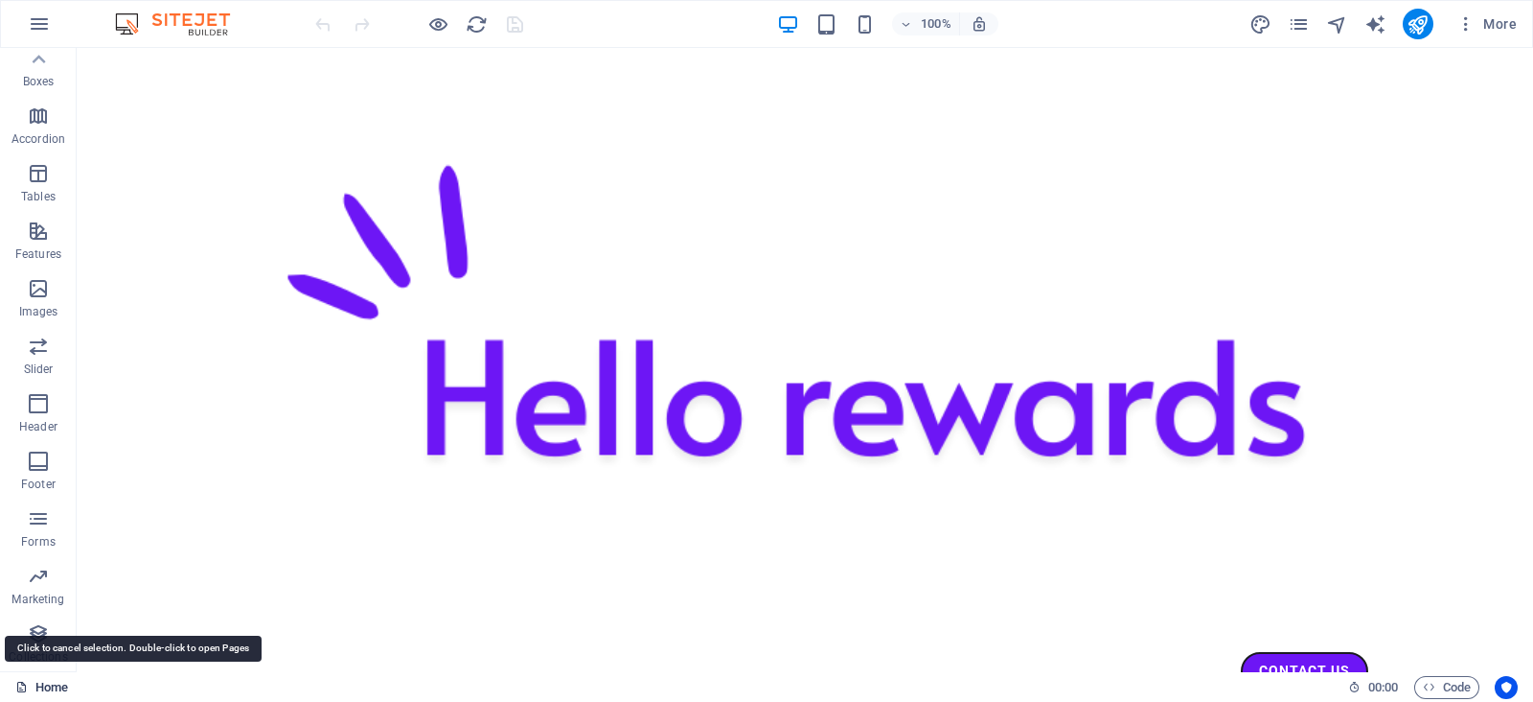
click at [38, 560] on link "Home" at bounding box center [41, 687] width 53 height 23
click at [1226, 19] on icon "button" at bounding box center [1466, 23] width 19 height 19
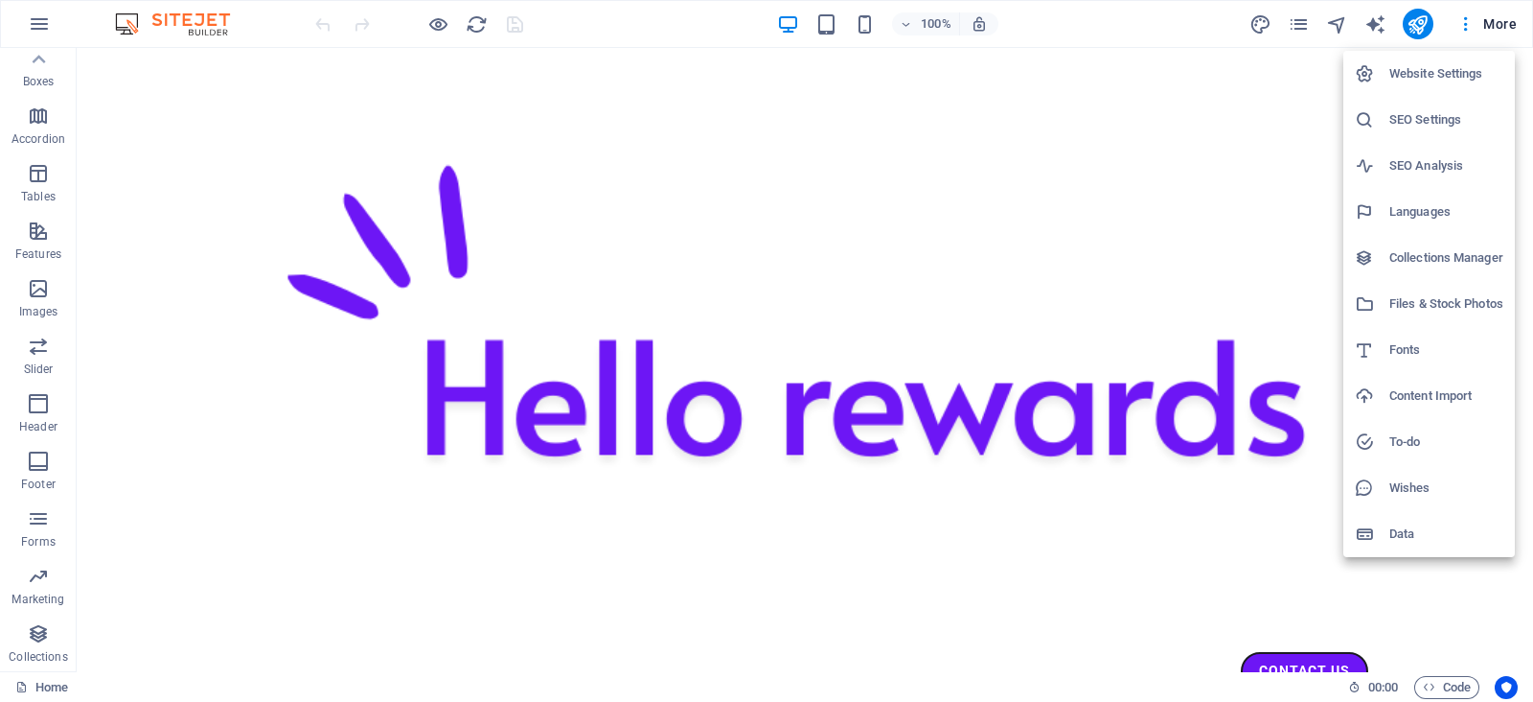
click at [556, 108] on div at bounding box center [766, 351] width 1533 height 702
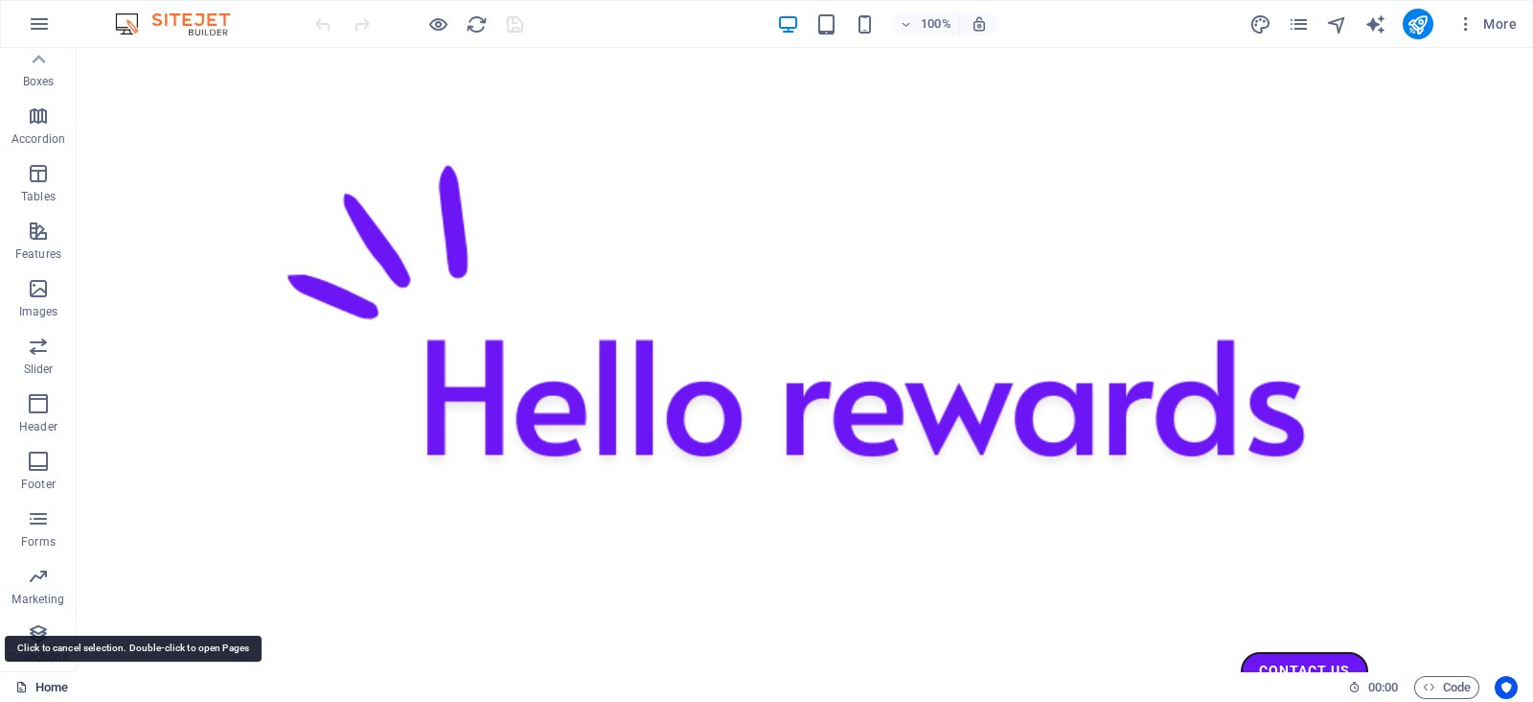
click at [46, 560] on link "Home" at bounding box center [41, 687] width 53 height 23
click at [57, 560] on link "Home" at bounding box center [41, 687] width 53 height 23
